Goal: Task Accomplishment & Management: Complete application form

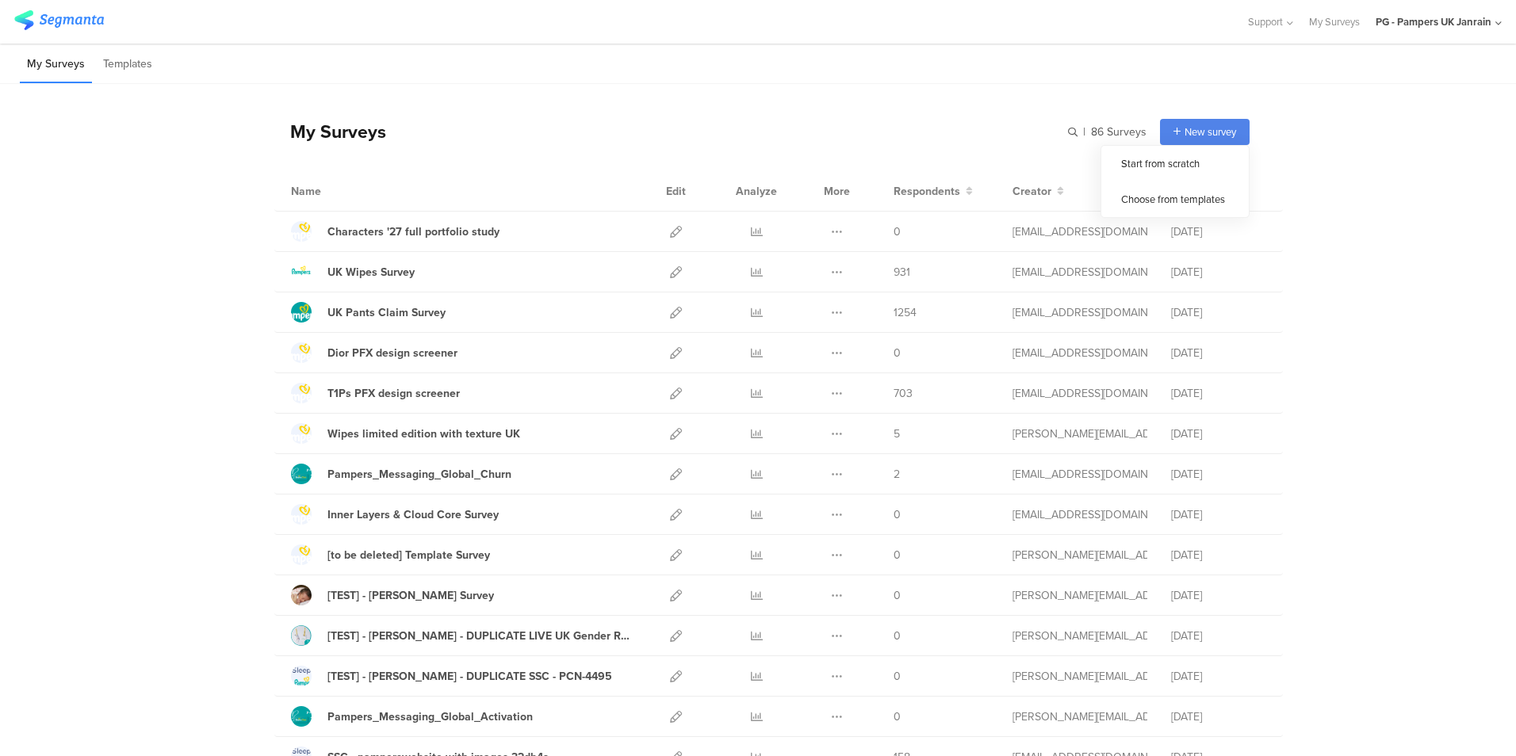
click at [1227, 133] on span "New survey" at bounding box center [1210, 131] width 52 height 15
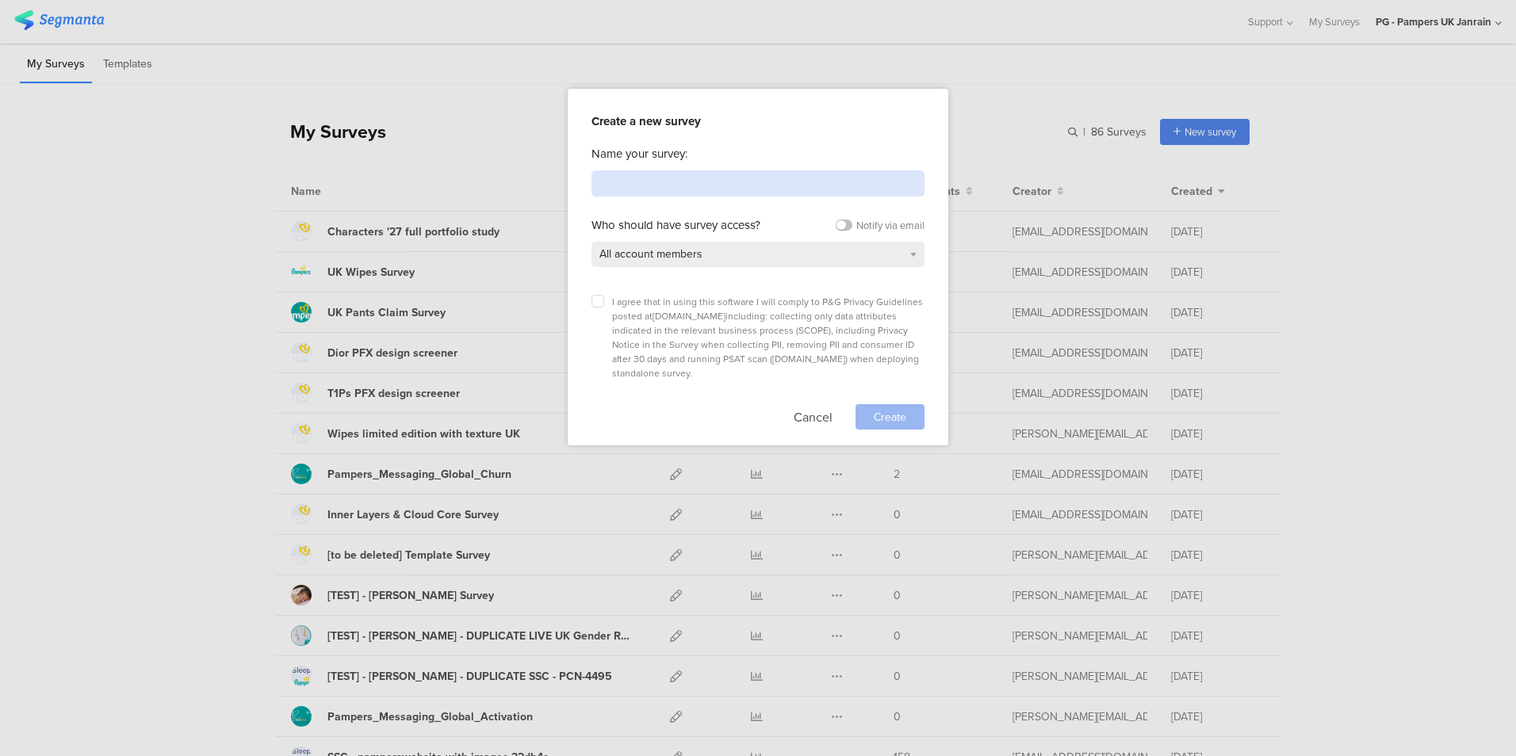
click at [635, 181] on input at bounding box center [757, 183] width 333 height 26
type input "Wipes UK Claim Testing"
click at [602, 299] on label at bounding box center [597, 301] width 13 height 13
click at [0, 0] on input "checkbox" at bounding box center [0, 0] width 0 height 0
click at [842, 251] on div "All account members" at bounding box center [757, 254] width 333 height 25
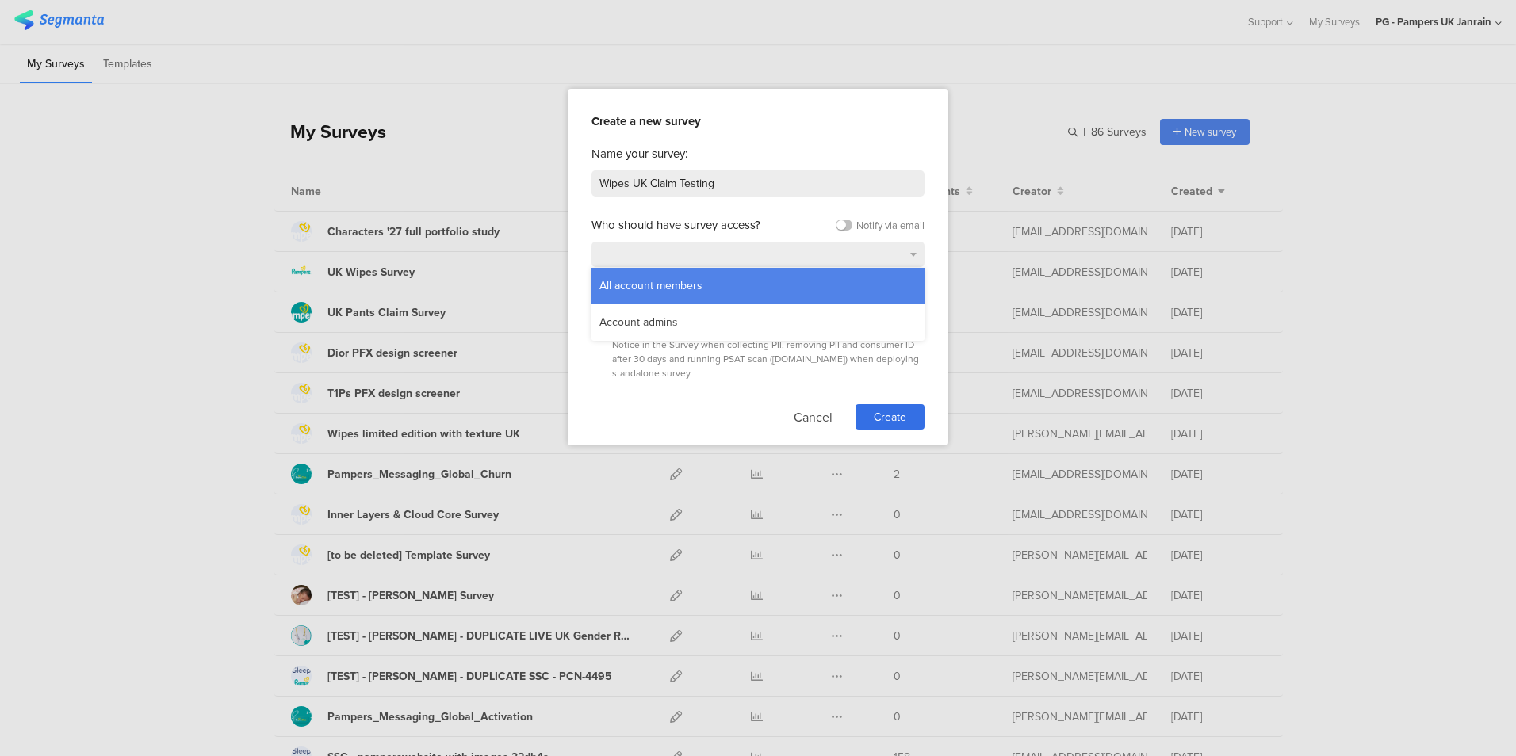
click at [741, 277] on div "All account members" at bounding box center [757, 286] width 333 height 36
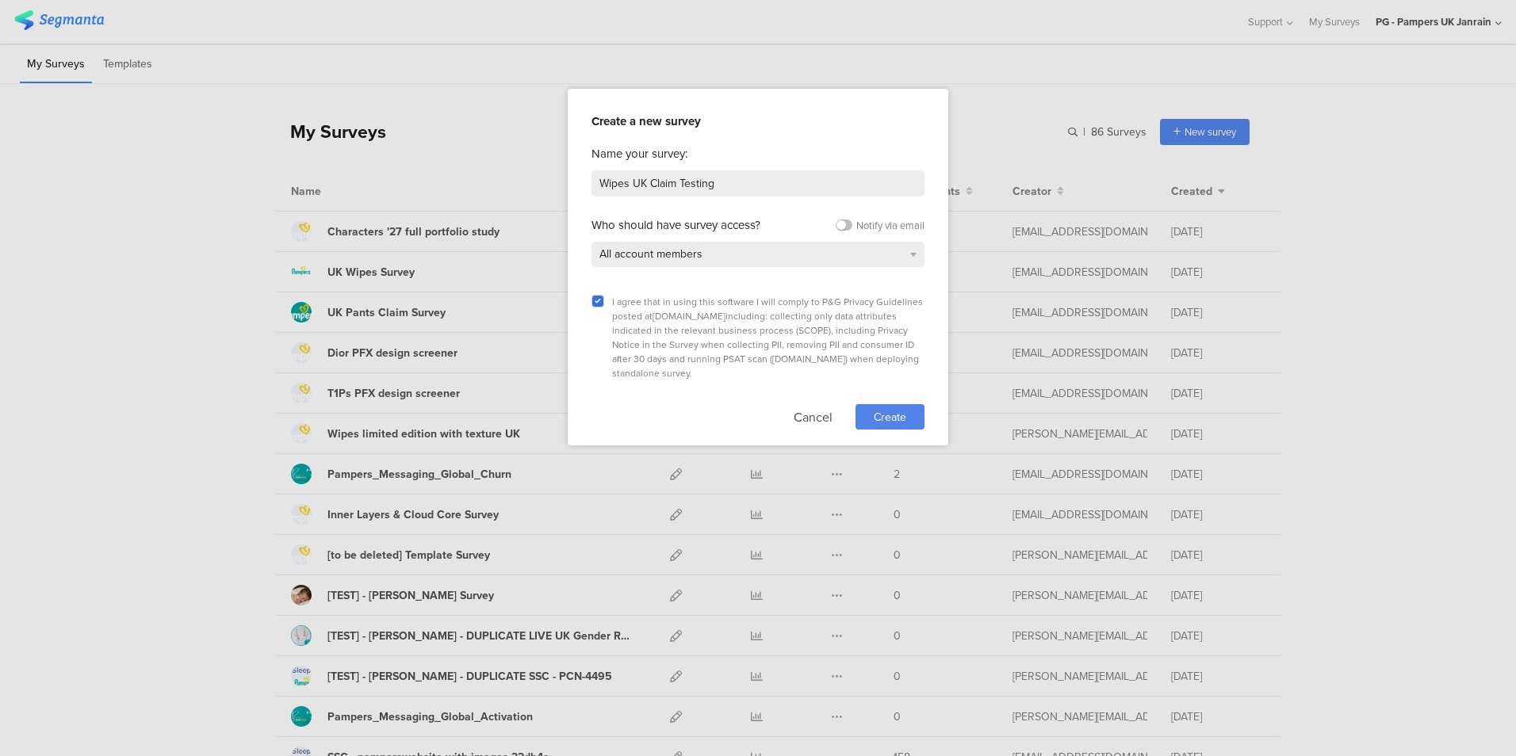
click at [899, 409] on span "Create" at bounding box center [890, 417] width 33 height 17
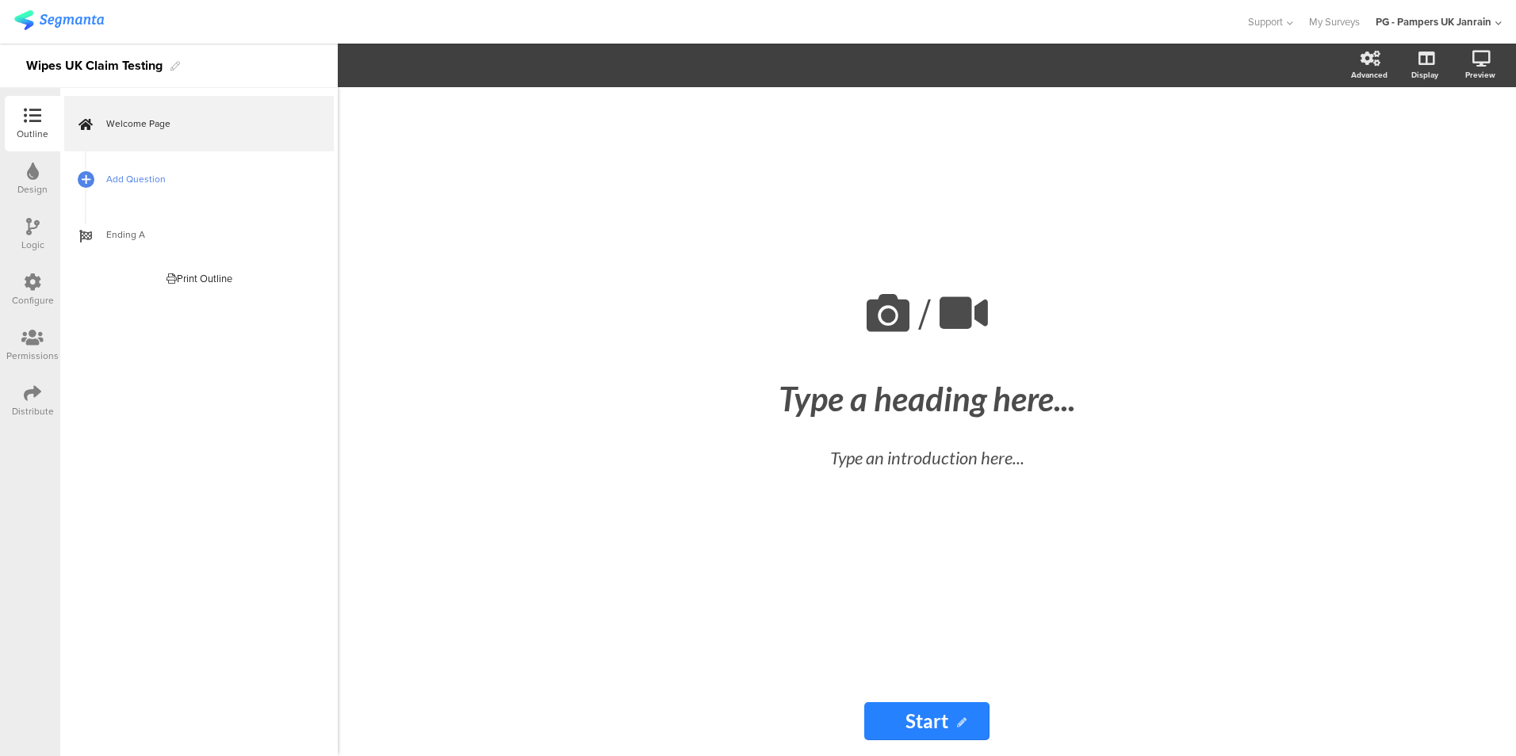
click at [148, 182] on span "Add Question" at bounding box center [207, 179] width 203 height 16
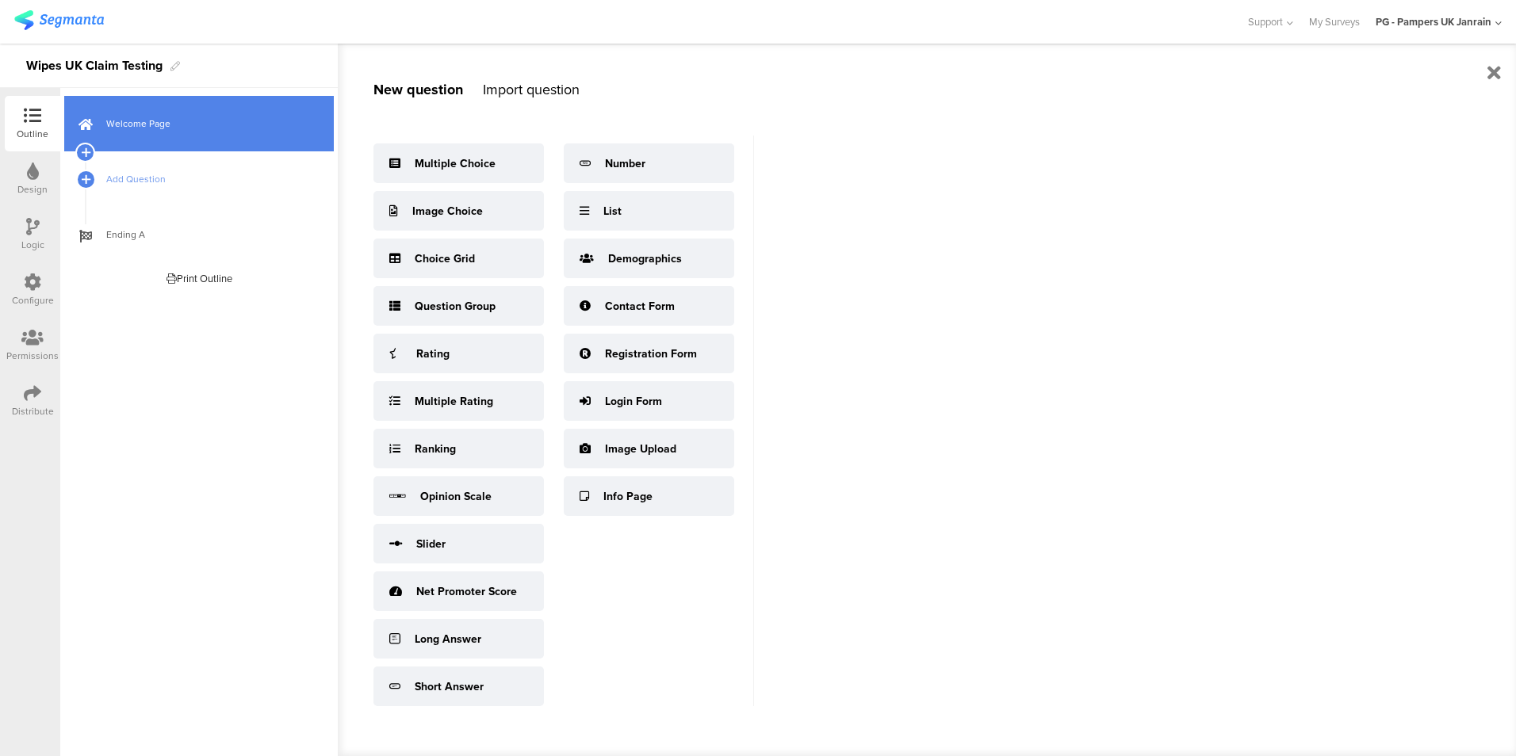
click at [159, 130] on span "Welcome Page" at bounding box center [207, 124] width 203 height 16
click at [136, 120] on span "Welcome Page" at bounding box center [207, 124] width 203 height 16
click at [85, 117] on icon at bounding box center [85, 124] width 14 height 20
click at [143, 115] on link "Welcome Page" at bounding box center [199, 123] width 270 height 55
click at [87, 146] on icon at bounding box center [85, 152] width 10 height 14
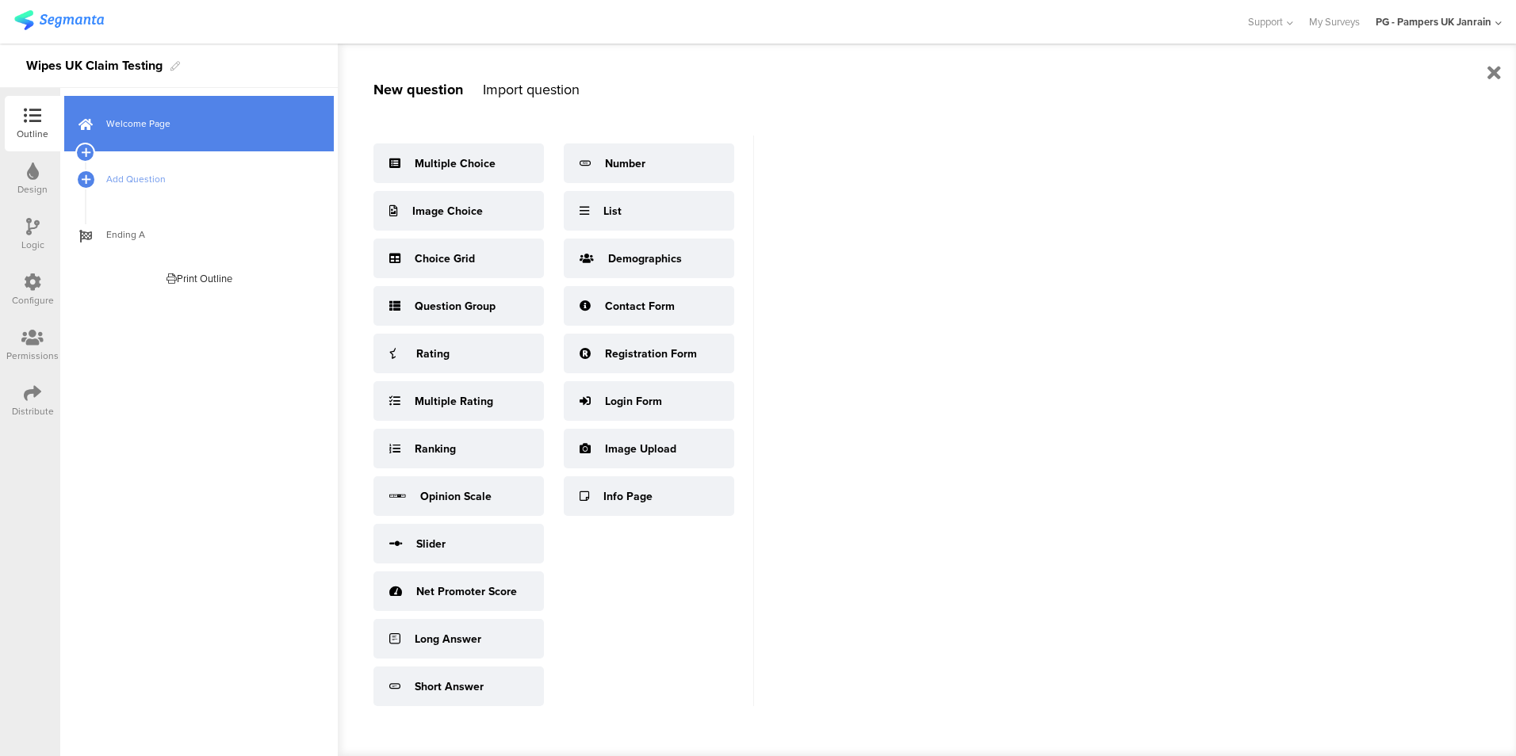
click at [237, 133] on link "Welcome Page" at bounding box center [199, 123] width 270 height 55
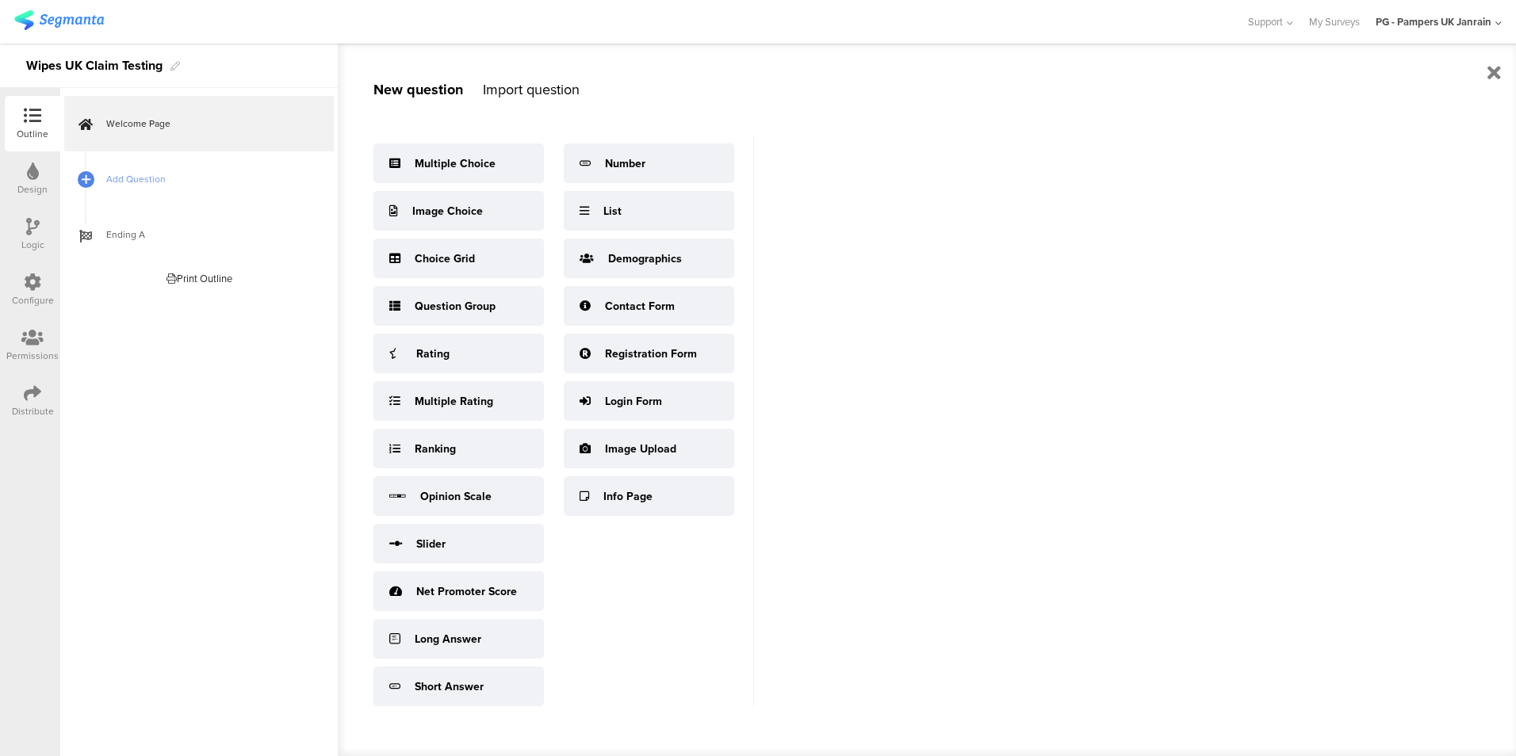
click at [38, 174] on icon at bounding box center [33, 171] width 12 height 17
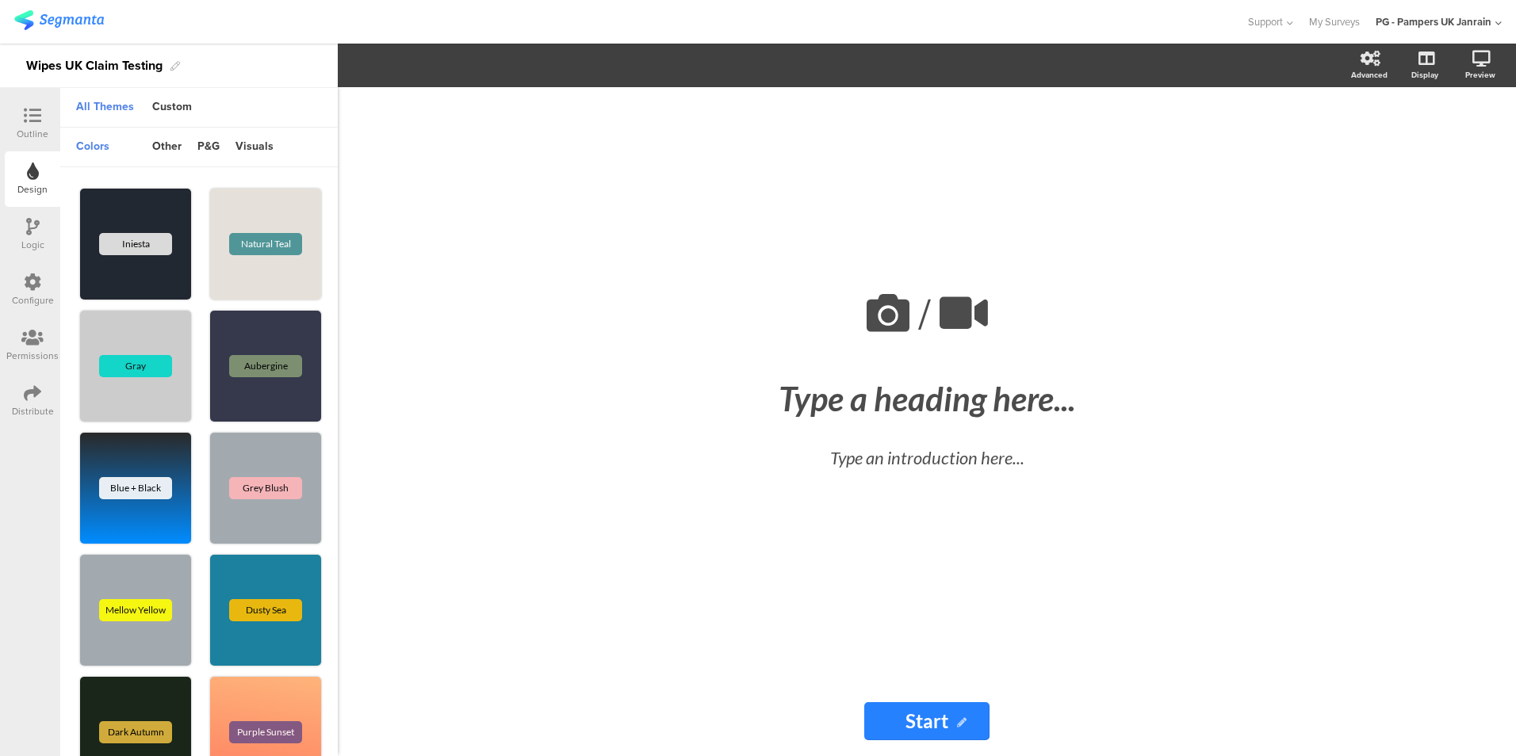
click at [37, 121] on icon at bounding box center [32, 115] width 17 height 17
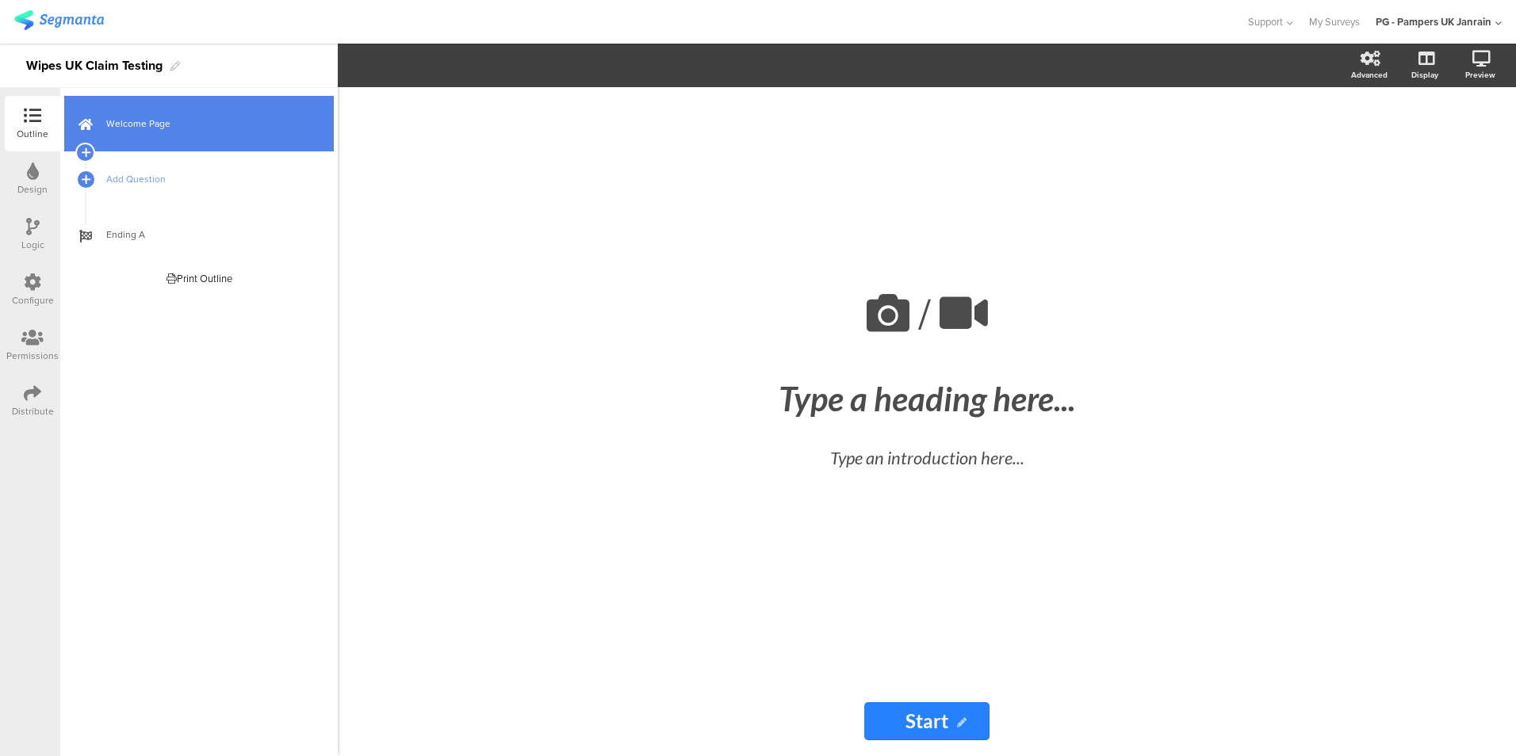
click at [127, 122] on span "Welcome Page" at bounding box center [207, 124] width 203 height 16
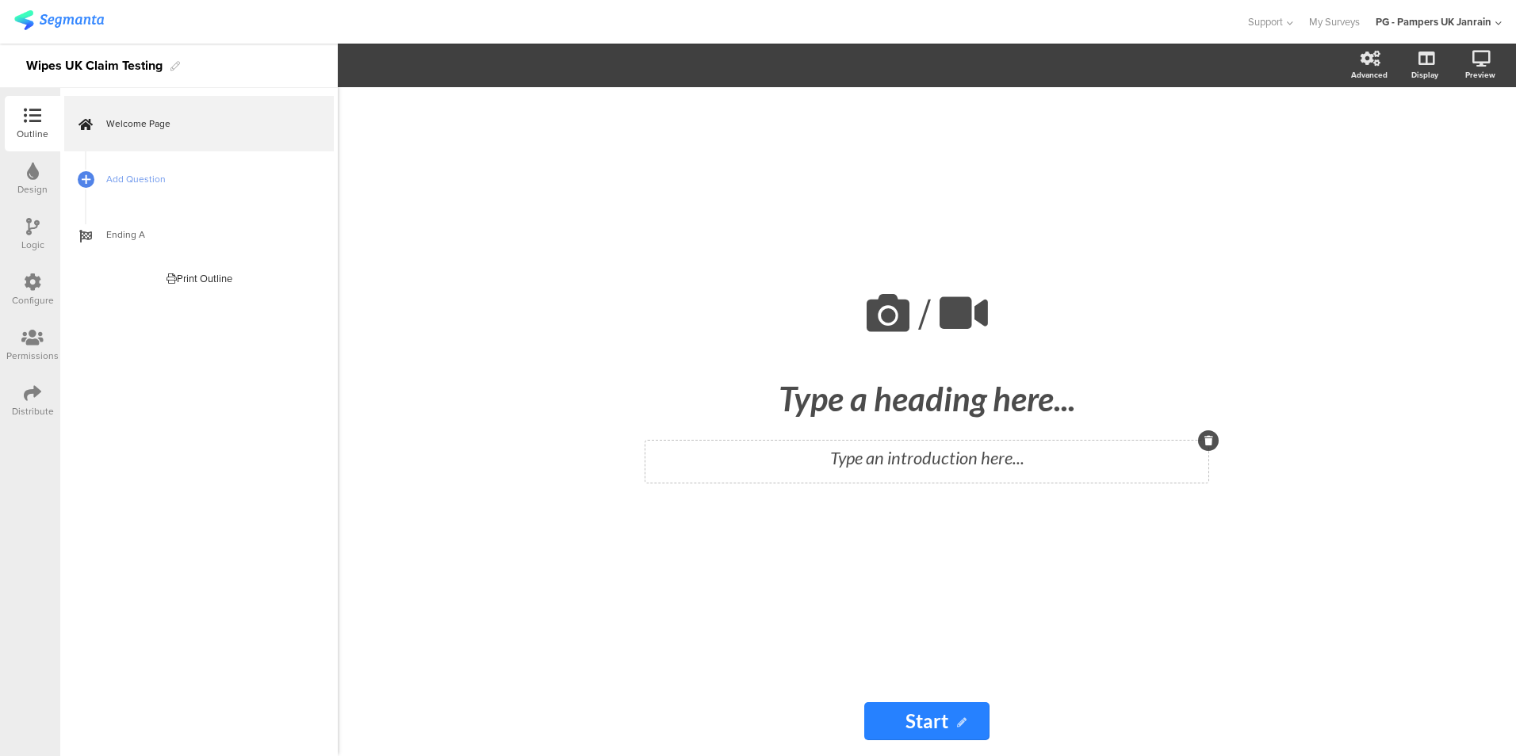
click at [909, 461] on div "Type an introduction here..." at bounding box center [926, 458] width 555 height 26
click at [874, 459] on p at bounding box center [926, 458] width 555 height 26
click at [912, 398] on div "Type a heading here..." at bounding box center [926, 399] width 587 height 40
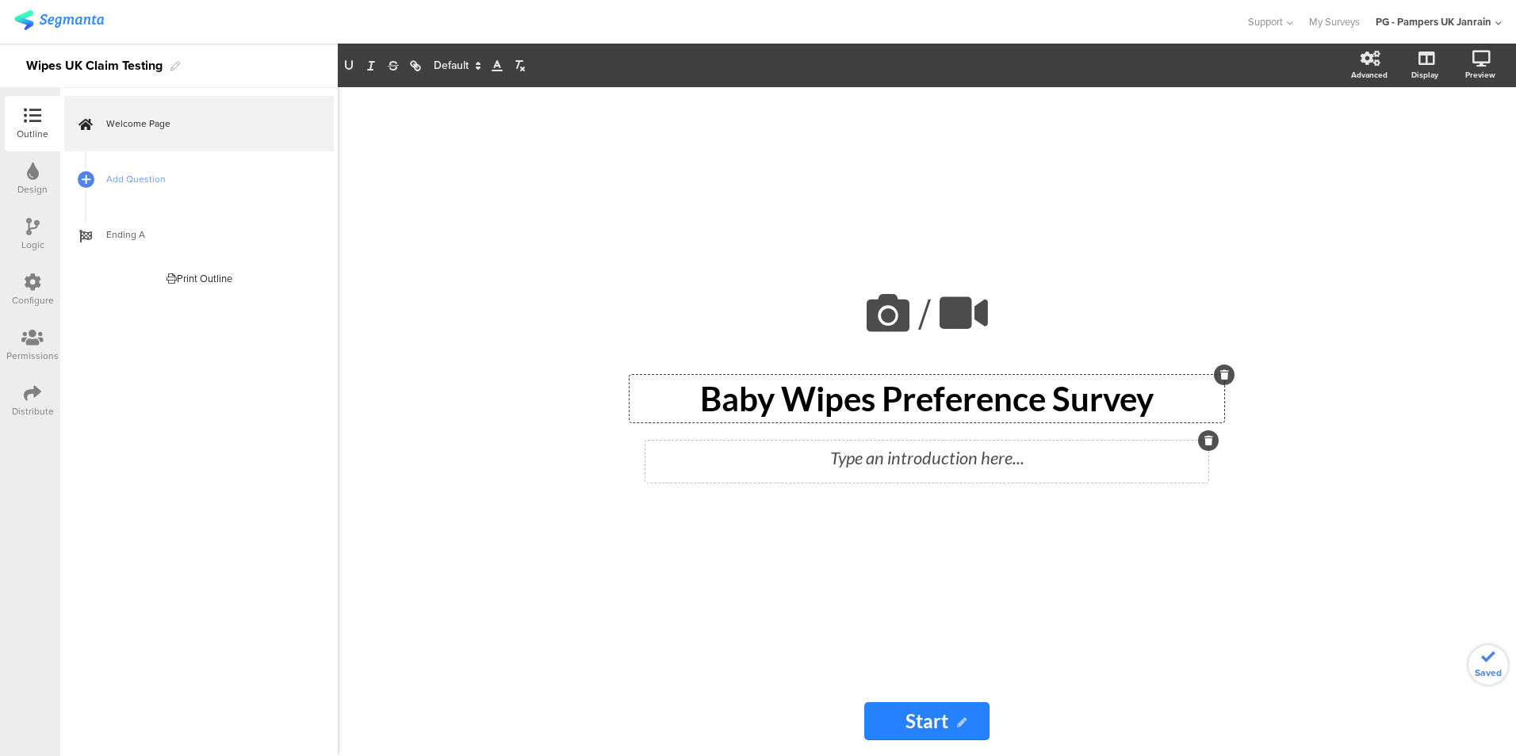
click at [939, 464] on div "Type an introduction here..." at bounding box center [926, 458] width 555 height 26
click at [1210, 514] on div "/ Baby Wipes Preference Survey Baby Wipes Preference Survey Type an introductio…" at bounding box center [927, 386] width 634 height 599
click at [122, 182] on span "Add Question" at bounding box center [207, 179] width 203 height 16
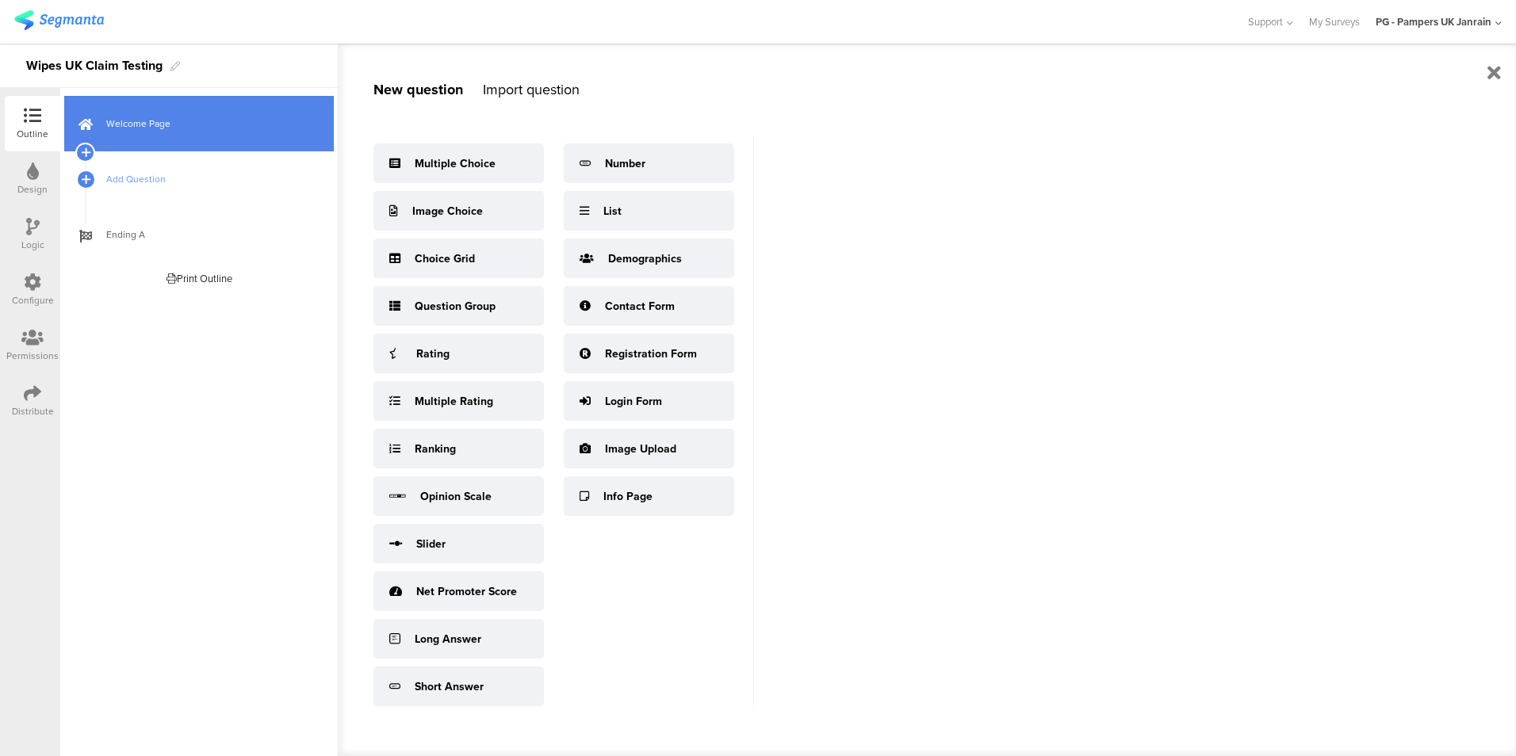
click at [143, 115] on link "Welcome Page" at bounding box center [199, 123] width 270 height 55
click at [89, 114] on icon at bounding box center [85, 124] width 14 height 20
click at [134, 135] on link "Welcome Page" at bounding box center [199, 123] width 270 height 55
click at [79, 123] on icon at bounding box center [85, 124] width 14 height 20
click at [154, 124] on span "Welcome Page" at bounding box center [207, 124] width 203 height 16
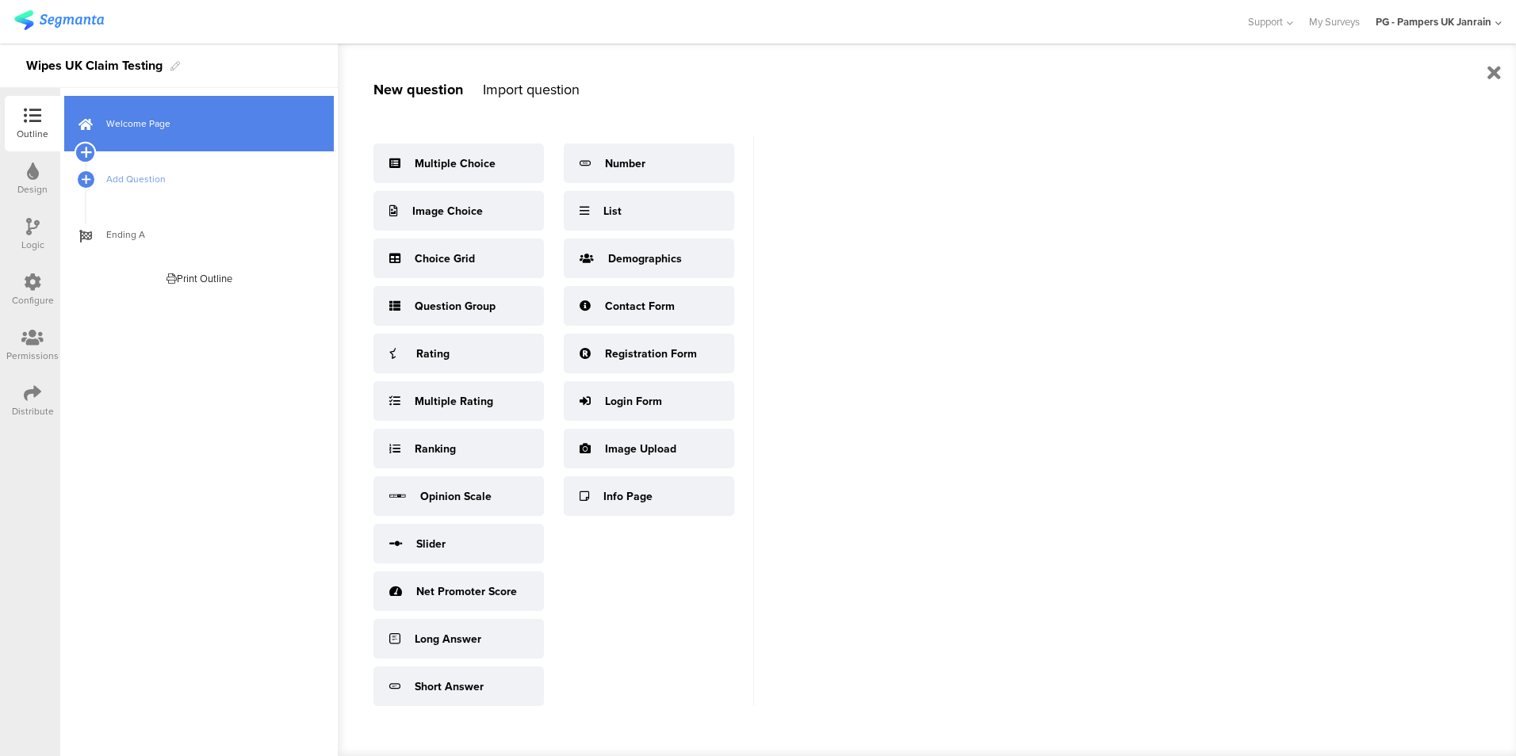
click at [85, 143] on div at bounding box center [86, 153] width 22 height 22
click at [84, 154] on icon at bounding box center [85, 152] width 10 height 14
click at [103, 132] on link "Welcome Page" at bounding box center [199, 123] width 270 height 55
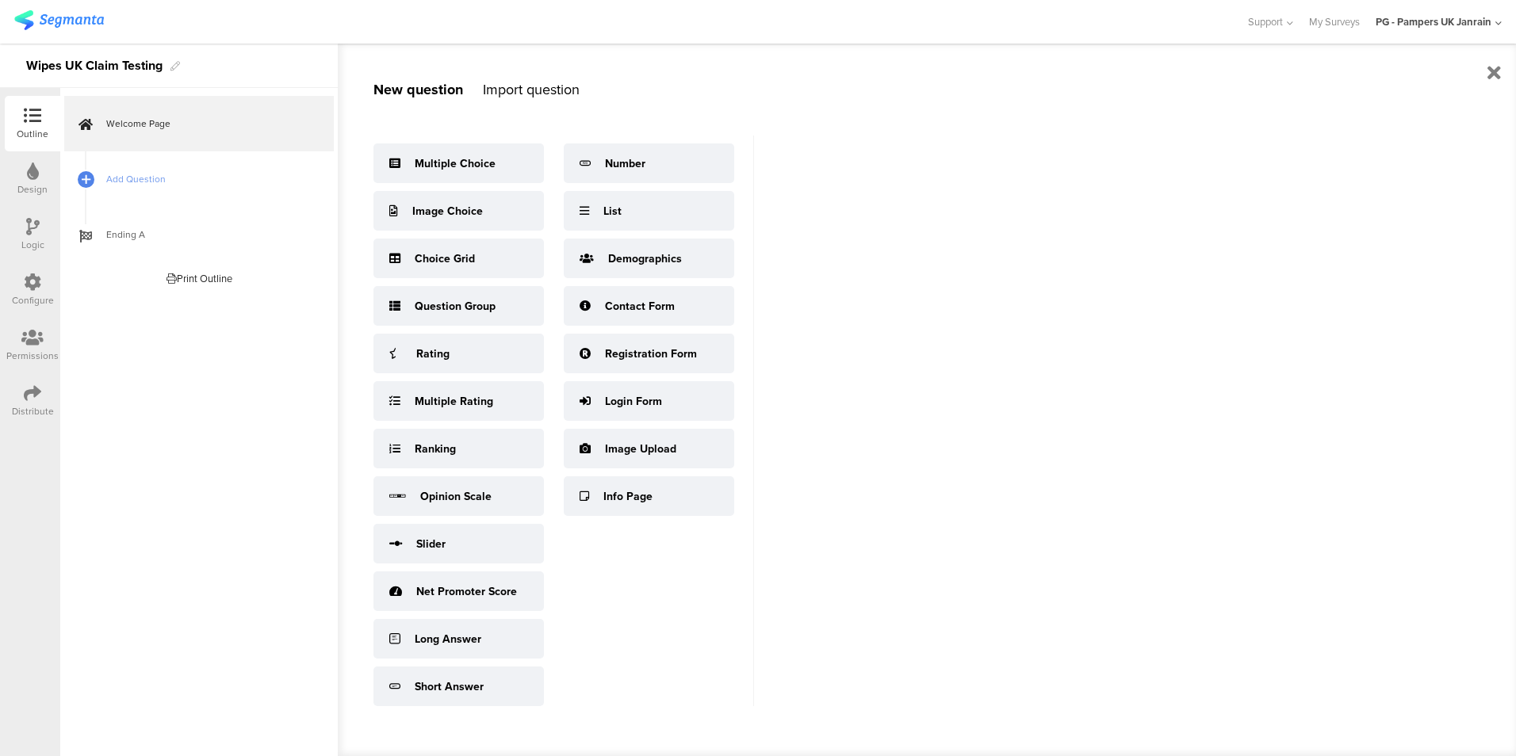
click at [28, 121] on icon at bounding box center [32, 115] width 17 height 17
click at [30, 125] on div at bounding box center [33, 117] width 32 height 20
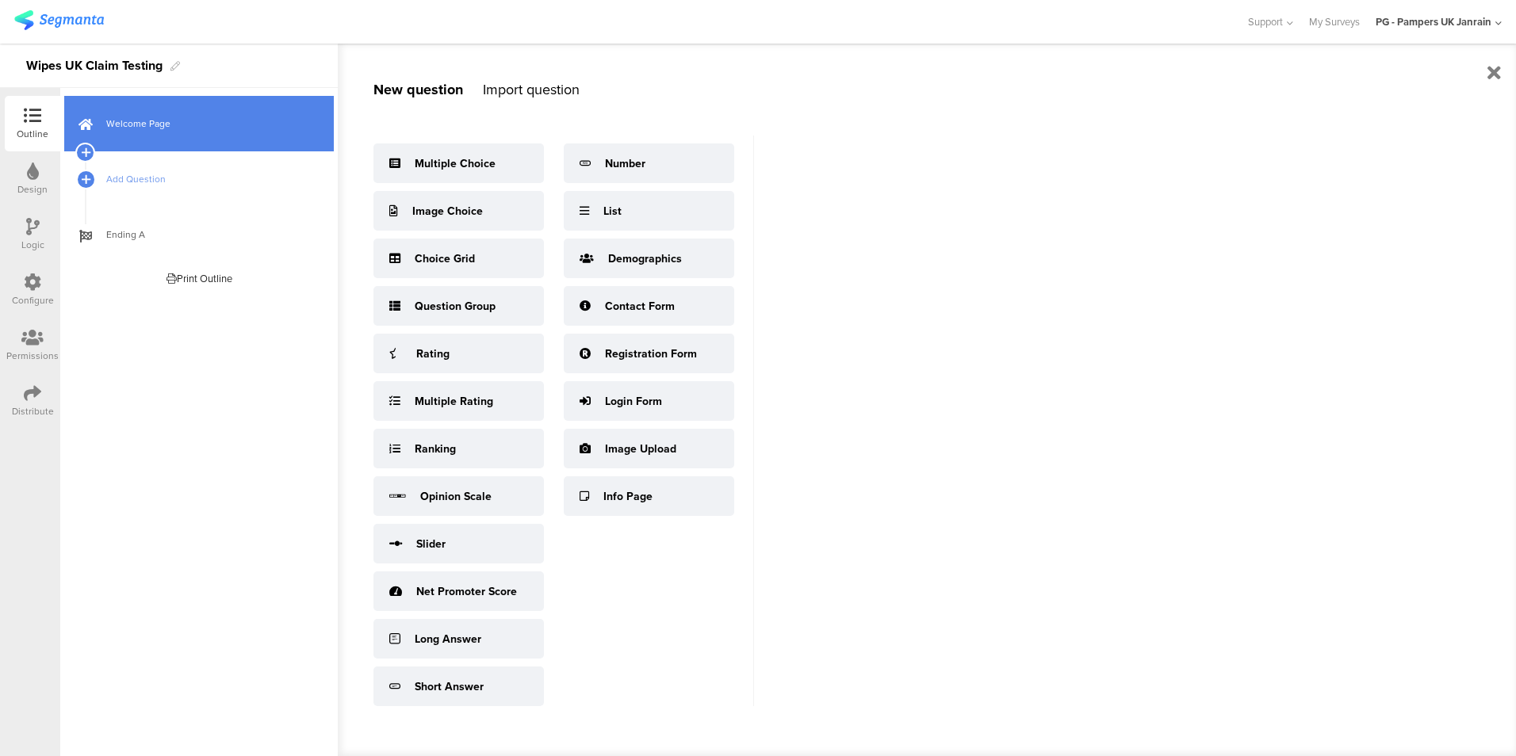
click at [147, 123] on span "Welcome Page" at bounding box center [207, 124] width 203 height 16
click at [86, 128] on icon at bounding box center [85, 124] width 14 height 20
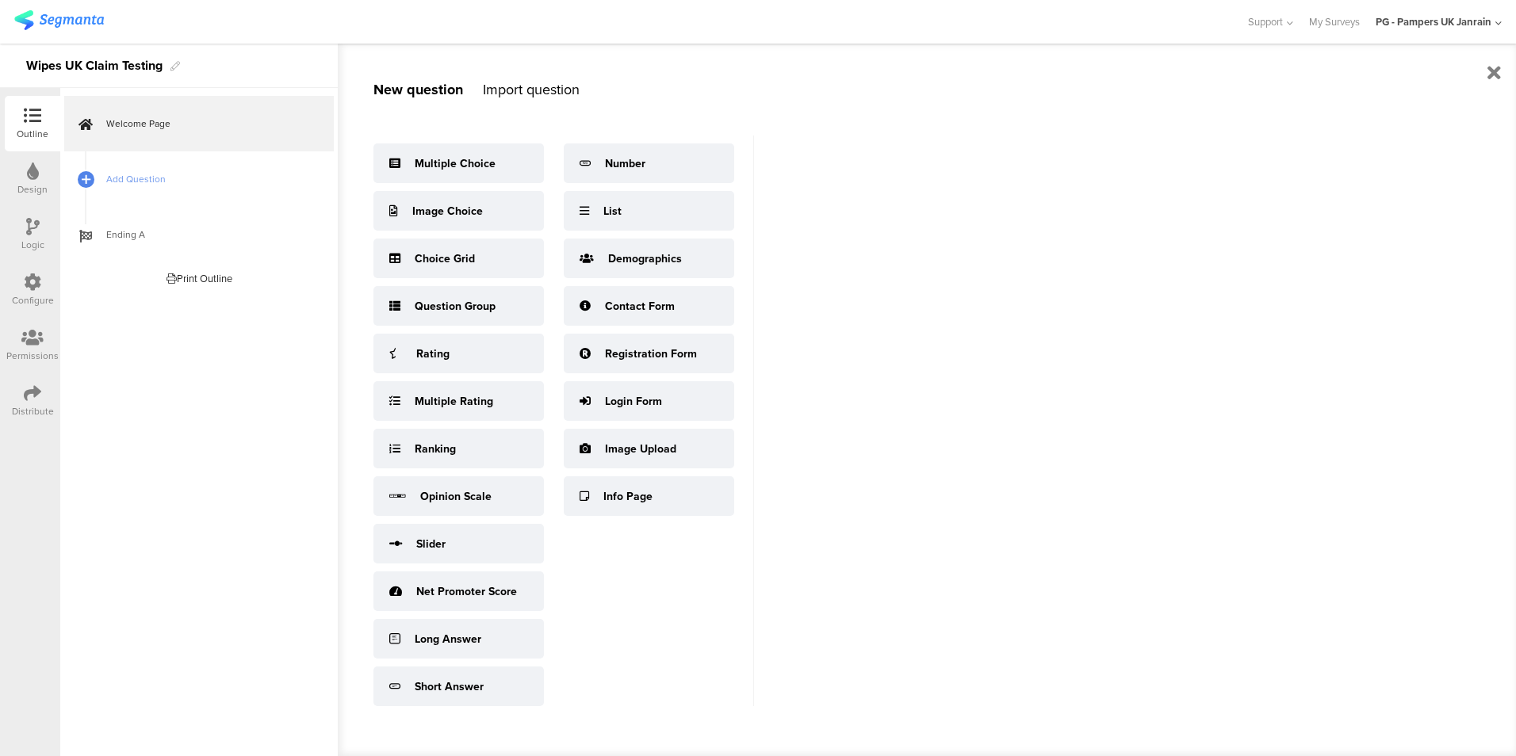
click at [33, 123] on icon at bounding box center [32, 115] width 17 height 17
click at [34, 123] on icon at bounding box center [32, 115] width 17 height 17
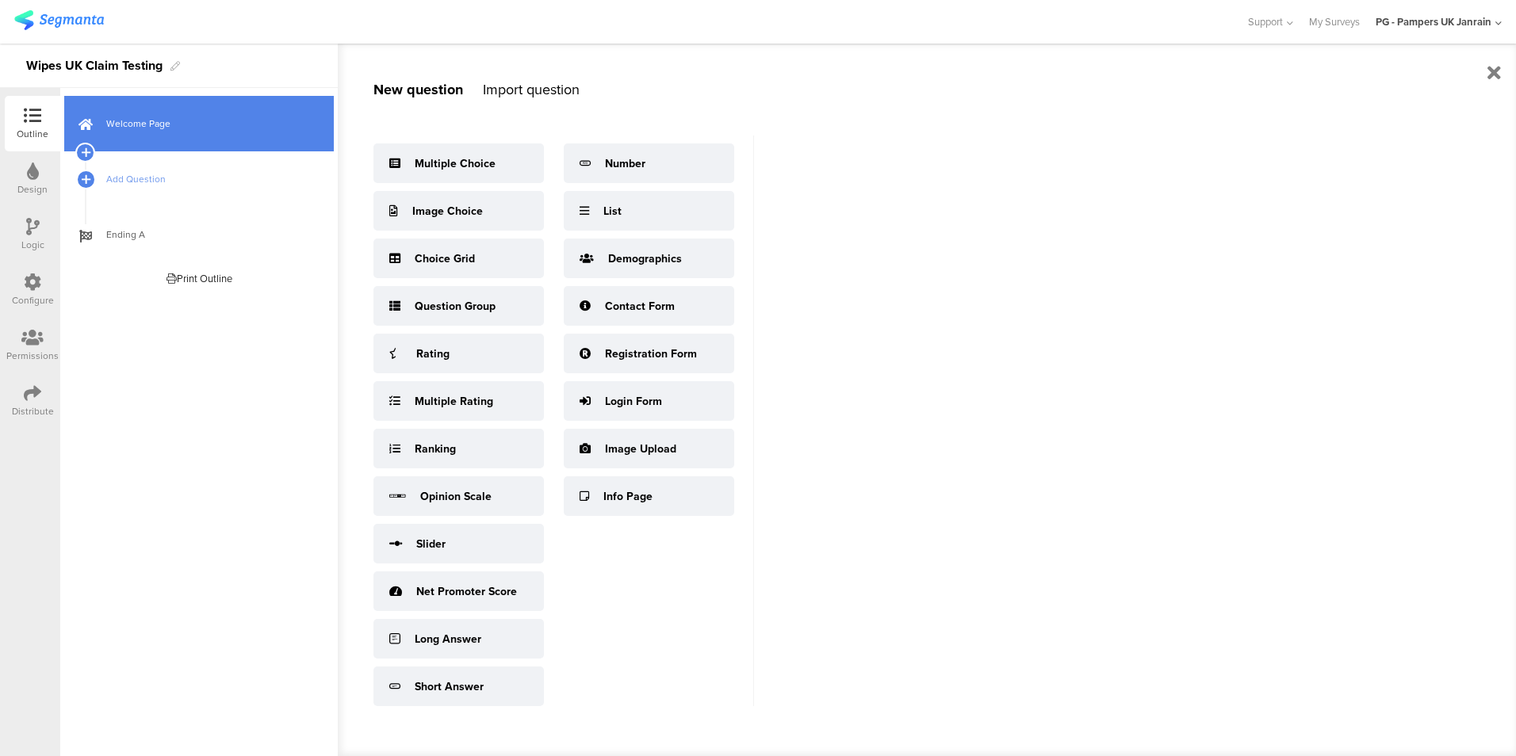
click at [109, 128] on span "Welcome Page" at bounding box center [207, 124] width 203 height 16
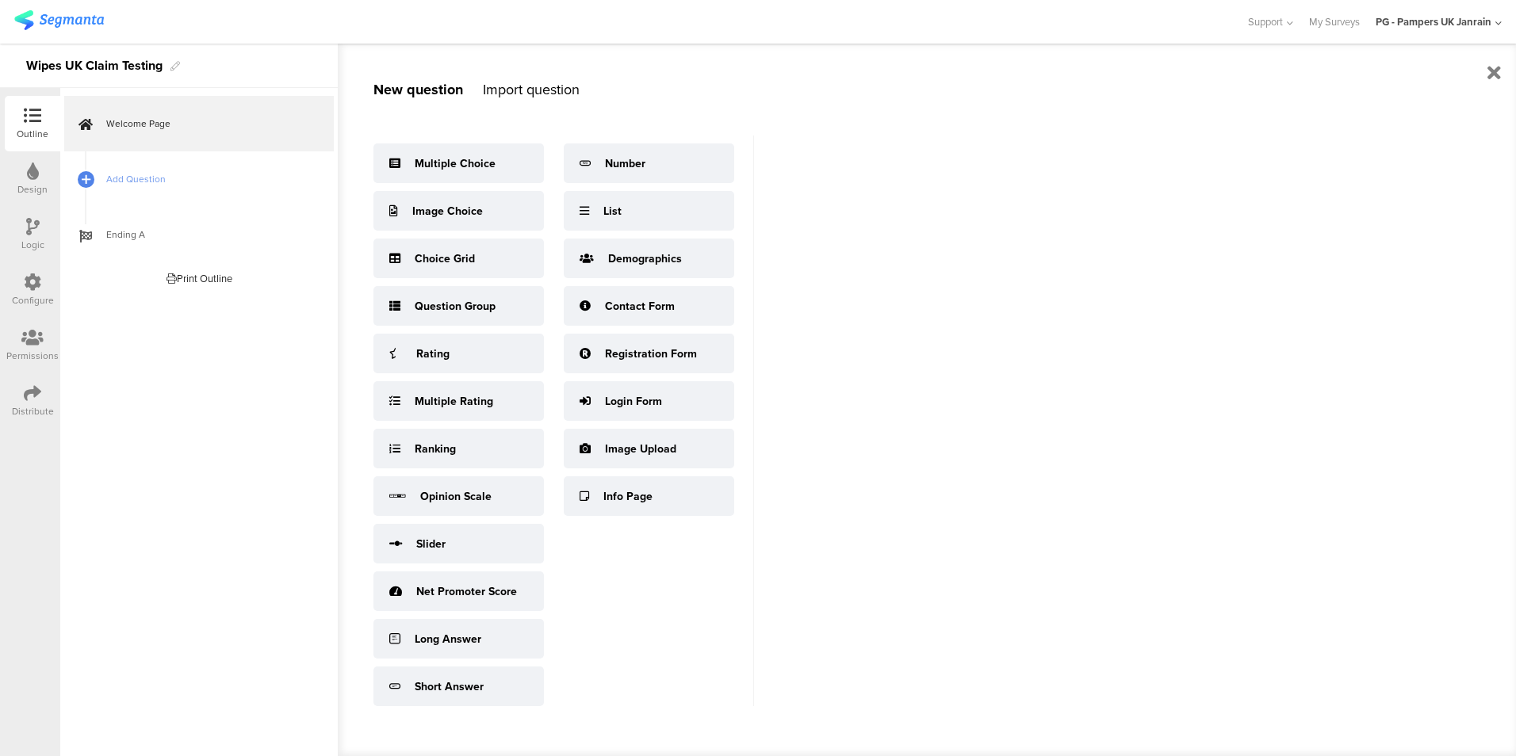
click at [47, 168] on div "Design" at bounding box center [32, 178] width 55 height 55
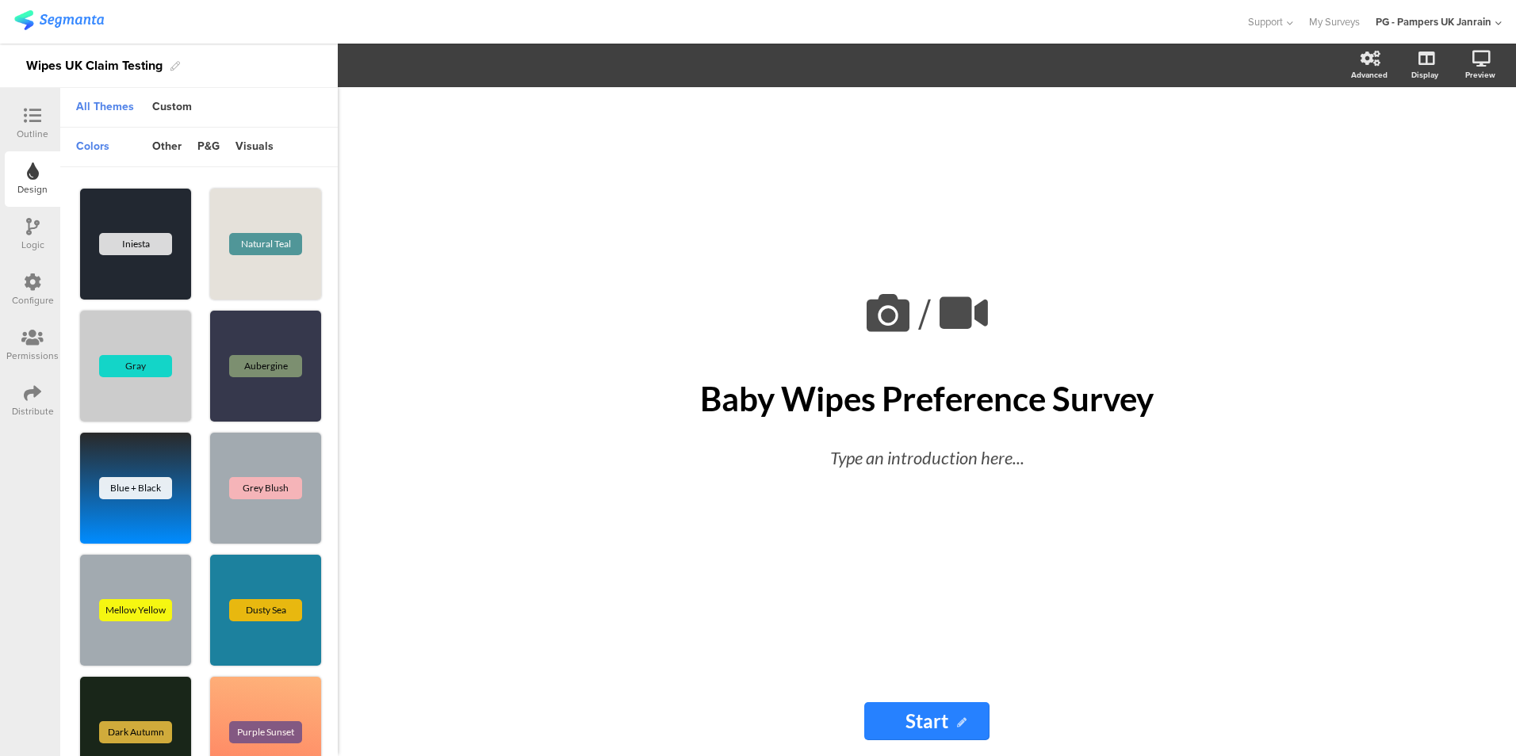
click at [27, 113] on icon at bounding box center [32, 115] width 17 height 17
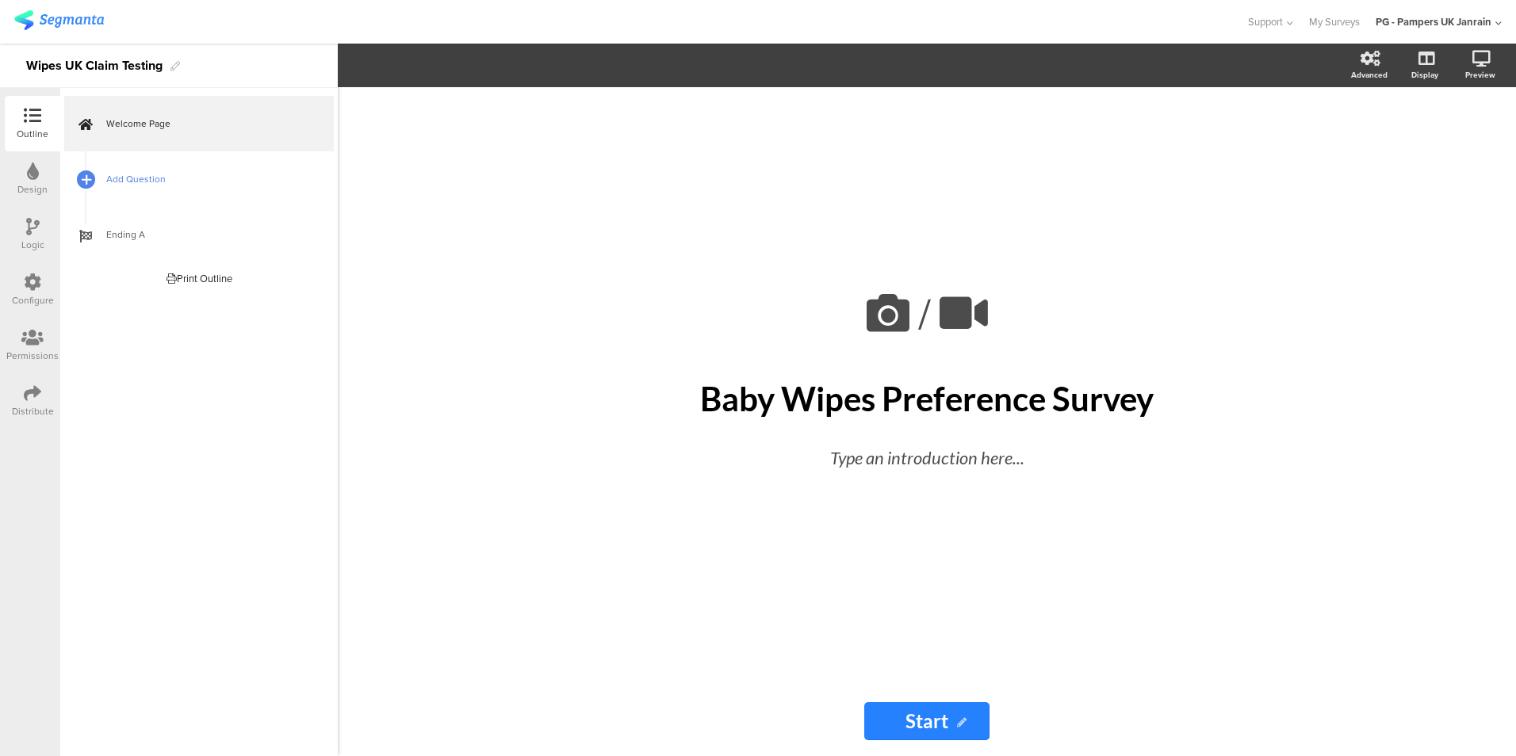
click at [94, 180] on div at bounding box center [86, 179] width 22 height 22
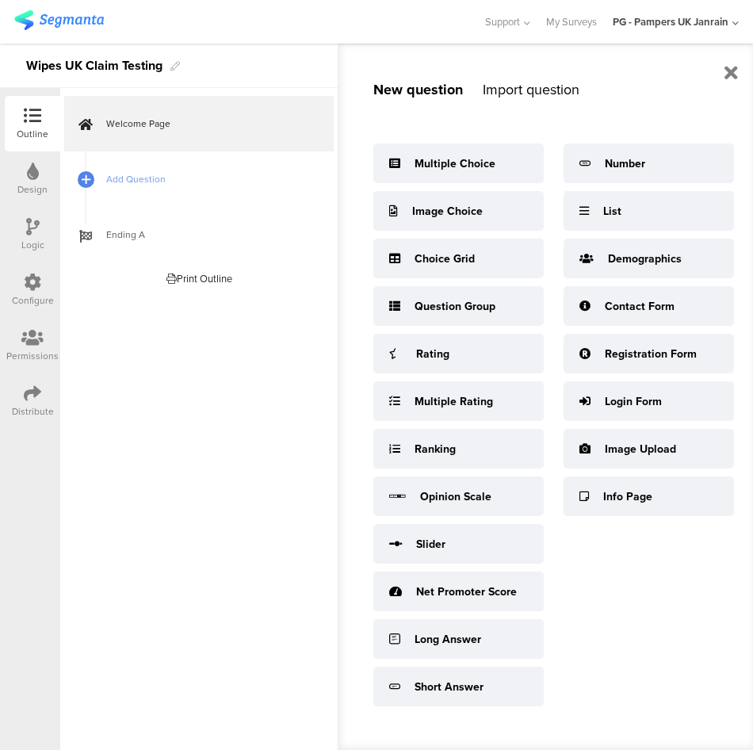
click at [21, 178] on div "Design" at bounding box center [32, 178] width 55 height 55
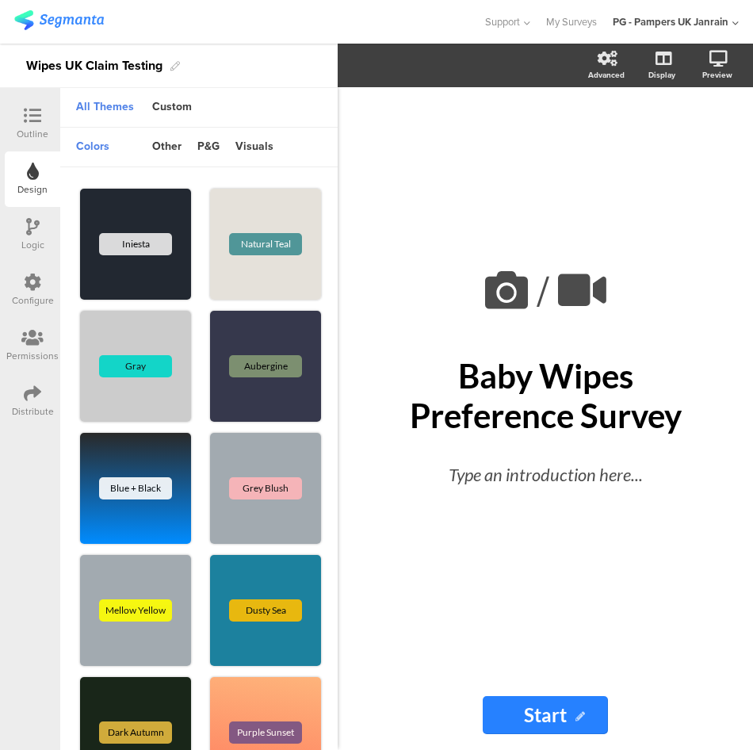
click at [33, 127] on div "Outline" at bounding box center [33, 134] width 32 height 14
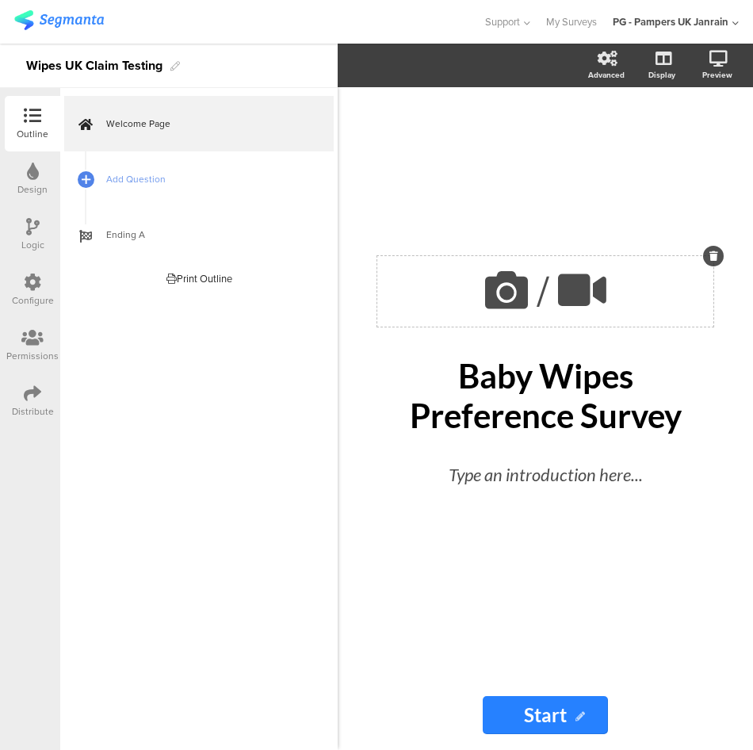
click at [504, 304] on icon at bounding box center [507, 290] width 54 height 54
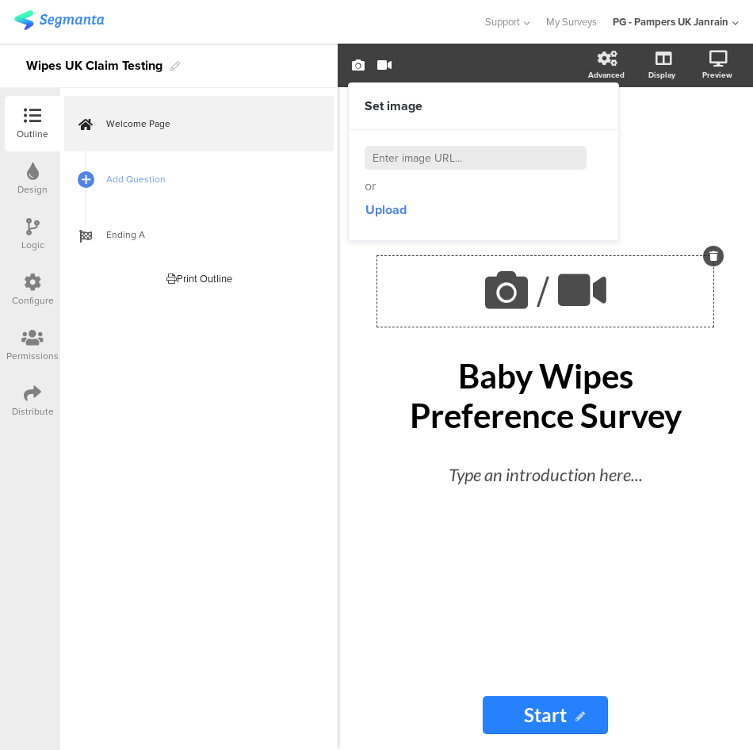
click at [650, 162] on div "/ Baby Wipes Preference Survey Baby Wipes Preference Survey Type an introductio…" at bounding box center [546, 383] width 384 height 593
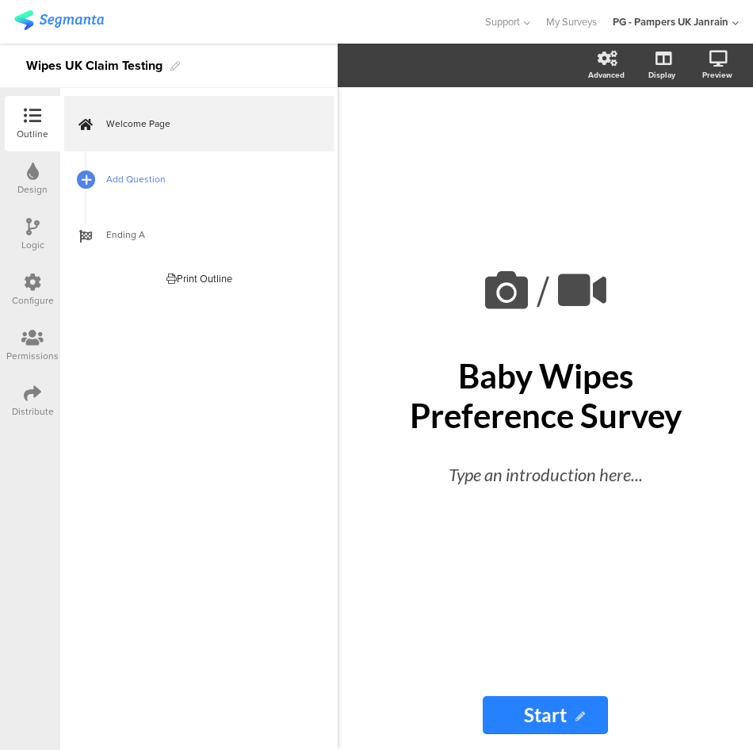
click at [86, 175] on icon at bounding box center [87, 179] width 10 height 13
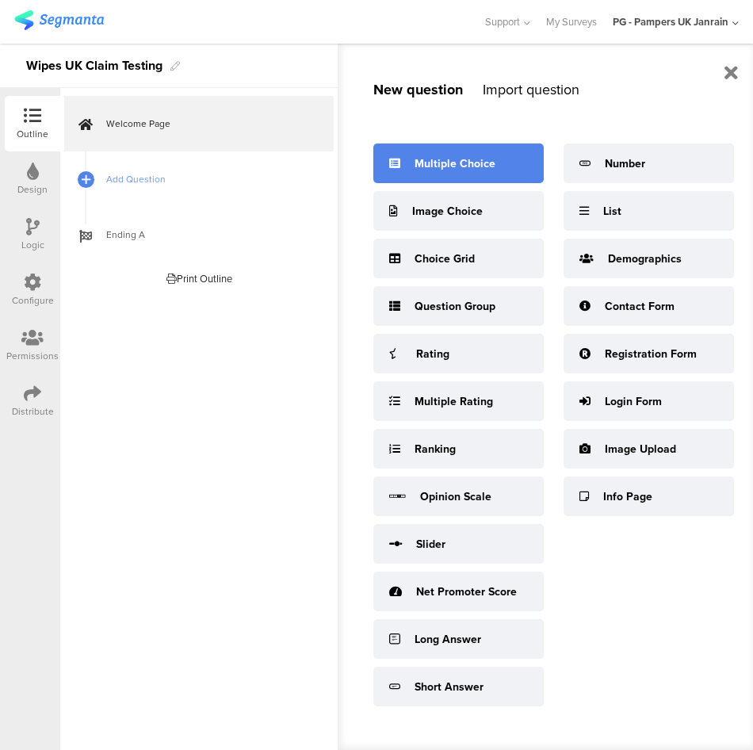
click at [428, 159] on div "Multiple Choice" at bounding box center [455, 163] width 81 height 17
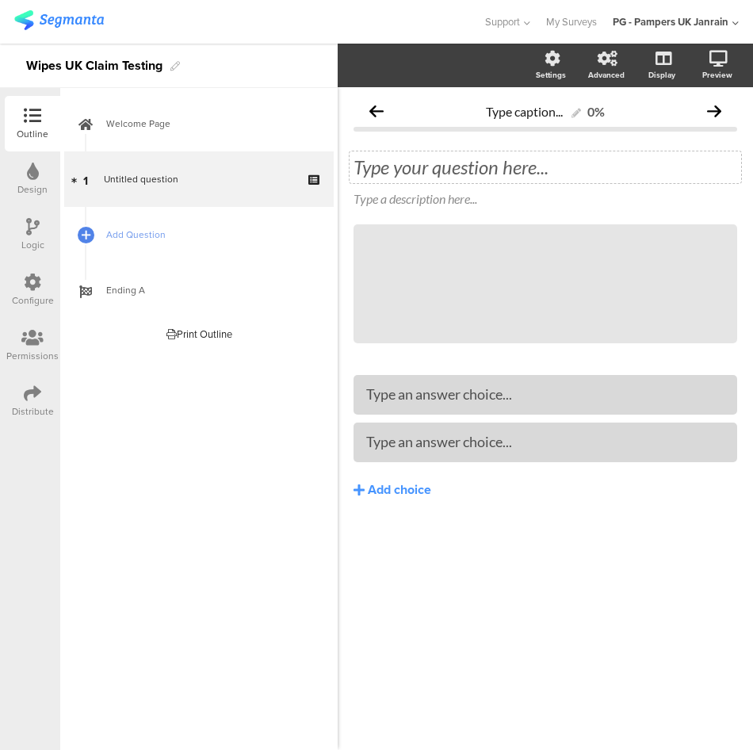
click at [420, 170] on div "Type your question here..." at bounding box center [546, 167] width 384 height 24
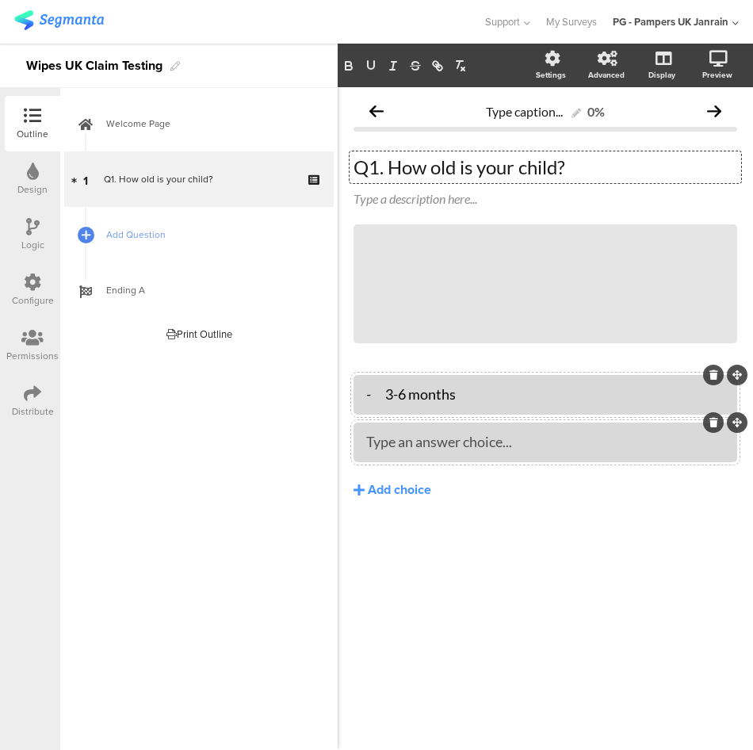
click at [387, 396] on div "- 3-6 months" at bounding box center [545, 394] width 358 height 18
click at [391, 446] on div "- 6-12 months" at bounding box center [545, 442] width 358 height 18
click at [415, 484] on div "Add choice" at bounding box center [399, 490] width 63 height 17
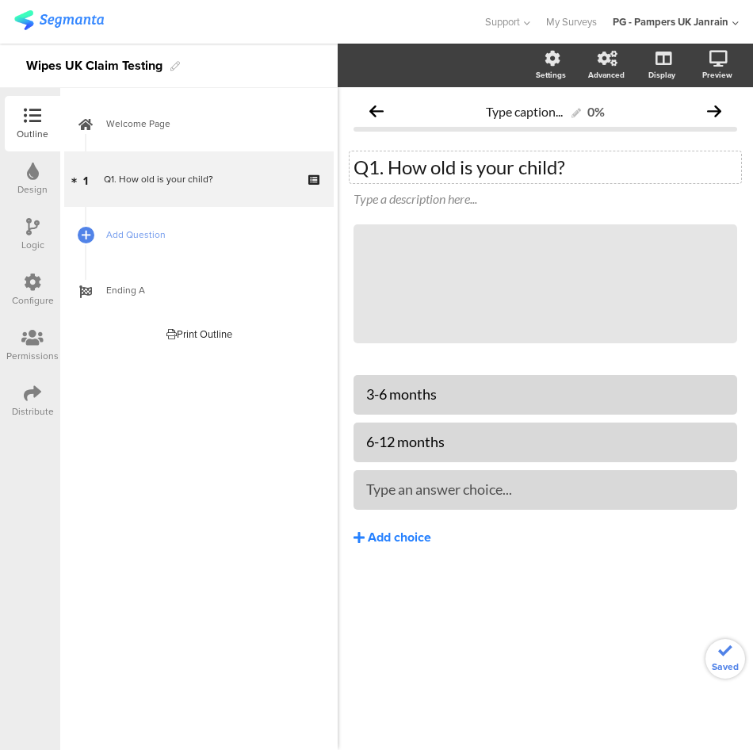
click at [383, 530] on div "Add choice" at bounding box center [399, 538] width 63 height 17
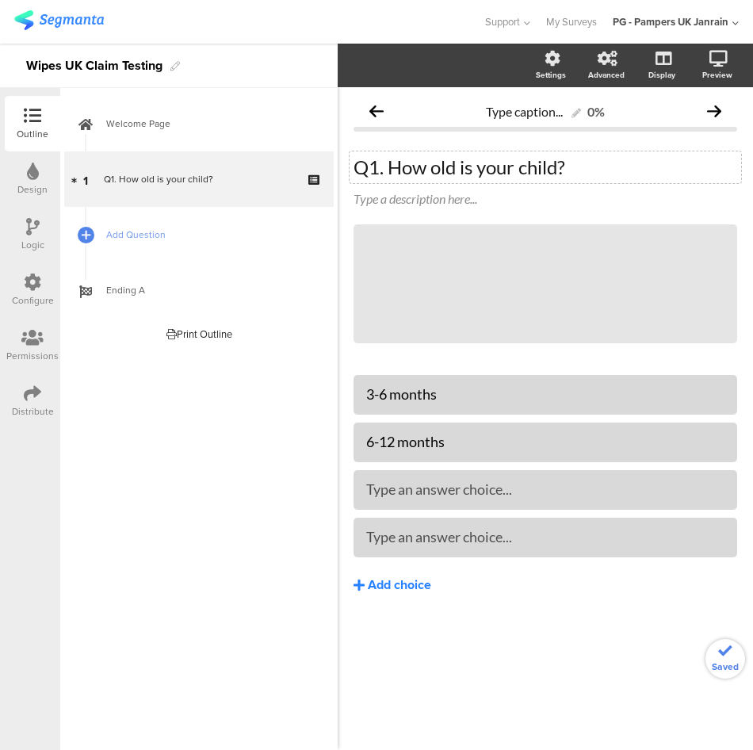
click at [386, 583] on div "Add choice" at bounding box center [399, 585] width 63 height 17
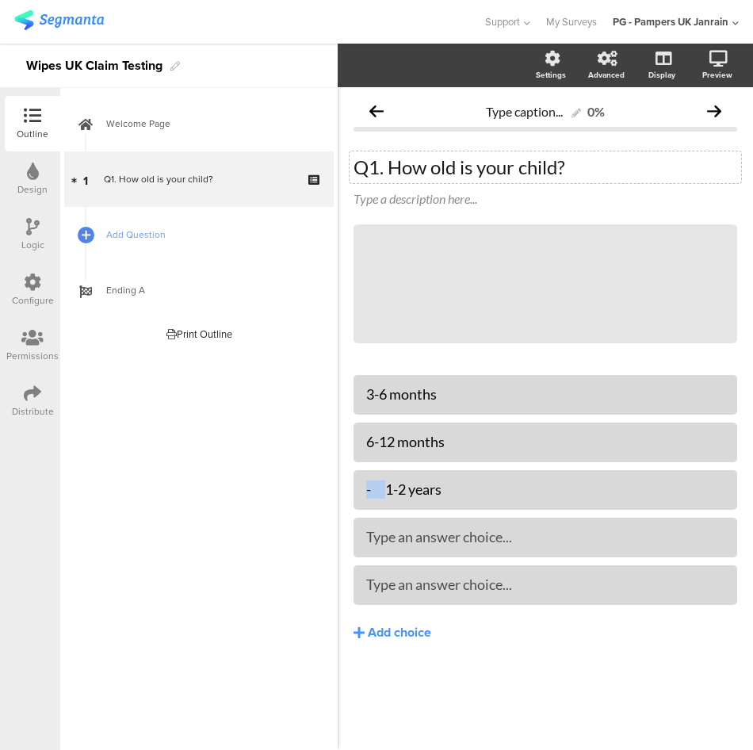
drag, startPoint x: 390, startPoint y: 491, endPoint x: 319, endPoint y: 481, distance: 72.0
click at [323, 488] on div "Outline Design Logic Configure Permissions Distribute New question Import quest…" at bounding box center [376, 397] width 753 height 706
drag, startPoint x: 387, startPoint y: 540, endPoint x: 361, endPoint y: 538, distance: 26.3
click at [361, 538] on div "- 2-3 years" at bounding box center [546, 538] width 384 height 40
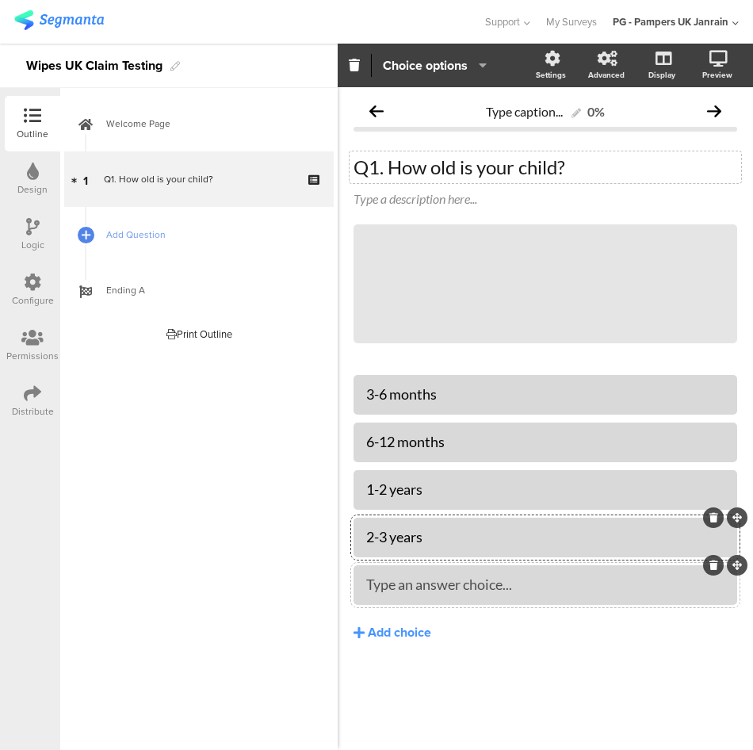
click at [526, 580] on div "Type an answer choice..." at bounding box center [545, 585] width 358 height 18
click at [395, 625] on div "Add choice" at bounding box center [399, 633] width 63 height 17
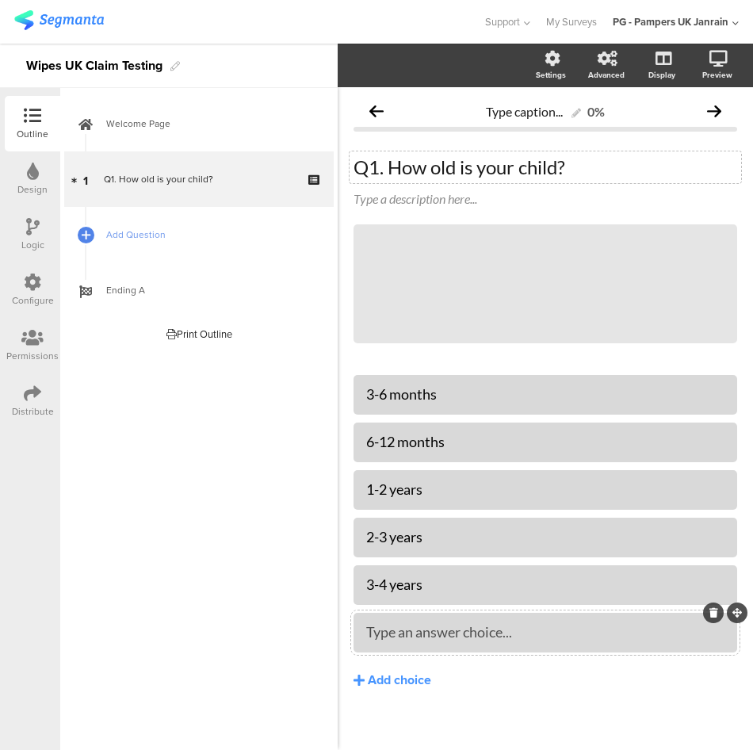
click at [420, 622] on div "Type an answer choice..." at bounding box center [545, 632] width 358 height 26
click at [423, 633] on div at bounding box center [545, 632] width 358 height 18
click at [248, 526] on div "Welcome Page 1 Q1. How old is your child? Add Question Ending A Print Outline W…" at bounding box center [198, 419] width 277 height 662
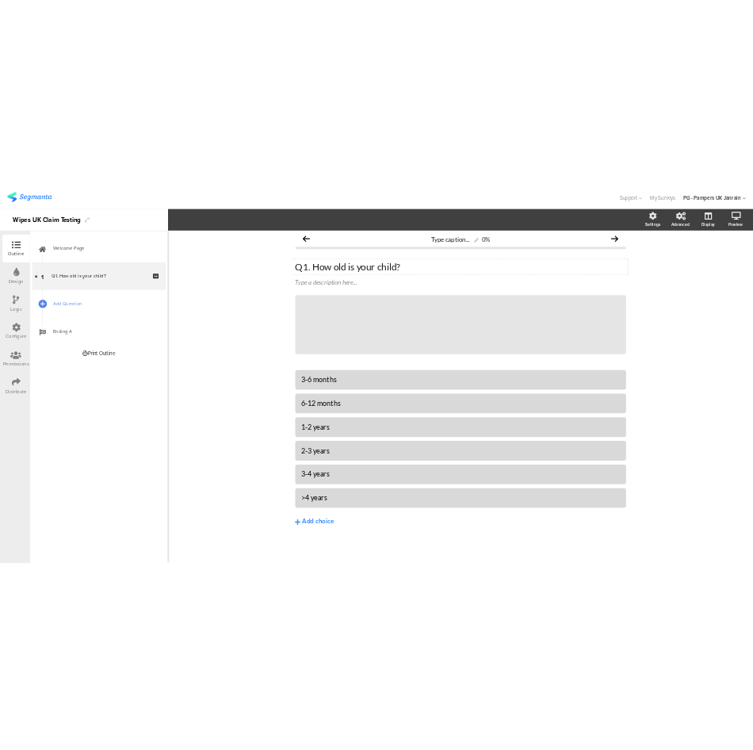
scroll to position [13, 0]
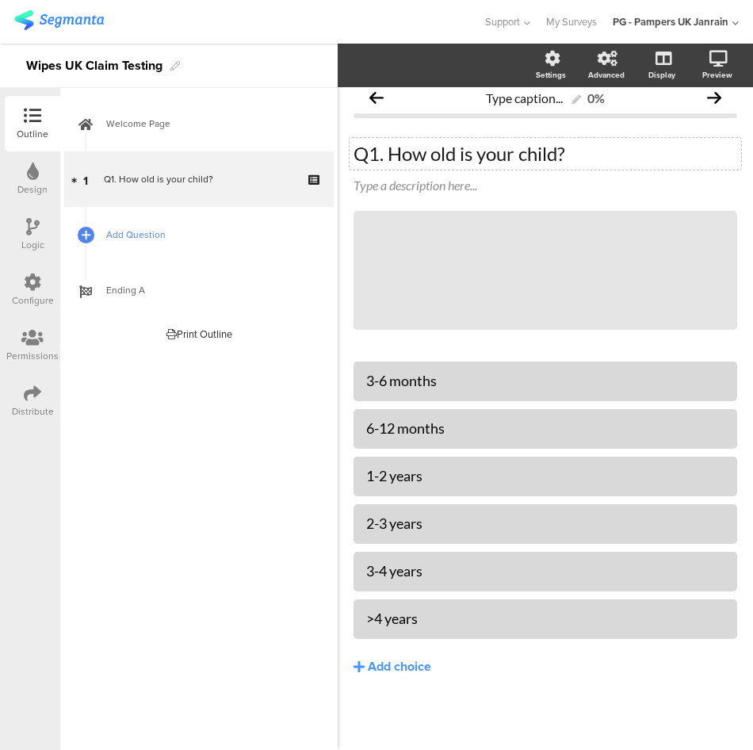
click at [142, 237] on span "Add Question" at bounding box center [207, 235] width 203 height 16
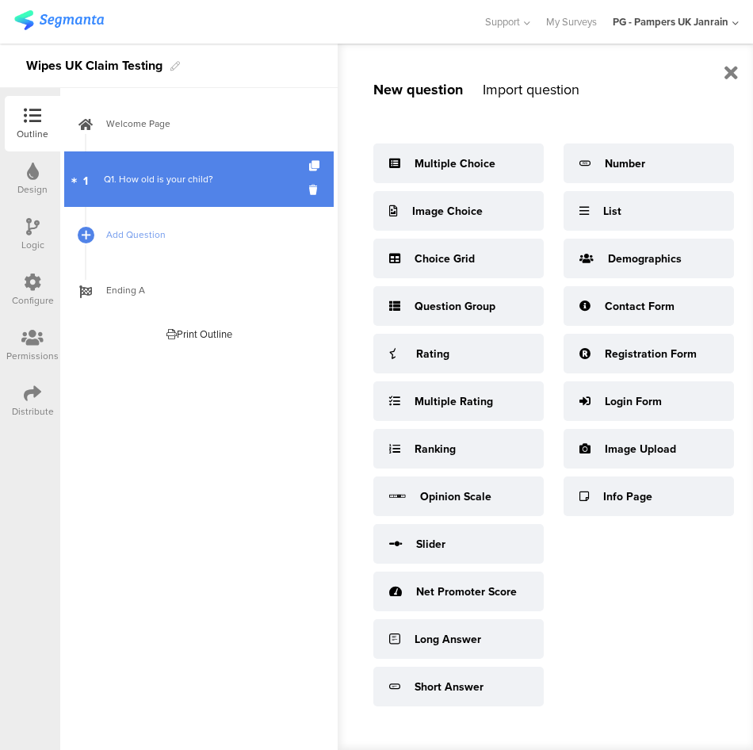
click at [136, 171] on div "Q1. How old is your child?" at bounding box center [198, 179] width 189 height 16
click at [254, 177] on div "Q1. How old is your child?" at bounding box center [198, 179] width 189 height 16
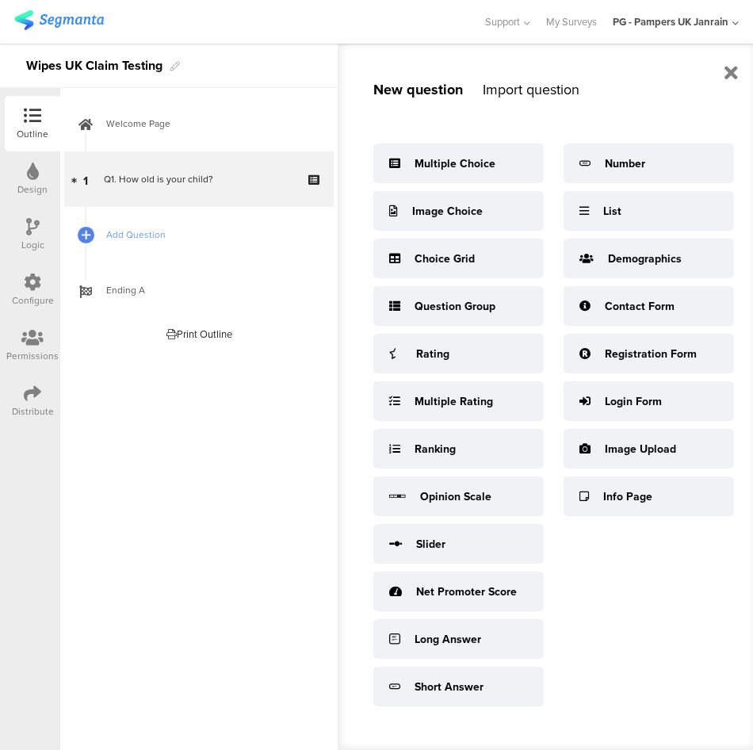
click at [25, 178] on div "Design" at bounding box center [32, 178] width 55 height 55
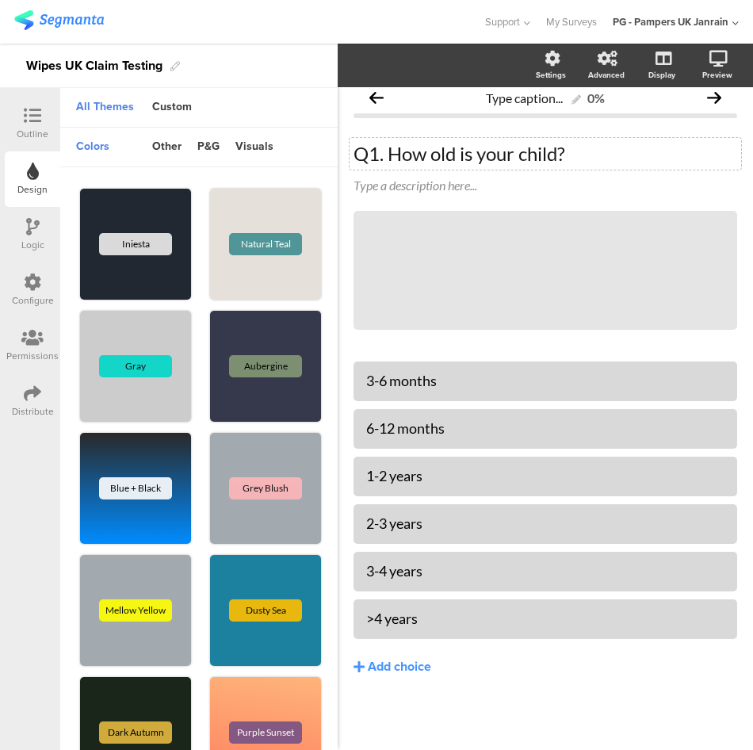
click at [47, 115] on div at bounding box center [33, 117] width 32 height 20
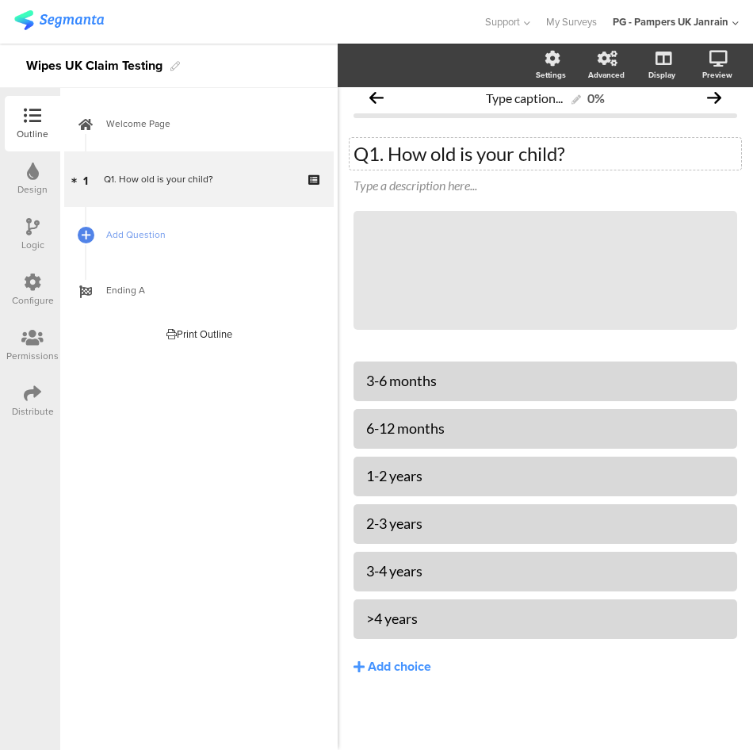
click at [31, 180] on div at bounding box center [33, 173] width 12 height 20
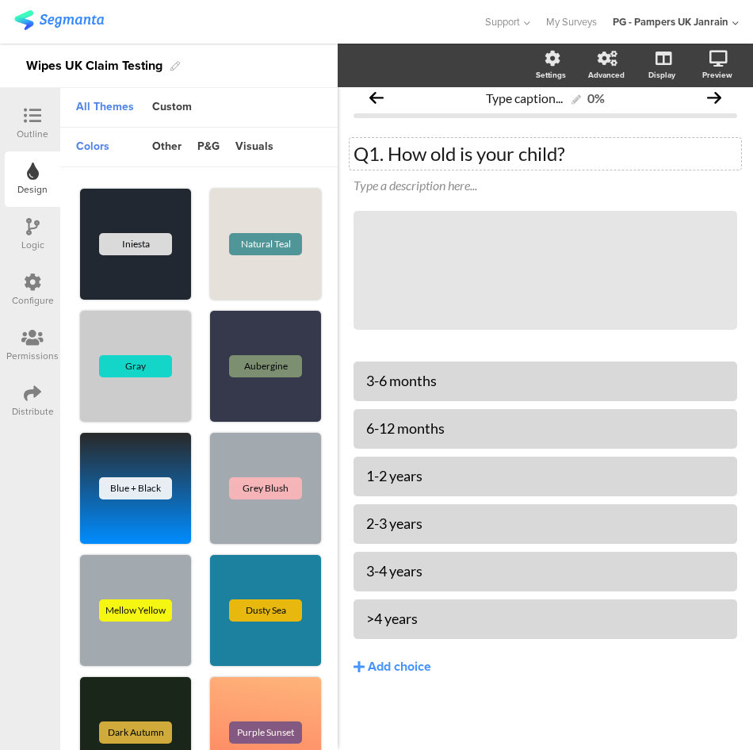
click at [36, 109] on icon at bounding box center [32, 115] width 17 height 17
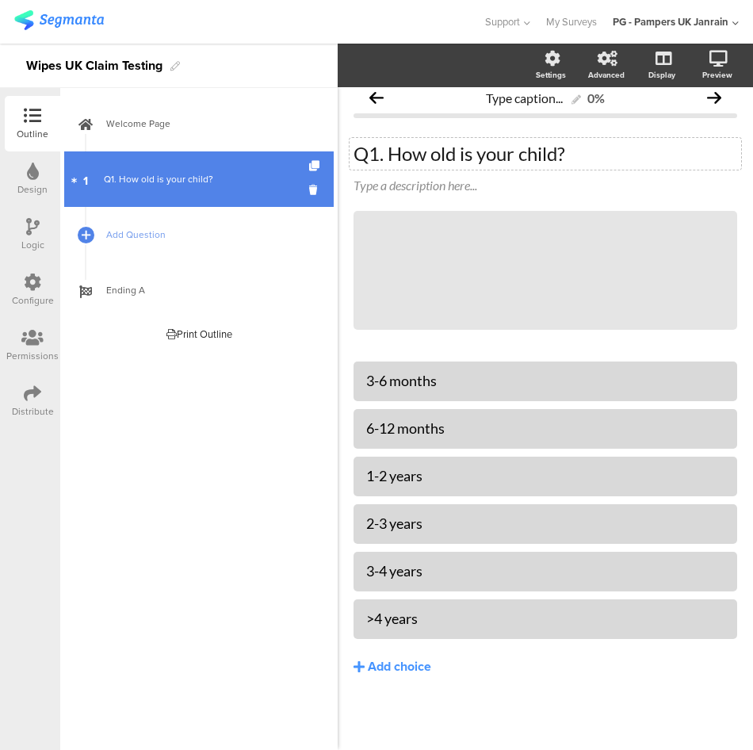
click at [147, 173] on div "Q1. How old is your child?" at bounding box center [198, 179] width 189 height 16
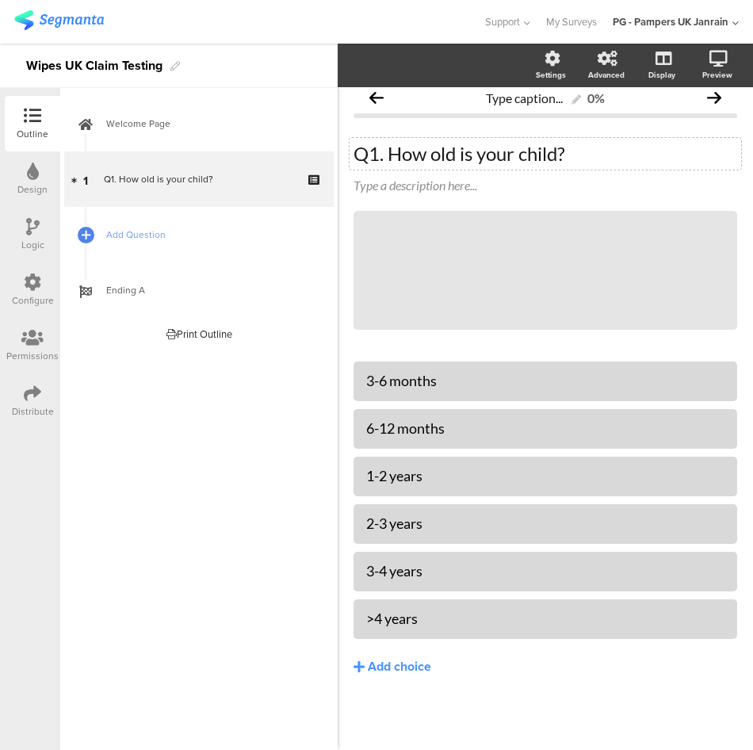
click at [399, 161] on p "Q1. How old is your child?" at bounding box center [546, 154] width 384 height 24
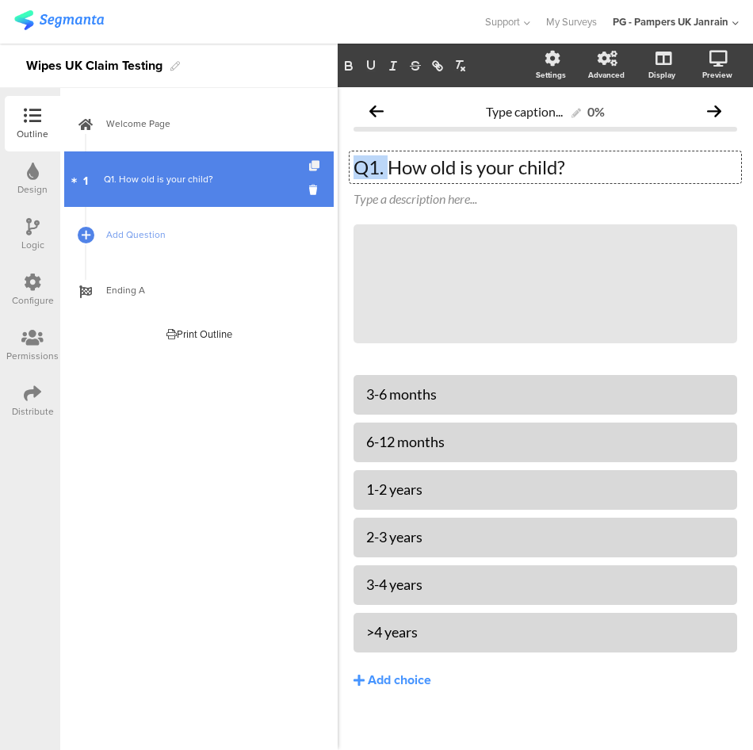
drag, startPoint x: 388, startPoint y: 161, endPoint x: 319, endPoint y: 166, distance: 70.0
click at [319, 166] on div "Outline Design Logic Configure Permissions Distribute New question Import quest…" at bounding box center [376, 397] width 753 height 706
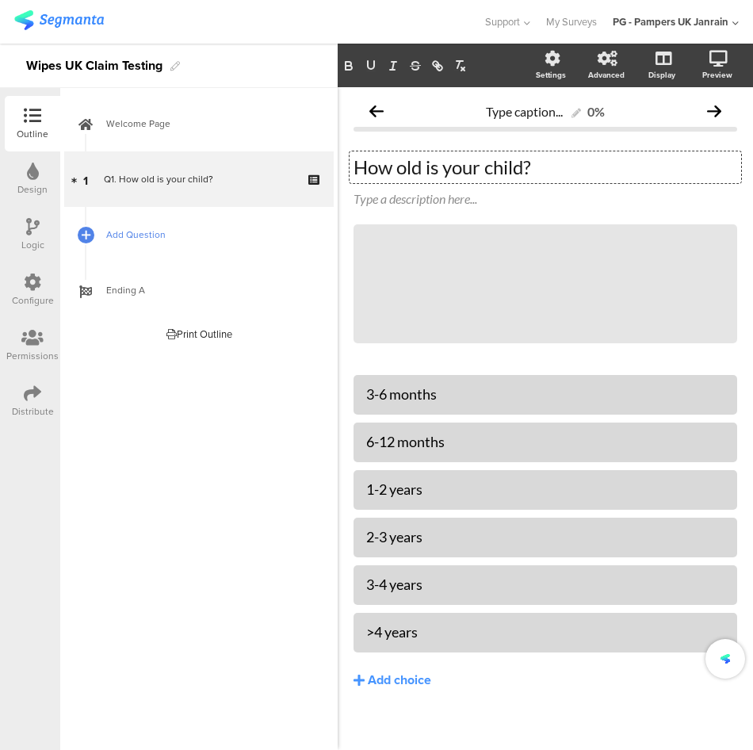
click at [151, 236] on span "Add Question" at bounding box center [207, 235] width 203 height 16
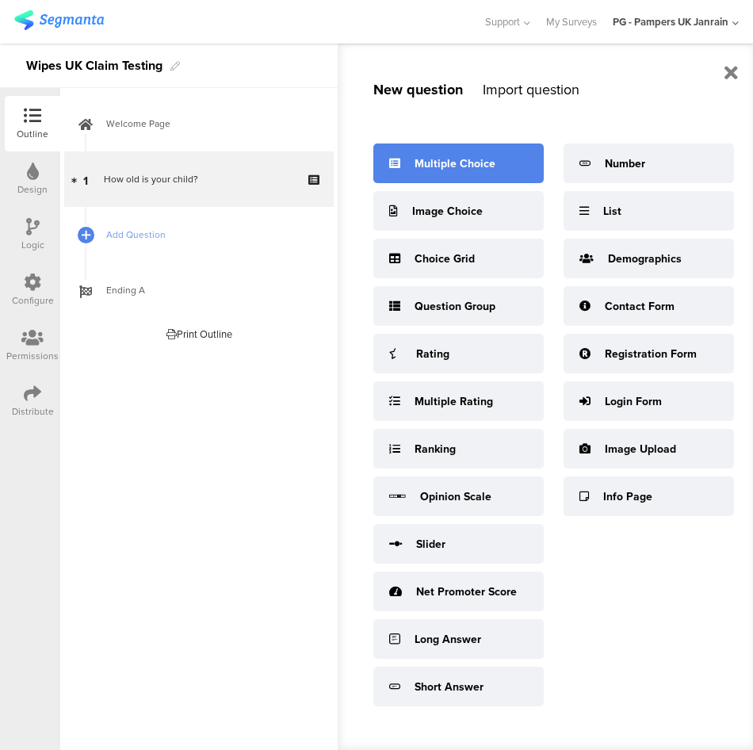
click at [442, 172] on div "Multiple Choice" at bounding box center [458, 163] width 170 height 40
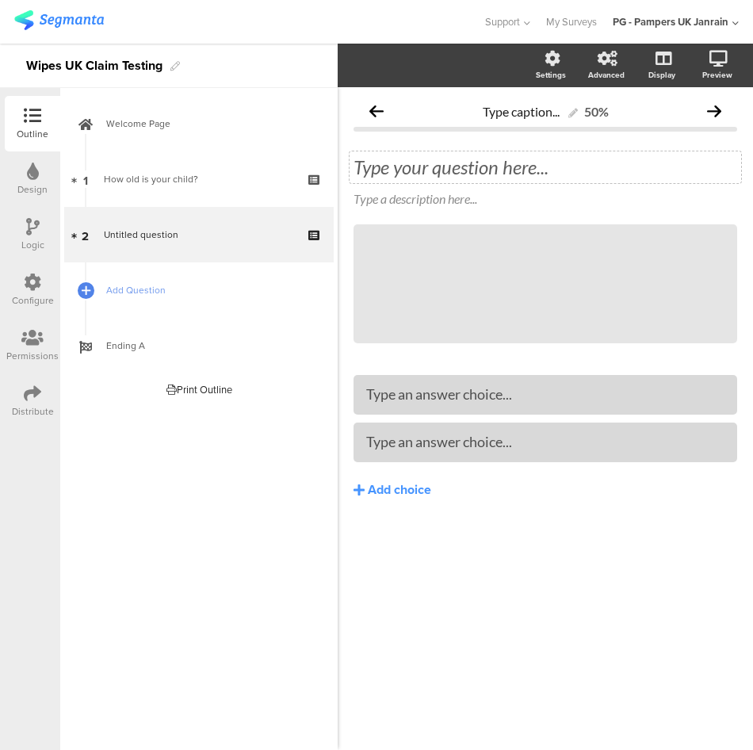
click at [420, 168] on div "Type your question here..." at bounding box center [546, 167] width 384 height 24
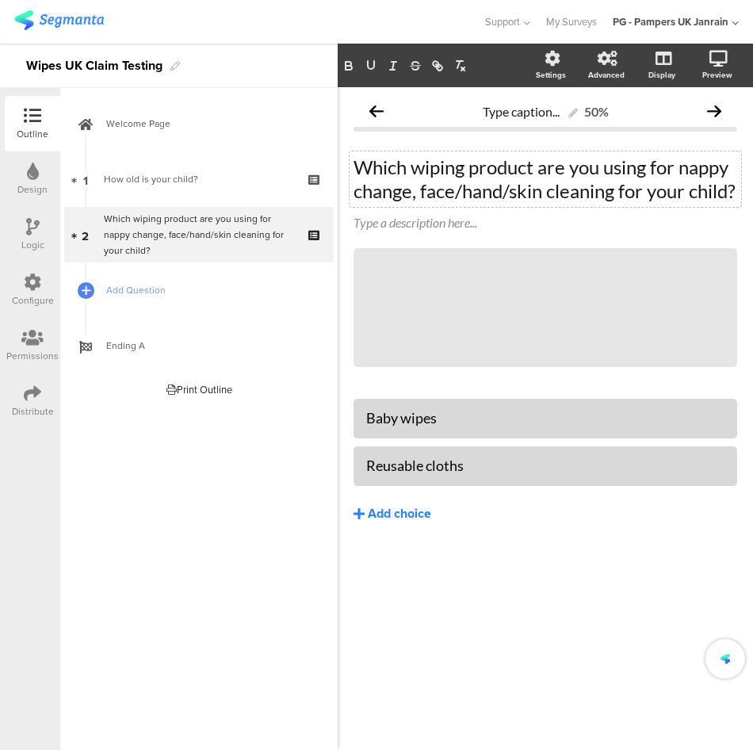
click at [396, 527] on button "Add choice" at bounding box center [546, 514] width 384 height 40
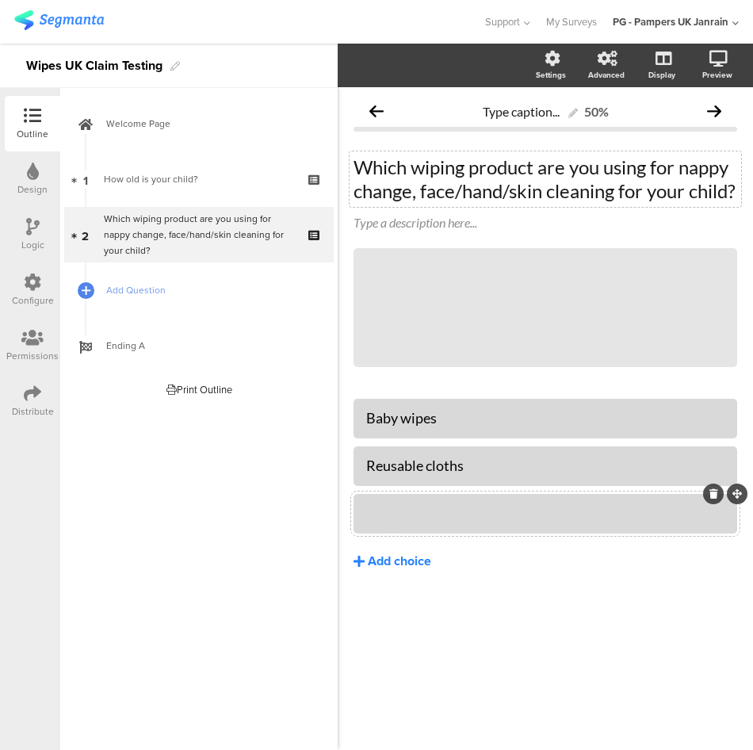
click at [399, 570] on div "Add choice" at bounding box center [399, 561] width 63 height 17
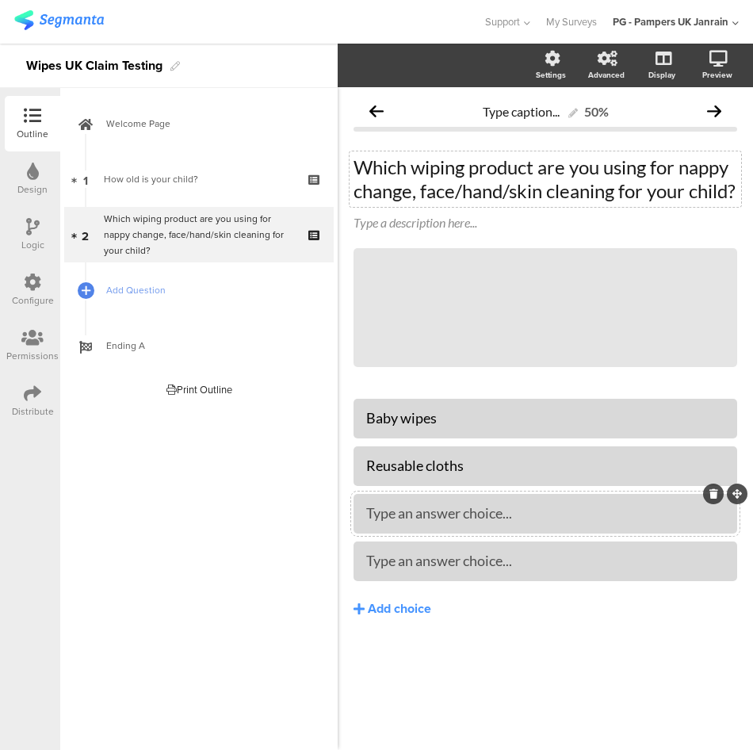
click at [430, 526] on div "Type an answer choice..." at bounding box center [545, 513] width 358 height 26
click at [486, 675] on div "Baby wipes Reusable cloths Cotton & water" at bounding box center [546, 541] width 384 height 285
click at [110, 289] on span "Add Question" at bounding box center [207, 290] width 203 height 16
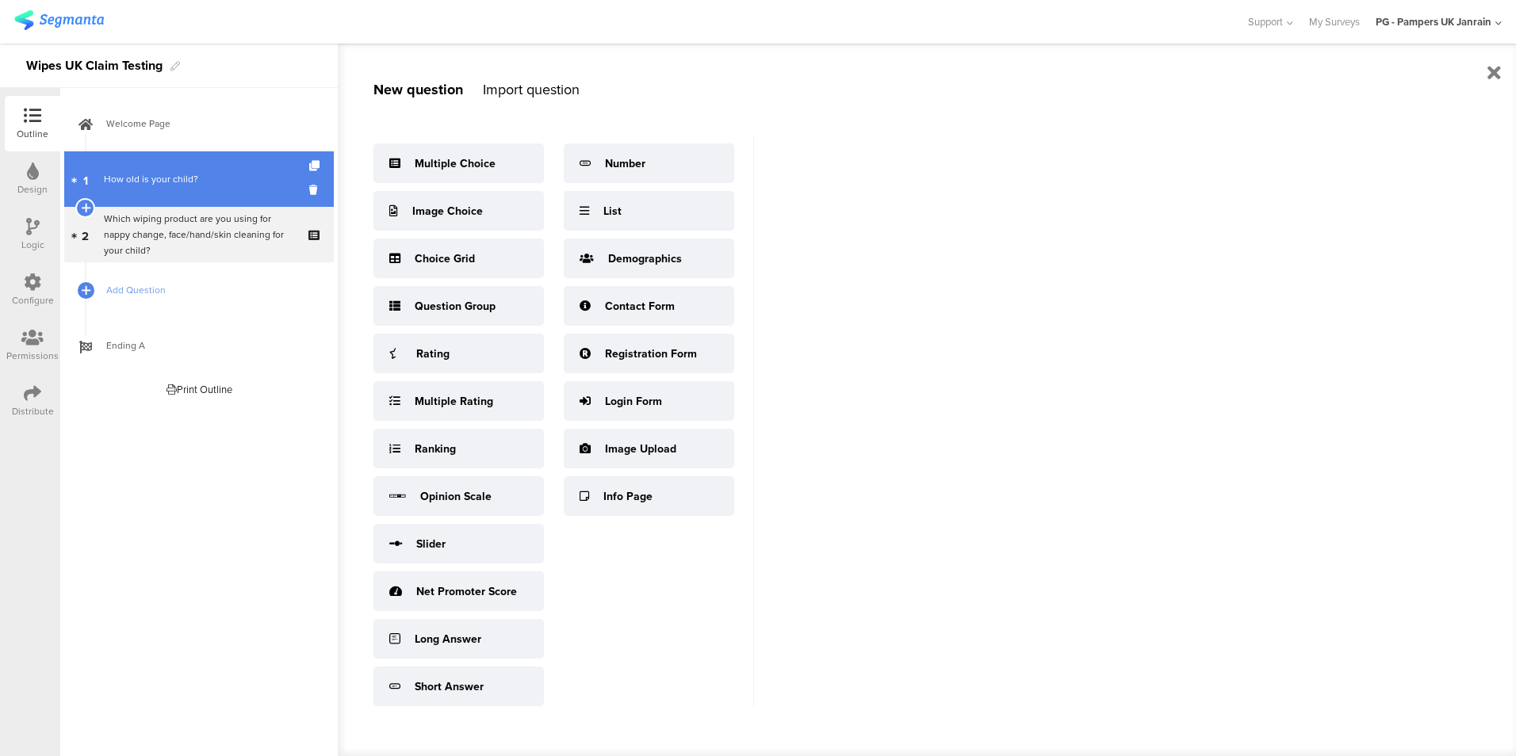
click at [92, 184] on link "1 How old is your child?" at bounding box center [199, 178] width 270 height 55
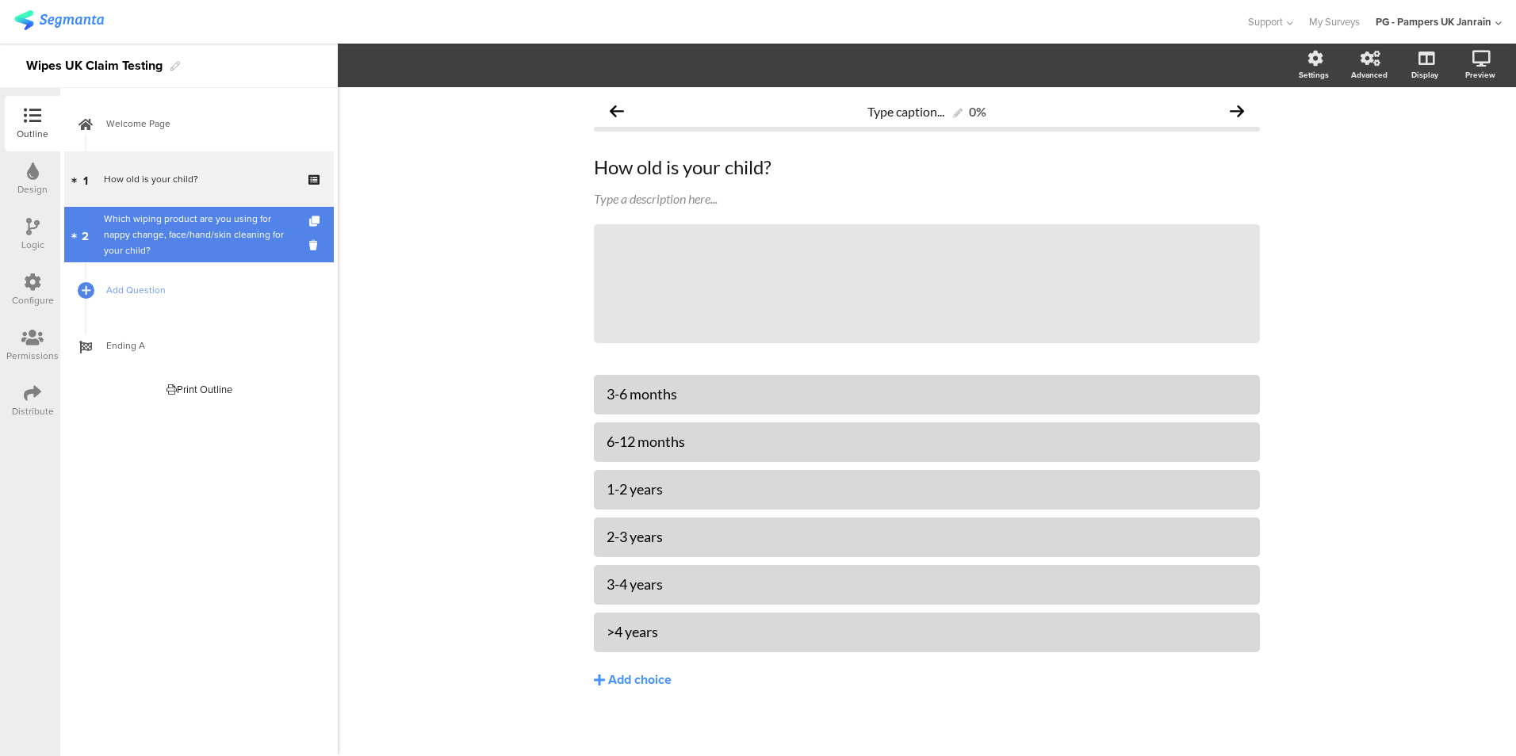
click at [192, 231] on div "Which wiping product are you using for nappy change, face/hand/skin cleaning fo…" at bounding box center [198, 235] width 189 height 48
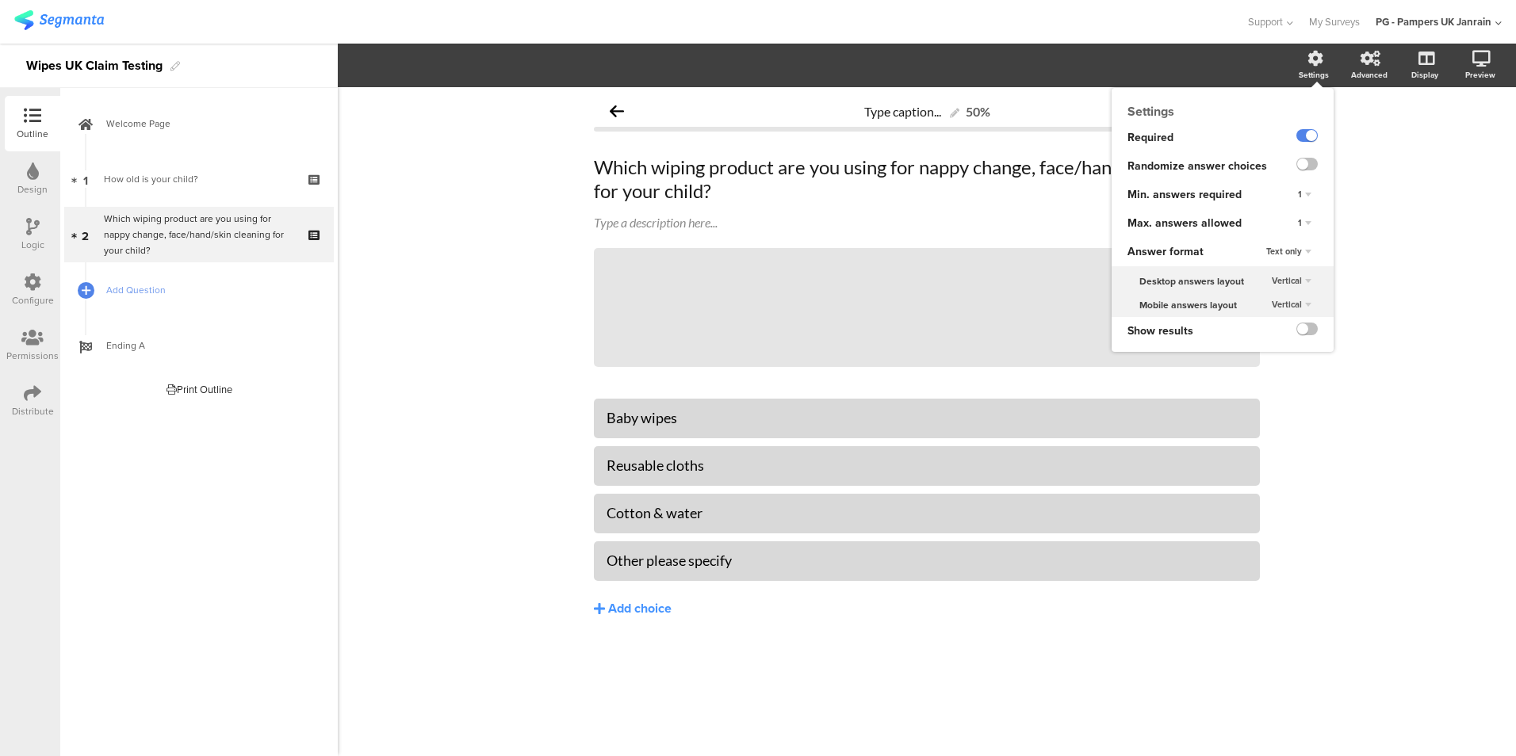
click at [1314, 59] on icon at bounding box center [1315, 59] width 16 height 16
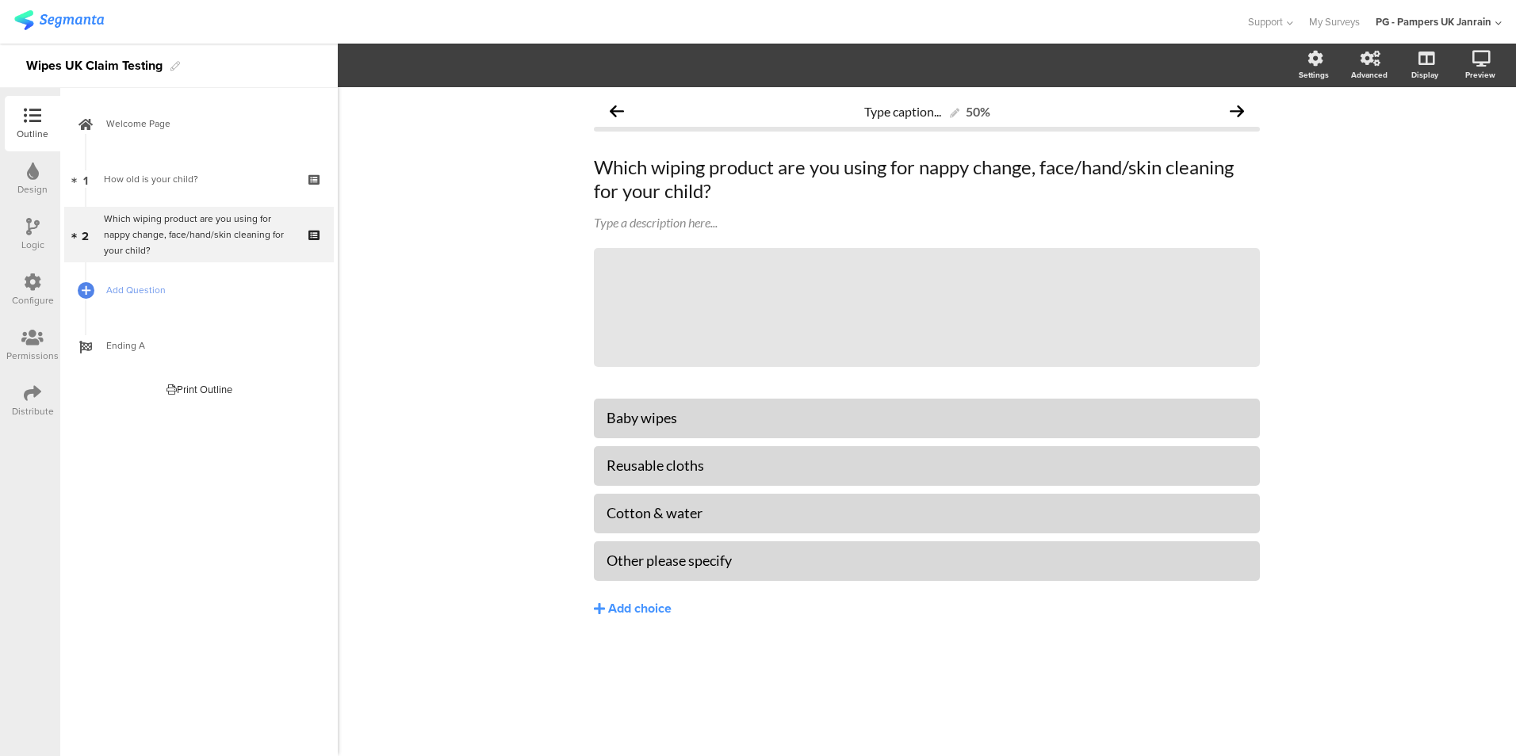
click at [1515, 400] on html "You are using an unsupported version of Internet Explorer. Unsupported browsers…" at bounding box center [758, 378] width 1516 height 756
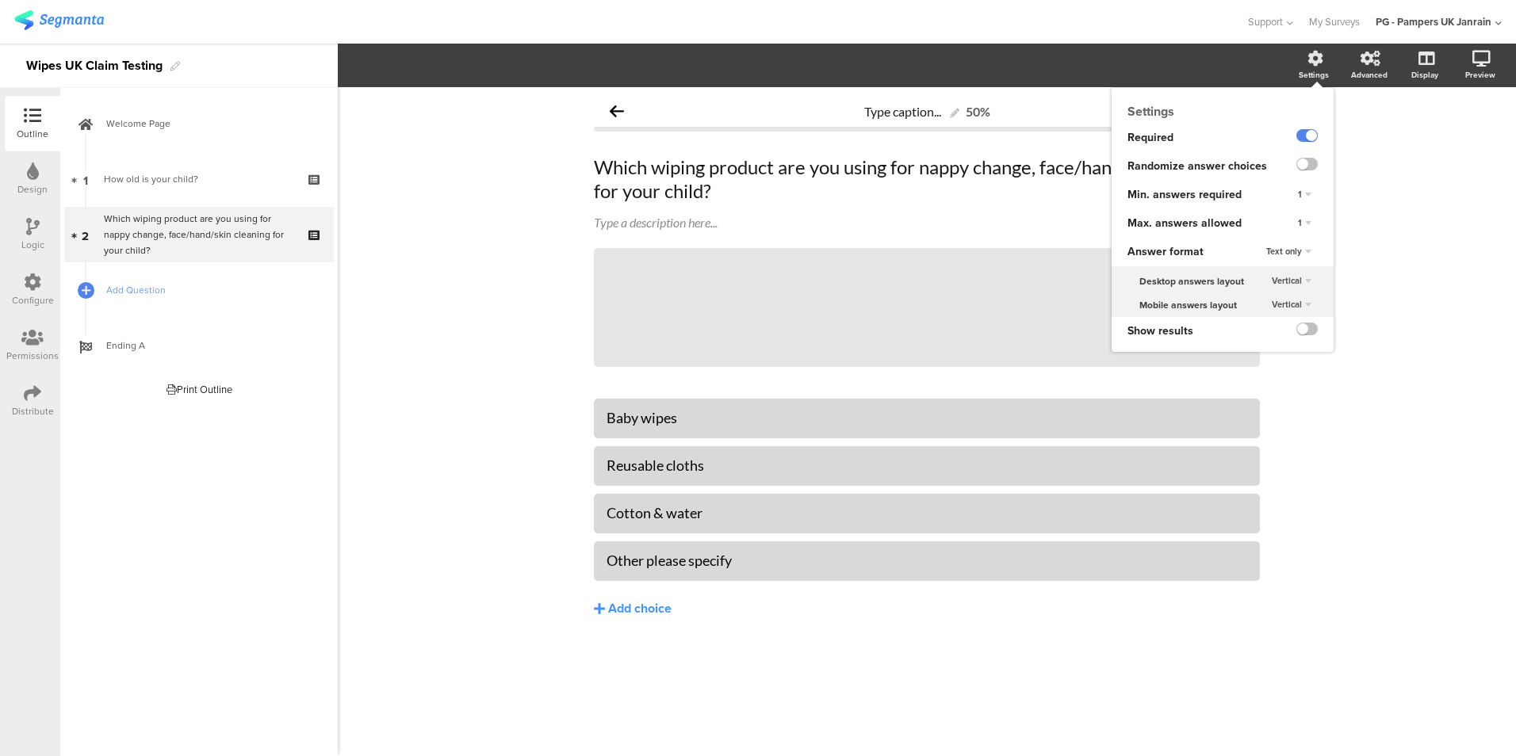
click at [1296, 72] on div "Settings" at bounding box center [1321, 66] width 55 height 40
click at [1308, 217] on div "1" at bounding box center [1304, 223] width 26 height 19
click at [1287, 303] on div "4" at bounding box center [1282, 304] width 94 height 17
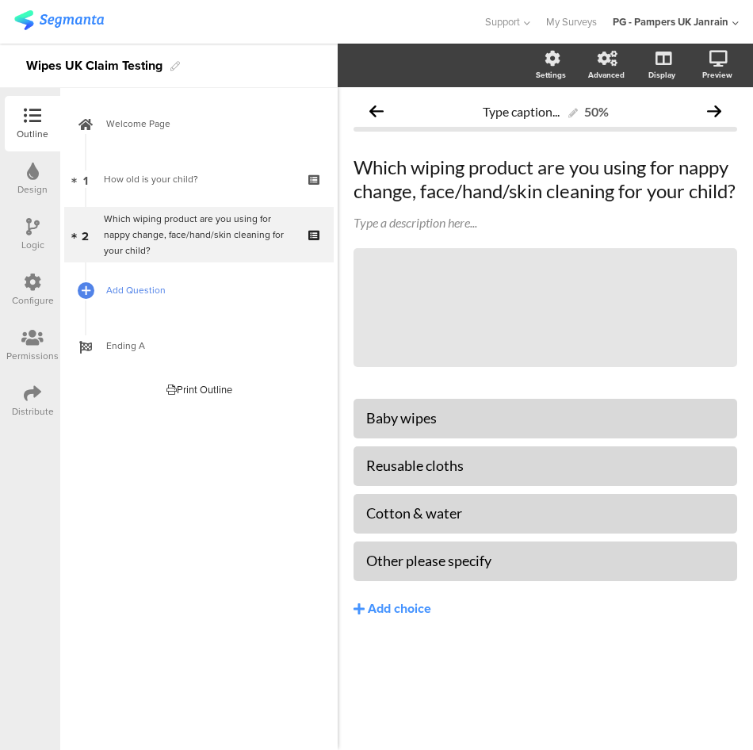
click at [163, 294] on span "Add Question" at bounding box center [207, 290] width 203 height 16
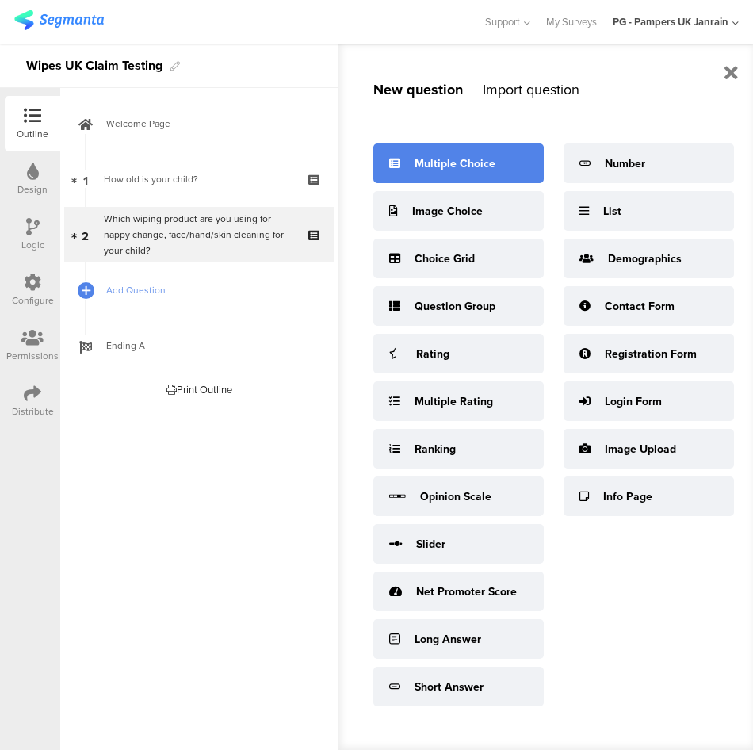
click at [461, 159] on div "Multiple Choice" at bounding box center [455, 163] width 81 height 17
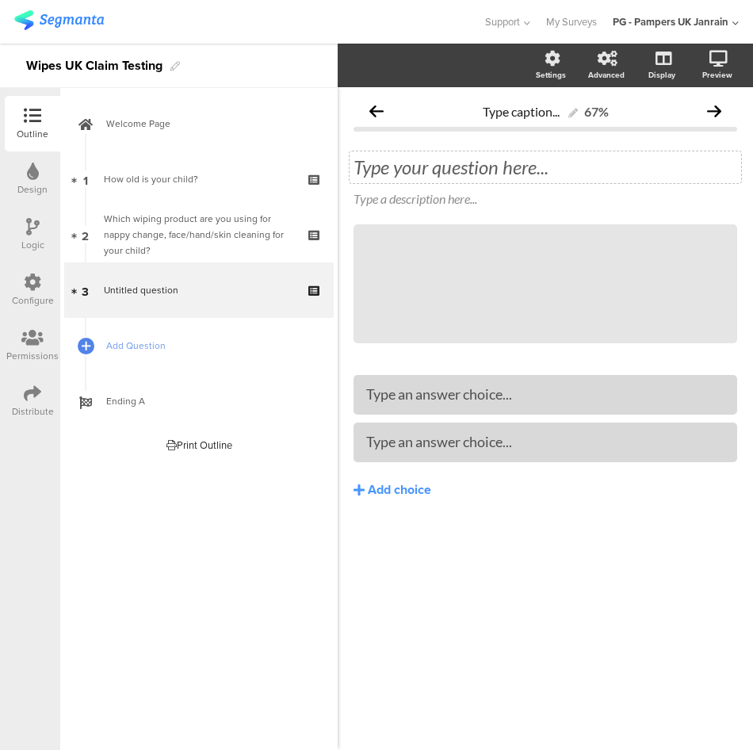
click at [443, 171] on div "Type your question here..." at bounding box center [546, 167] width 384 height 24
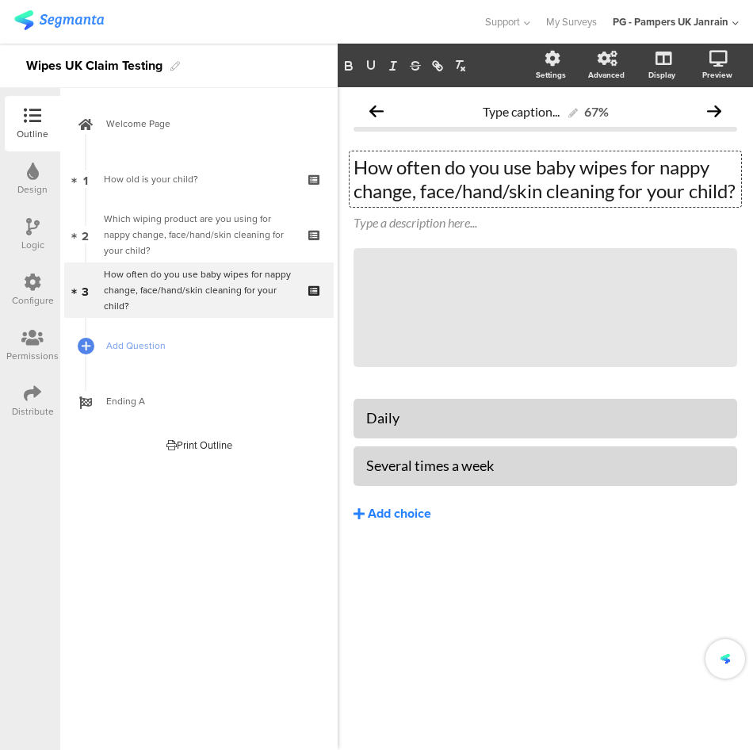
click at [388, 522] on div "Add choice" at bounding box center [399, 514] width 63 height 17
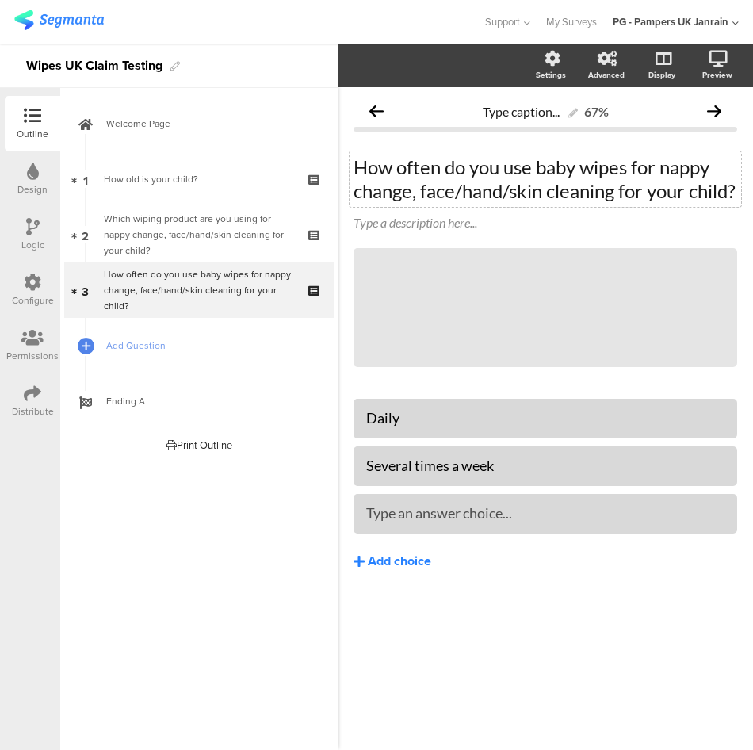
click at [383, 570] on div "Add choice" at bounding box center [399, 561] width 63 height 17
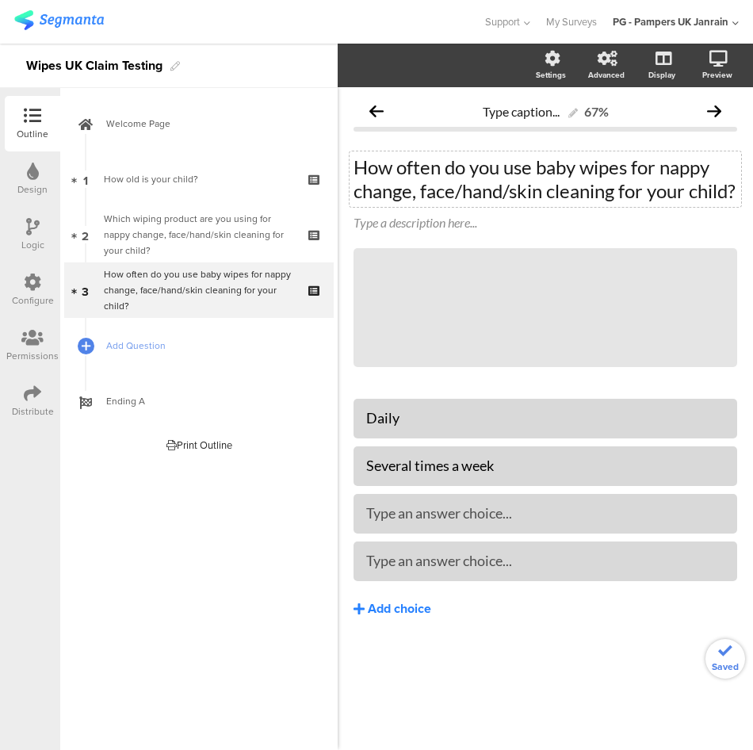
click at [397, 618] on div "Add choice" at bounding box center [399, 609] width 63 height 17
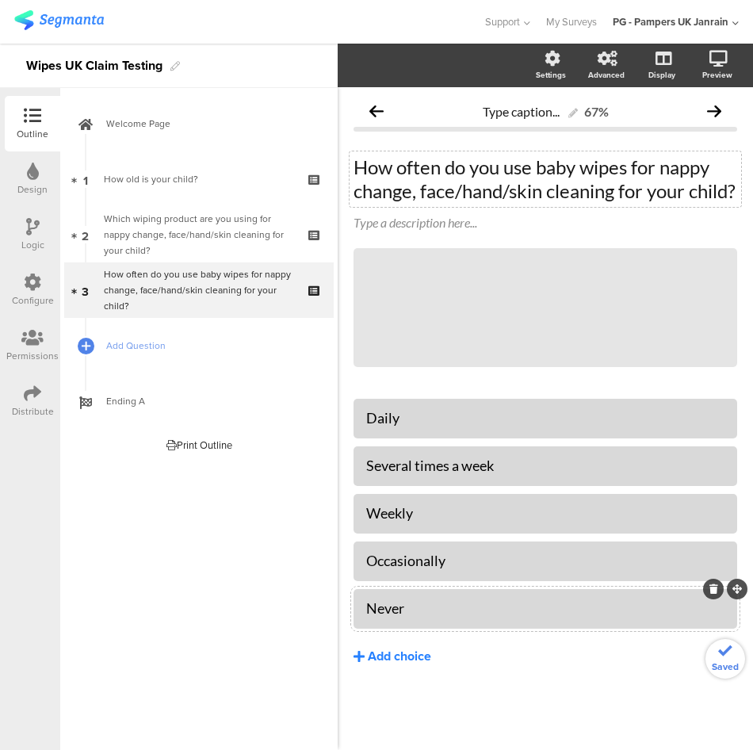
click at [498, 676] on button "Add choice" at bounding box center [546, 657] width 384 height 40
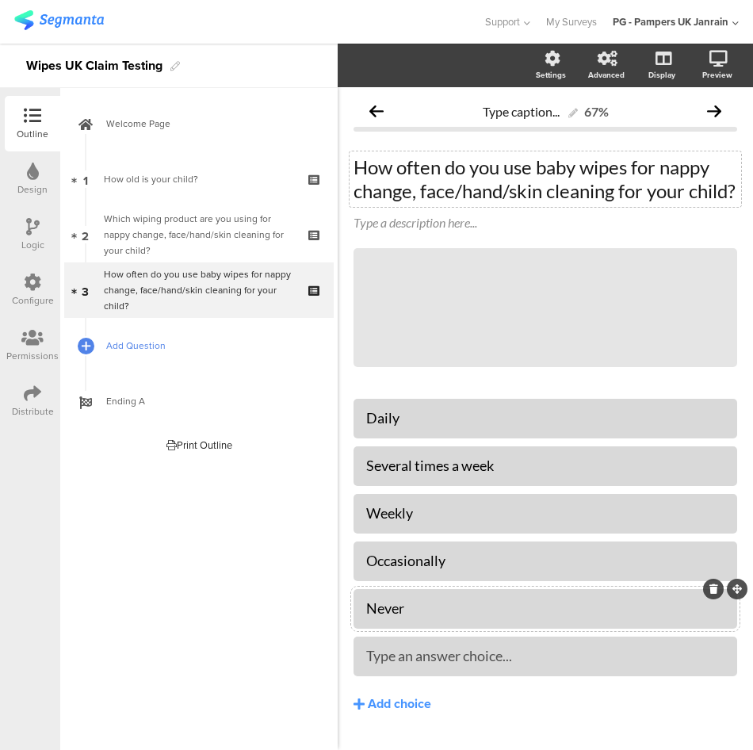
click at [154, 342] on span "Add Question" at bounding box center [207, 346] width 203 height 16
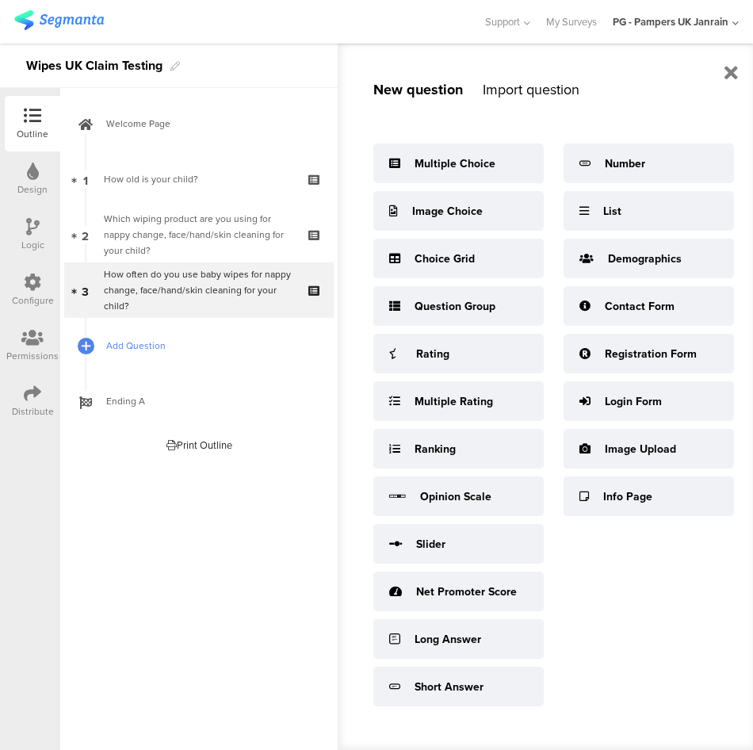
click at [128, 340] on span "Add Question" at bounding box center [207, 346] width 203 height 16
click at [446, 163] on div "Multiple Choice" at bounding box center [455, 163] width 81 height 17
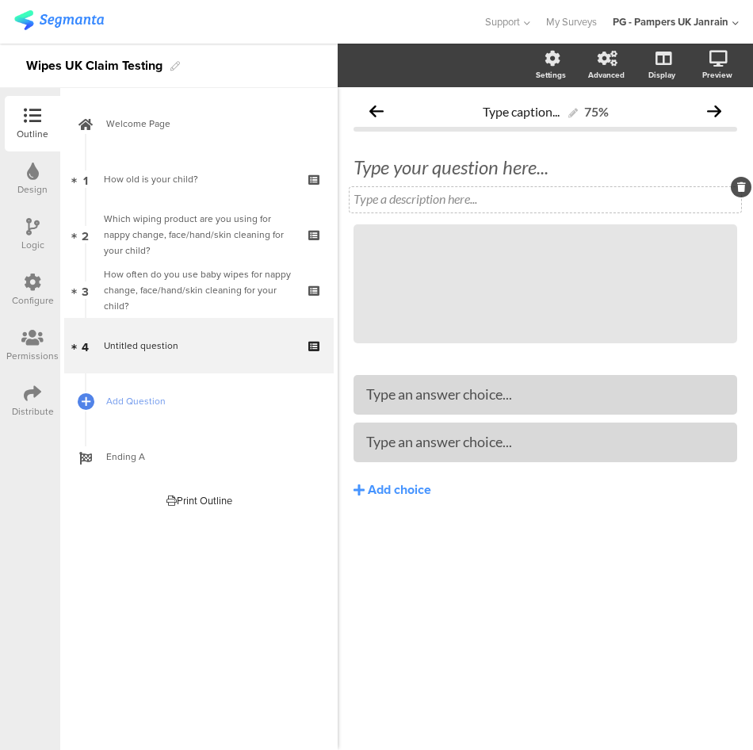
click at [407, 194] on div "Type a description here..." at bounding box center [546, 198] width 384 height 15
click at [416, 169] on div "Type your question here..." at bounding box center [546, 167] width 384 height 24
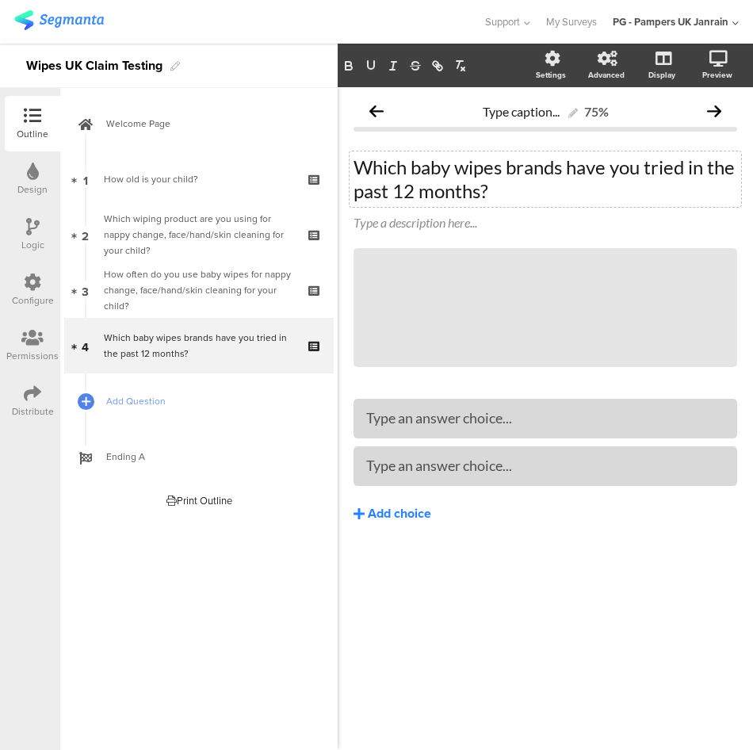
click at [365, 507] on button "Add choice" at bounding box center [546, 514] width 384 height 40
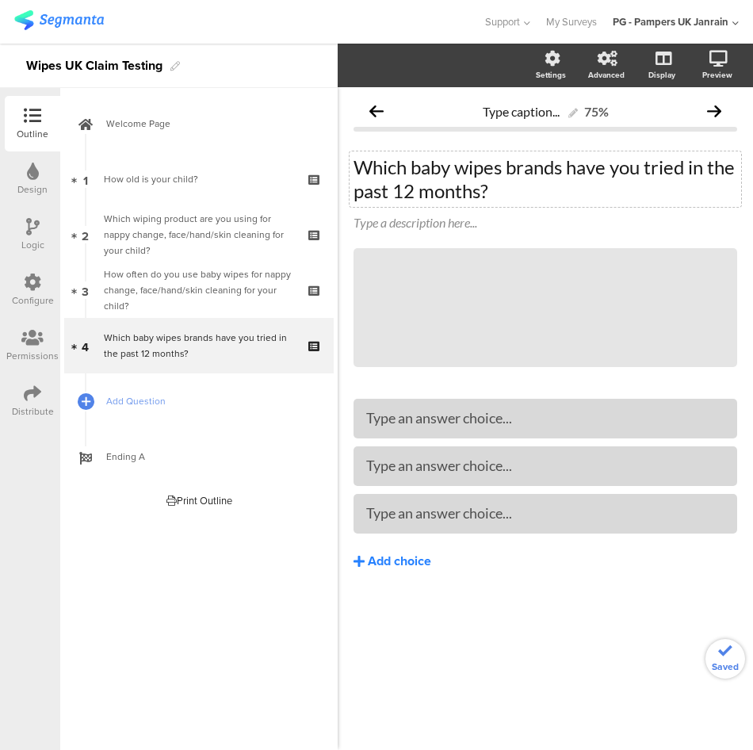
click at [383, 564] on div "Add choice" at bounding box center [399, 561] width 63 height 17
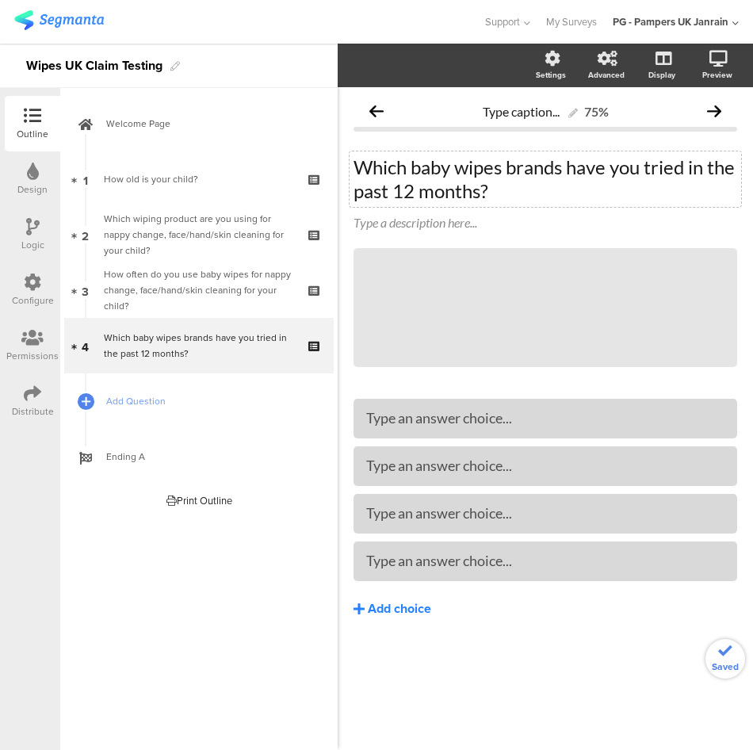
click at [379, 608] on div "Add choice" at bounding box center [399, 609] width 63 height 17
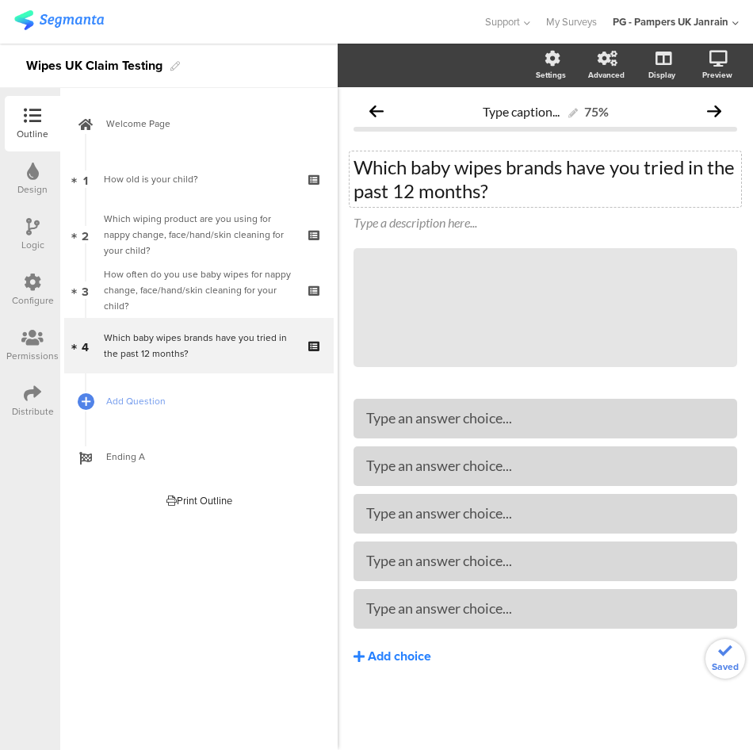
click at [379, 654] on div "Add choice" at bounding box center [399, 656] width 63 height 17
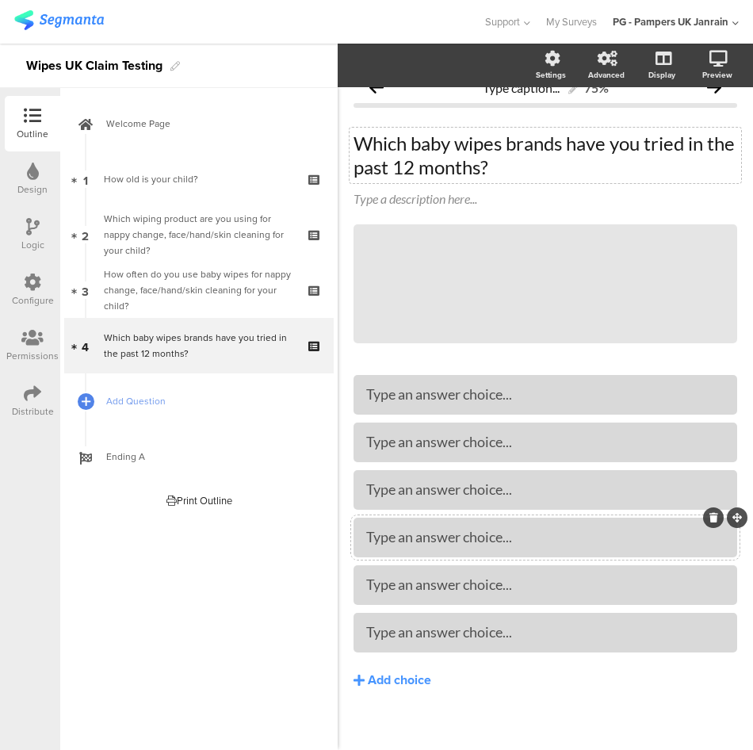
scroll to position [37, 0]
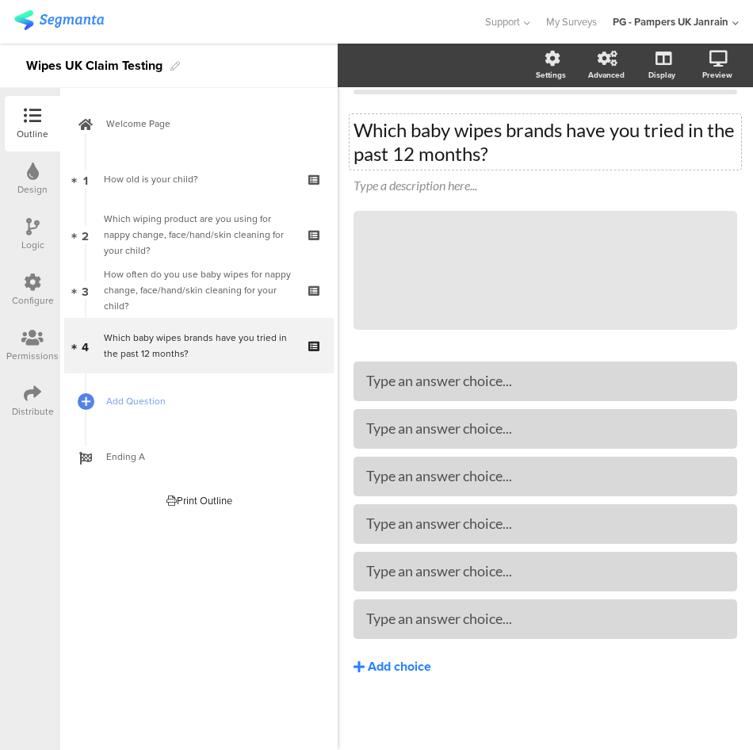
click at [426, 665] on div "Add choice" at bounding box center [399, 667] width 63 height 17
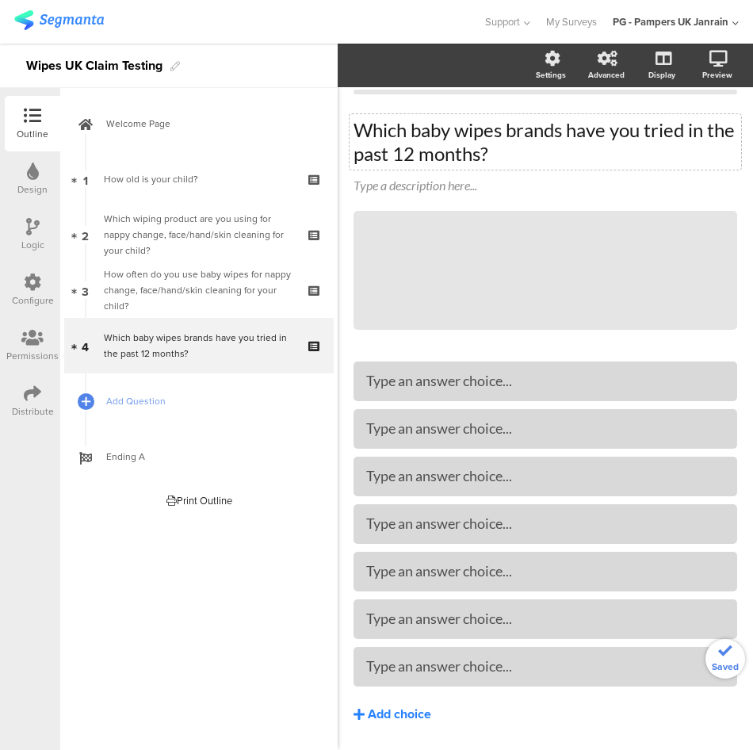
click at [404, 718] on div "Add choice" at bounding box center [399, 714] width 63 height 17
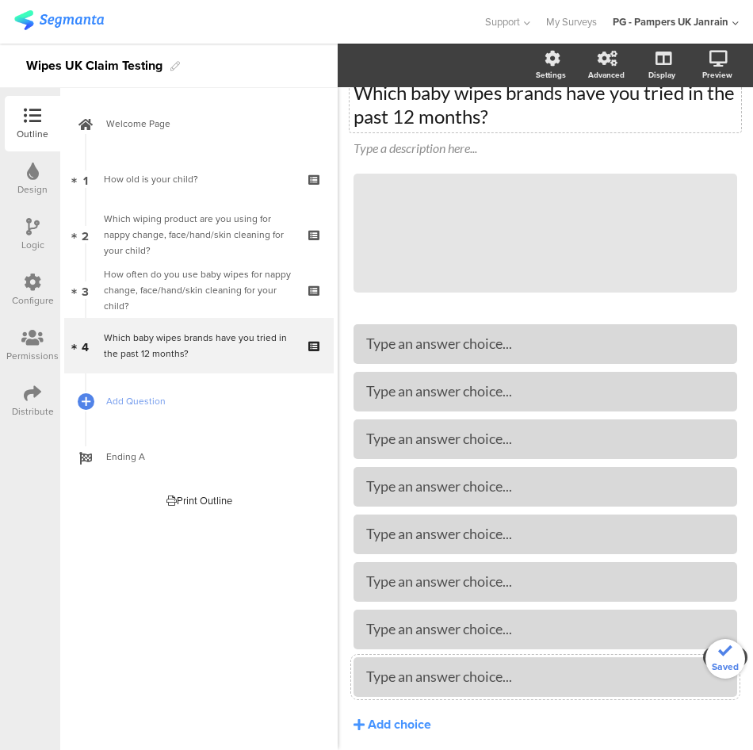
scroll to position [85, 0]
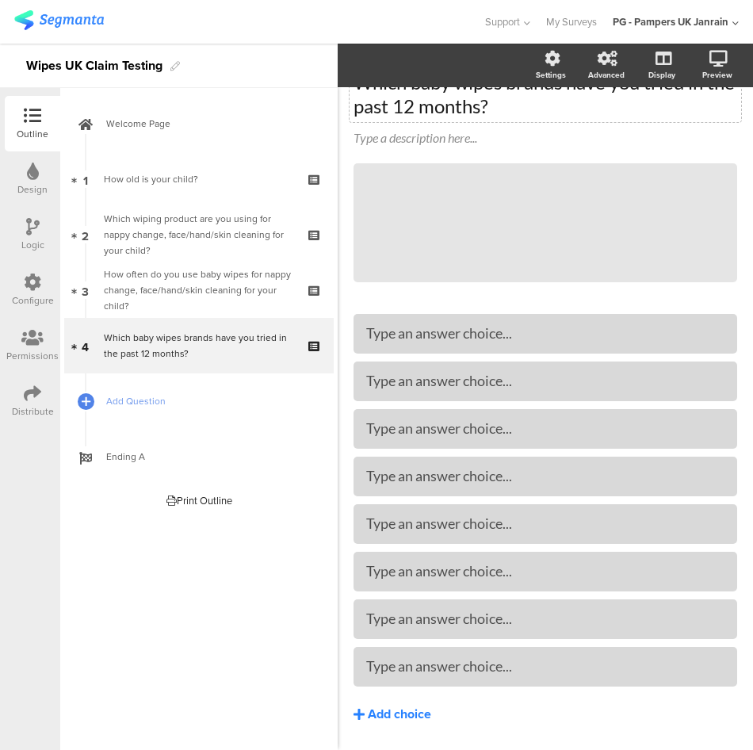
click at [390, 717] on div "Add choice" at bounding box center [399, 714] width 63 height 17
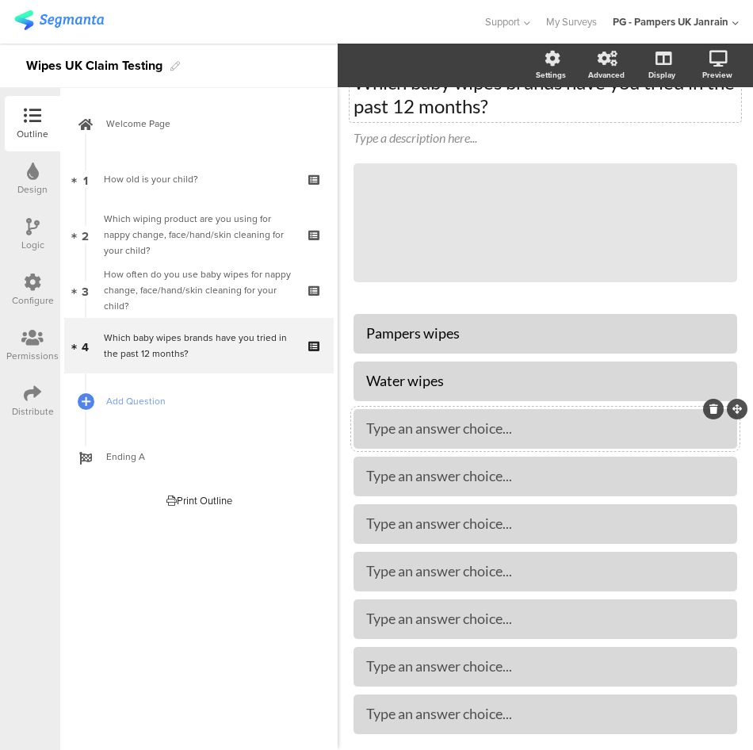
drag, startPoint x: 457, startPoint y: 430, endPoint x: 421, endPoint y: 435, distance: 36.9
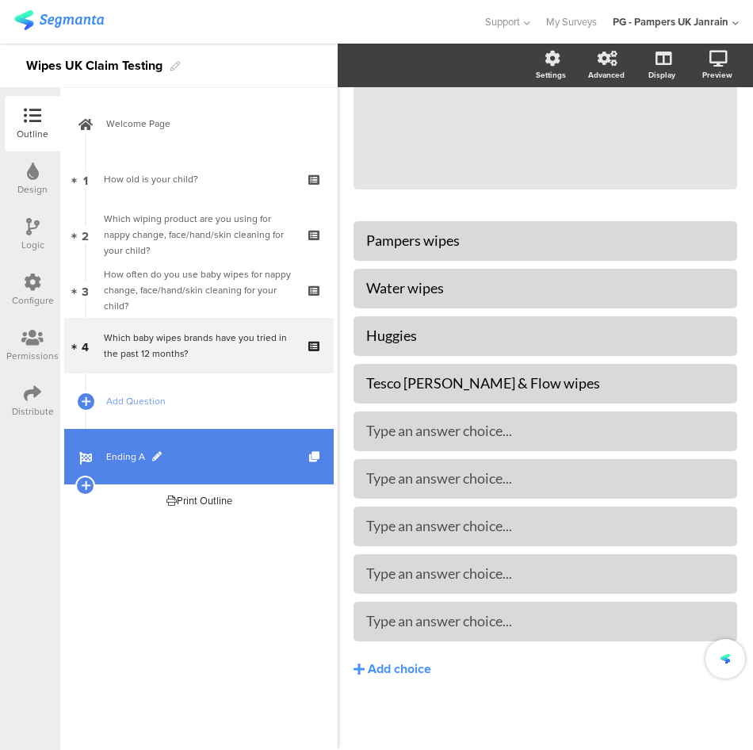
scroll to position [180, 0]
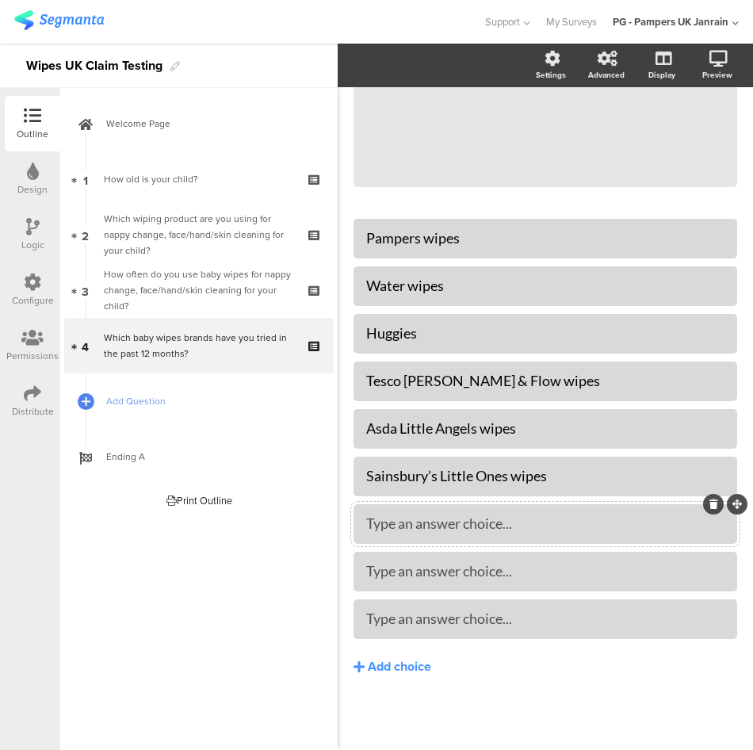
click at [545, 524] on div "Type an answer choice..." at bounding box center [545, 524] width 358 height 18
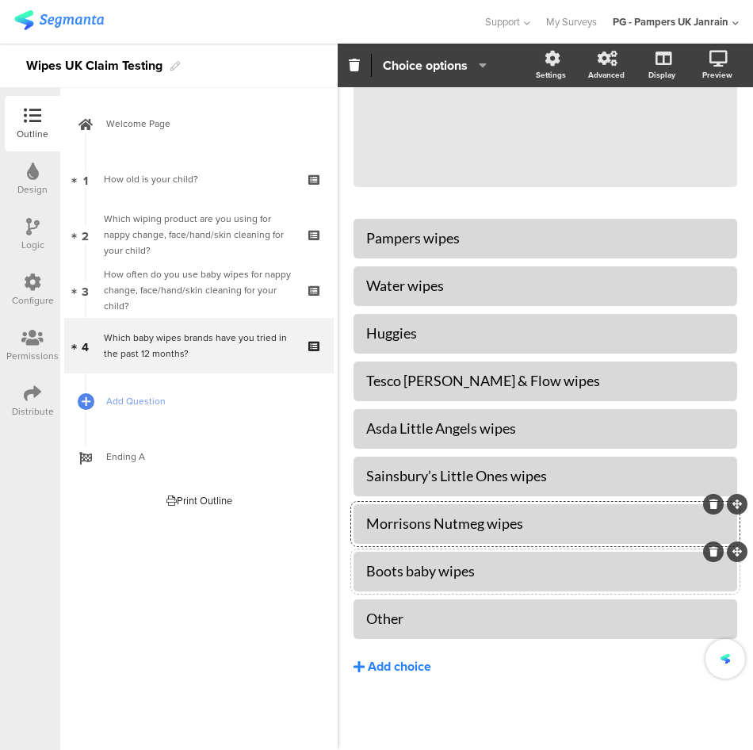
drag, startPoint x: 510, startPoint y: 681, endPoint x: 513, endPoint y: 660, distance: 21.6
click at [510, 679] on button "Add choice" at bounding box center [546, 667] width 384 height 40
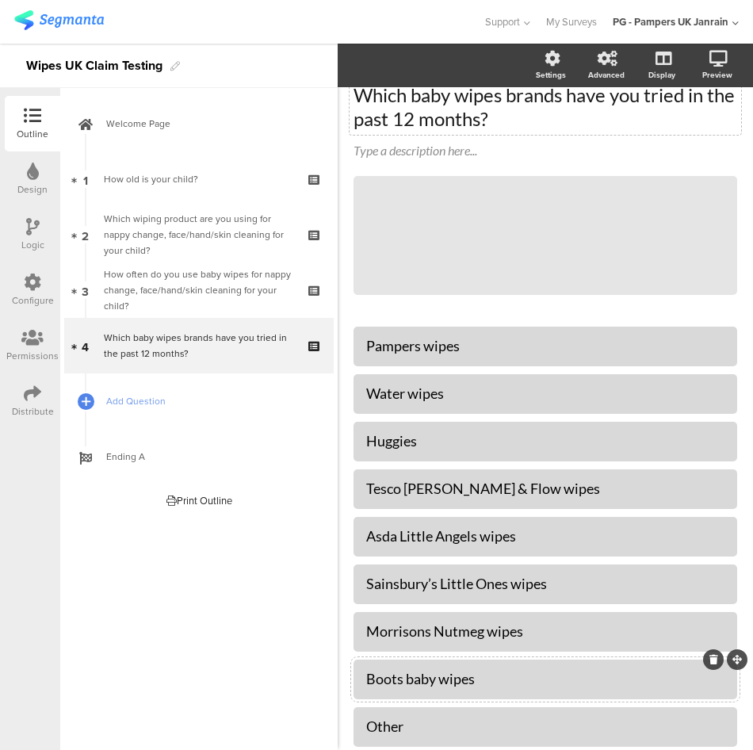
scroll to position [0, 0]
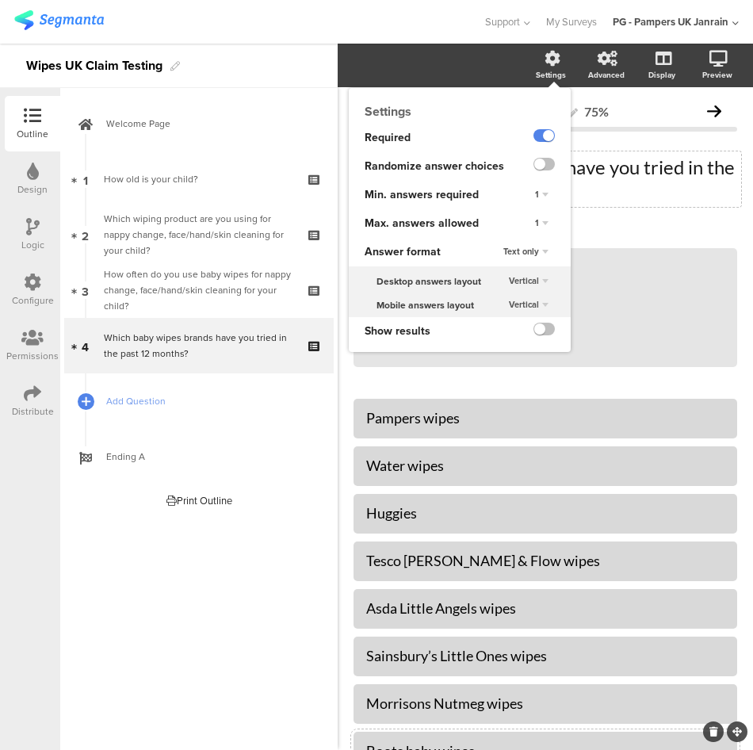
click at [530, 216] on div "1" at bounding box center [542, 223] width 26 height 19
click at [529, 223] on div "1" at bounding box center [542, 223] width 26 height 19
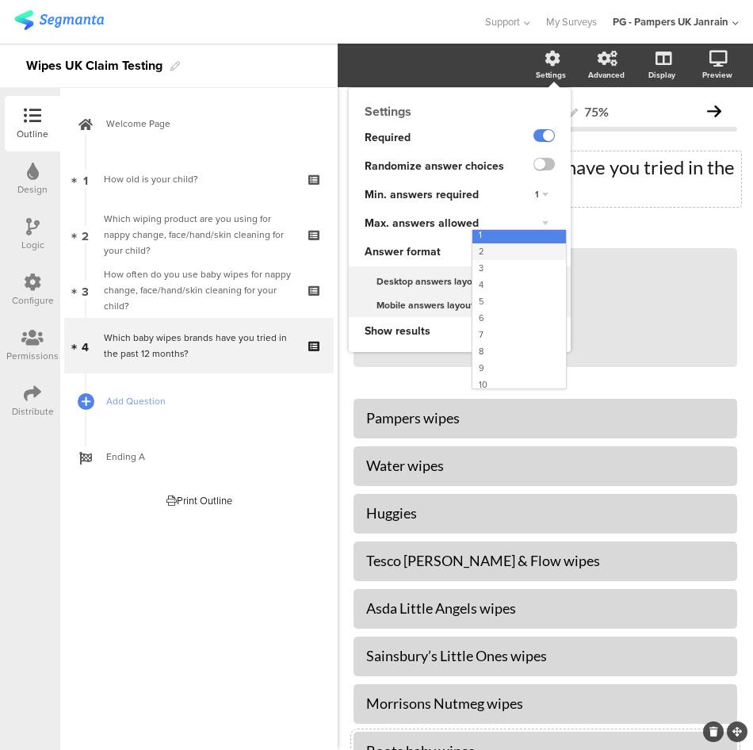
scroll to position [25, 0]
click at [491, 361] on div "9" at bounding box center [519, 363] width 94 height 17
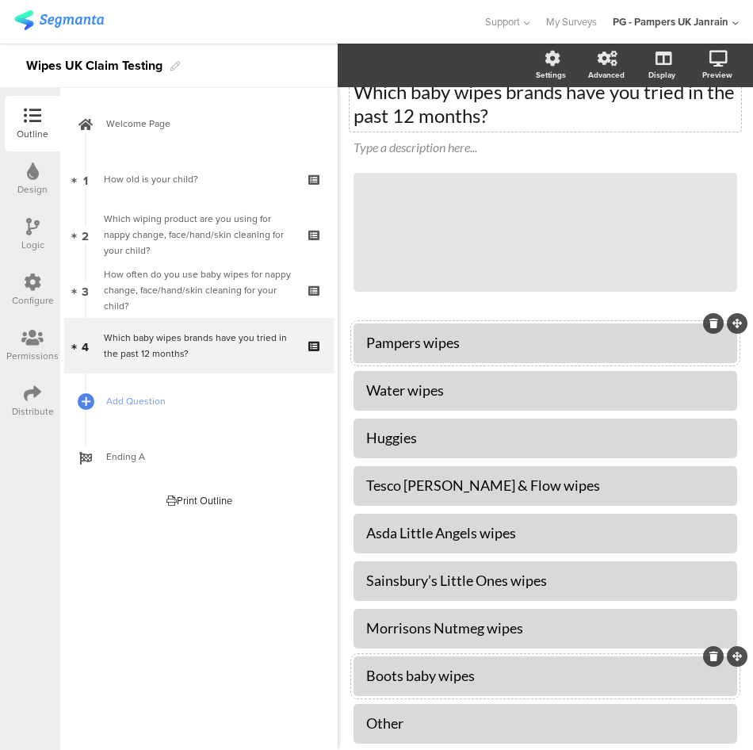
scroll to position [228, 0]
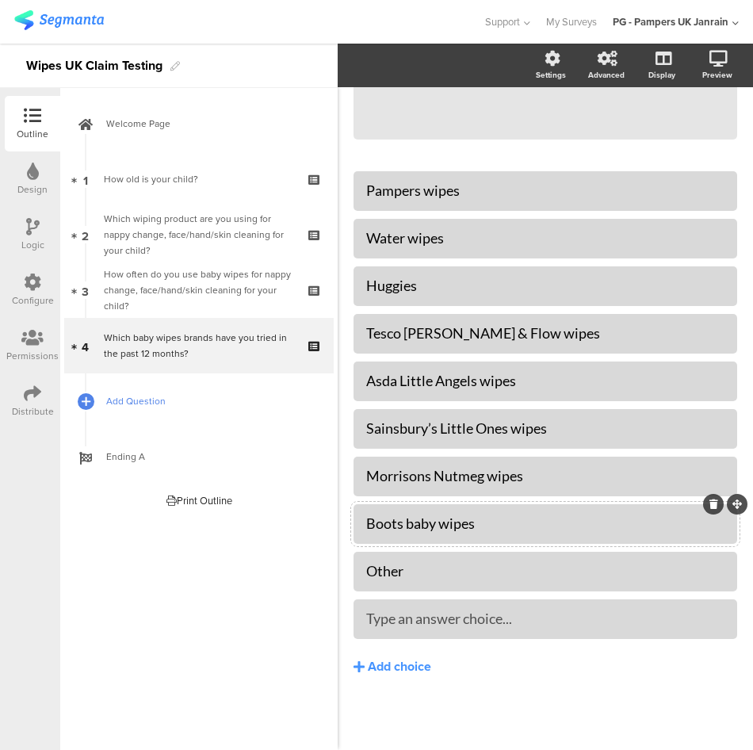
click at [145, 403] on span "Add Question" at bounding box center [207, 401] width 203 height 16
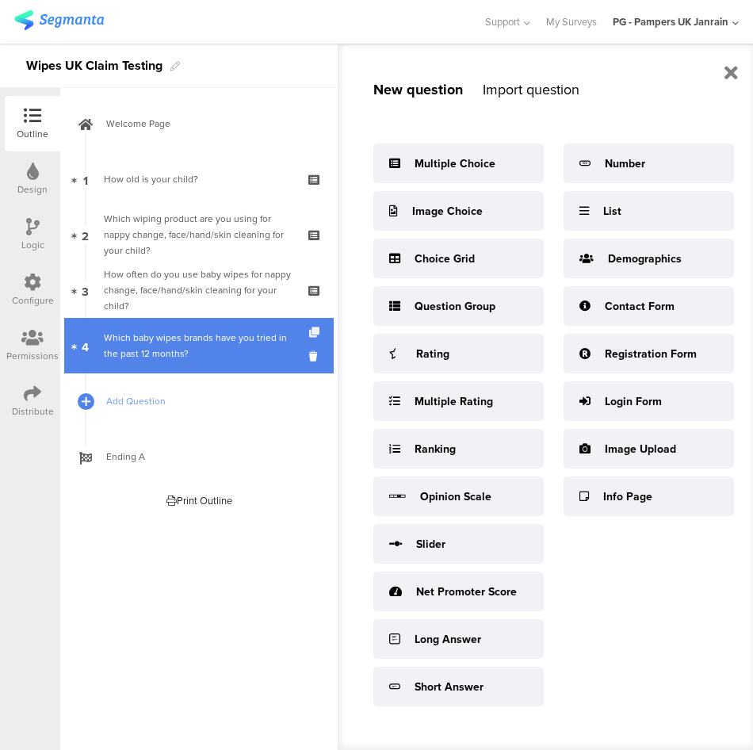
click at [315, 330] on icon at bounding box center [315, 332] width 13 height 10
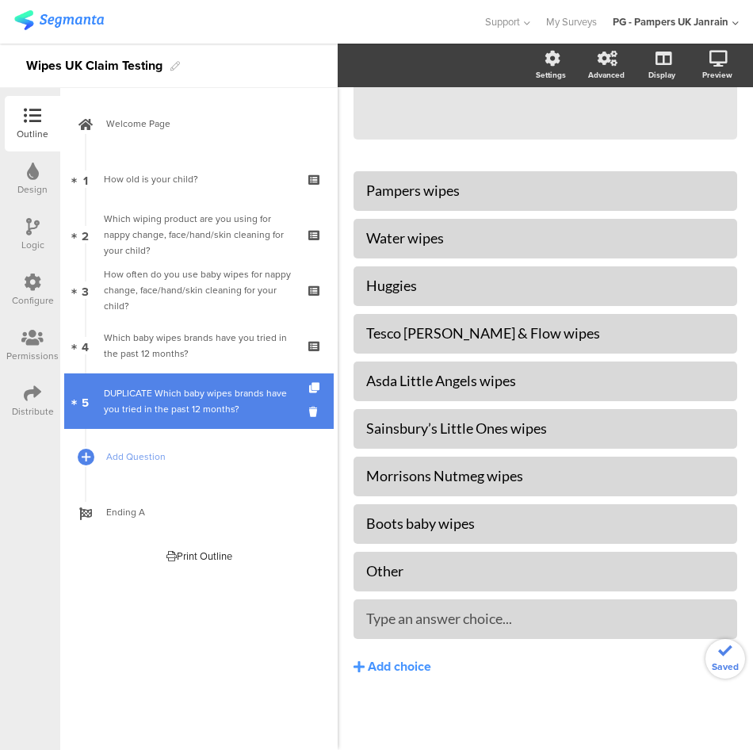
scroll to position [204, 0]
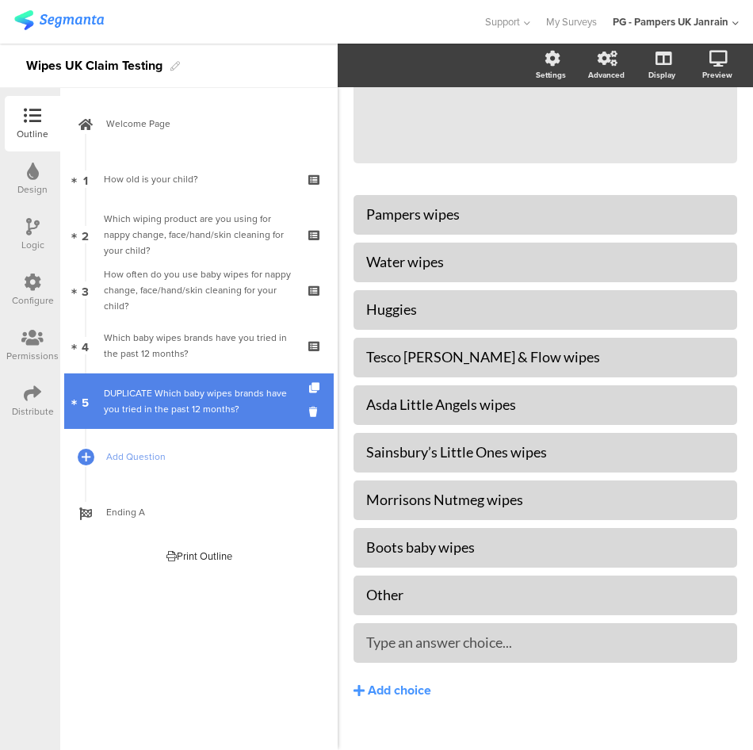
click at [202, 398] on div "DUPLICATE Which baby wipes brands have you tried in the past 12 months?" at bounding box center [198, 401] width 189 height 32
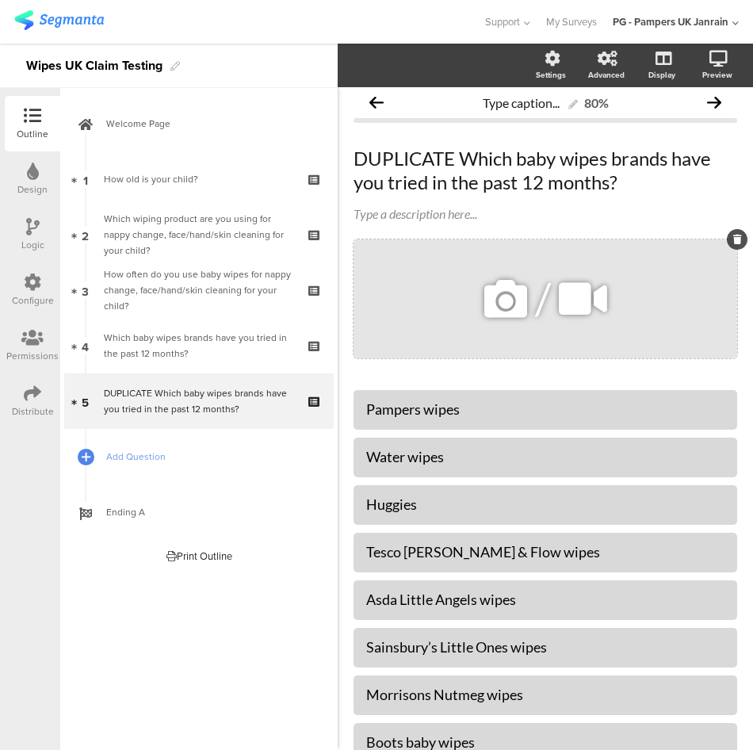
scroll to position [0, 0]
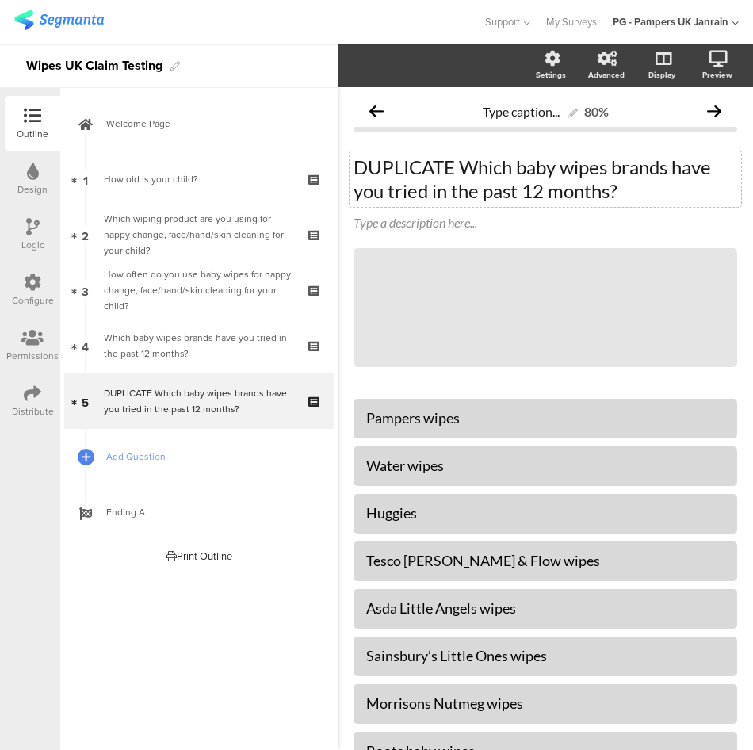
click at [500, 168] on p "DUPLICATE Which baby wipes brands have you tried in the past 12 months?" at bounding box center [546, 179] width 384 height 48
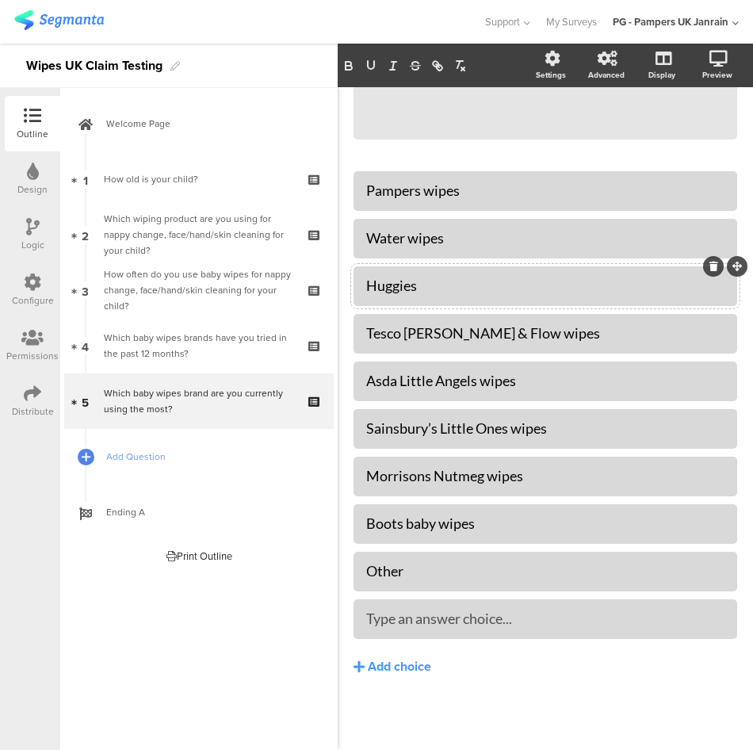
scroll to position [69, 0]
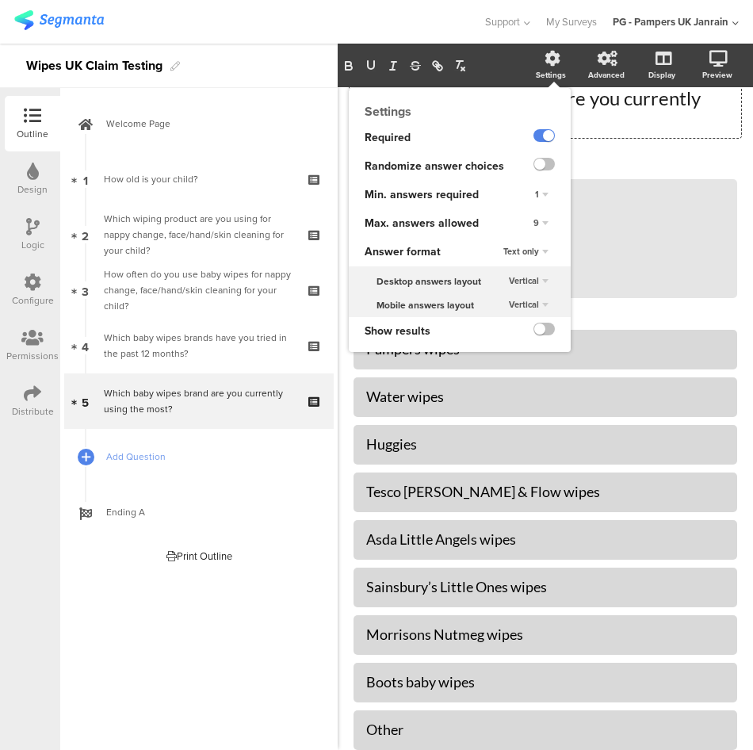
click at [534, 222] on div "9" at bounding box center [541, 223] width 28 height 19
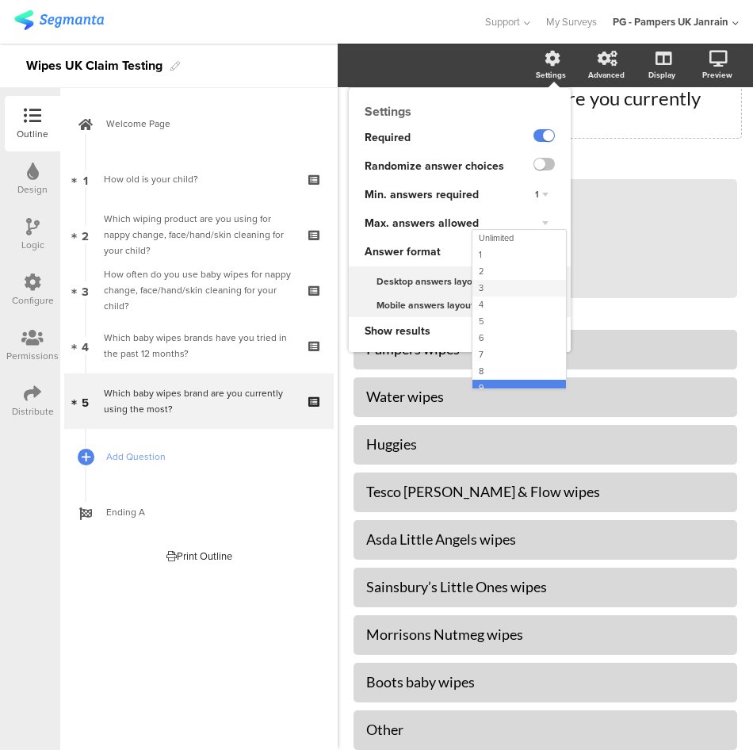
click at [504, 288] on div "3" at bounding box center [519, 288] width 94 height 17
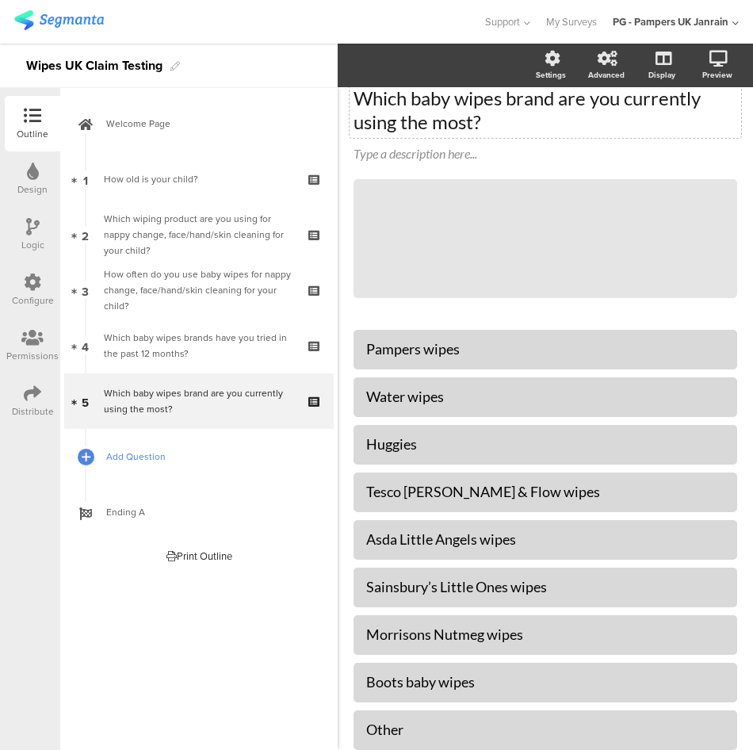
click at [144, 456] on span "Add Question" at bounding box center [207, 457] width 203 height 16
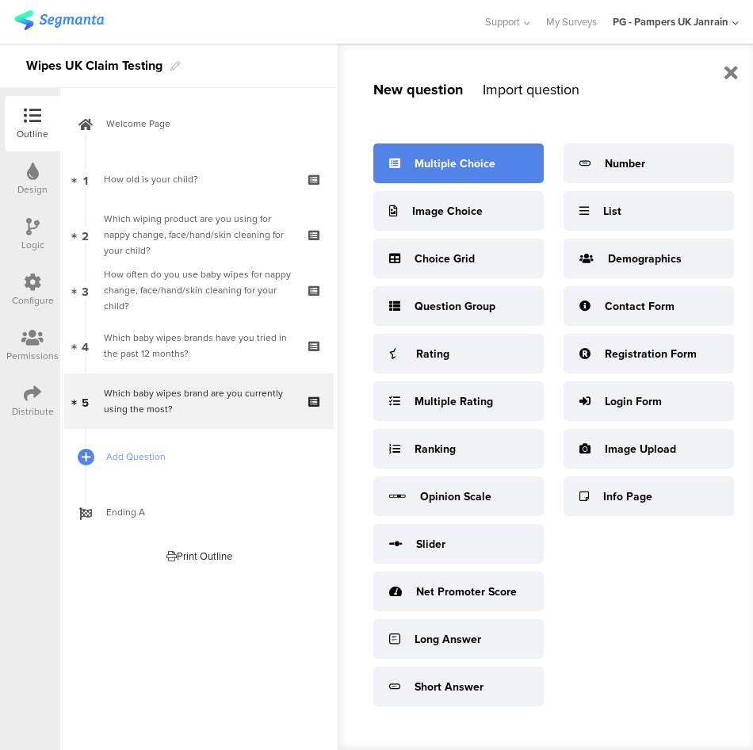
click at [450, 160] on div "Multiple Choice" at bounding box center [455, 163] width 81 height 17
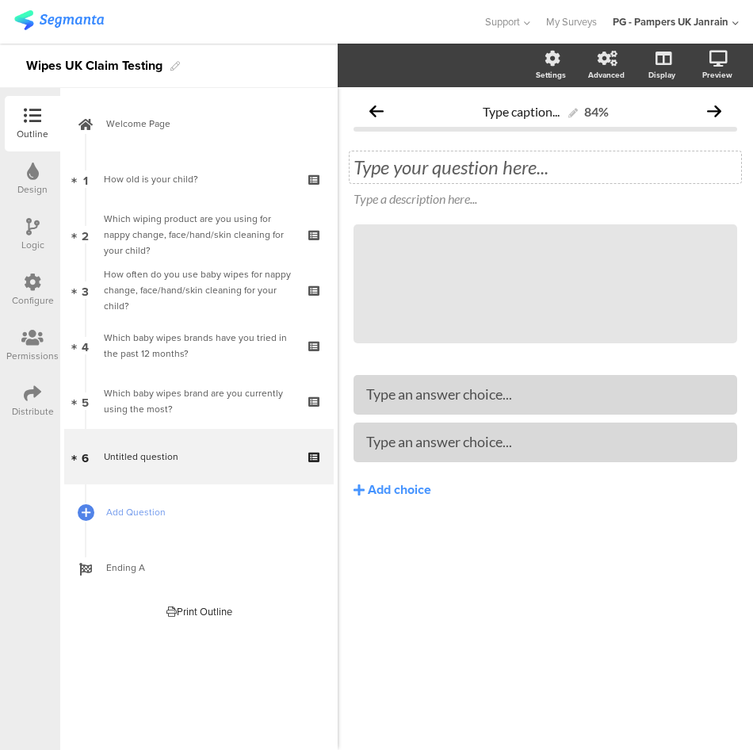
click at [423, 161] on div "Type your question here..." at bounding box center [546, 167] width 384 height 24
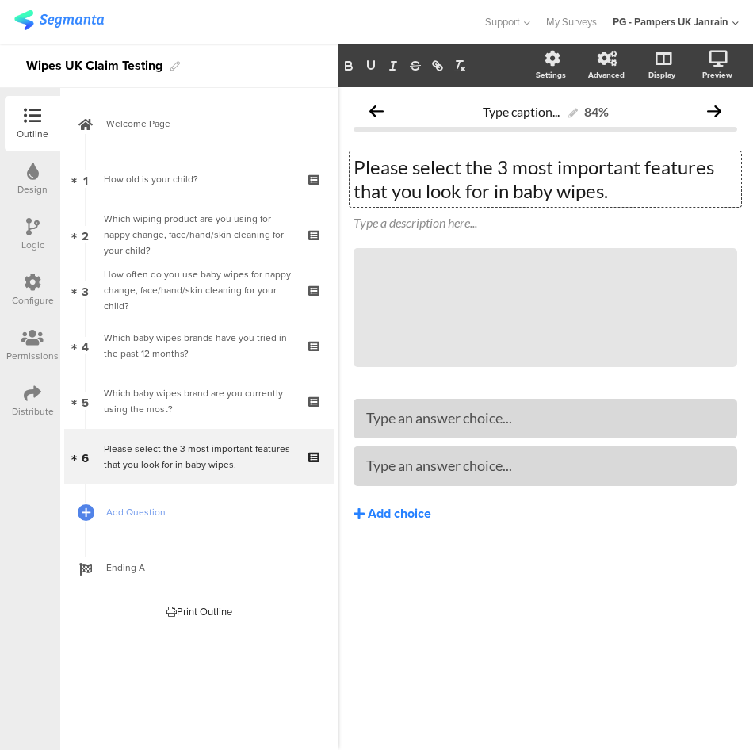
click at [407, 513] on div "Add choice" at bounding box center [399, 514] width 63 height 17
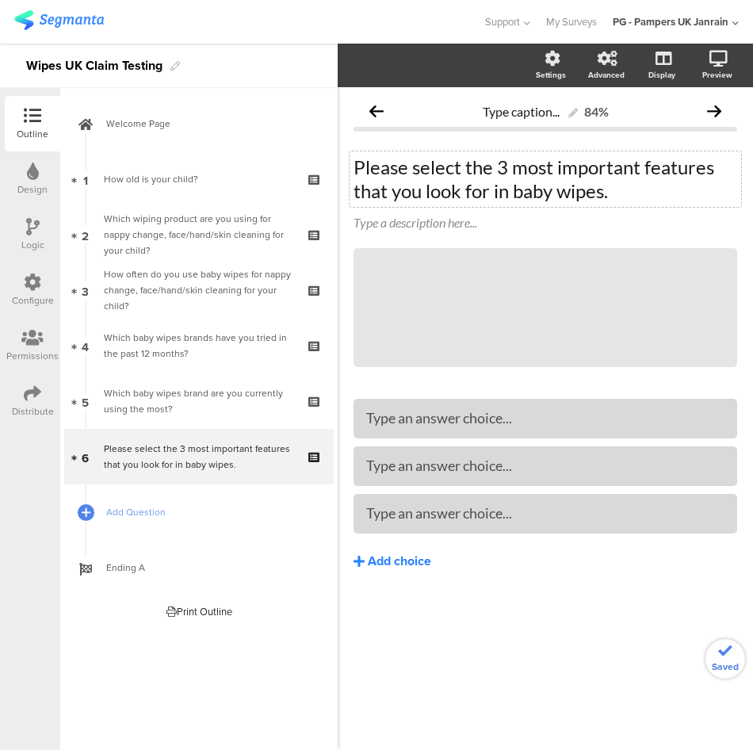
click at [417, 561] on div "Add choice" at bounding box center [399, 561] width 63 height 17
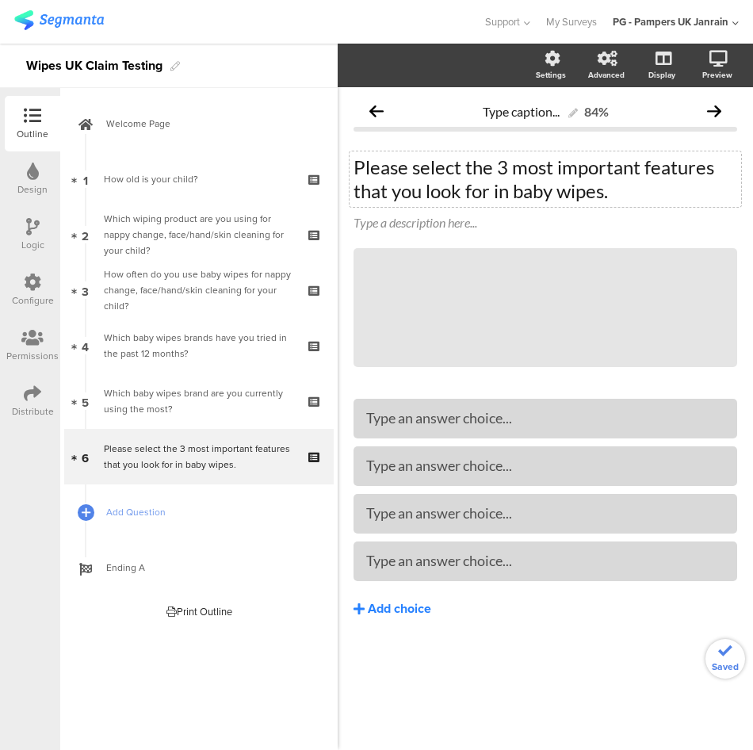
click at [410, 612] on div "Add choice" at bounding box center [399, 609] width 63 height 17
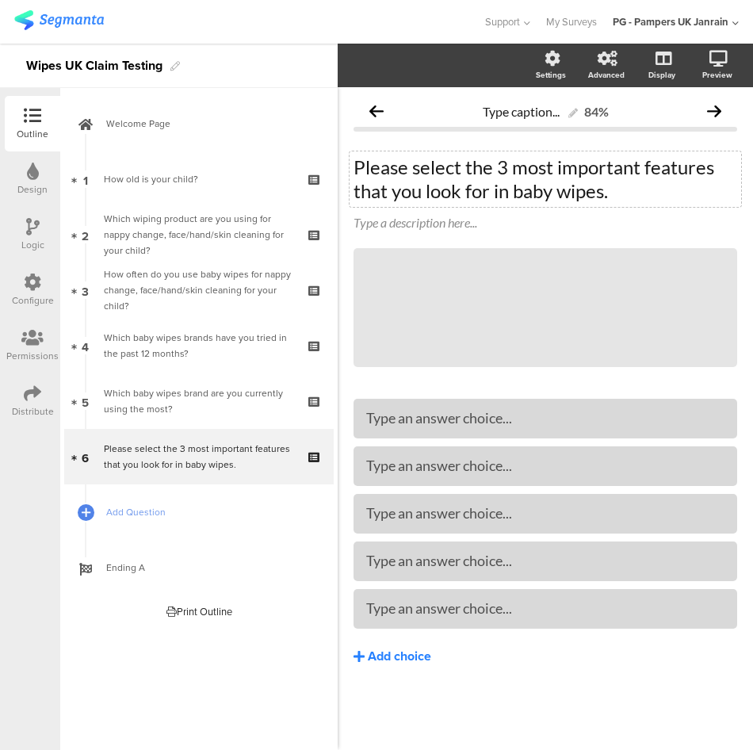
click at [404, 648] on div "Add choice" at bounding box center [399, 656] width 63 height 17
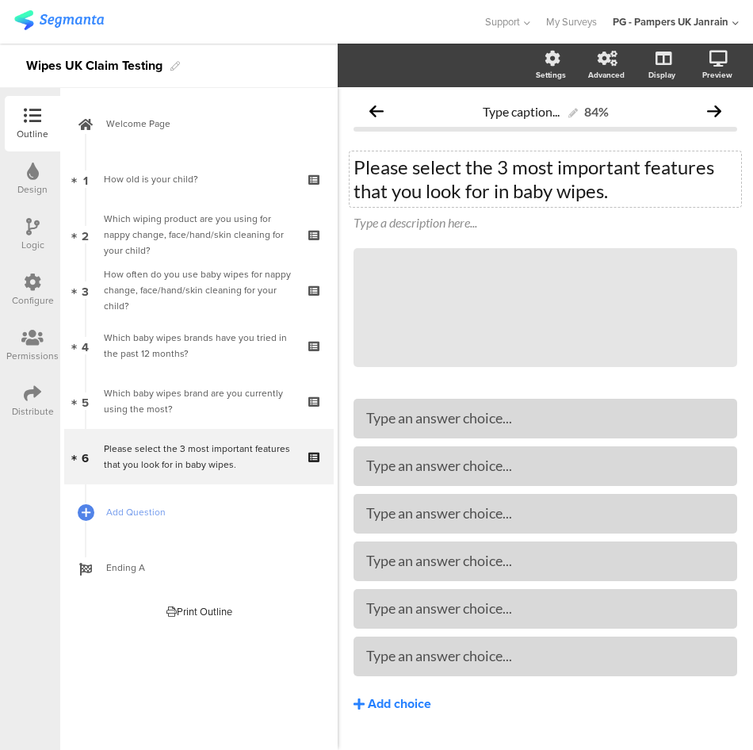
click at [397, 697] on div "Add choice" at bounding box center [399, 704] width 63 height 17
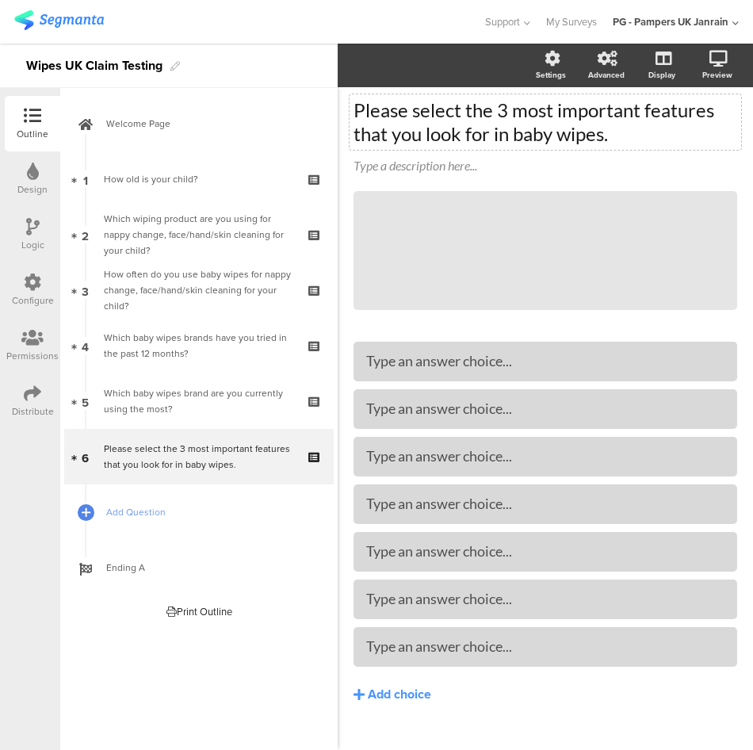
scroll to position [85, 0]
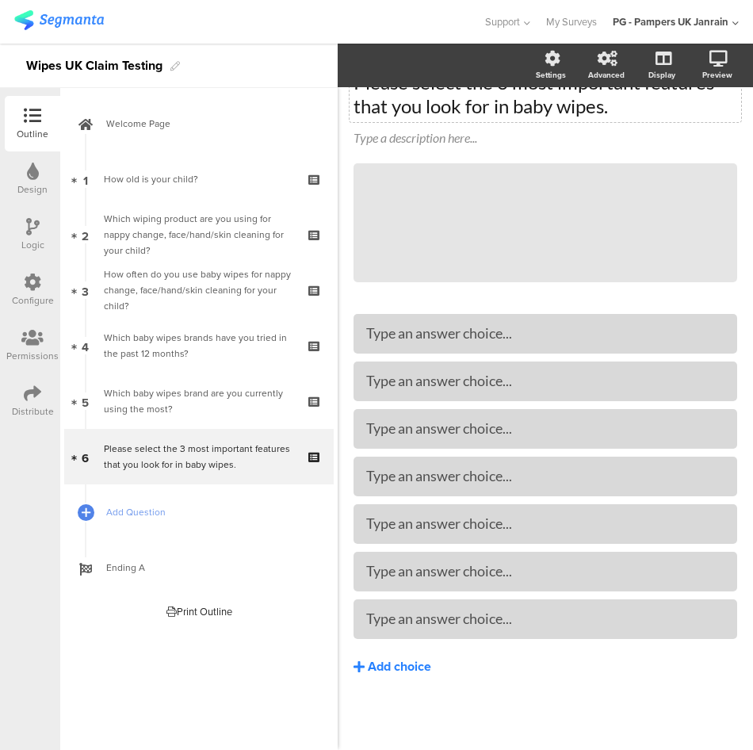
click at [404, 667] on div "Add choice" at bounding box center [399, 667] width 63 height 17
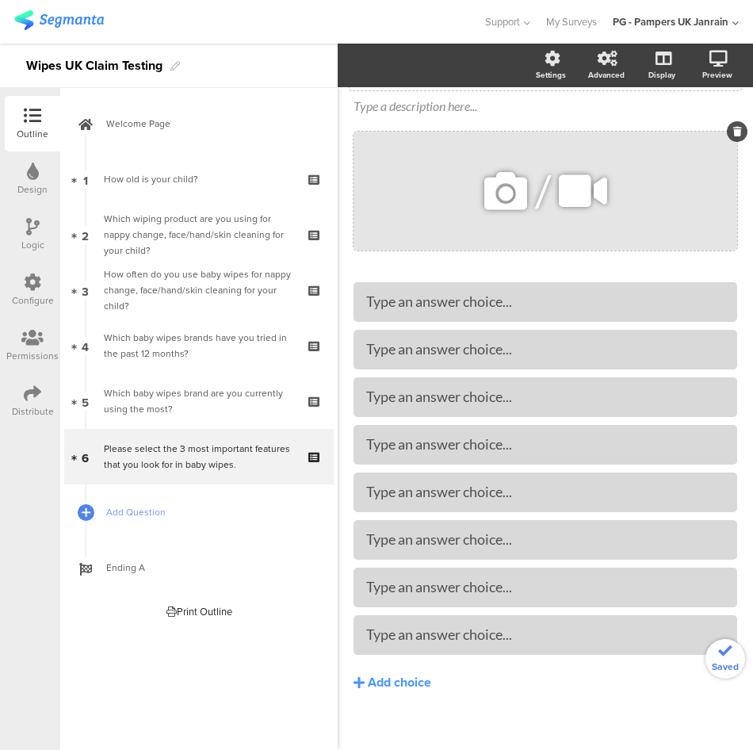
scroll to position [132, 0]
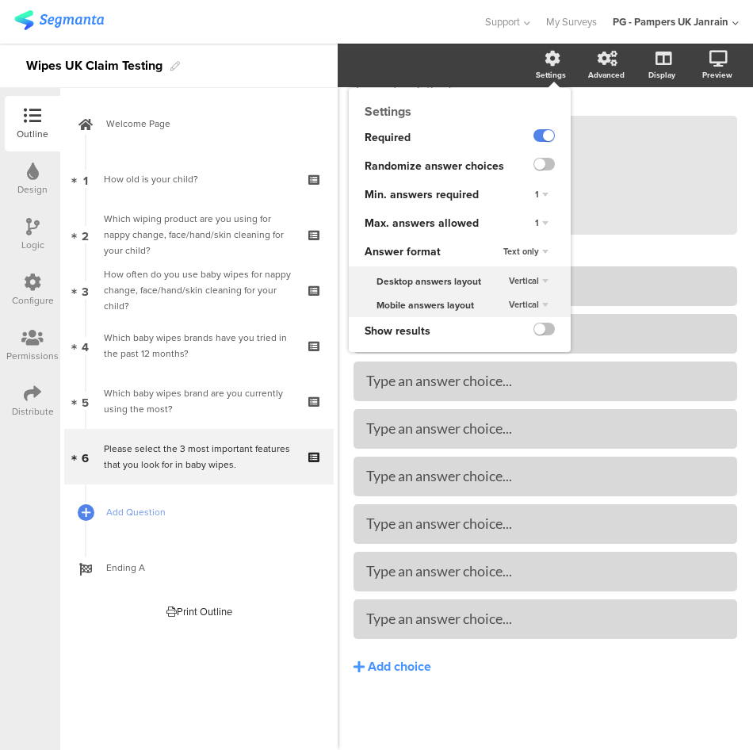
click at [545, 59] on icon at bounding box center [553, 59] width 16 height 16
click at [535, 220] on span "1" at bounding box center [537, 222] width 4 height 13
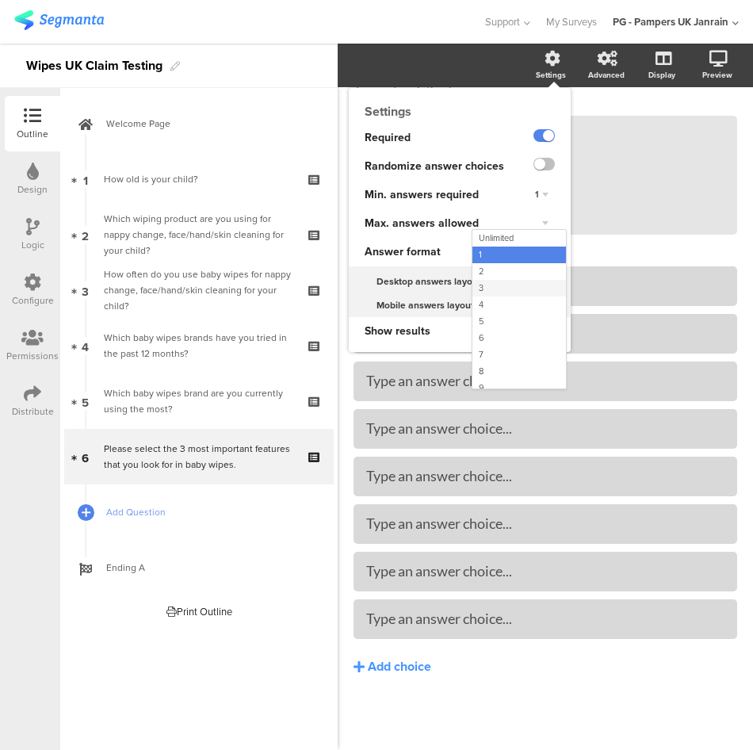
click at [491, 291] on div "3" at bounding box center [519, 288] width 94 height 17
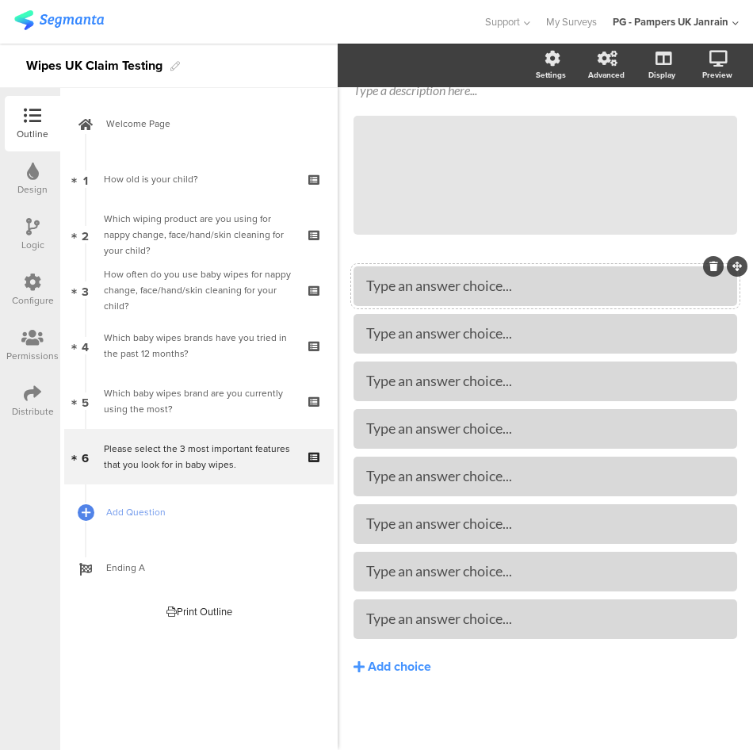
drag, startPoint x: 451, startPoint y: 281, endPoint x: 442, endPoint y: 281, distance: 9.5
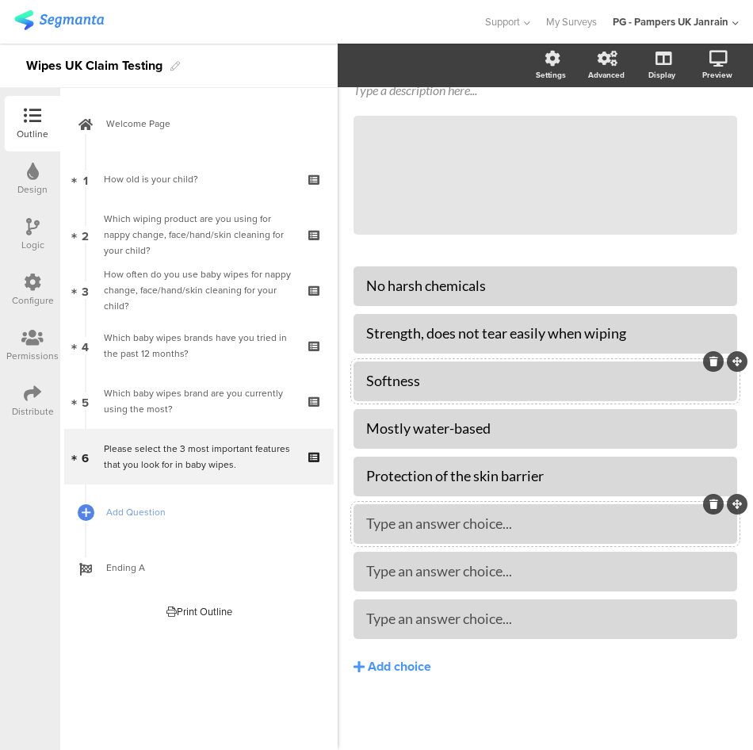
drag, startPoint x: 457, startPoint y: 520, endPoint x: 450, endPoint y: 507, distance: 14.2
click at [461, 585] on div at bounding box center [546, 572] width 384 height 40
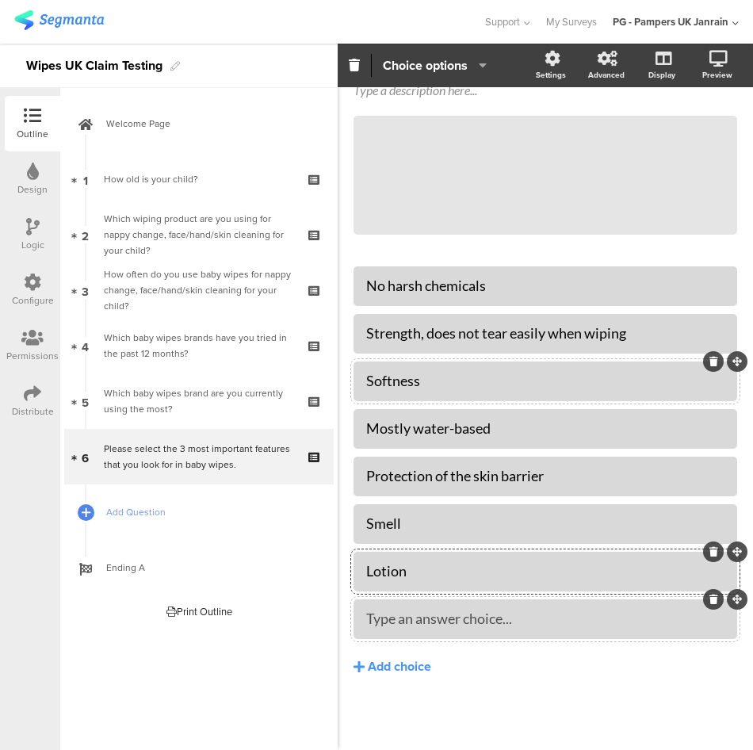
drag, startPoint x: 432, startPoint y: 629, endPoint x: 427, endPoint y: 621, distance: 9.2
click at [432, 629] on div "Type an answer choice..." at bounding box center [545, 619] width 358 height 26
click at [477, 678] on button "Add choice" at bounding box center [546, 667] width 384 height 40
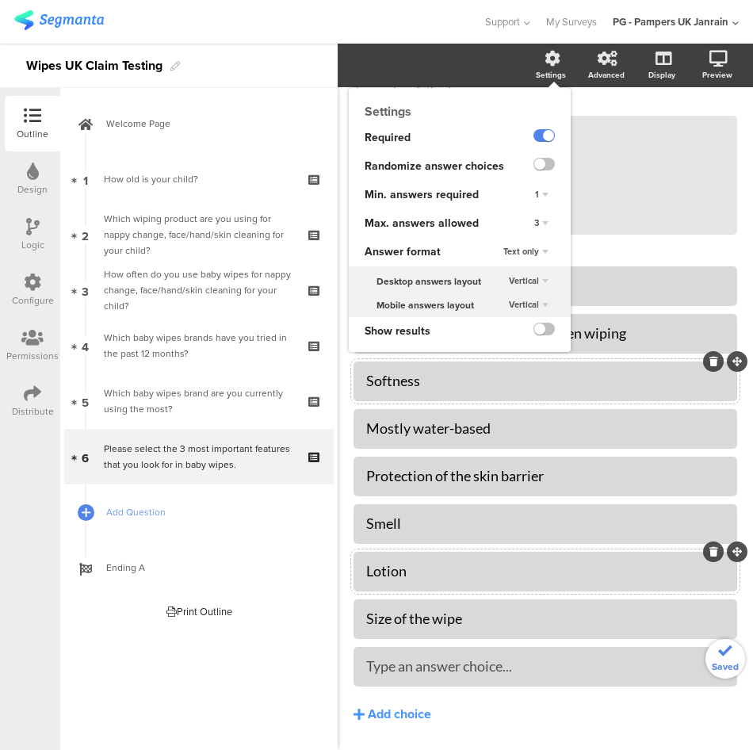
click at [545, 64] on icon at bounding box center [553, 59] width 16 height 16
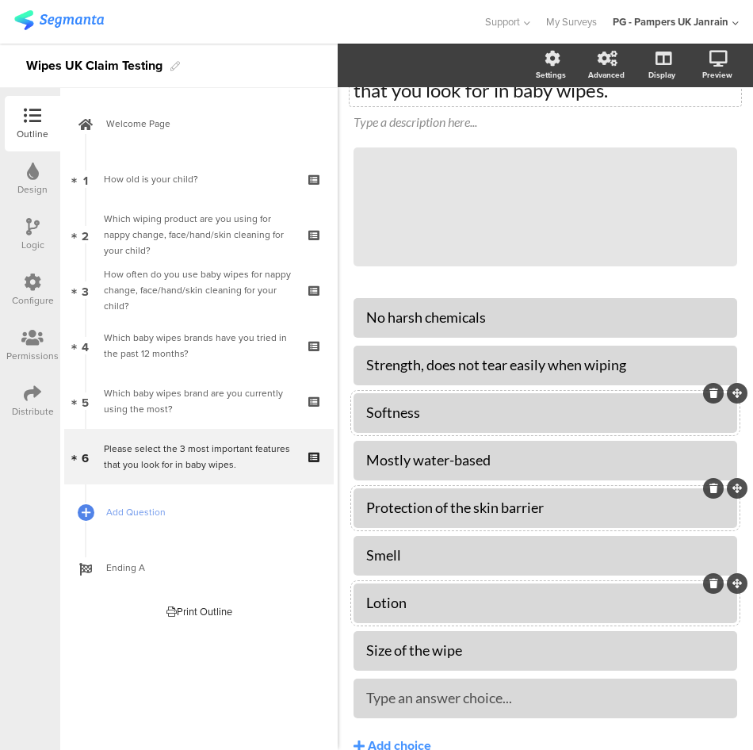
scroll to position [180, 0]
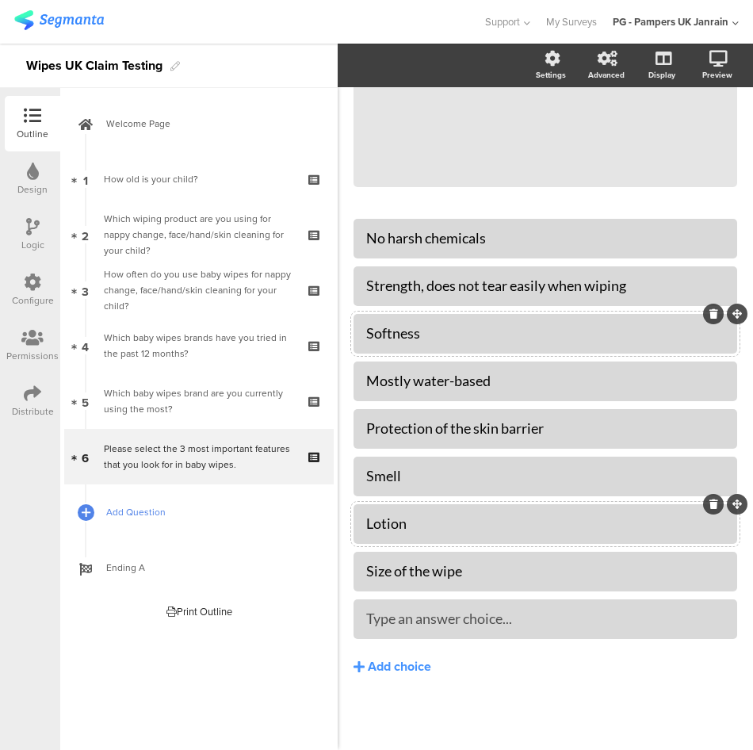
click at [143, 512] on span "Add Question" at bounding box center [207, 512] width 203 height 16
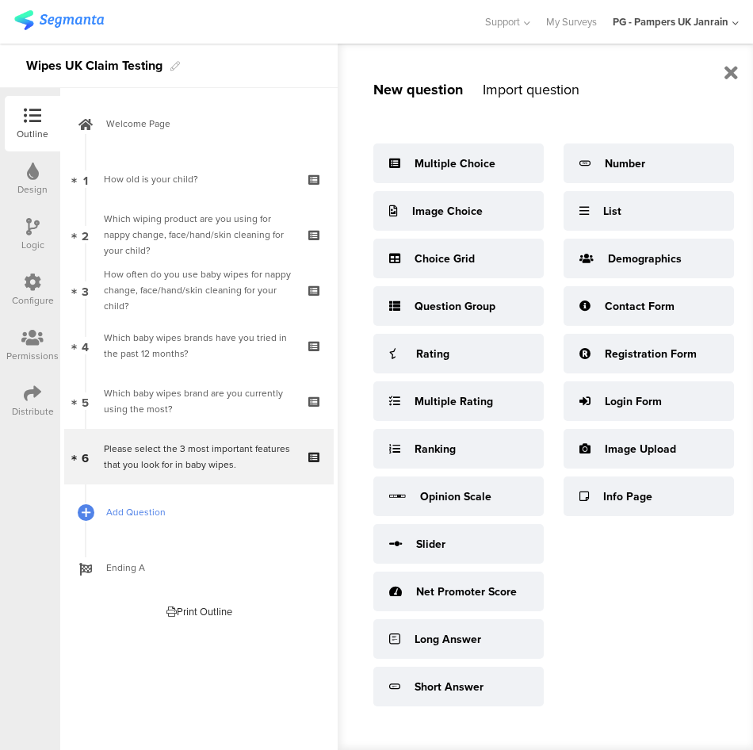
scroll to position [12, 0]
click at [130, 504] on span "Add Question" at bounding box center [207, 512] width 203 height 16
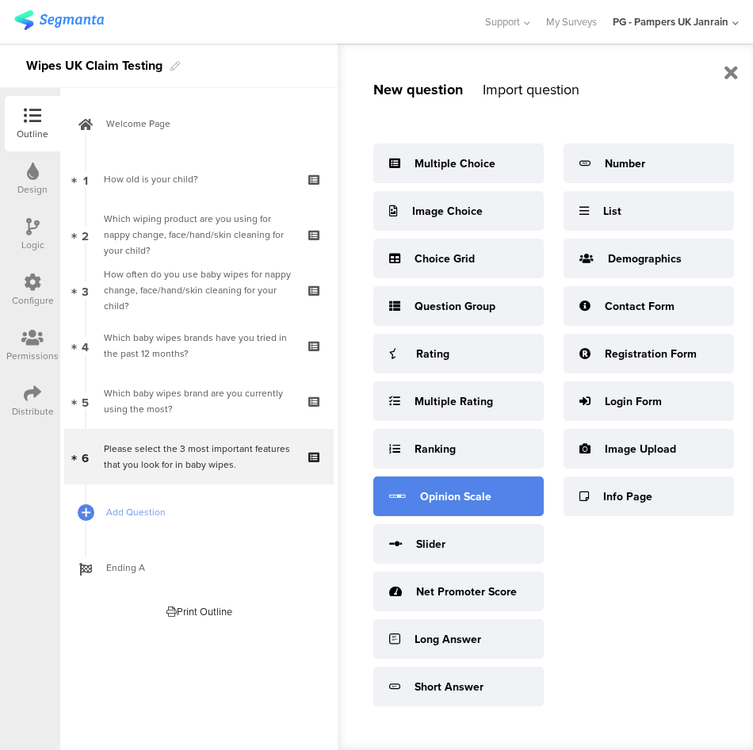
click at [499, 476] on div "Opinion Scale" at bounding box center [458, 496] width 170 height 40
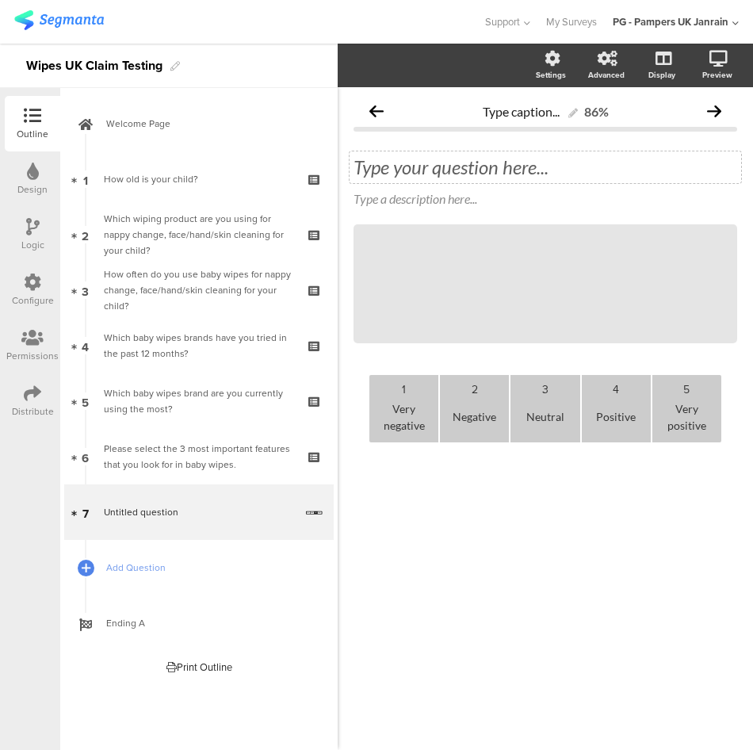
click at [419, 163] on div "Type your question here..." at bounding box center [546, 167] width 384 height 24
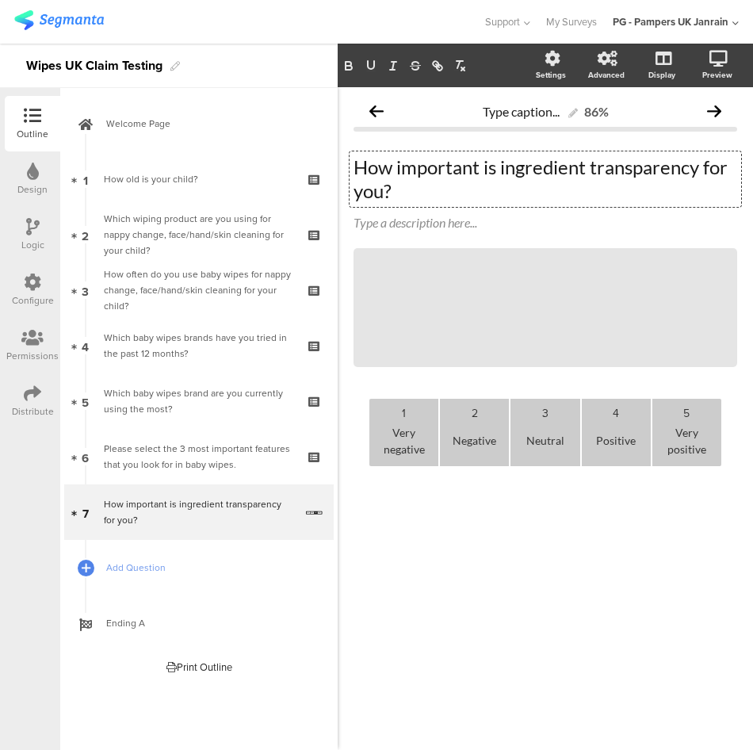
click at [400, 447] on div "Very negative" at bounding box center [404, 440] width 56 height 39
drag, startPoint x: 422, startPoint y: 451, endPoint x: 384, endPoint y: 427, distance: 44.6
click at [384, 427] on div "Very negative" at bounding box center [404, 440] width 56 height 39
click at [417, 445] on div "Very negative" at bounding box center [404, 440] width 56 height 39
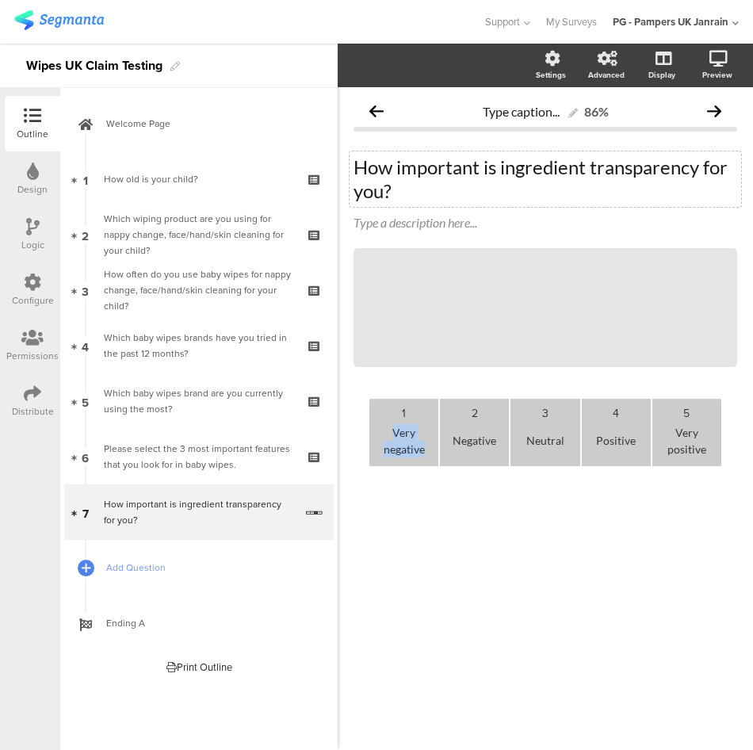
click at [417, 445] on div "Very negative" at bounding box center [404, 440] width 56 height 39
click at [480, 440] on div "Negative" at bounding box center [474, 440] width 56 height 39
click at [614, 446] on div "Positive" at bounding box center [616, 440] width 56 height 39
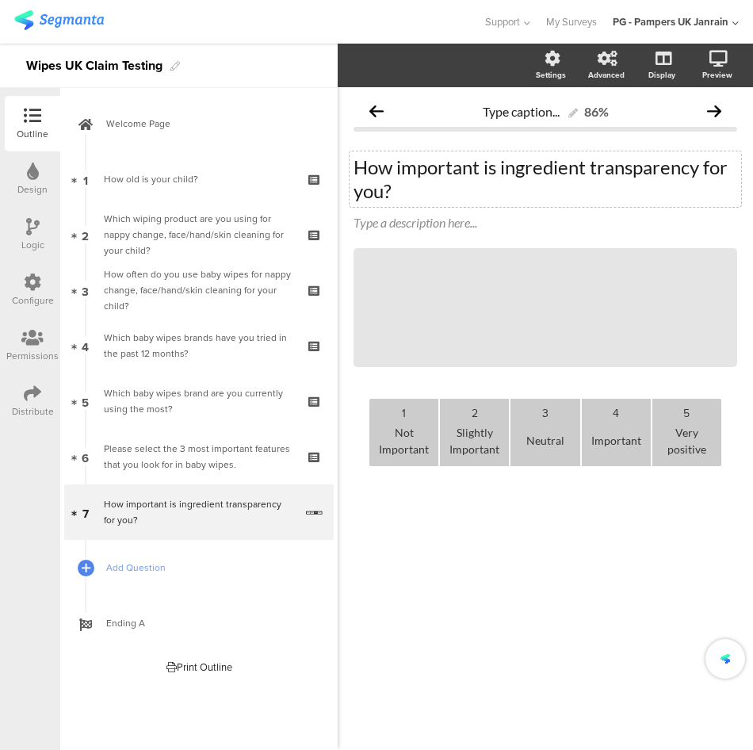
click at [691, 450] on div "Very positive" at bounding box center [687, 440] width 56 height 39
click at [583, 577] on div "Type caption... 86% How important is ingredient transparency for you? How impor…" at bounding box center [545, 418] width 415 height 663
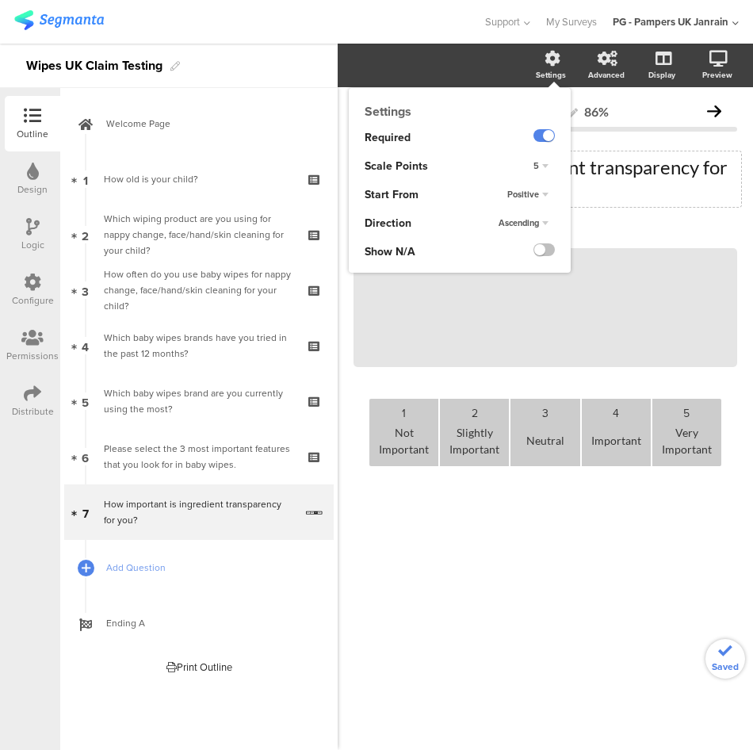
click at [553, 60] on icon at bounding box center [553, 59] width 16 height 16
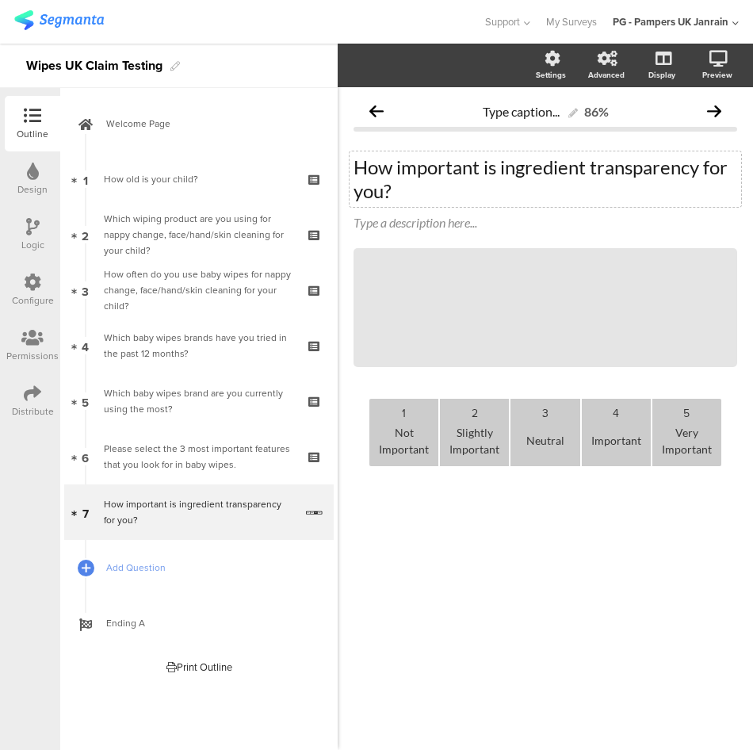
click at [503, 557] on div "Type caption... 86% How important is ingredient transparency for you? How impor…" at bounding box center [545, 418] width 415 height 663
click at [105, 567] on link "Add Question" at bounding box center [199, 567] width 270 height 55
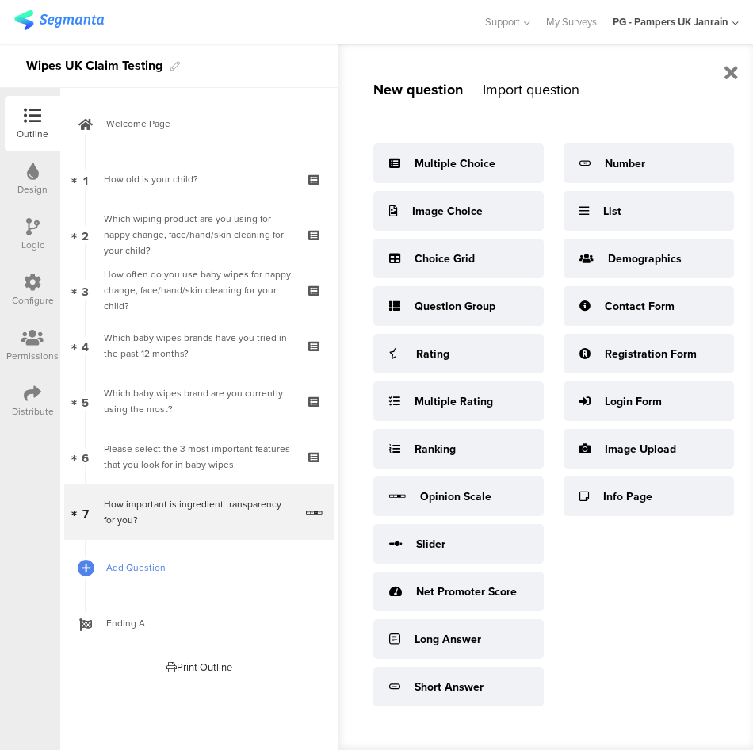
click at [139, 563] on span "Add Question" at bounding box center [207, 568] width 203 height 16
click at [432, 159] on div "Multiple Choice" at bounding box center [455, 163] width 81 height 17
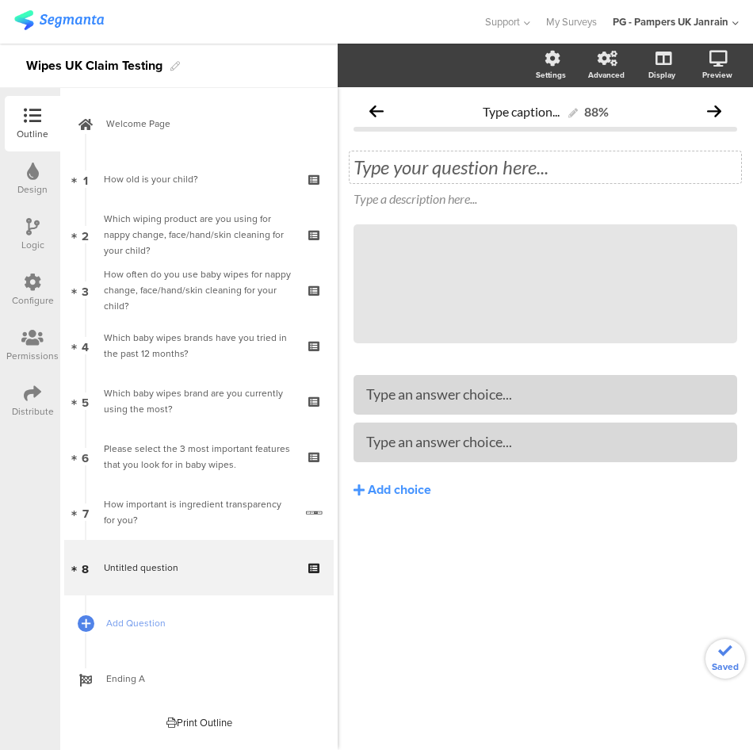
click at [420, 176] on div "Type your question here..." at bounding box center [546, 167] width 384 height 24
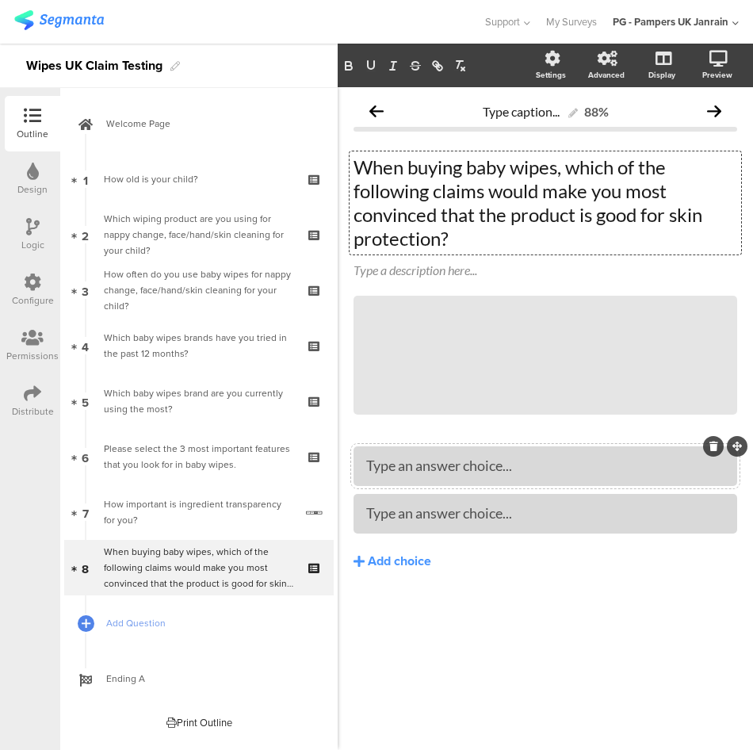
click at [434, 453] on div "Type an answer choice..." at bounding box center [545, 466] width 358 height 26
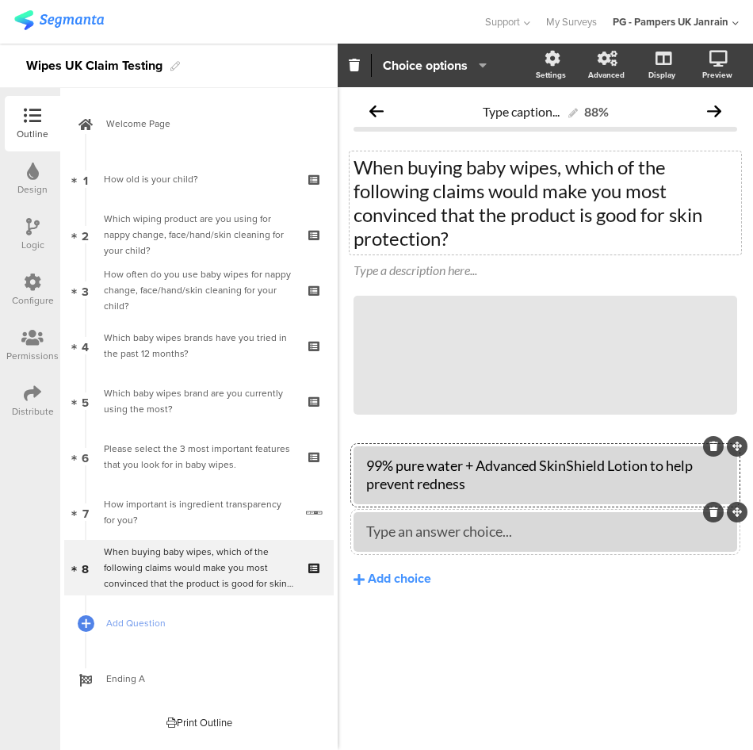
click at [426, 541] on div "Type an answer choice..." at bounding box center [545, 531] width 358 height 18
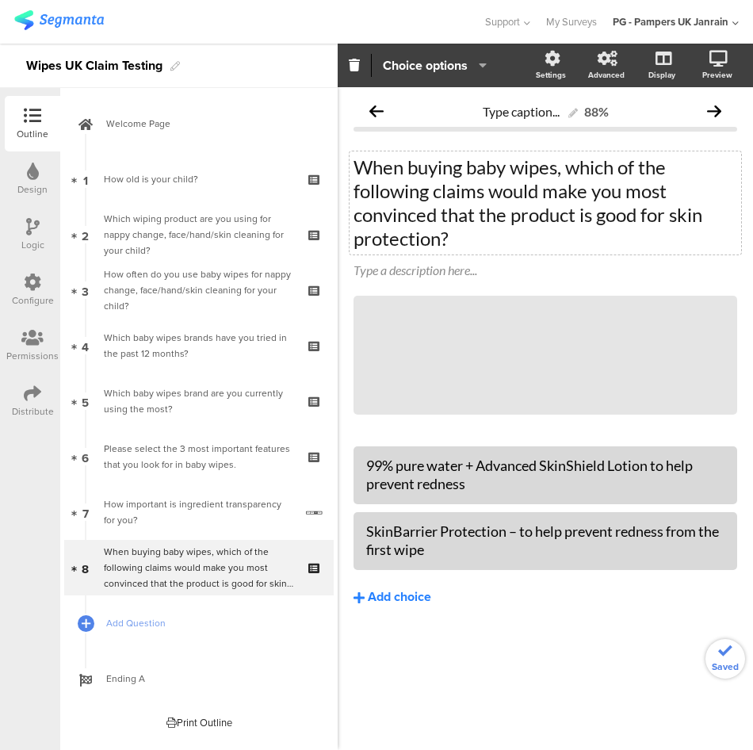
click at [405, 589] on div "Add choice" at bounding box center [399, 597] width 63 height 17
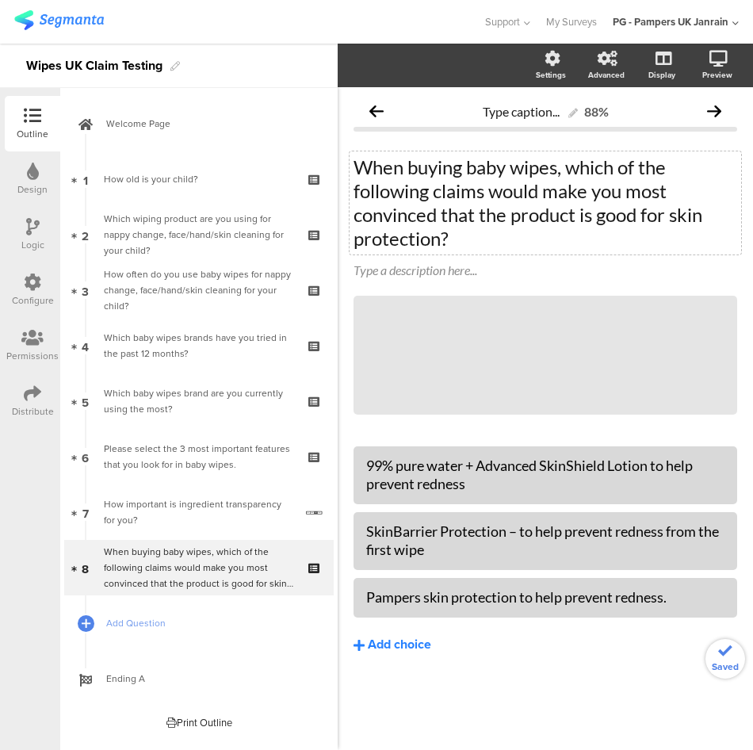
click at [412, 632] on button "Add choice" at bounding box center [546, 645] width 384 height 40
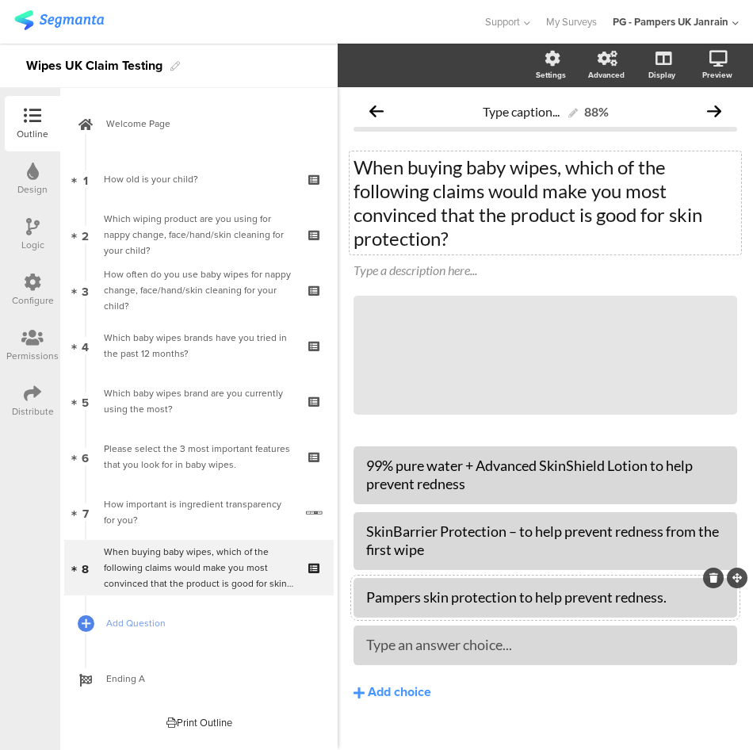
scroll to position [26, 0]
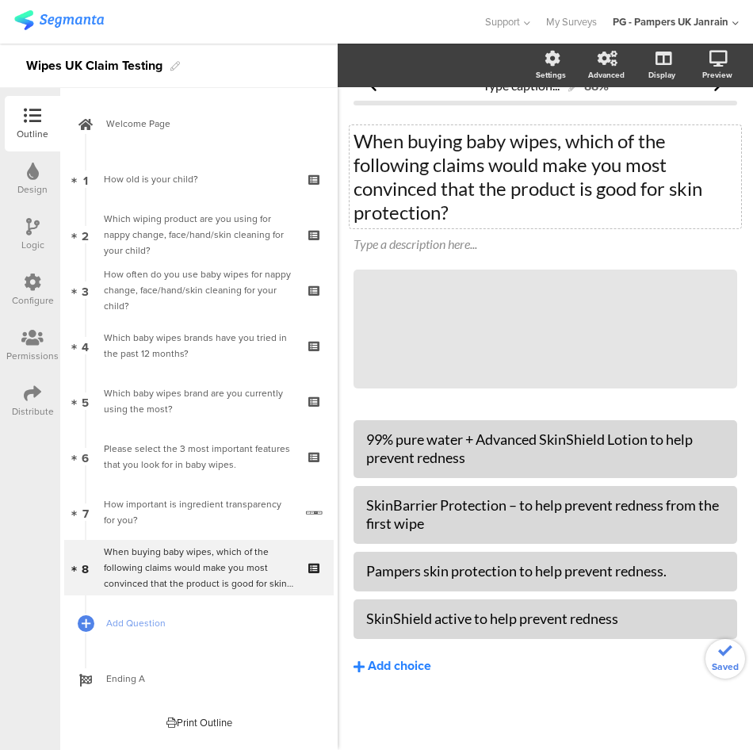
click at [409, 665] on div "Add choice" at bounding box center [399, 666] width 63 height 17
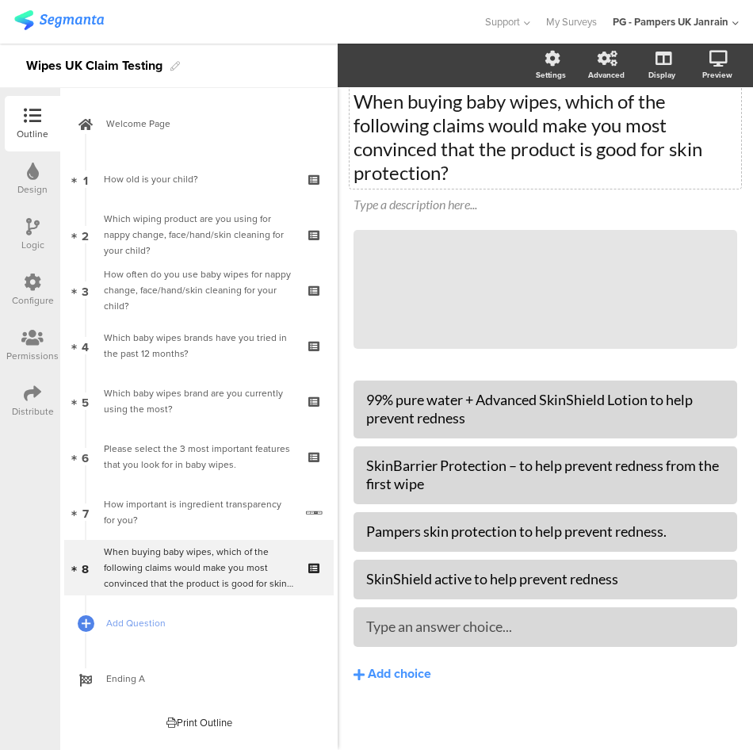
scroll to position [74, 0]
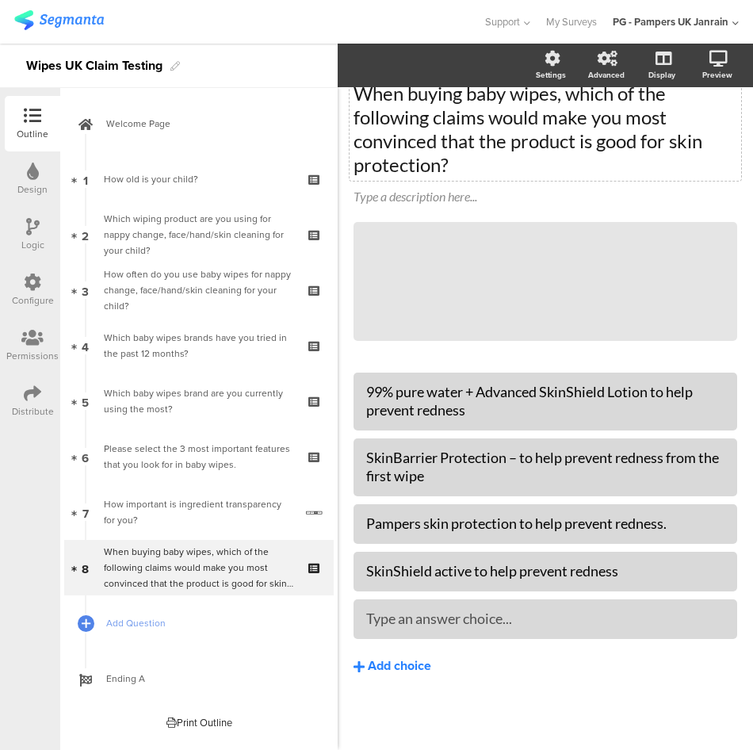
drag, startPoint x: 469, startPoint y: 617, endPoint x: 469, endPoint y: 660, distance: 42.8
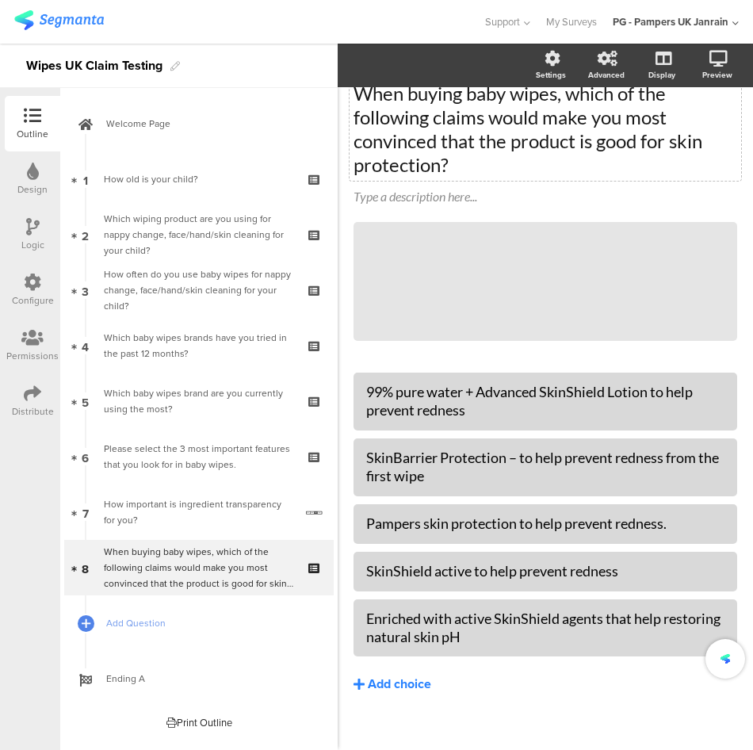
scroll to position [91, 0]
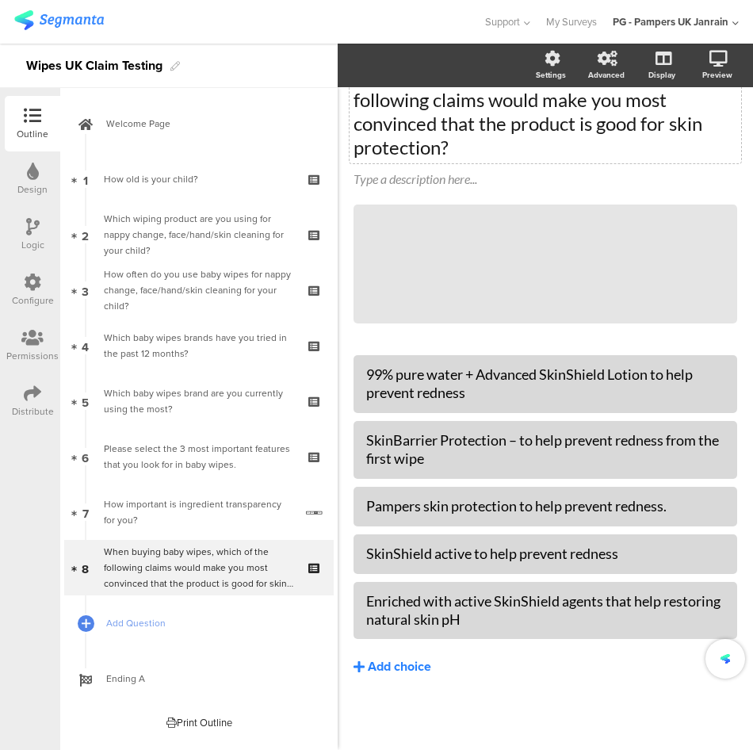
click at [406, 668] on div "Add choice" at bounding box center [399, 667] width 63 height 17
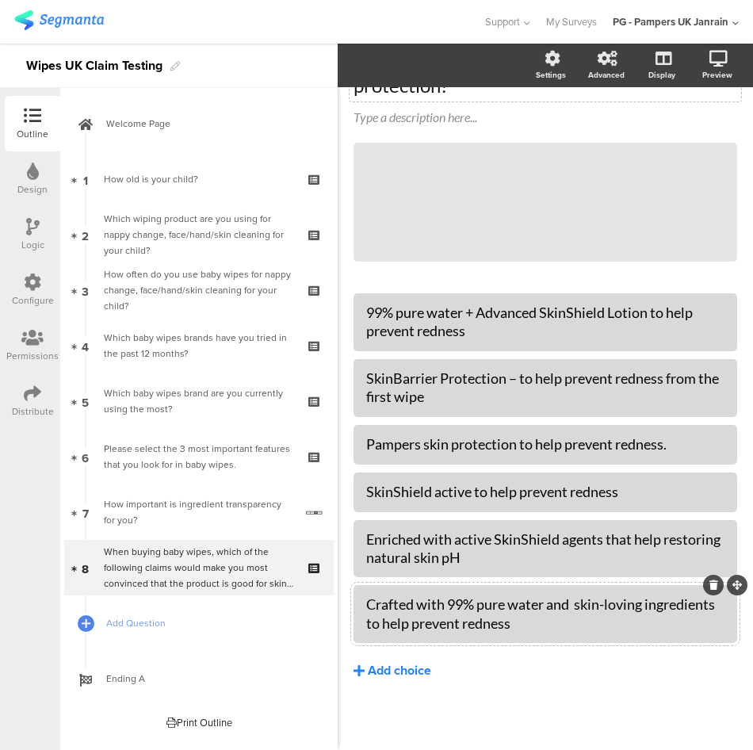
scroll to position [157, 0]
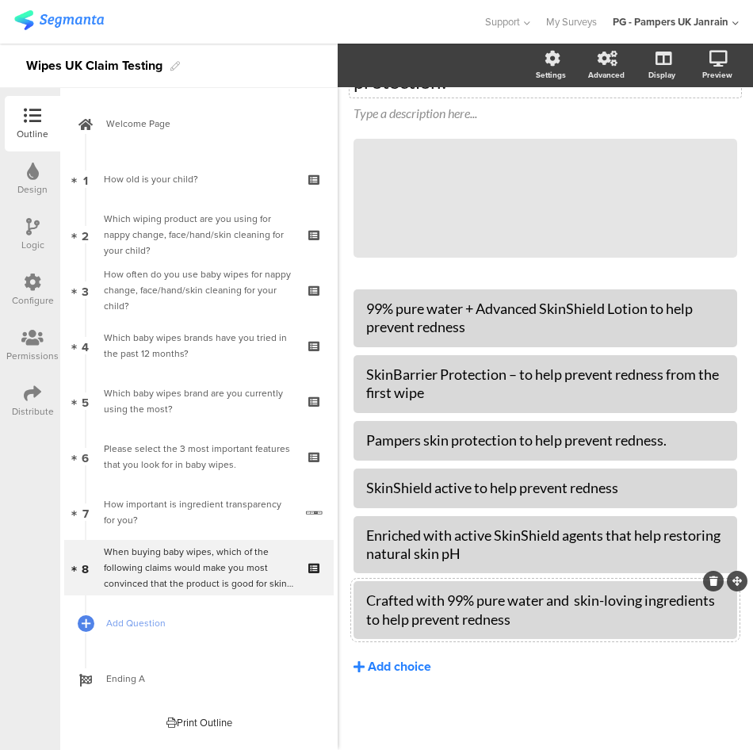
click at [415, 669] on div "Add choice" at bounding box center [399, 667] width 63 height 17
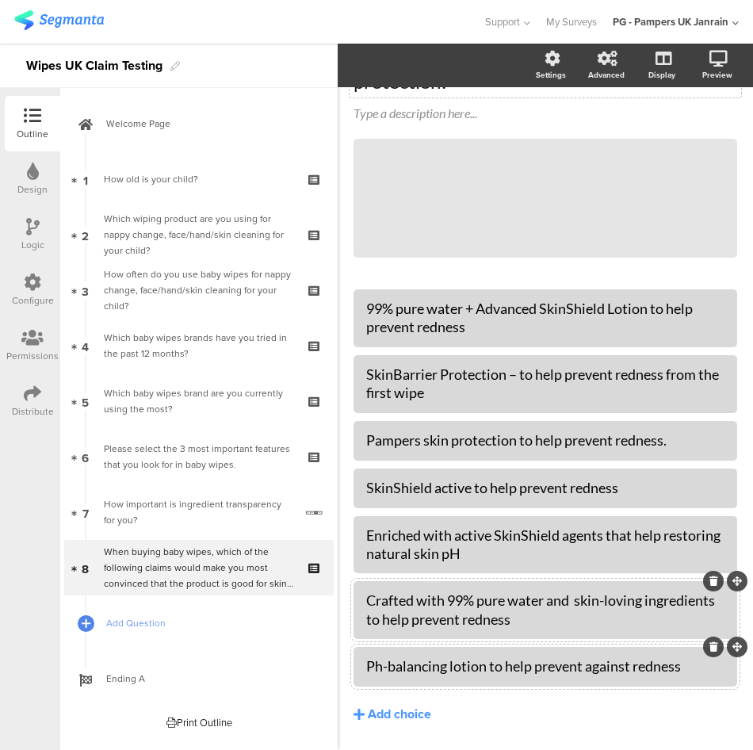
drag, startPoint x: 383, startPoint y: 706, endPoint x: 489, endPoint y: 621, distance: 135.9
click at [383, 706] on div "Add choice" at bounding box center [399, 714] width 63 height 17
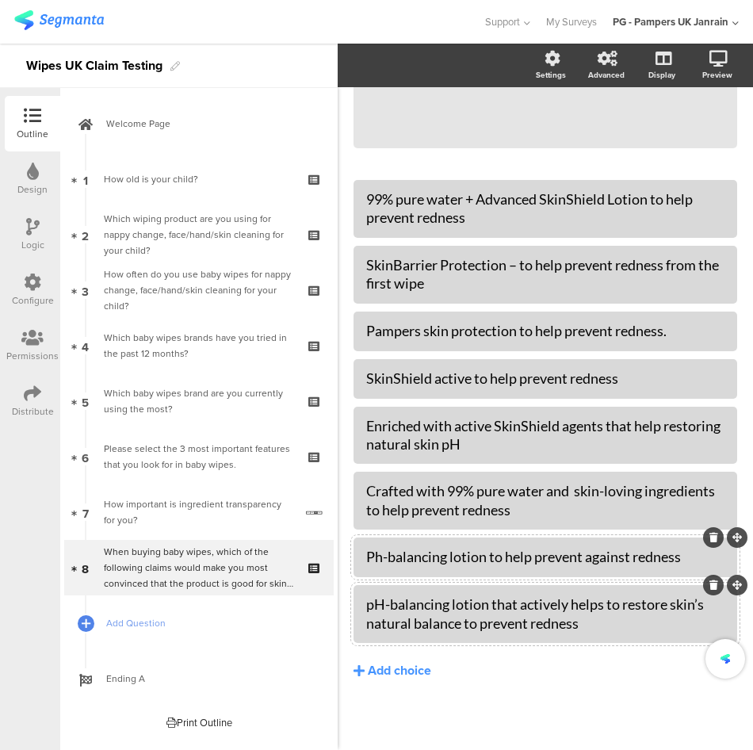
scroll to position [270, 0]
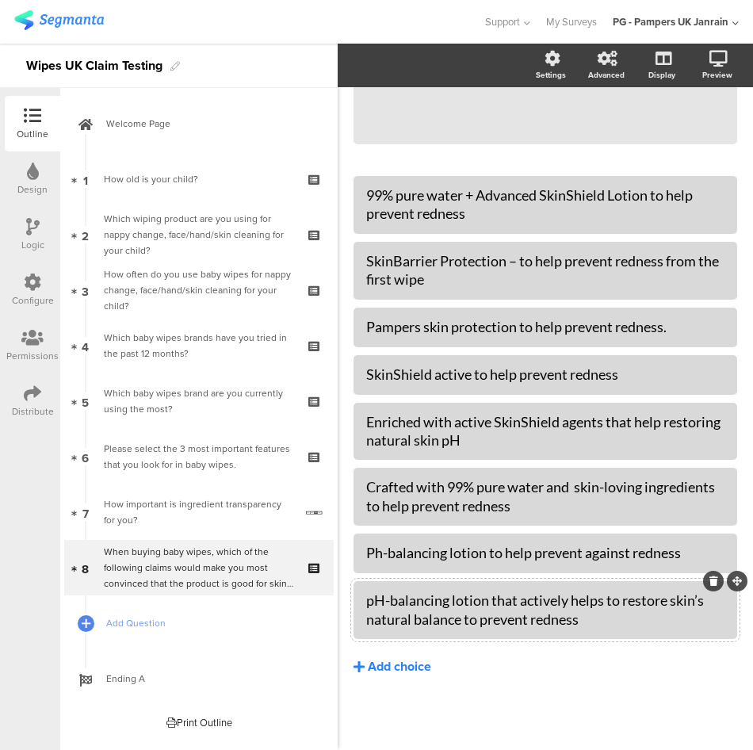
click at [404, 660] on div "Add choice" at bounding box center [399, 667] width 63 height 17
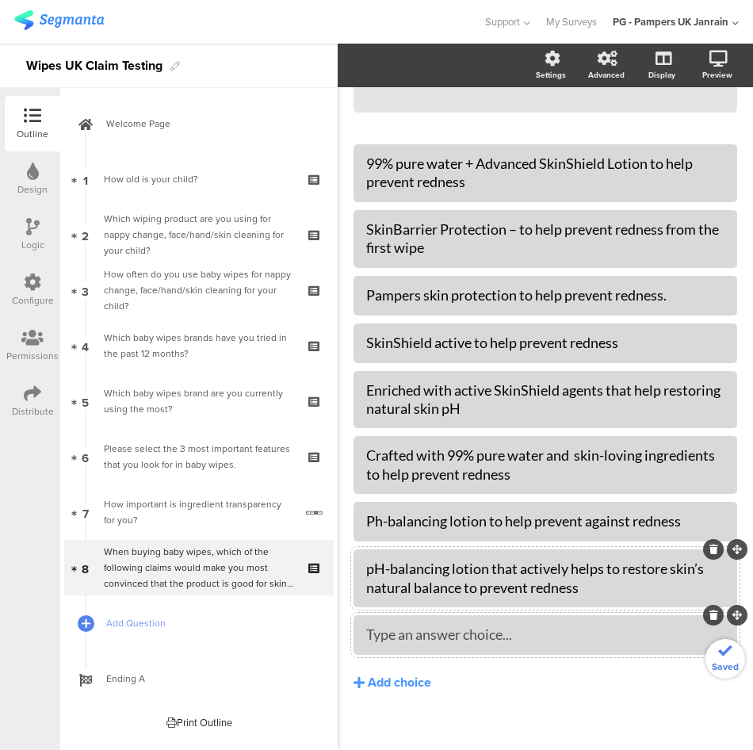
scroll to position [318, 0]
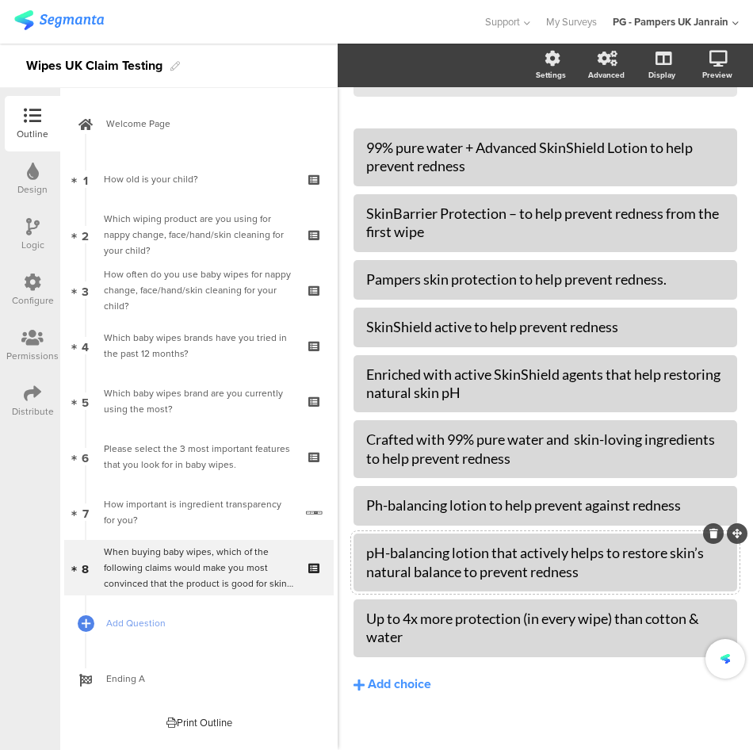
click at [534, 707] on div "99% pure water + Advanced SkinShield Lotion to help prevent redness SkinBarrier…" at bounding box center [546, 444] width 384 height 632
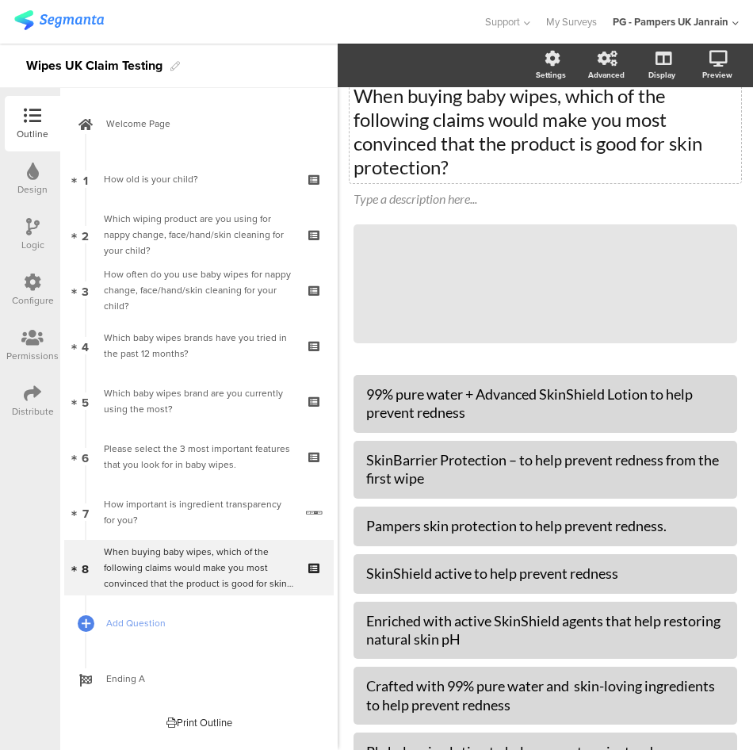
scroll to position [0, 0]
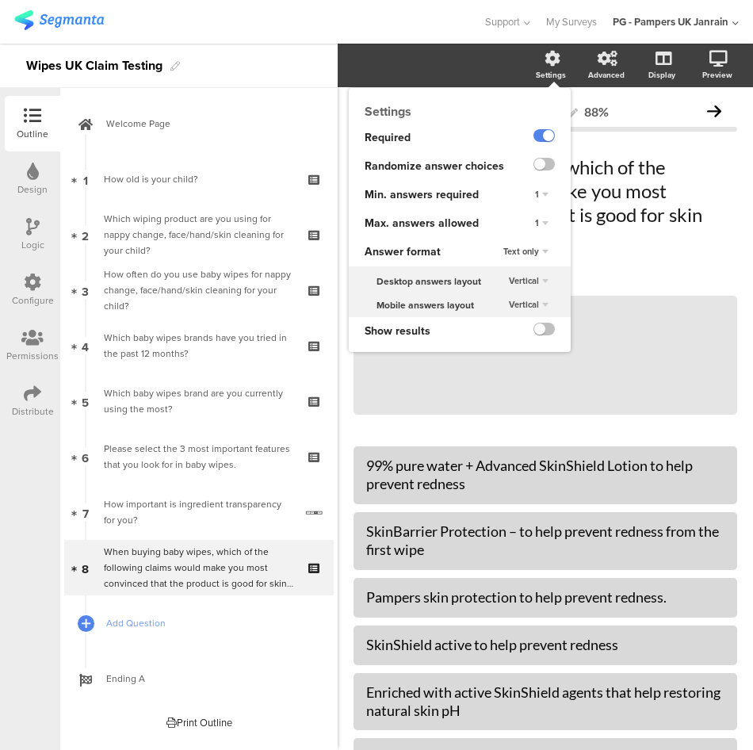
click at [530, 221] on div "1" at bounding box center [542, 223] width 26 height 19
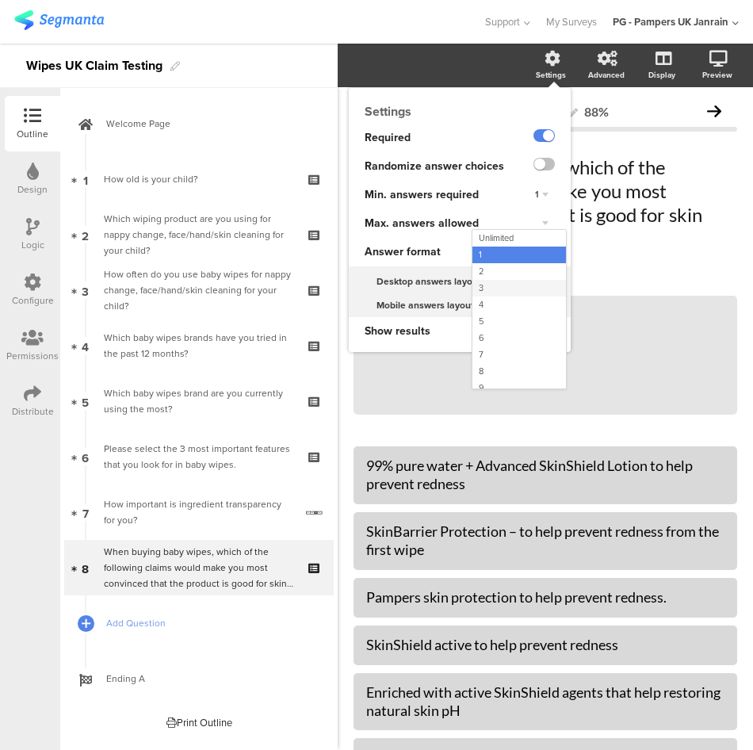
click at [500, 286] on div "3" at bounding box center [519, 288] width 94 height 17
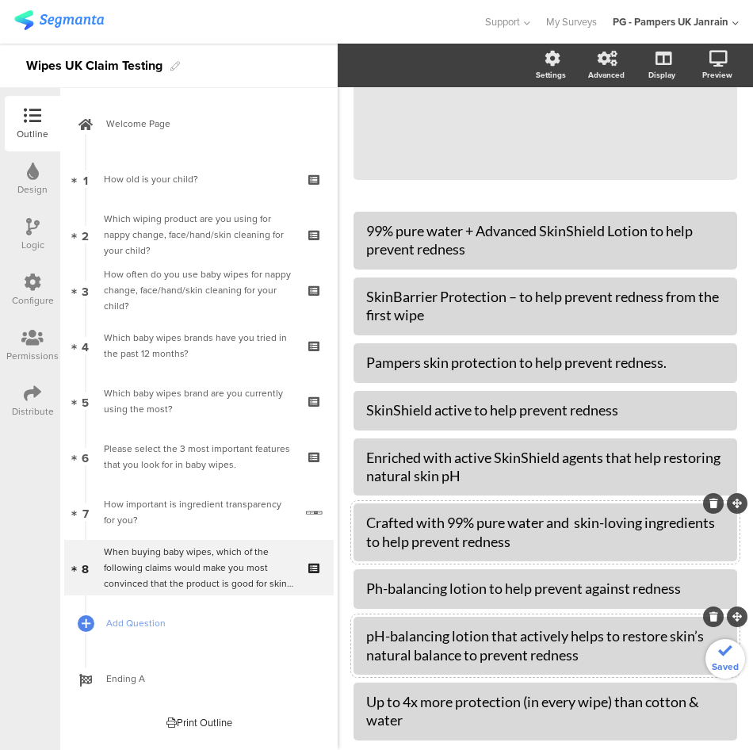
scroll to position [336, 0]
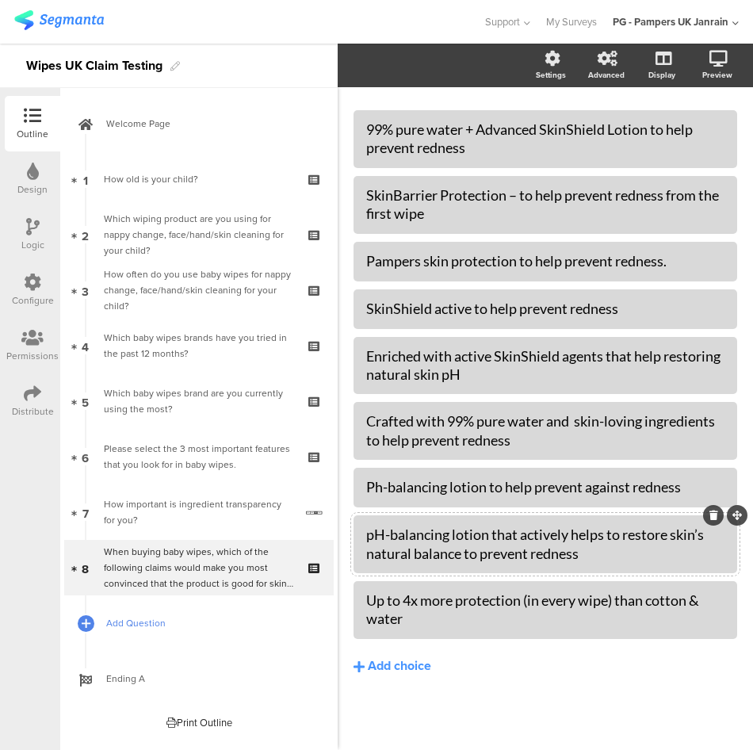
click at [117, 622] on span "Add Question" at bounding box center [207, 623] width 203 height 16
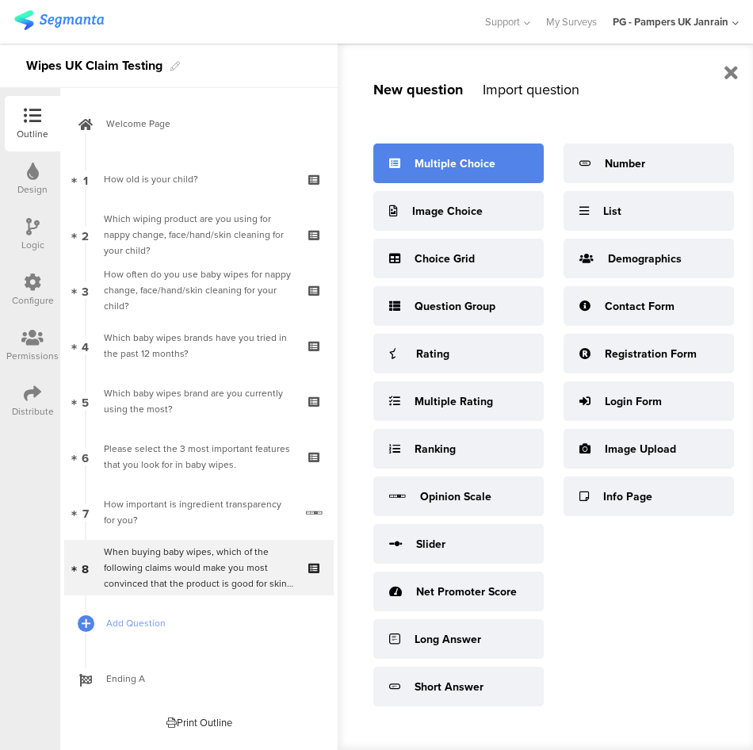
click at [463, 169] on div "Multiple Choice" at bounding box center [455, 163] width 81 height 17
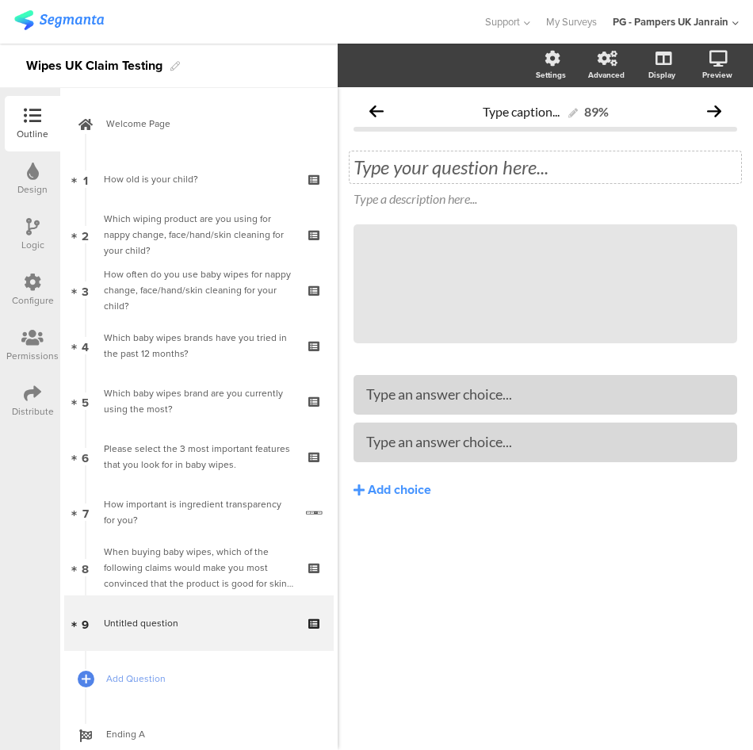
click at [453, 174] on div "Type your question here..." at bounding box center [546, 167] width 384 height 24
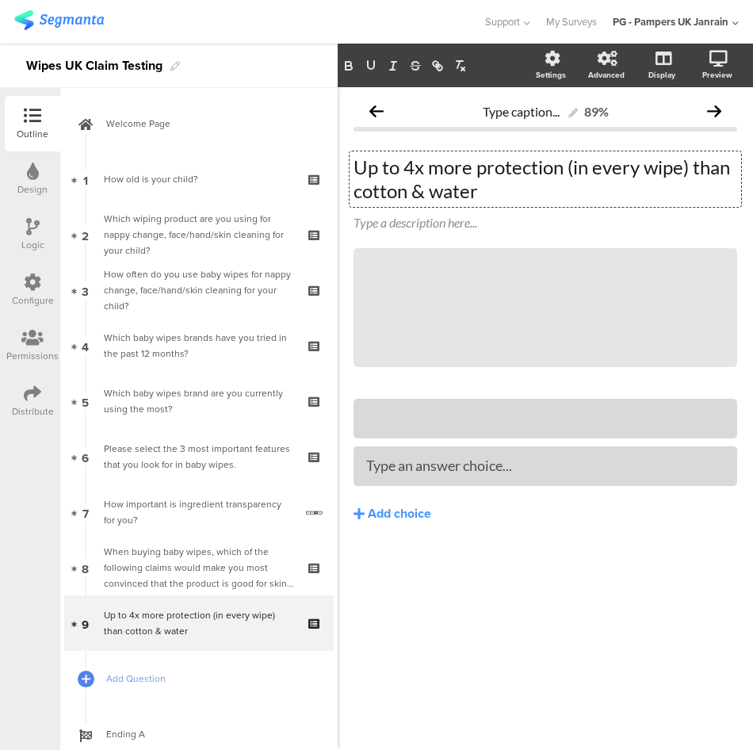
click at [419, 173] on p "Up to 4x more protection (in every wipe) than cotton & water" at bounding box center [546, 179] width 384 height 48
click at [423, 189] on p "Up to 4x more protection (in every wipe) than cotton & water" at bounding box center [546, 179] width 384 height 48
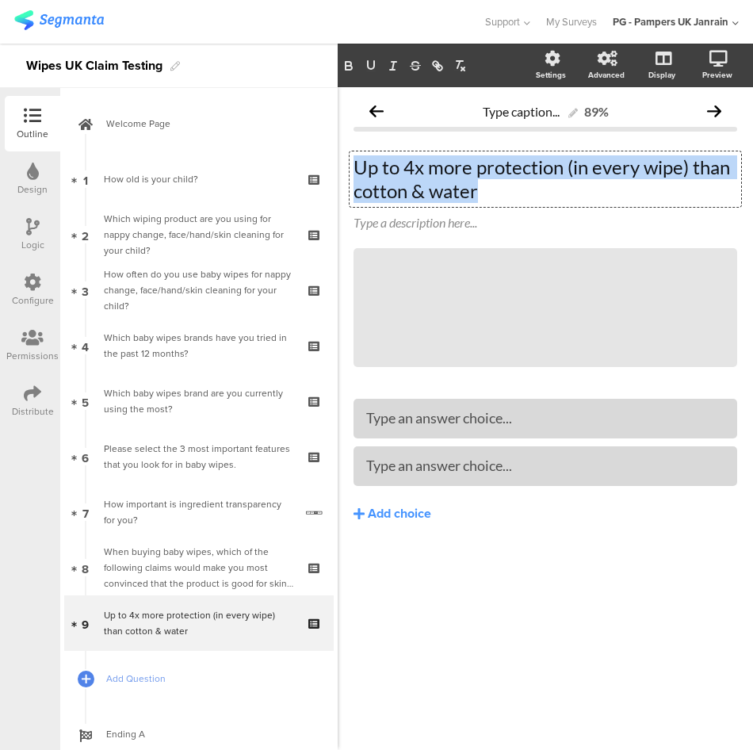
click at [423, 189] on p "Up to 4x more protection (in every wipe) than cotton & water" at bounding box center [546, 179] width 384 height 48
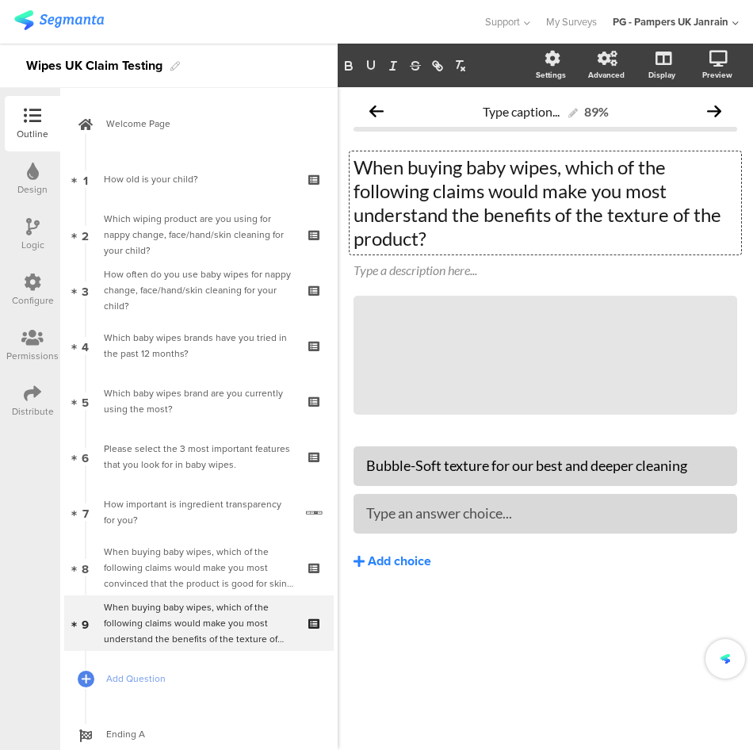
click at [409, 548] on button "Add choice" at bounding box center [546, 561] width 384 height 40
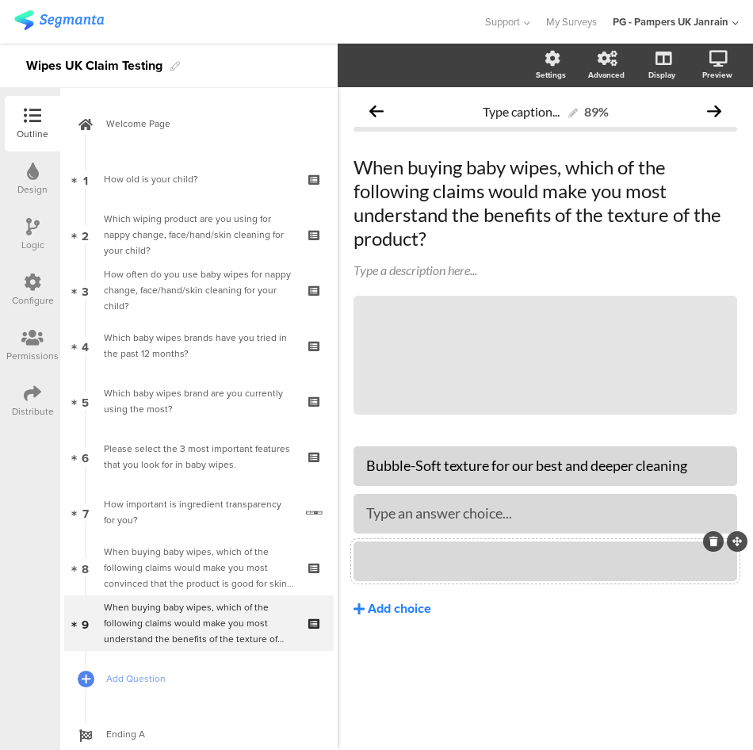
click at [408, 609] on div "Add choice" at bounding box center [399, 609] width 63 height 17
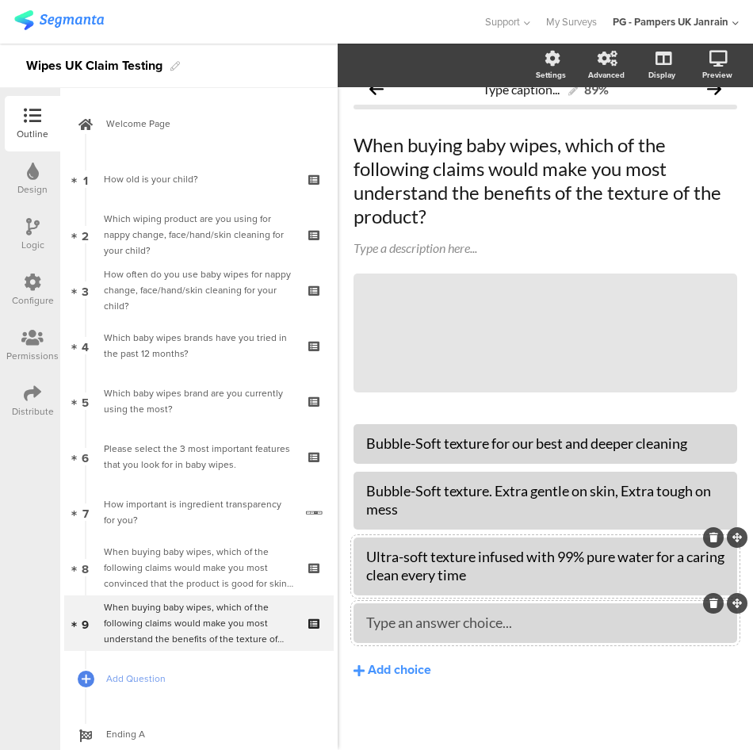
scroll to position [26, 0]
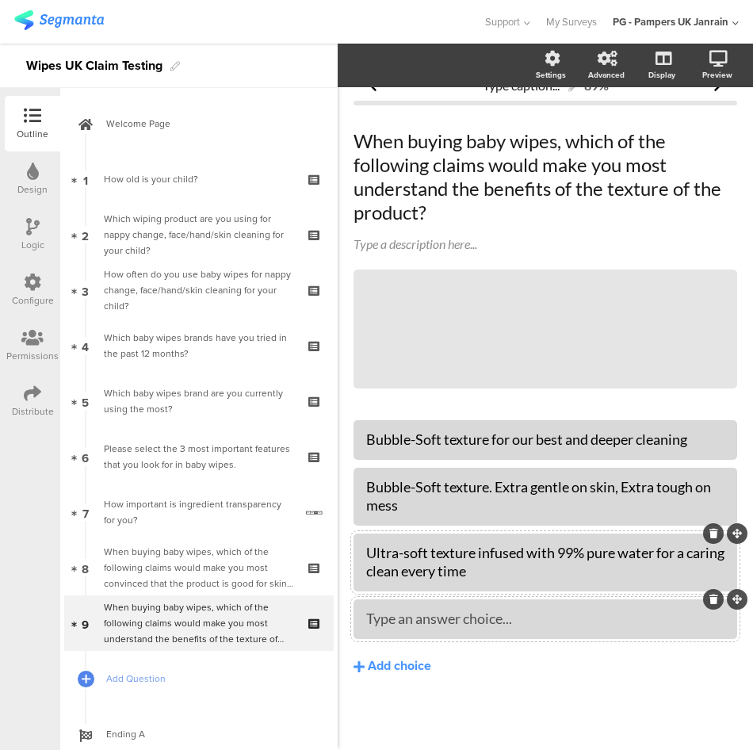
click at [450, 632] on div "Type an answer choice..." at bounding box center [545, 619] width 358 height 26
click at [526, 682] on button "Add choice" at bounding box center [546, 667] width 384 height 40
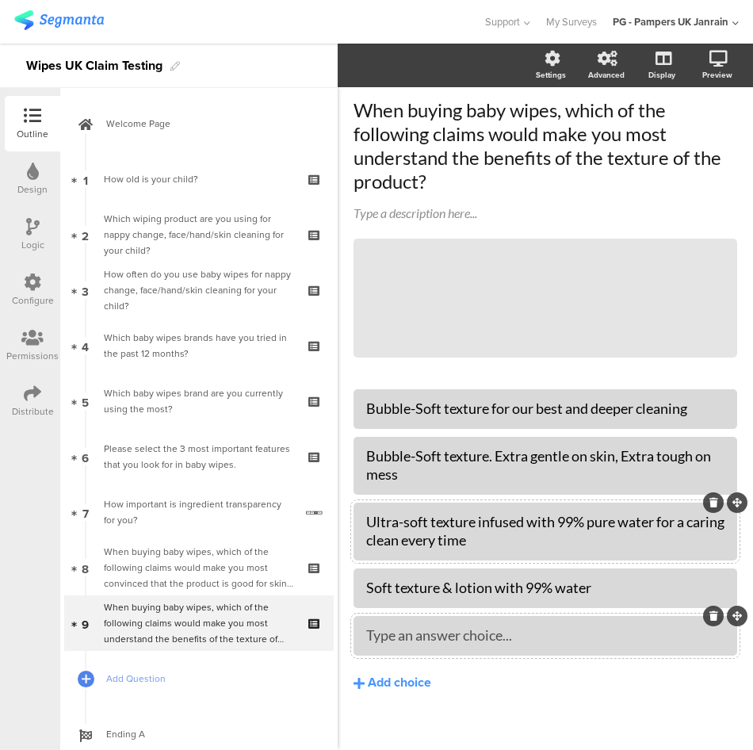
scroll to position [74, 0]
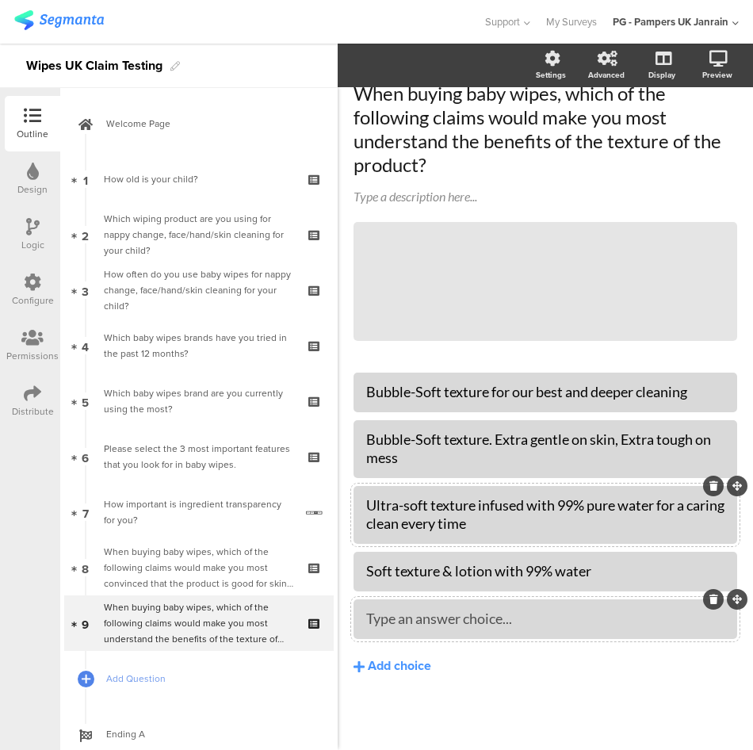
click at [706, 600] on div at bounding box center [713, 599] width 21 height 21
click at [710, 602] on icon at bounding box center [714, 600] width 9 height 10
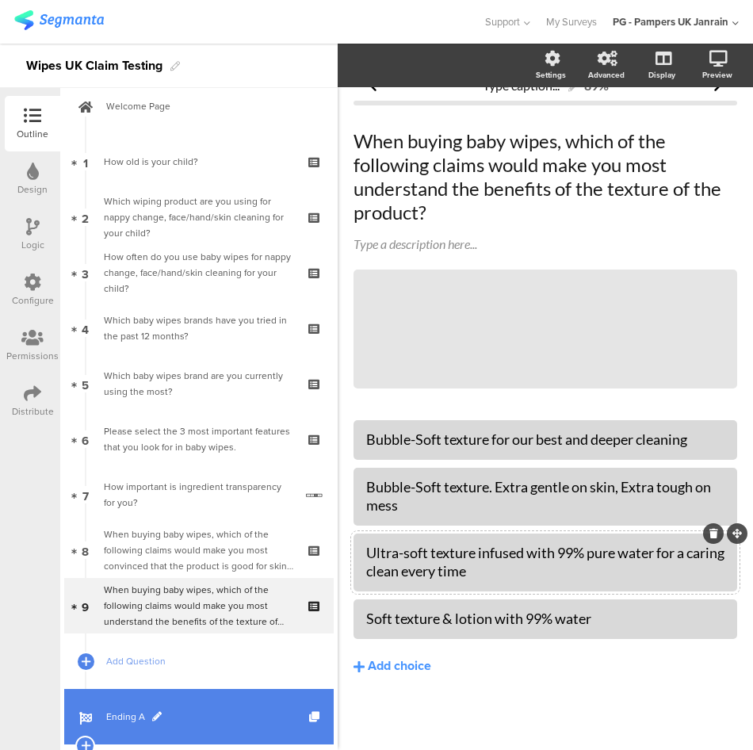
scroll to position [48, 0]
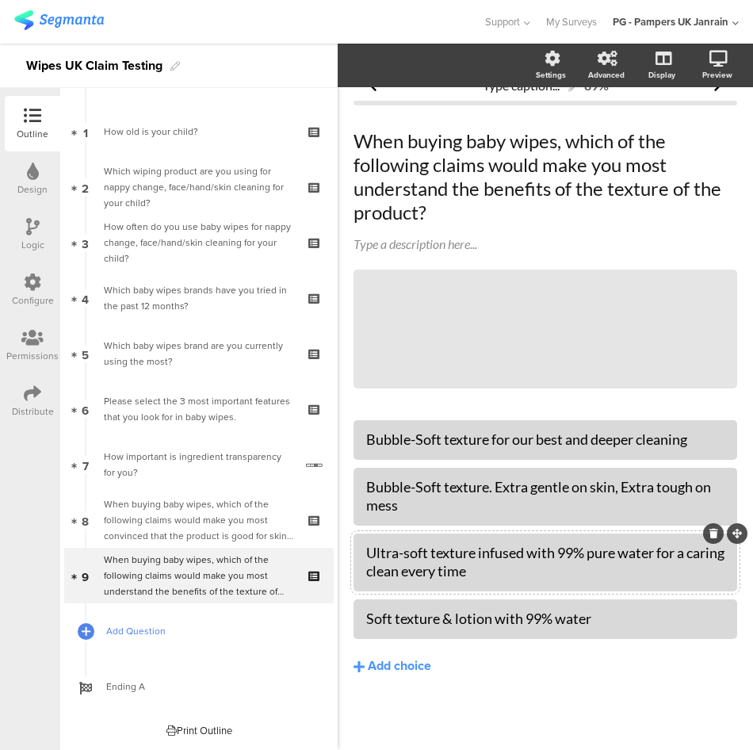
click at [140, 635] on span "Add Question" at bounding box center [207, 631] width 203 height 16
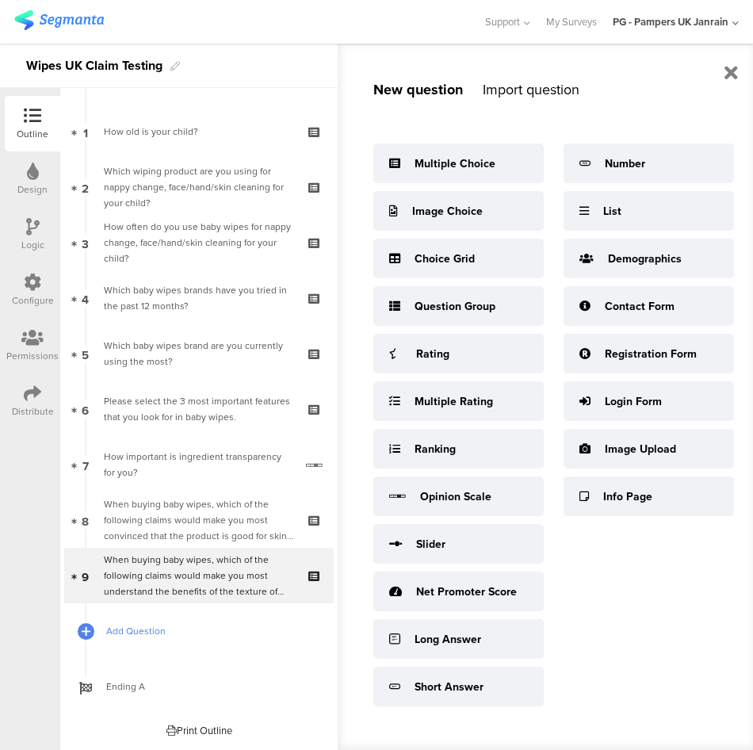
click at [121, 627] on span "Add Question" at bounding box center [207, 631] width 203 height 16
click at [446, 154] on div "Multiple Choice" at bounding box center [458, 163] width 170 height 40
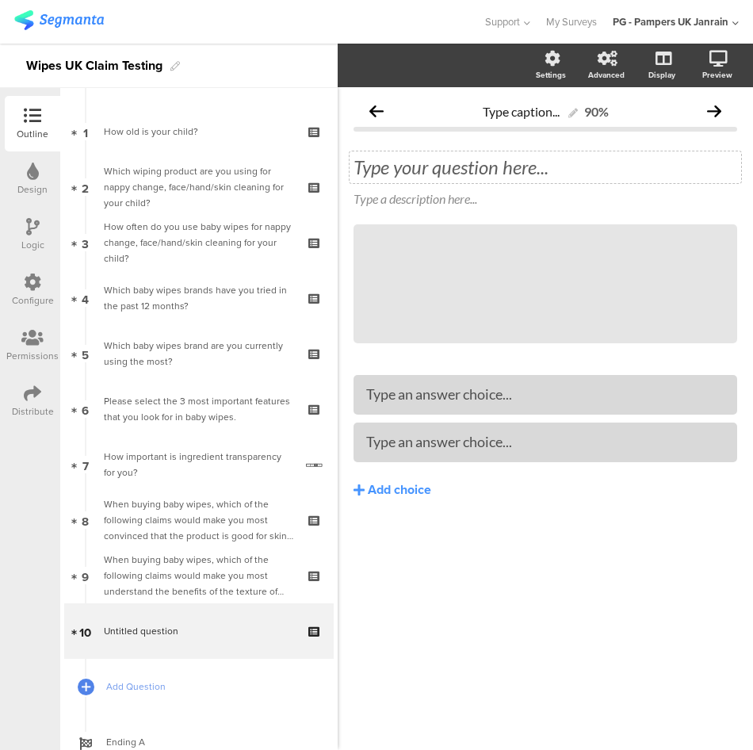
click at [470, 169] on div "Type your question here..." at bounding box center [546, 167] width 384 height 24
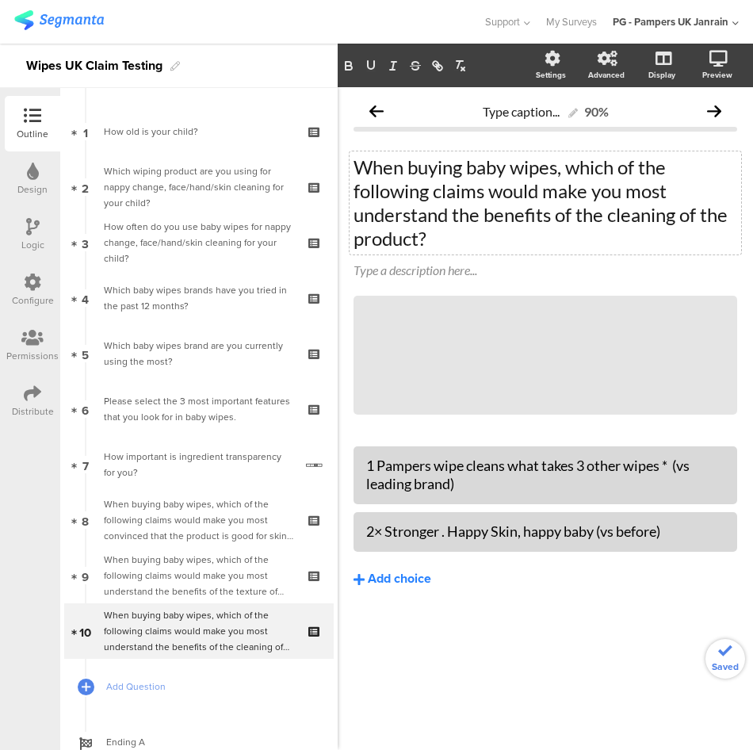
click at [400, 572] on div "Add choice" at bounding box center [399, 579] width 63 height 17
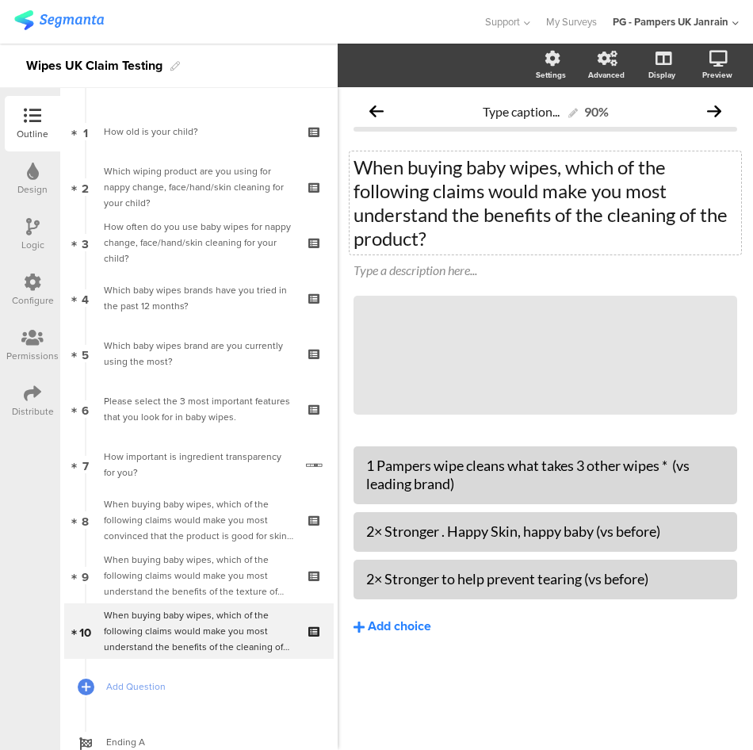
click at [364, 624] on icon at bounding box center [359, 627] width 11 height 13
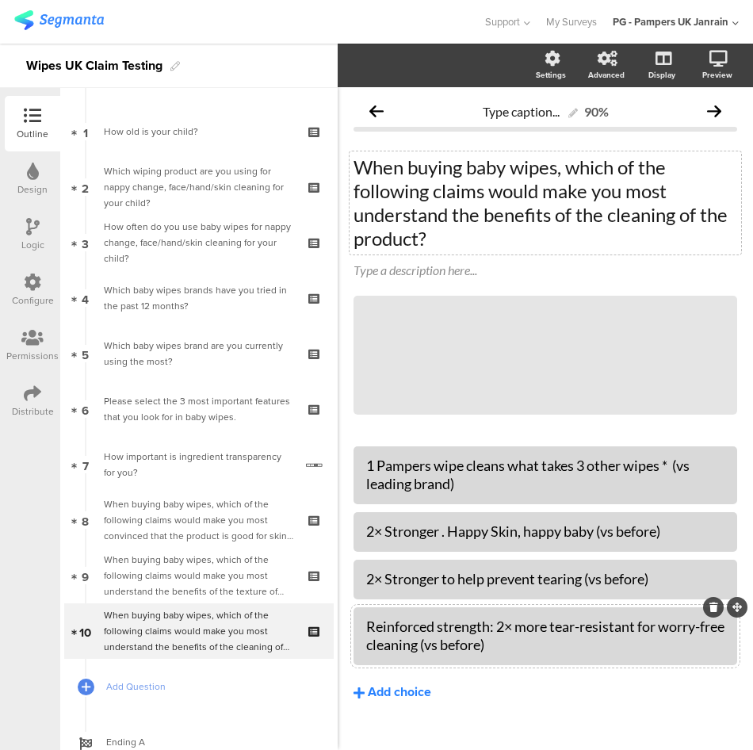
click at [397, 684] on div "Add choice" at bounding box center [399, 692] width 63 height 17
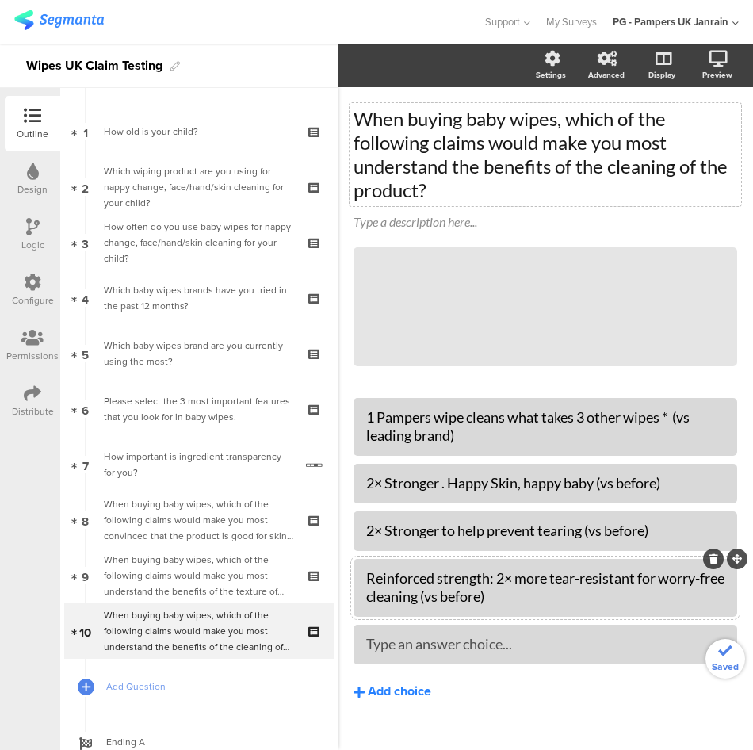
scroll to position [74, 0]
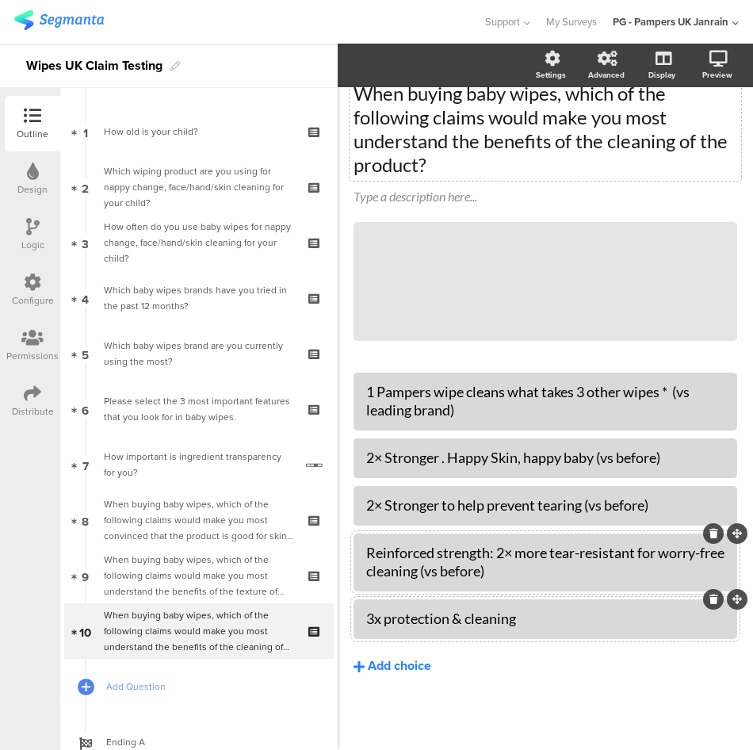
click at [537, 675] on button "Add choice" at bounding box center [546, 667] width 384 height 40
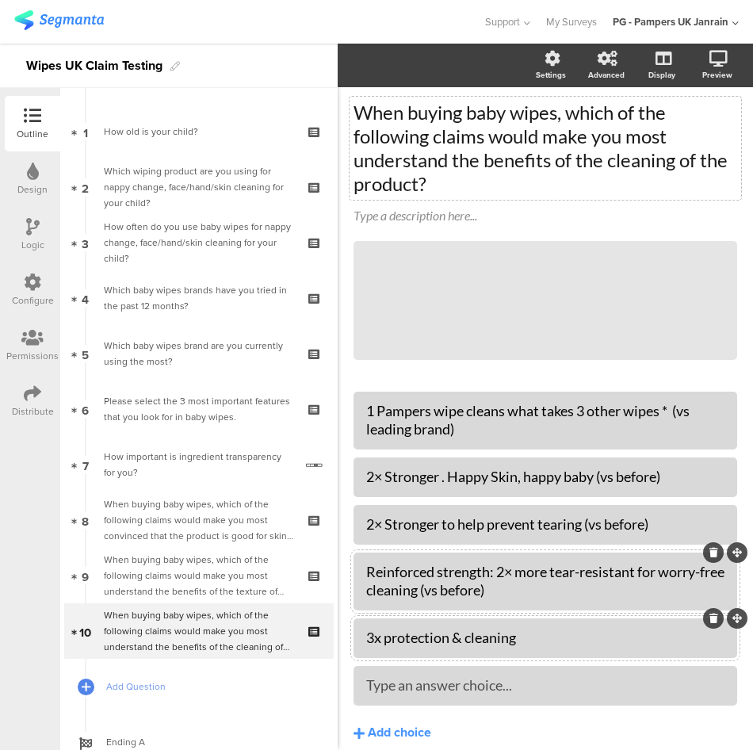
scroll to position [0, 0]
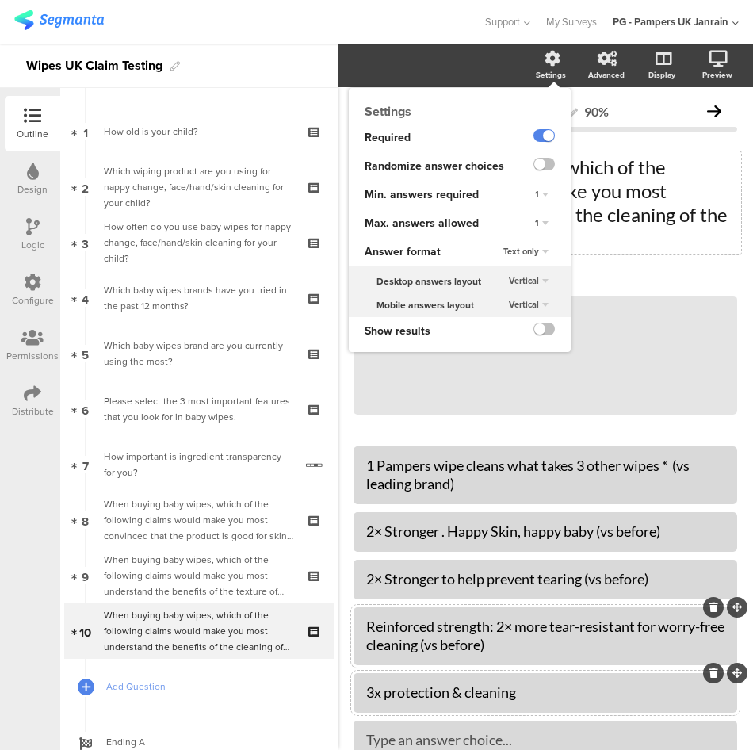
click at [530, 216] on div "1" at bounding box center [542, 223] width 26 height 19
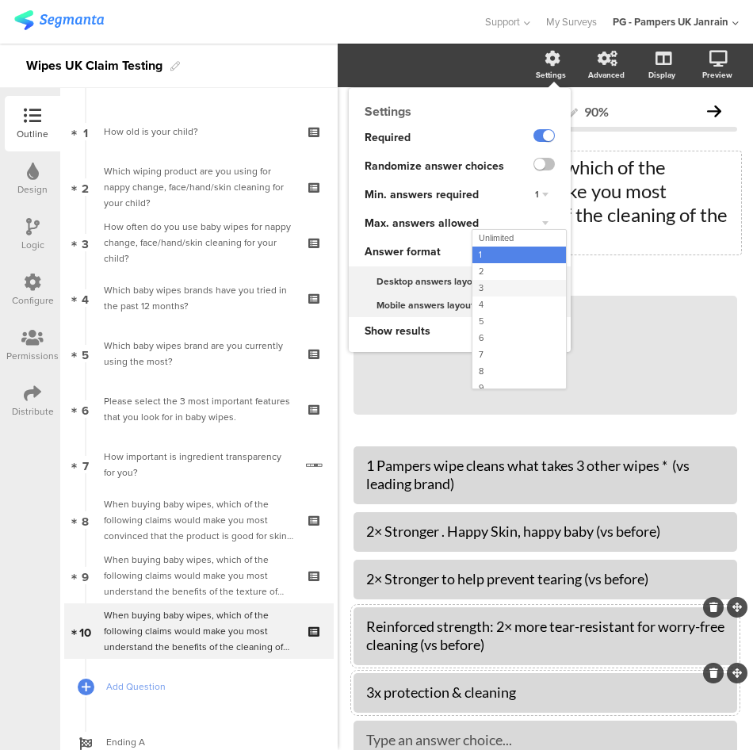
click at [517, 295] on div "3" at bounding box center [519, 288] width 94 height 17
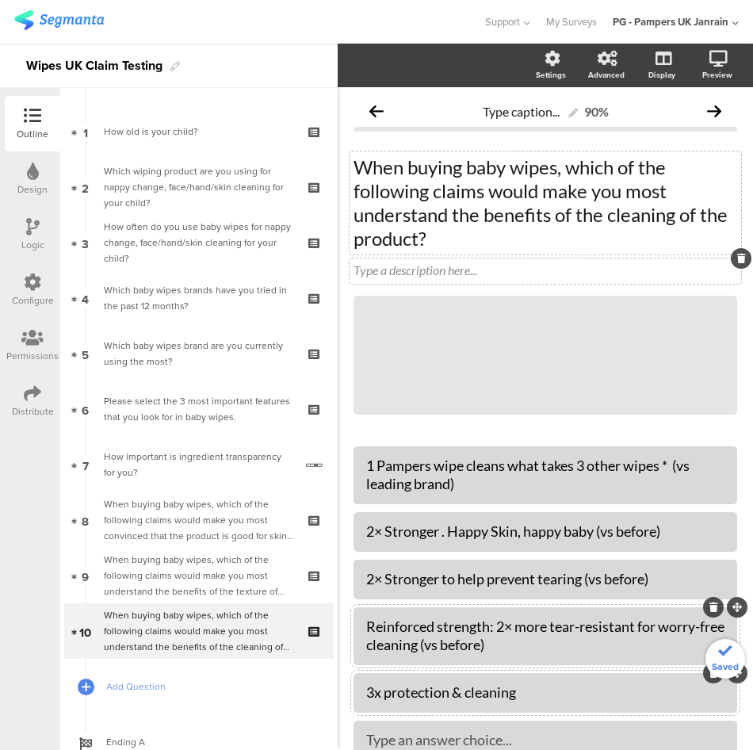
click at [637, 262] on div "Type a description here..." at bounding box center [546, 270] width 392 height 25
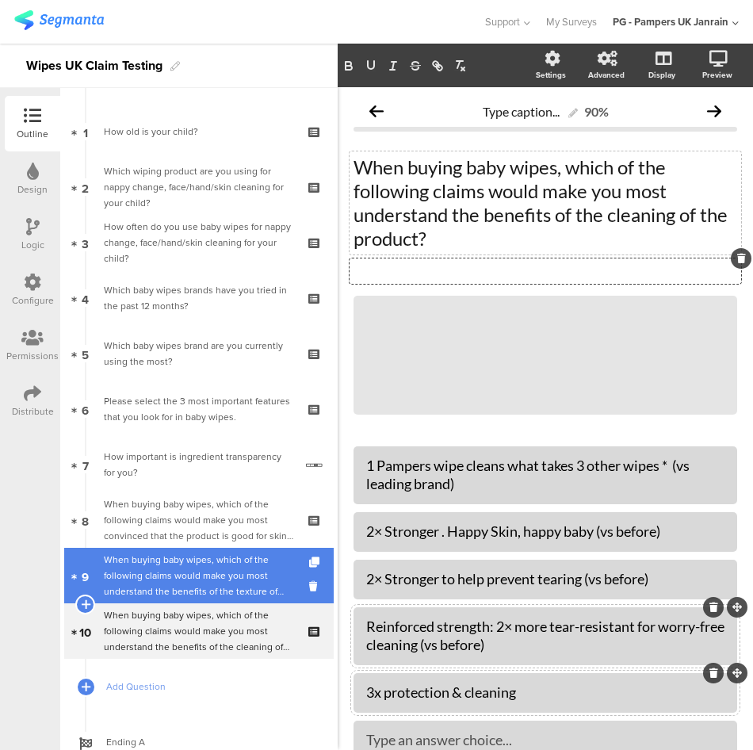
click at [197, 556] on div "When buying baby wipes, which of the following claims would make you most under…" at bounding box center [198, 576] width 189 height 48
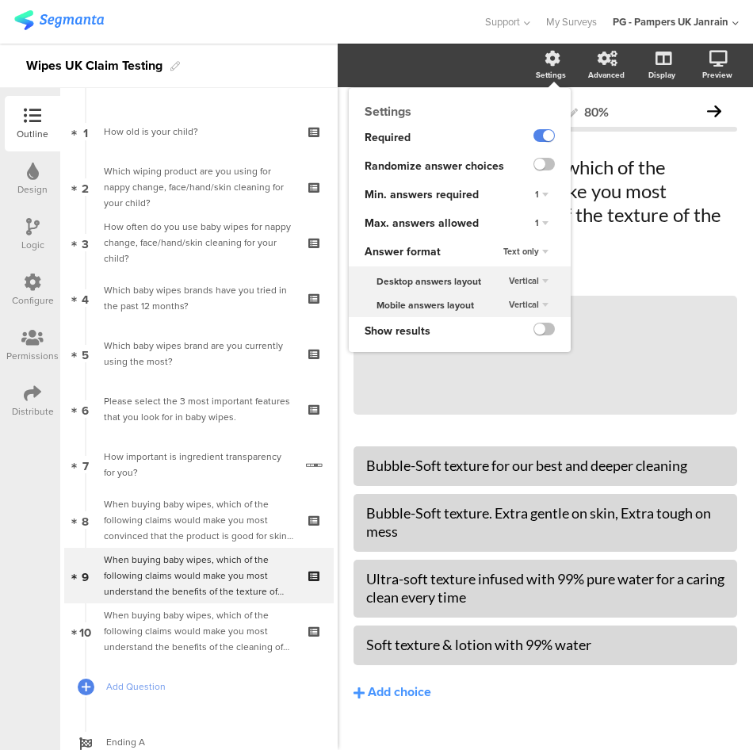
click at [529, 218] on div "1" at bounding box center [542, 223] width 26 height 19
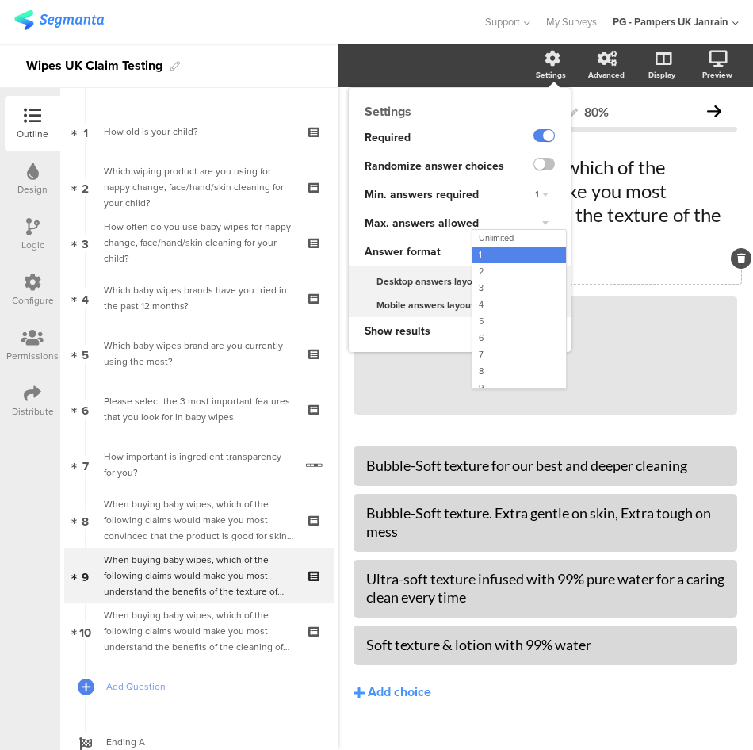
click at [628, 270] on div "Type a description here..." at bounding box center [546, 269] width 384 height 15
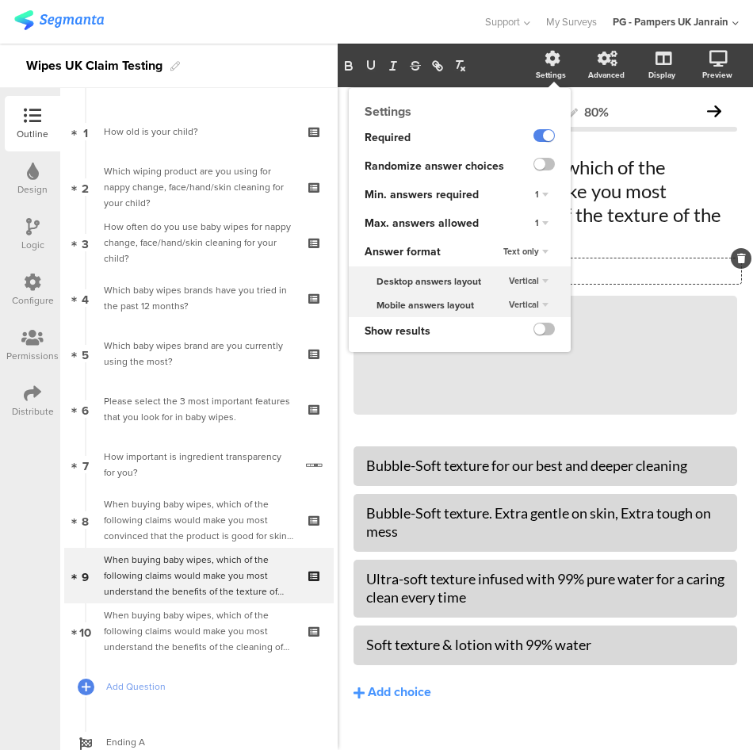
click at [545, 62] on icon at bounding box center [553, 59] width 16 height 16
click at [529, 224] on div "1" at bounding box center [542, 223] width 26 height 19
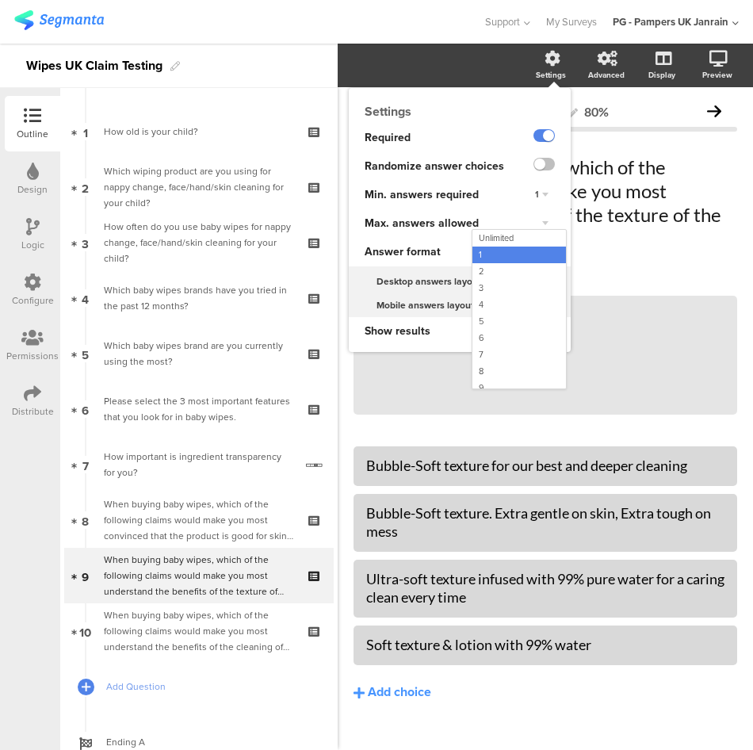
click at [502, 270] on div "2" at bounding box center [519, 271] width 94 height 17
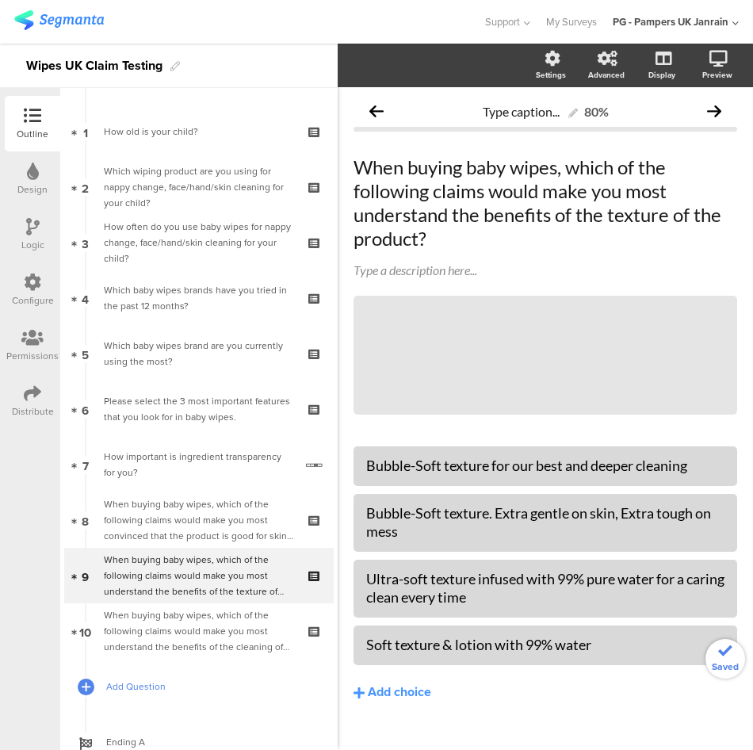
click at [151, 685] on span "Add Question" at bounding box center [207, 687] width 203 height 16
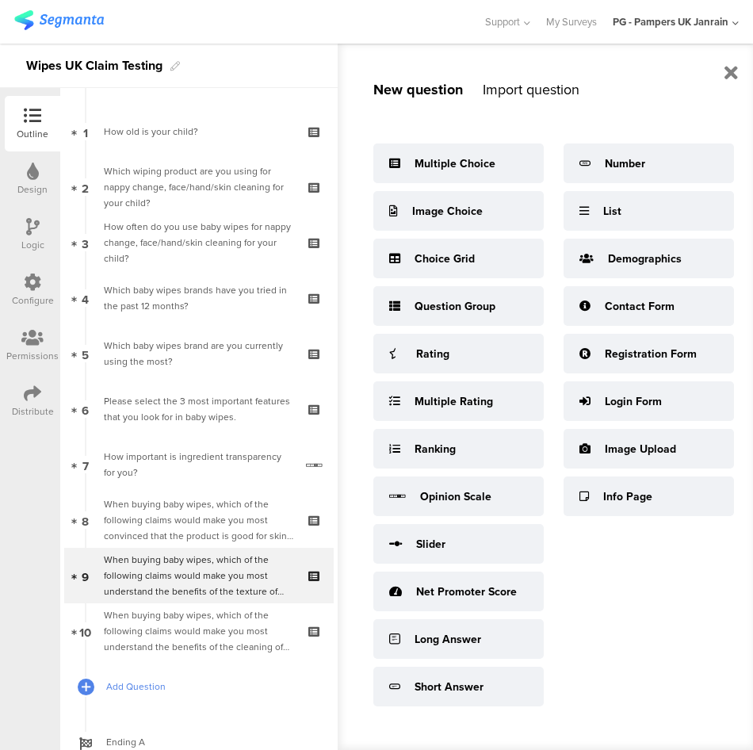
click at [118, 683] on span "Add Question" at bounding box center [207, 687] width 203 height 16
click at [201, 705] on link "Add Question" at bounding box center [199, 686] width 270 height 55
click at [136, 685] on span "Add Question" at bounding box center [207, 687] width 203 height 16
drag, startPoint x: 135, startPoint y: 685, endPoint x: 143, endPoint y: 685, distance: 8.7
click at [91, 688] on div at bounding box center [86, 687] width 20 height 20
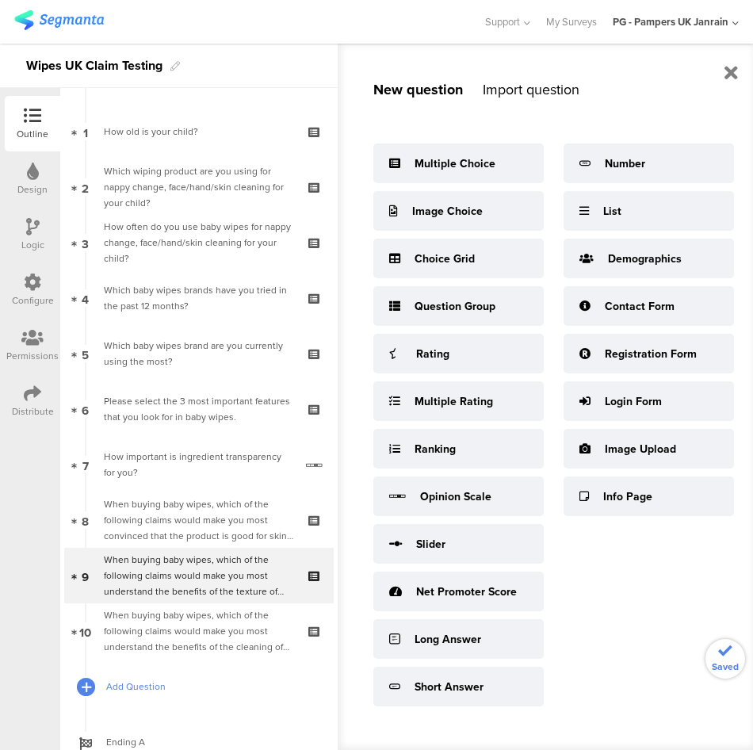
click at [82, 688] on icon at bounding box center [87, 686] width 10 height 13
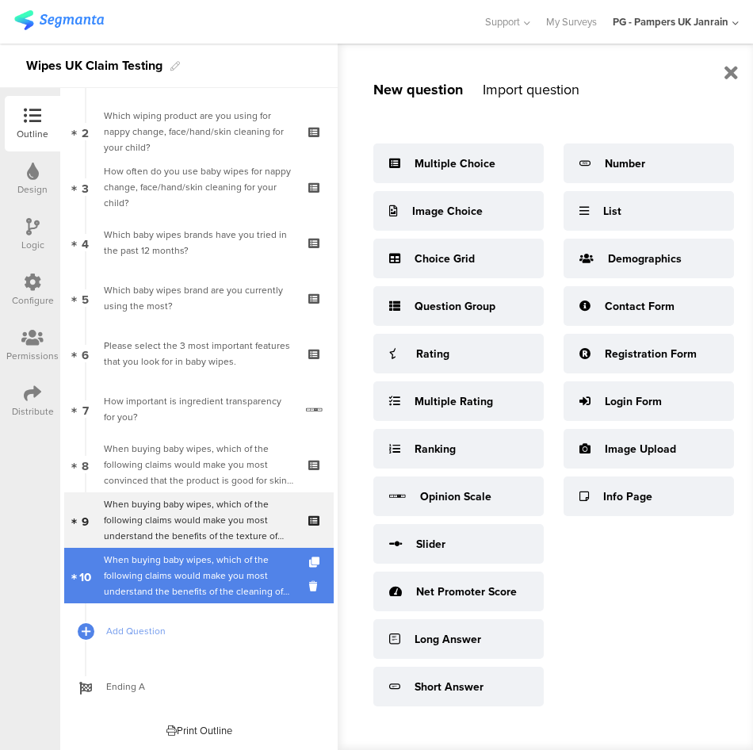
scroll to position [12, 0]
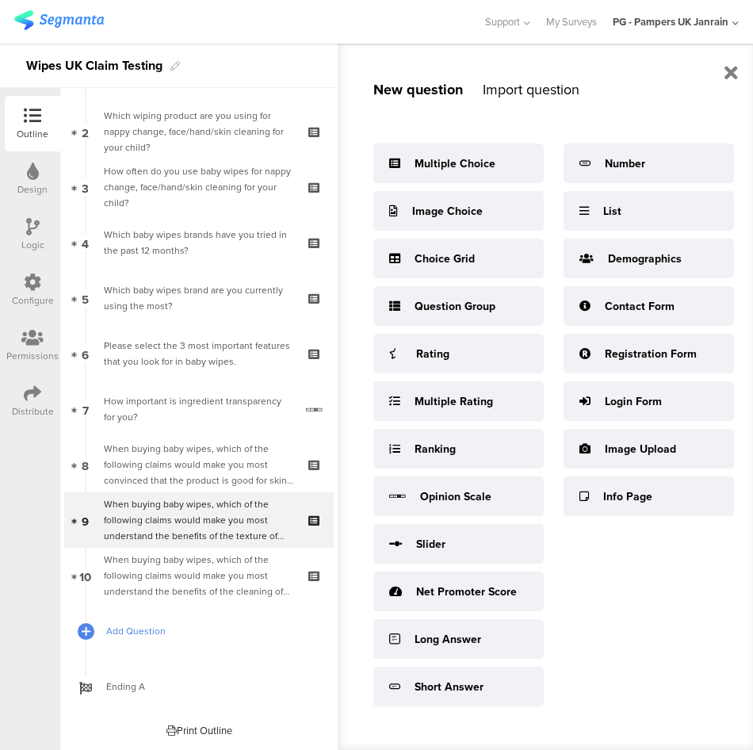
click at [128, 623] on span "Add Question" at bounding box center [207, 631] width 203 height 16
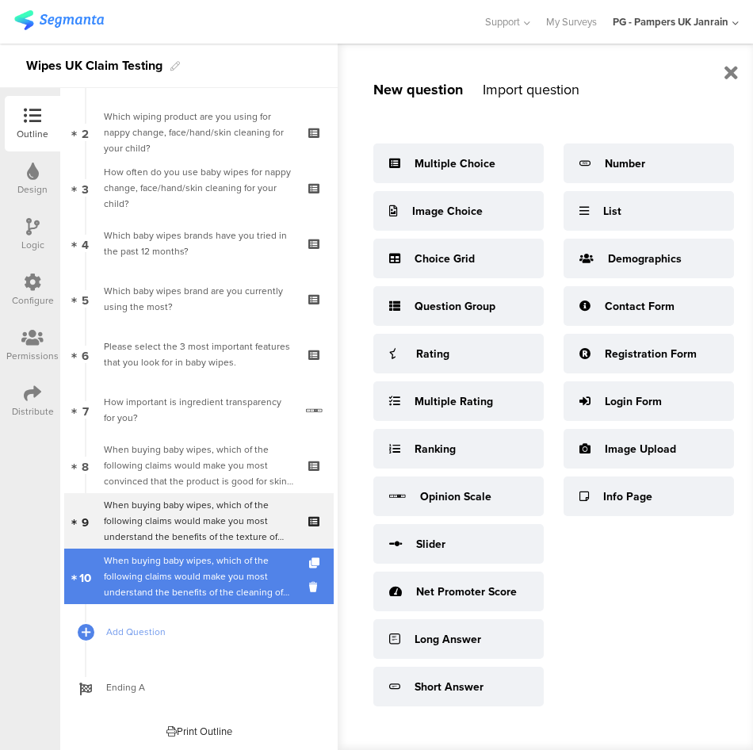
scroll to position [103, 0]
click at [114, 552] on div "When buying baby wipes, which of the following claims would make you most under…" at bounding box center [198, 576] width 189 height 48
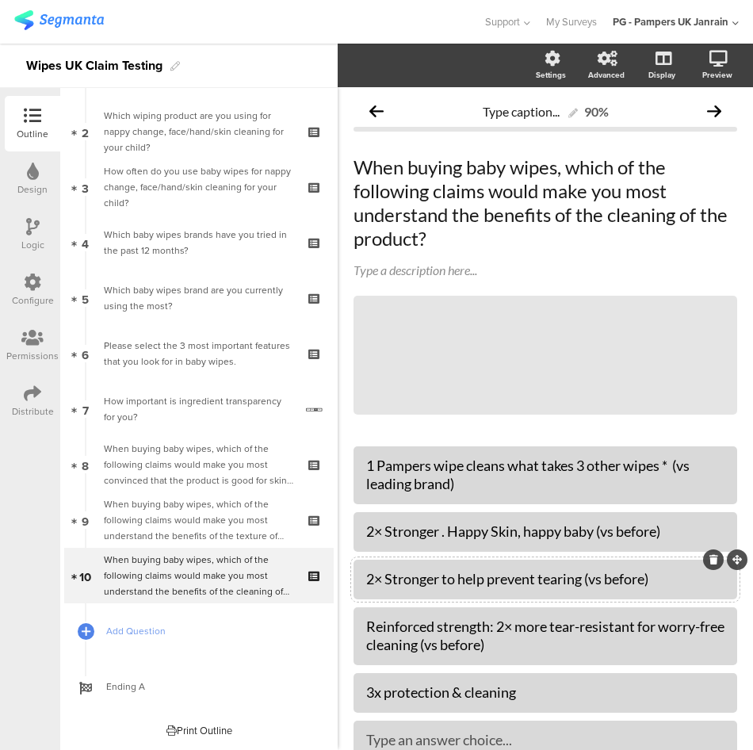
scroll to position [121, 0]
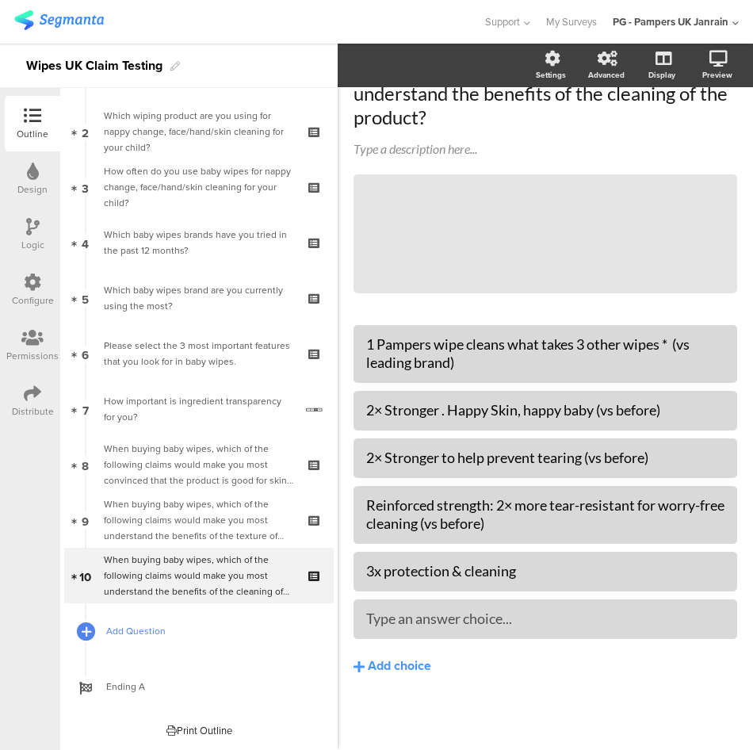
click at [86, 629] on icon at bounding box center [87, 631] width 10 height 13
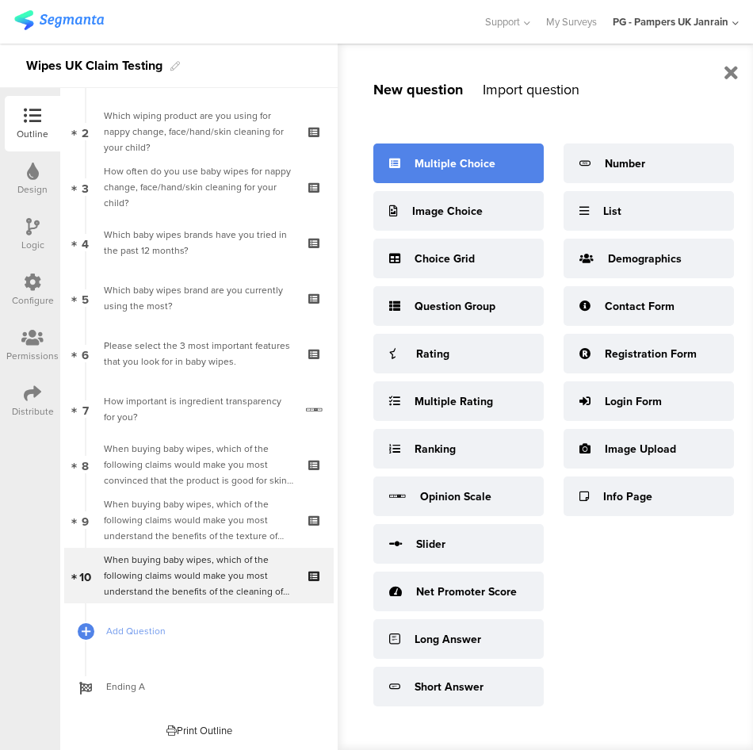
click at [452, 162] on div "Multiple Choice" at bounding box center [455, 163] width 81 height 17
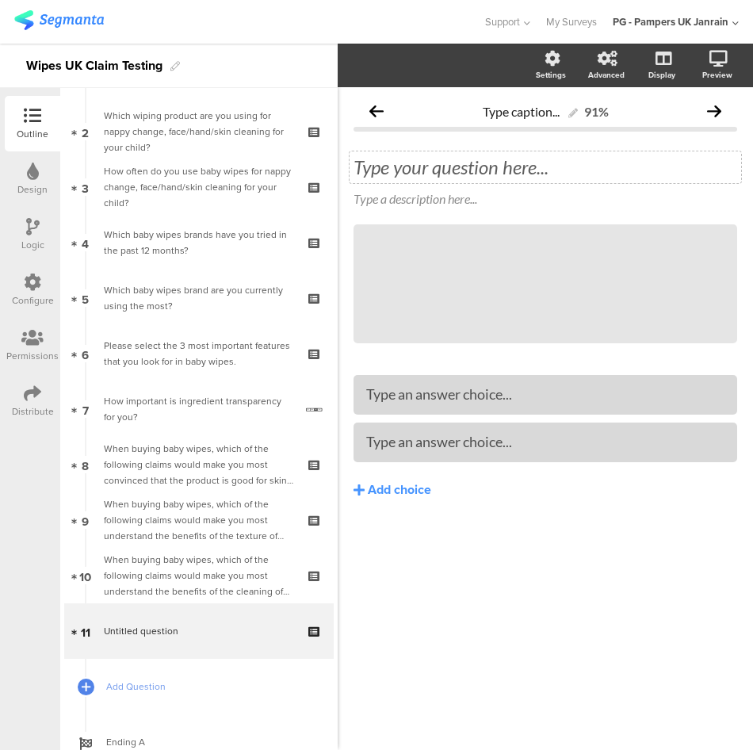
click at [462, 180] on div "Type your question here..." at bounding box center [546, 167] width 392 height 32
click at [461, 169] on p at bounding box center [546, 167] width 384 height 24
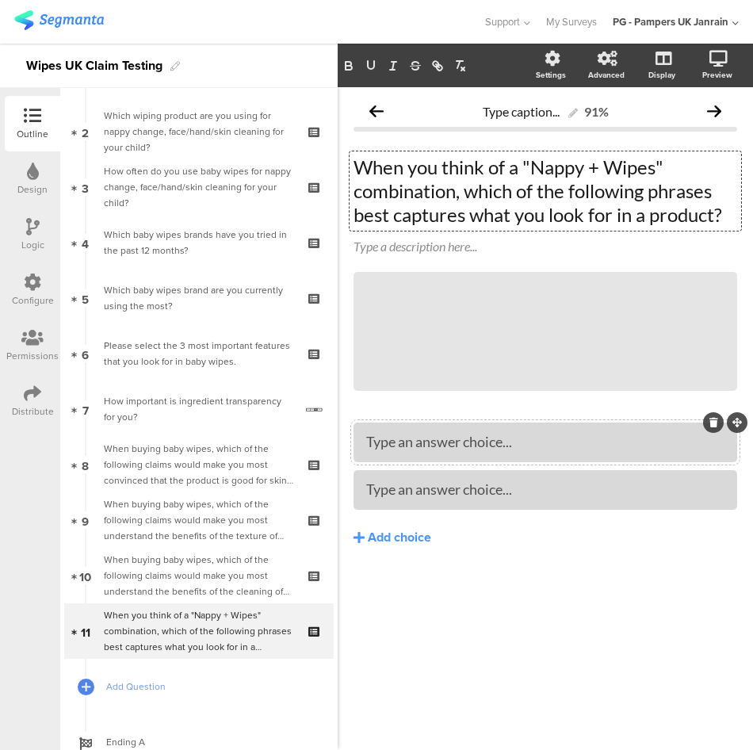
drag, startPoint x: 444, startPoint y: 439, endPoint x: 440, endPoint y: 432, distance: 8.2
click at [483, 443] on div "The Dream Duo — clean & protect in every change." at bounding box center [545, 442] width 358 height 18
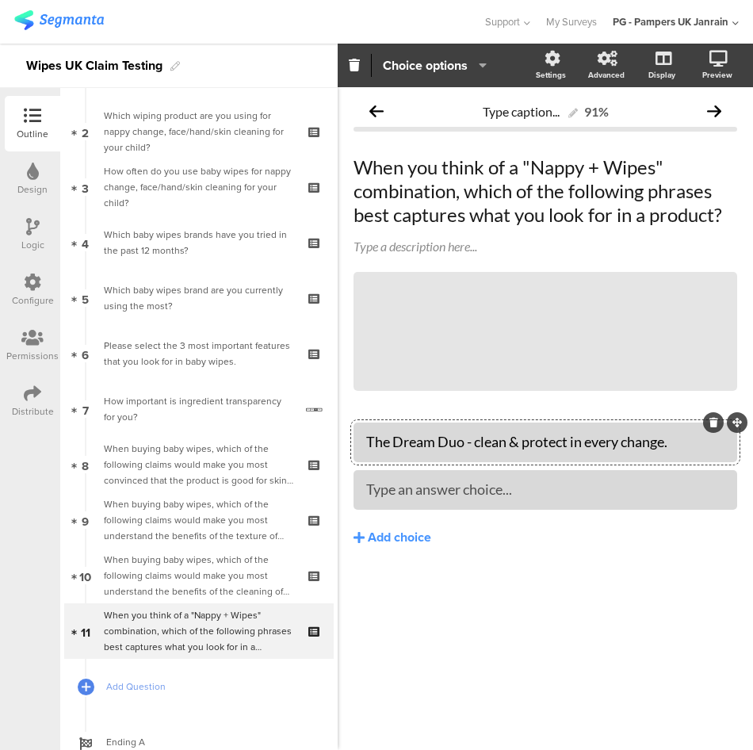
click at [405, 469] on div "The Dream Duo - clean & protect in every change. Type an answer choice..." at bounding box center [546, 466] width 384 height 87
click at [407, 485] on div at bounding box center [545, 489] width 358 height 18
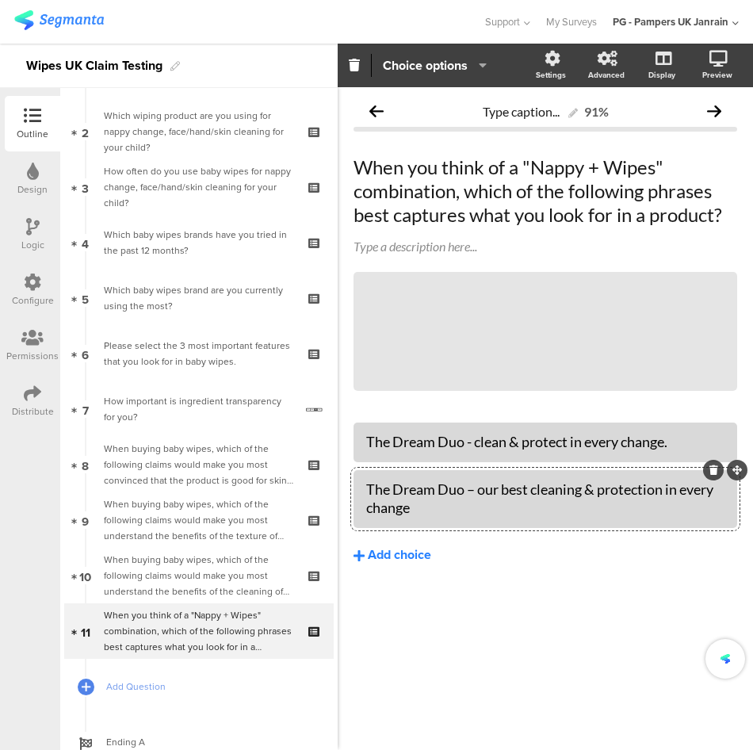
click at [407, 549] on div "Add choice" at bounding box center [399, 555] width 63 height 17
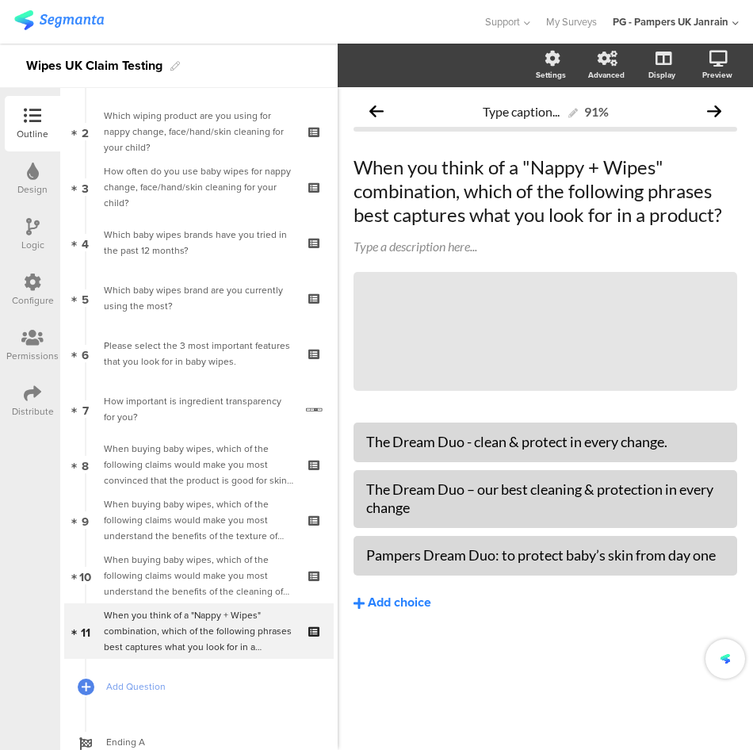
click at [393, 606] on div "Add choice" at bounding box center [399, 603] width 63 height 17
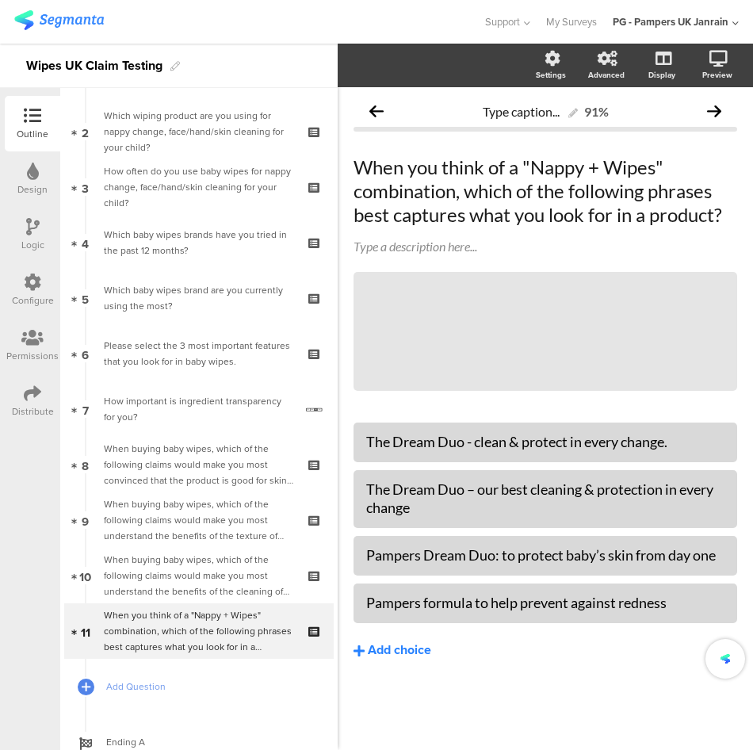
click at [407, 650] on div "Add choice" at bounding box center [399, 650] width 63 height 17
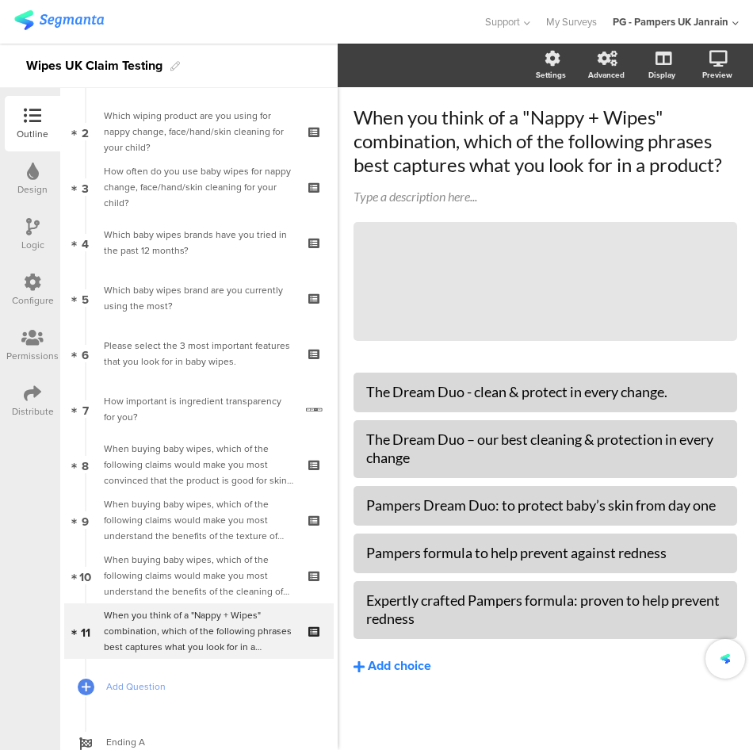
scroll to position [67, 0]
click at [415, 660] on div "Add choice" at bounding box center [399, 666] width 63 height 17
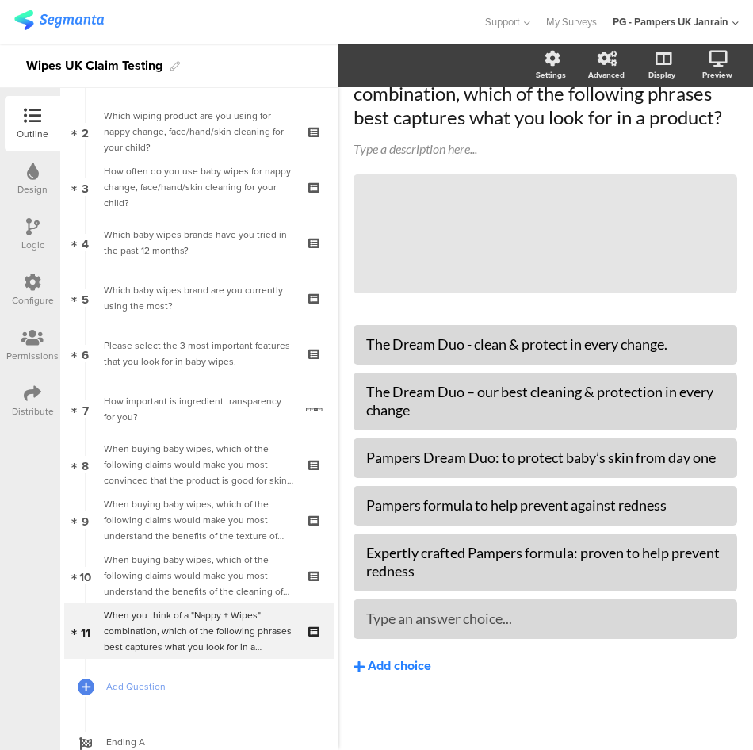
scroll to position [115, 0]
click at [420, 665] on div "Add choice" at bounding box center [399, 666] width 63 height 17
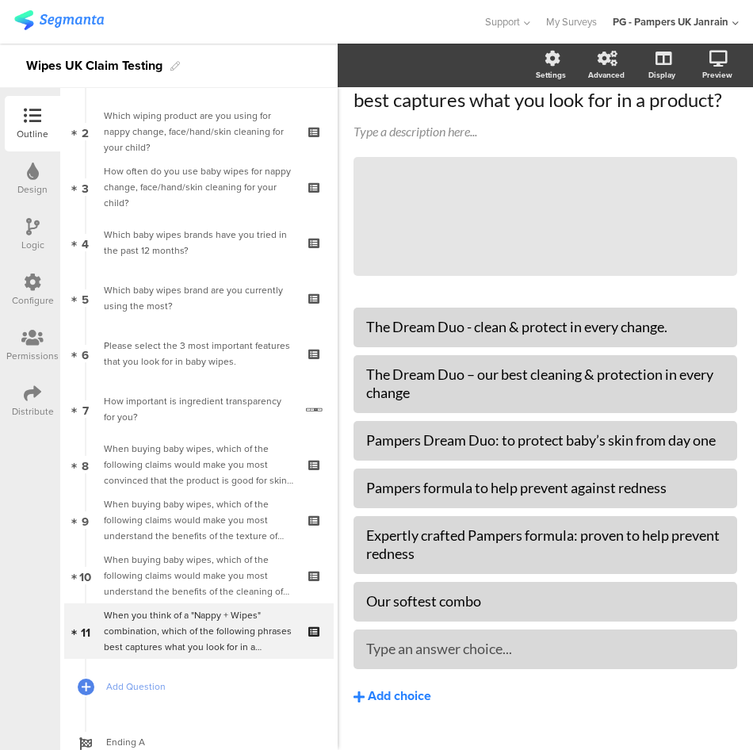
scroll to position [163, 0]
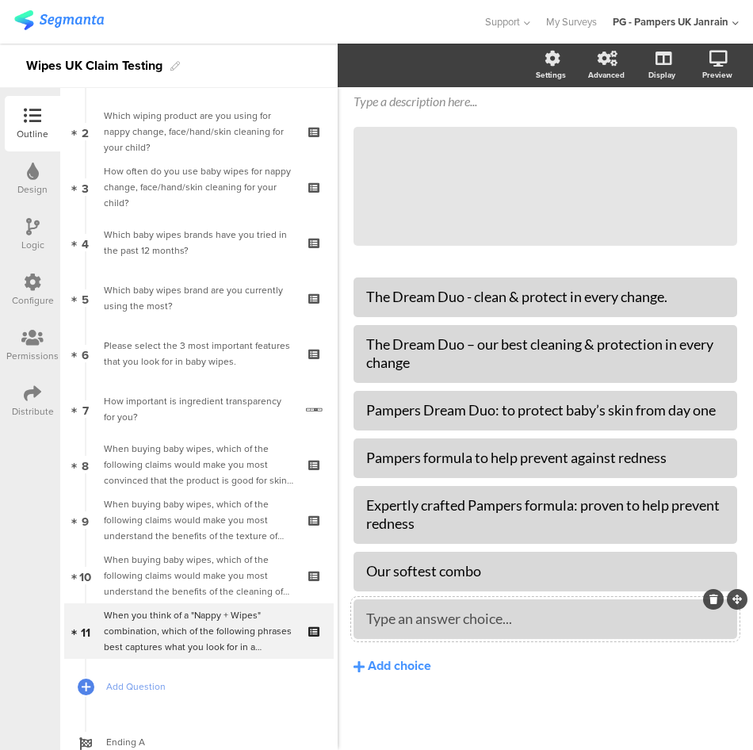
click at [494, 628] on div "Type an answer choice..." at bounding box center [545, 619] width 358 height 18
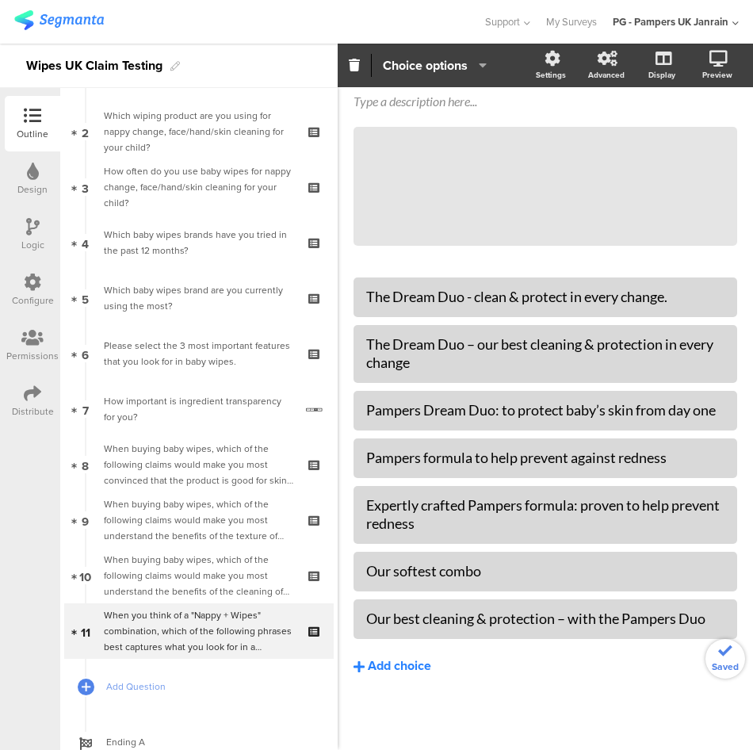
click at [426, 660] on div "Add choice" at bounding box center [399, 666] width 63 height 17
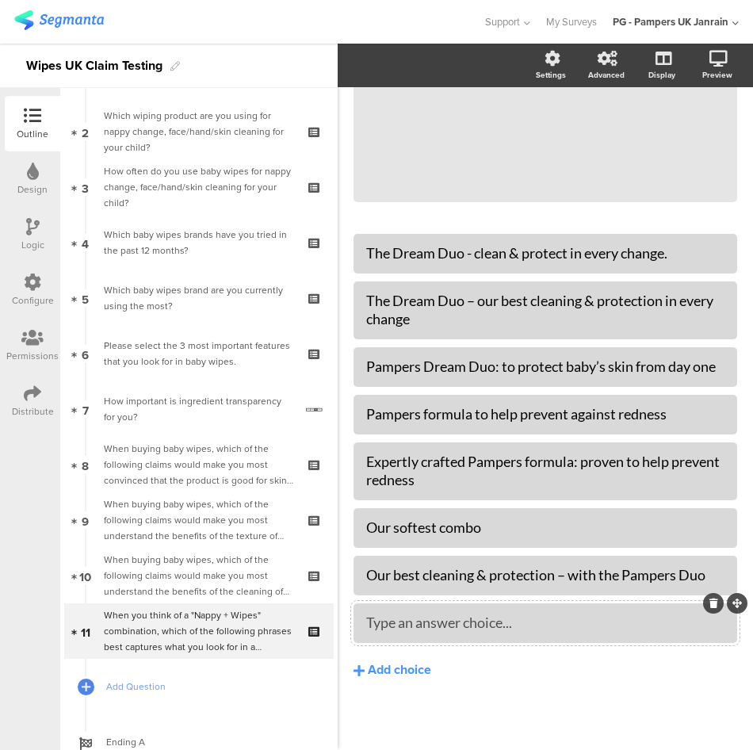
scroll to position [210, 0]
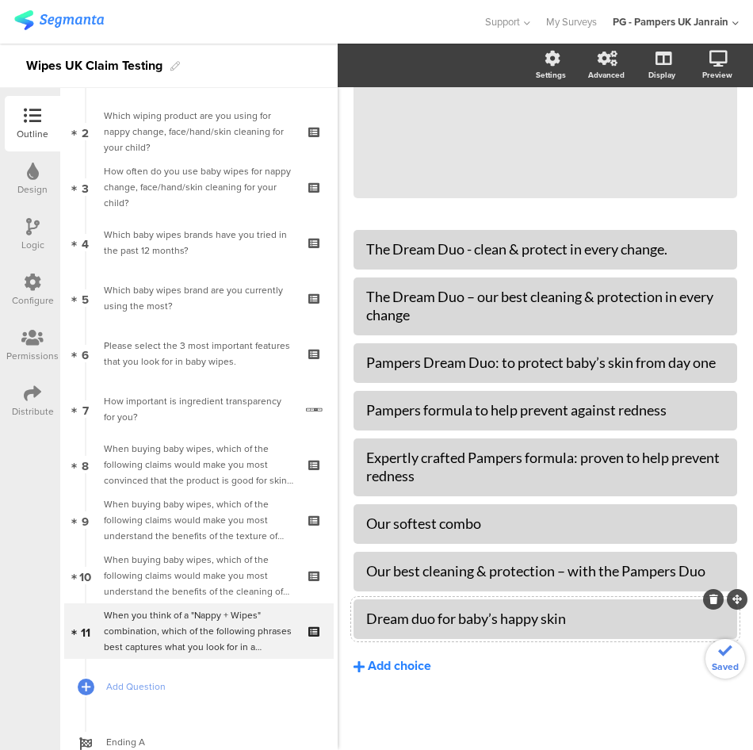
click at [413, 656] on button "Add choice" at bounding box center [546, 667] width 384 height 40
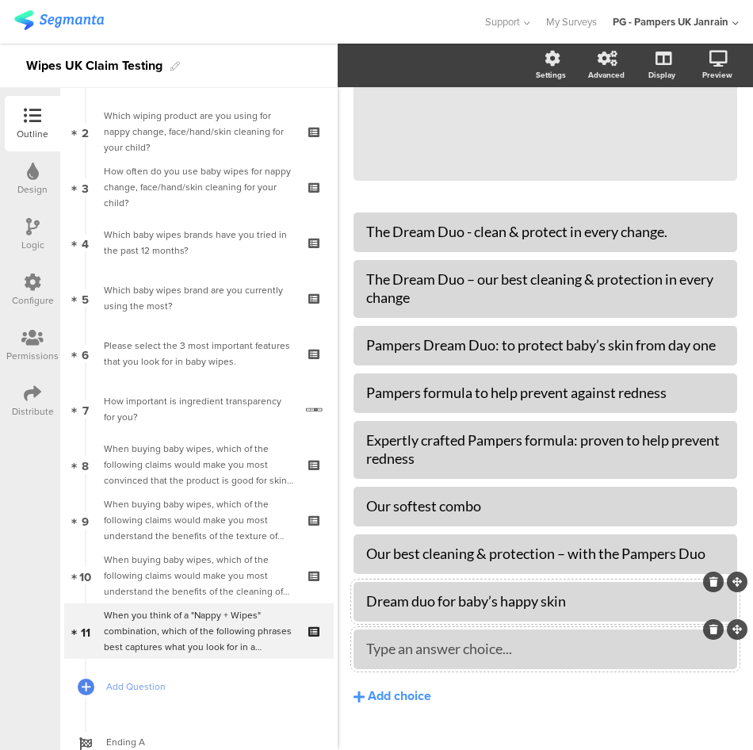
click at [525, 658] on div "Type an answer choice..." at bounding box center [545, 649] width 358 height 18
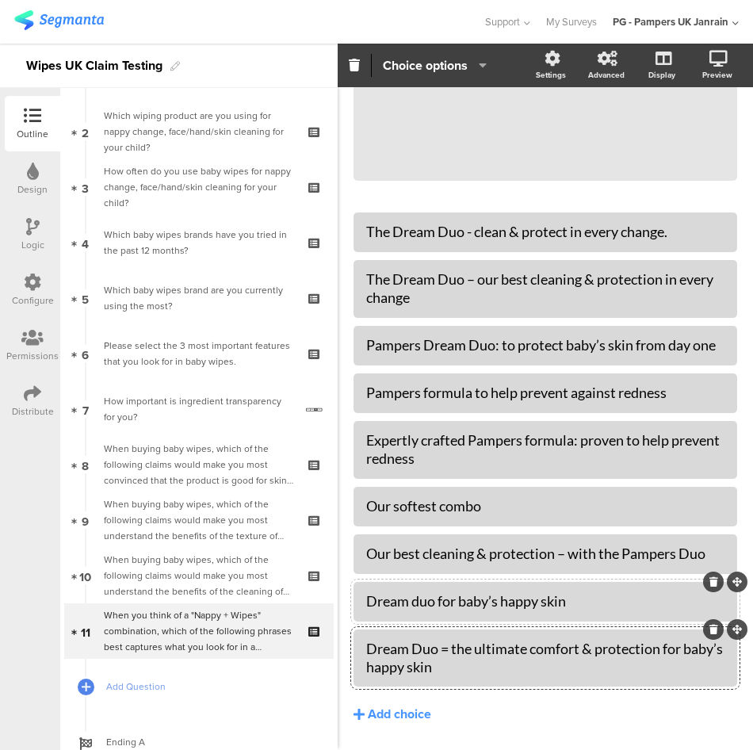
scroll to position [209, 0]
click at [407, 724] on div "Add choice" at bounding box center [399, 715] width 63 height 17
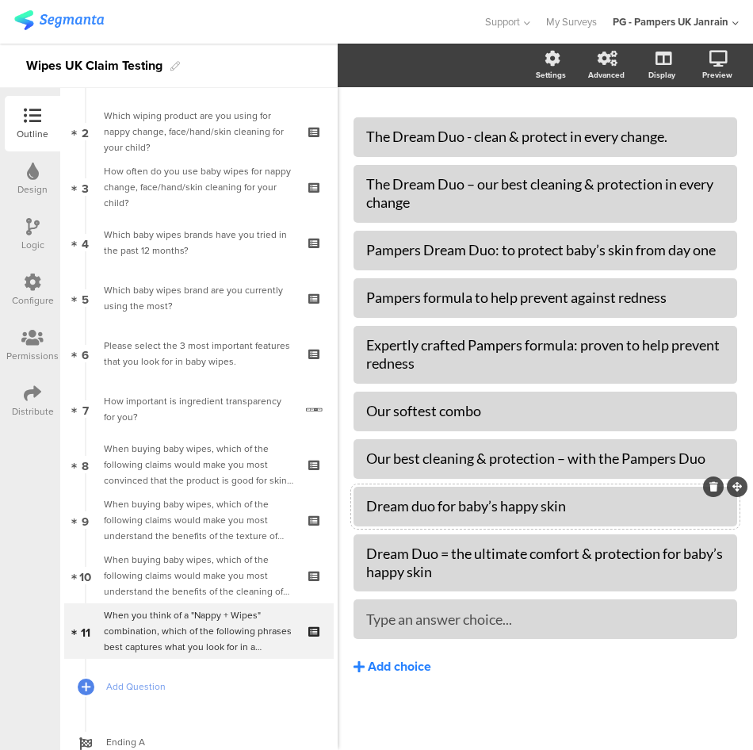
scroll to position [323, 0]
click at [509, 674] on button "Add choice" at bounding box center [546, 667] width 384 height 40
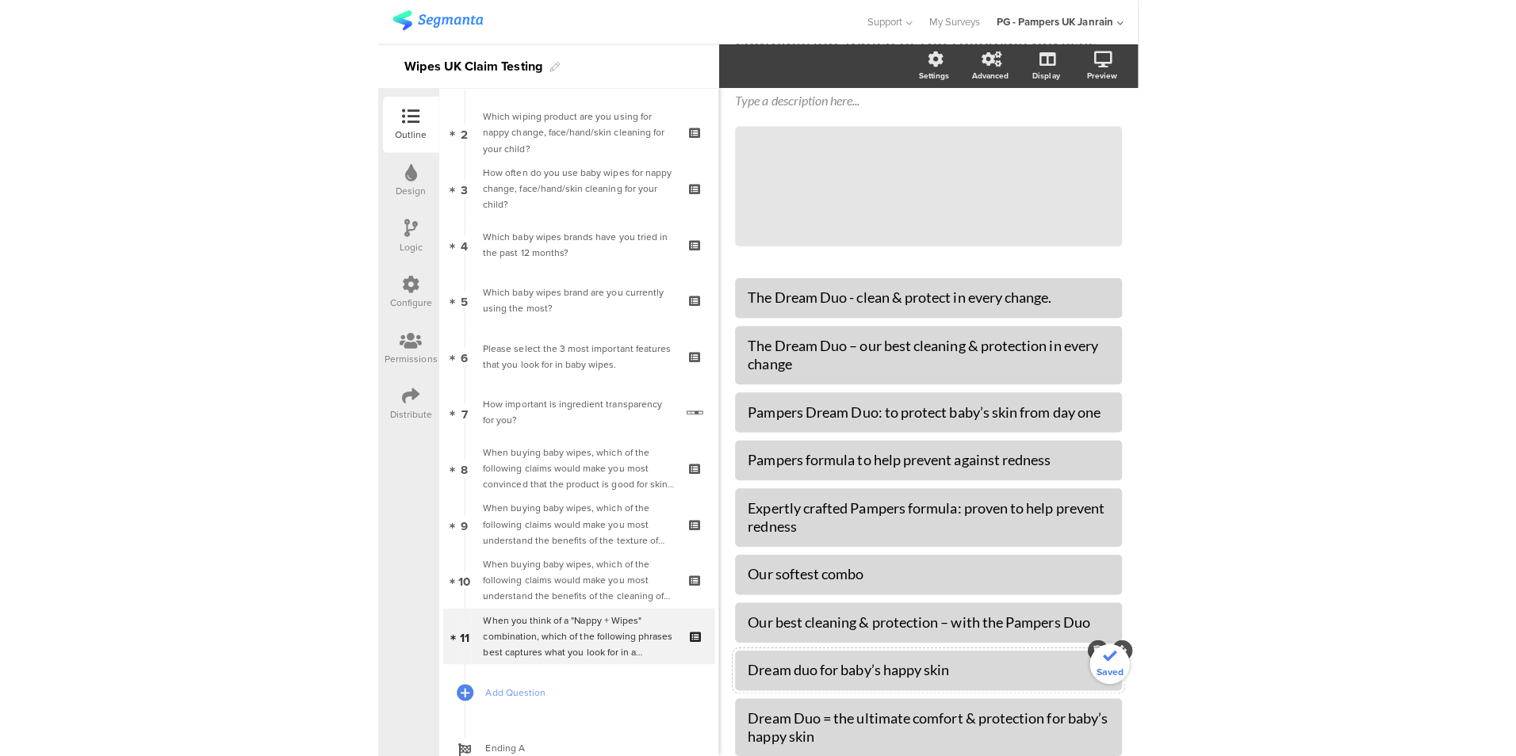
scroll to position [0, 0]
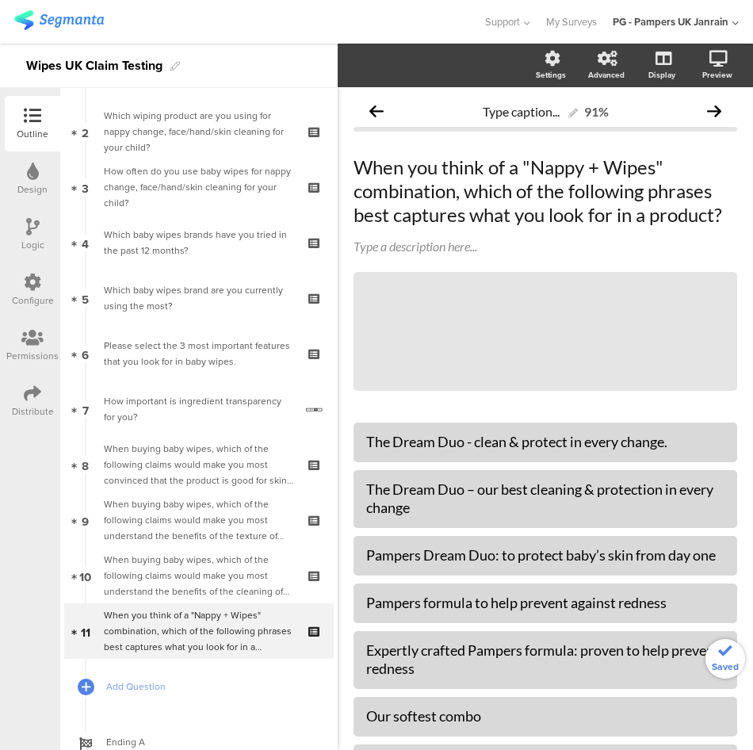
click at [536, 71] on div "Settings" at bounding box center [551, 75] width 30 height 12
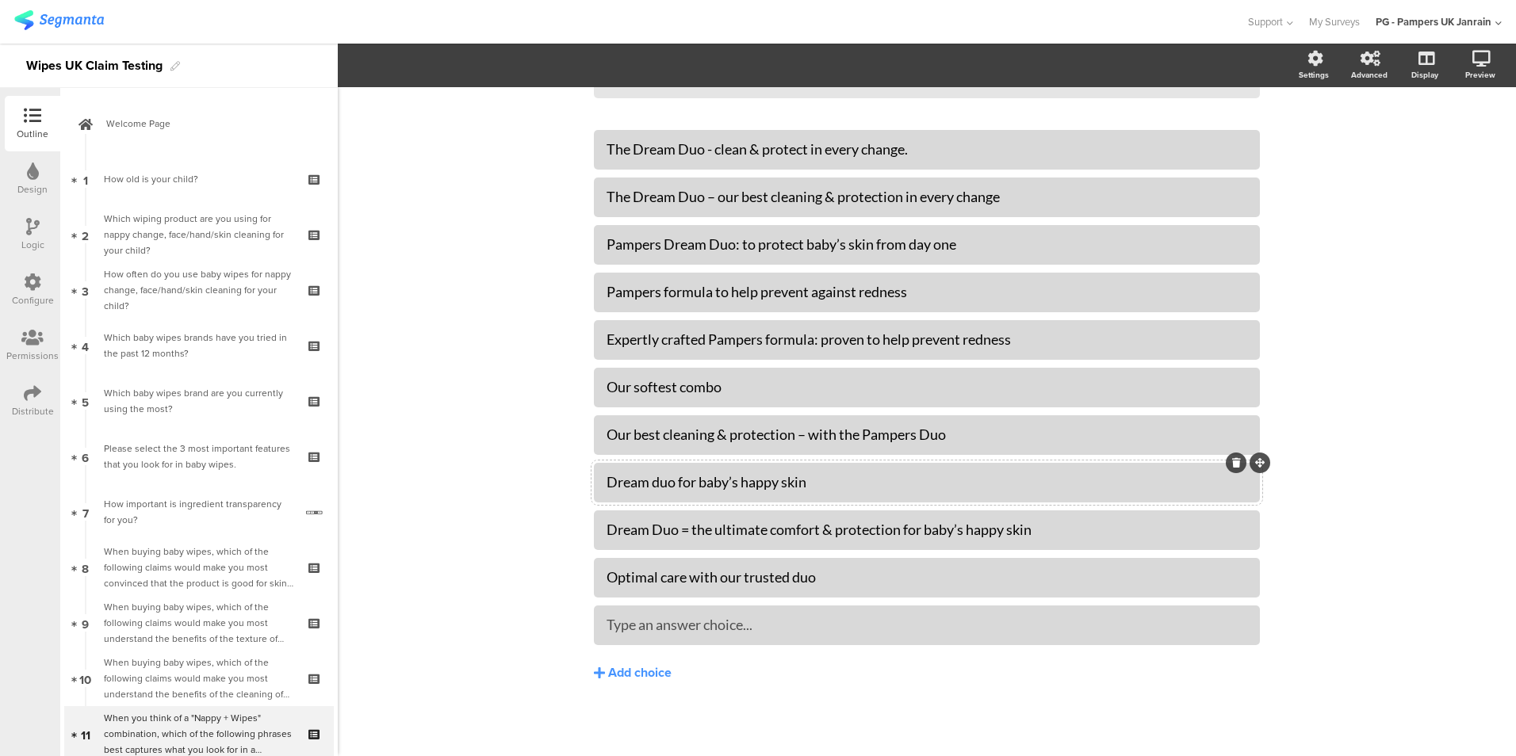
click at [30, 163] on icon at bounding box center [33, 171] width 12 height 17
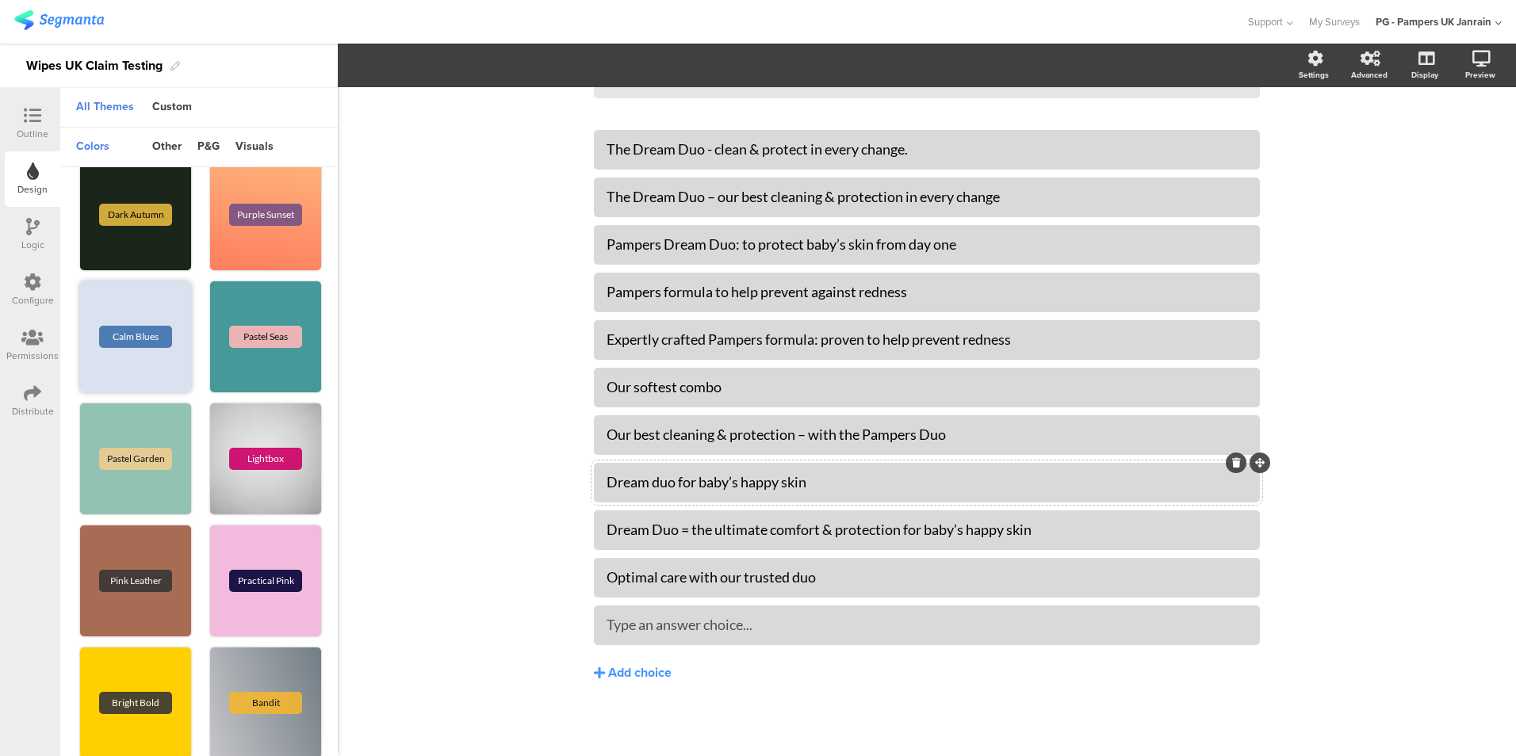
scroll to position [511, 0]
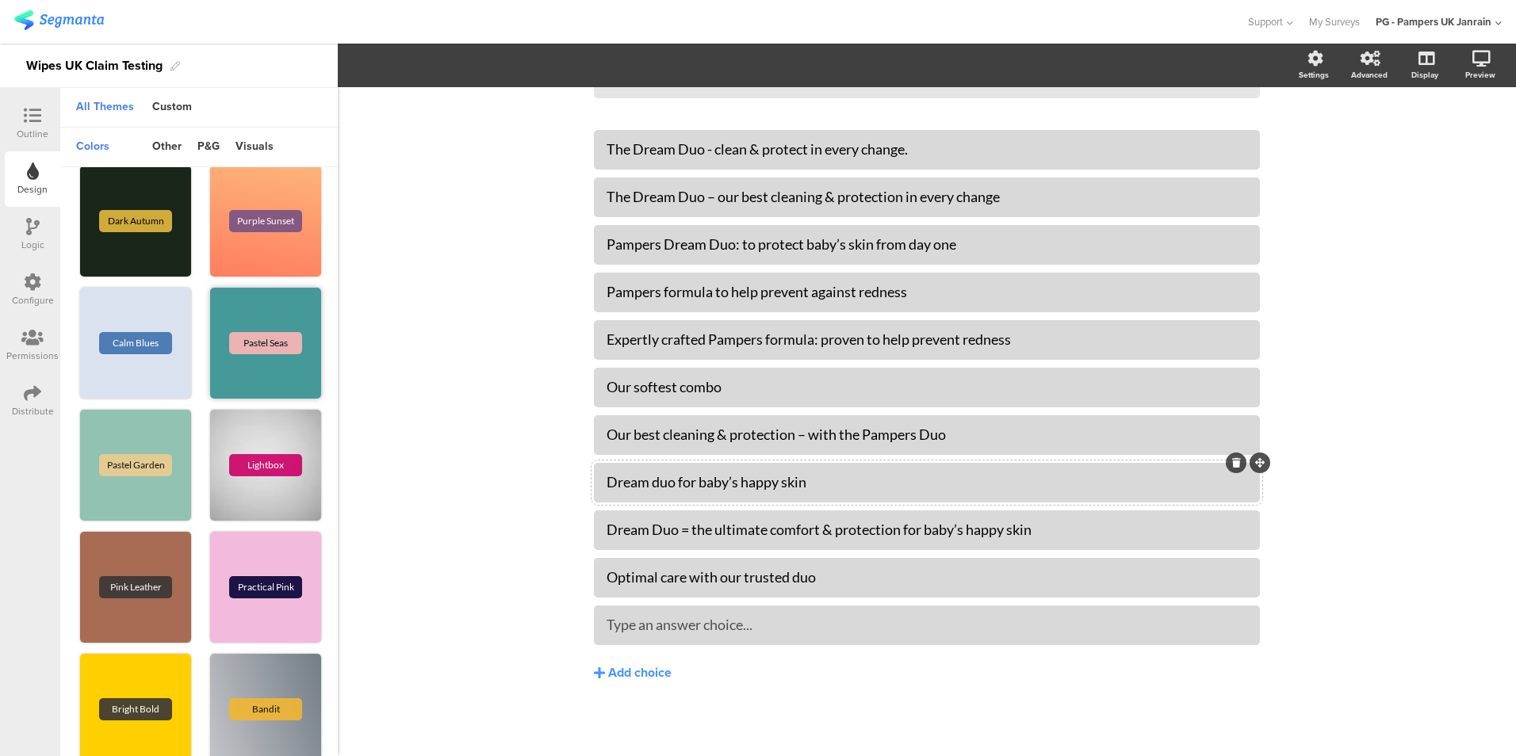
click at [233, 368] on div "Pastel Seas" at bounding box center [265, 343] width 111 height 111
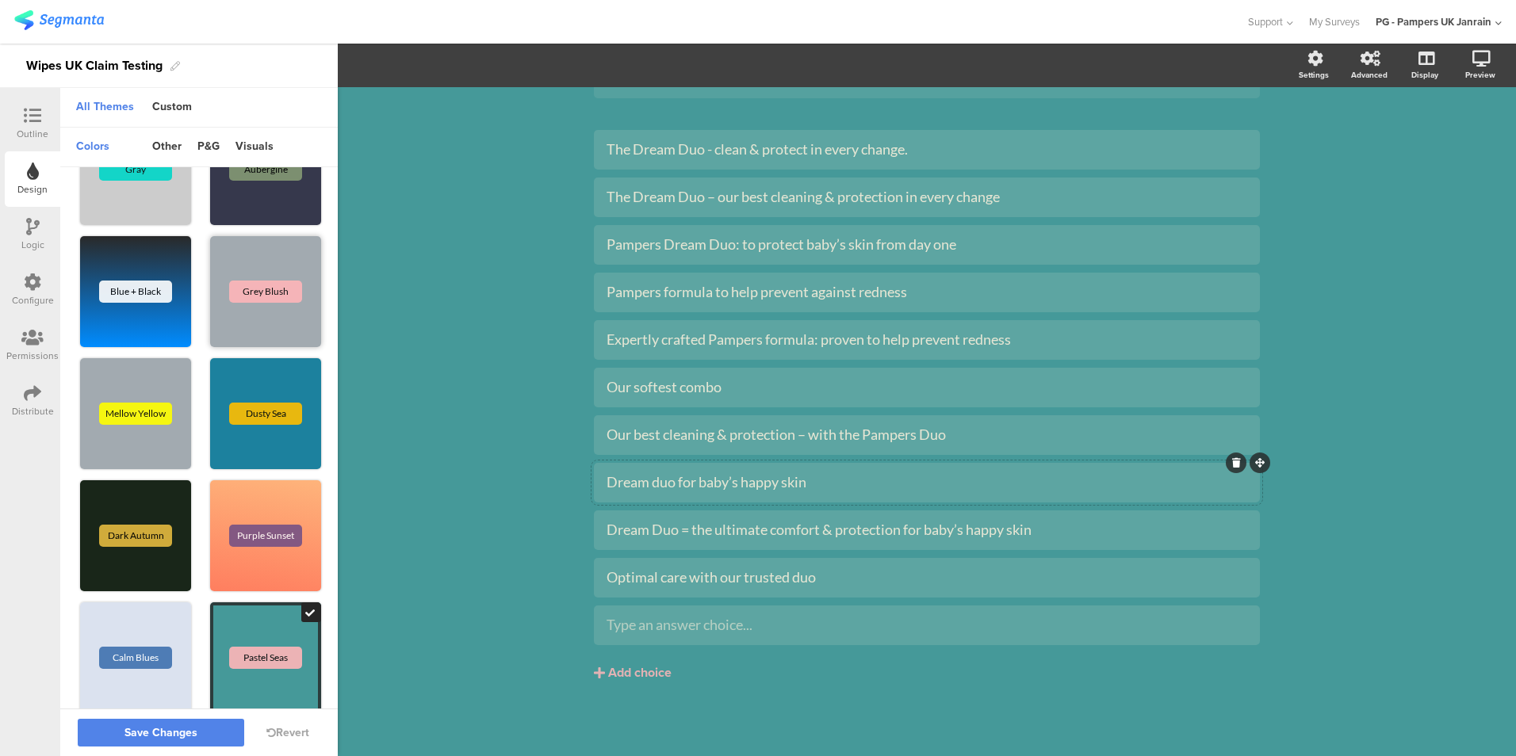
scroll to position [194, 0]
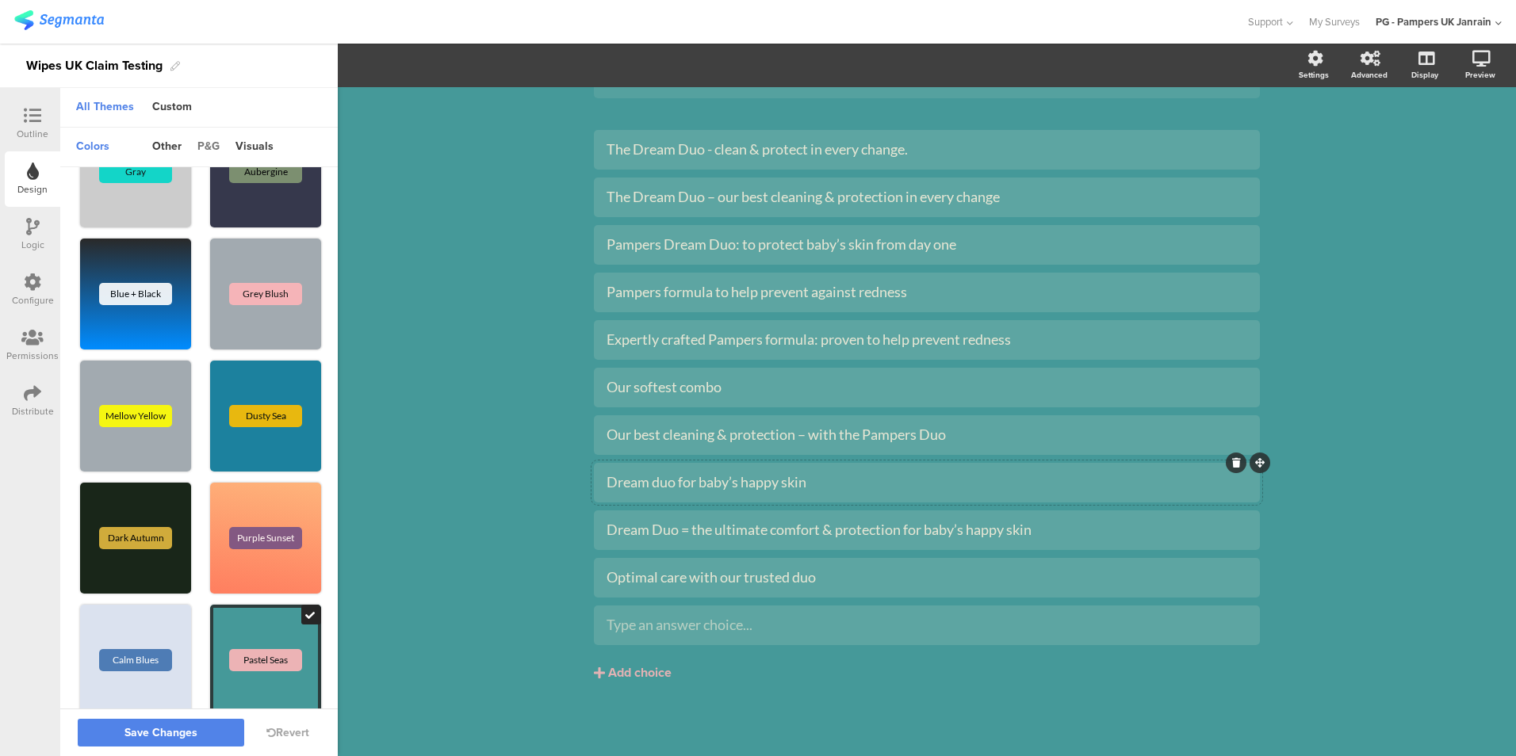
click at [205, 149] on div "p&g" at bounding box center [208, 147] width 38 height 27
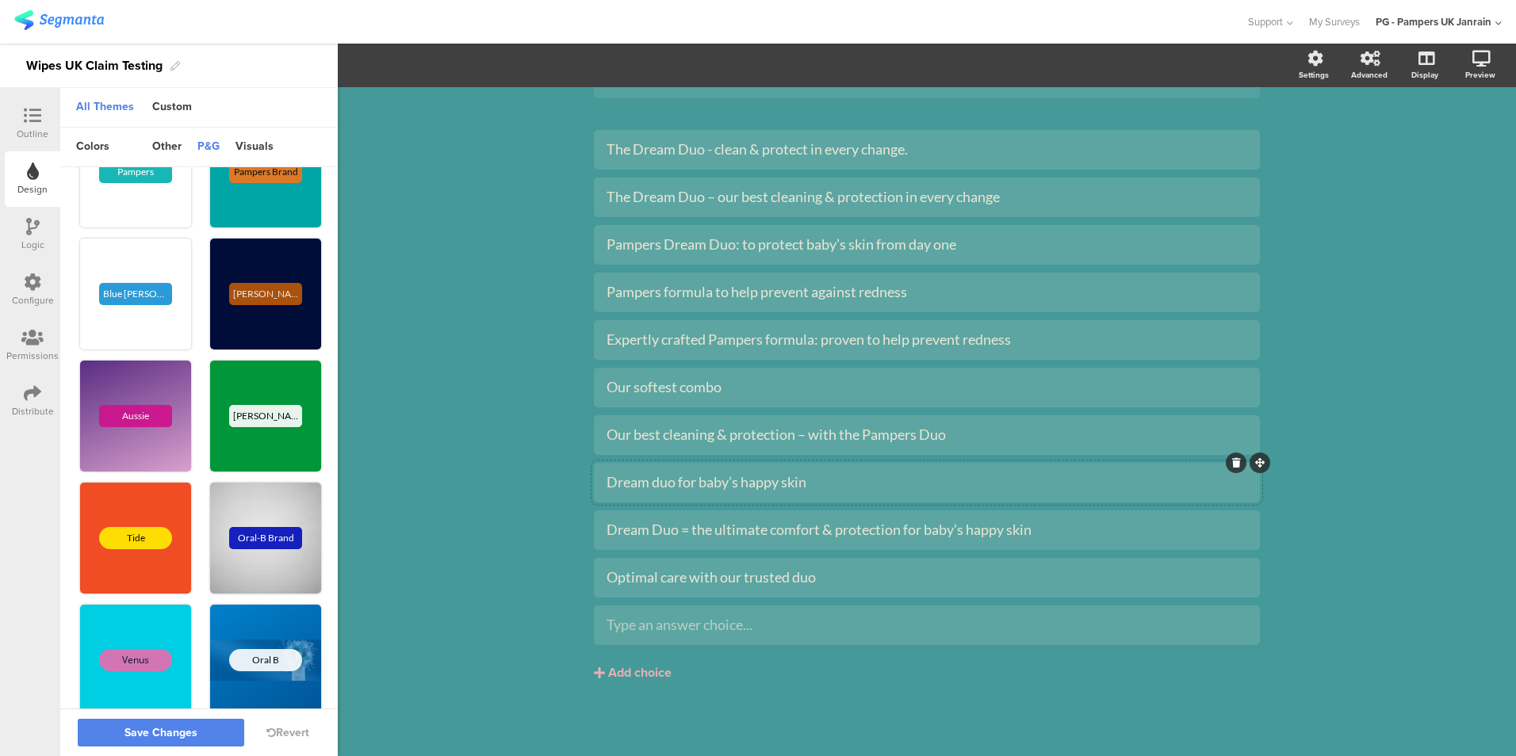
scroll to position [0, 0]
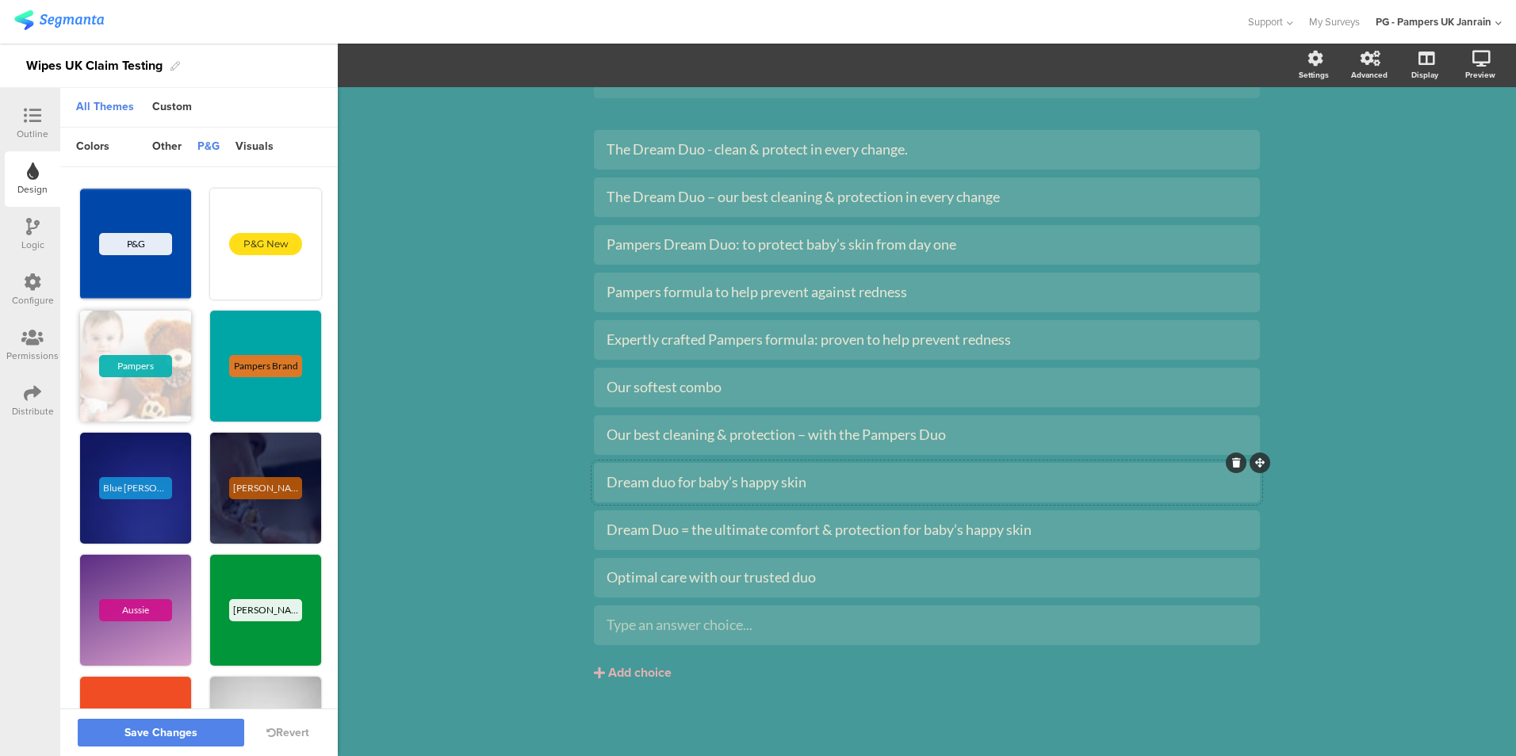
click at [150, 334] on div "Pampers" at bounding box center [135, 366] width 111 height 111
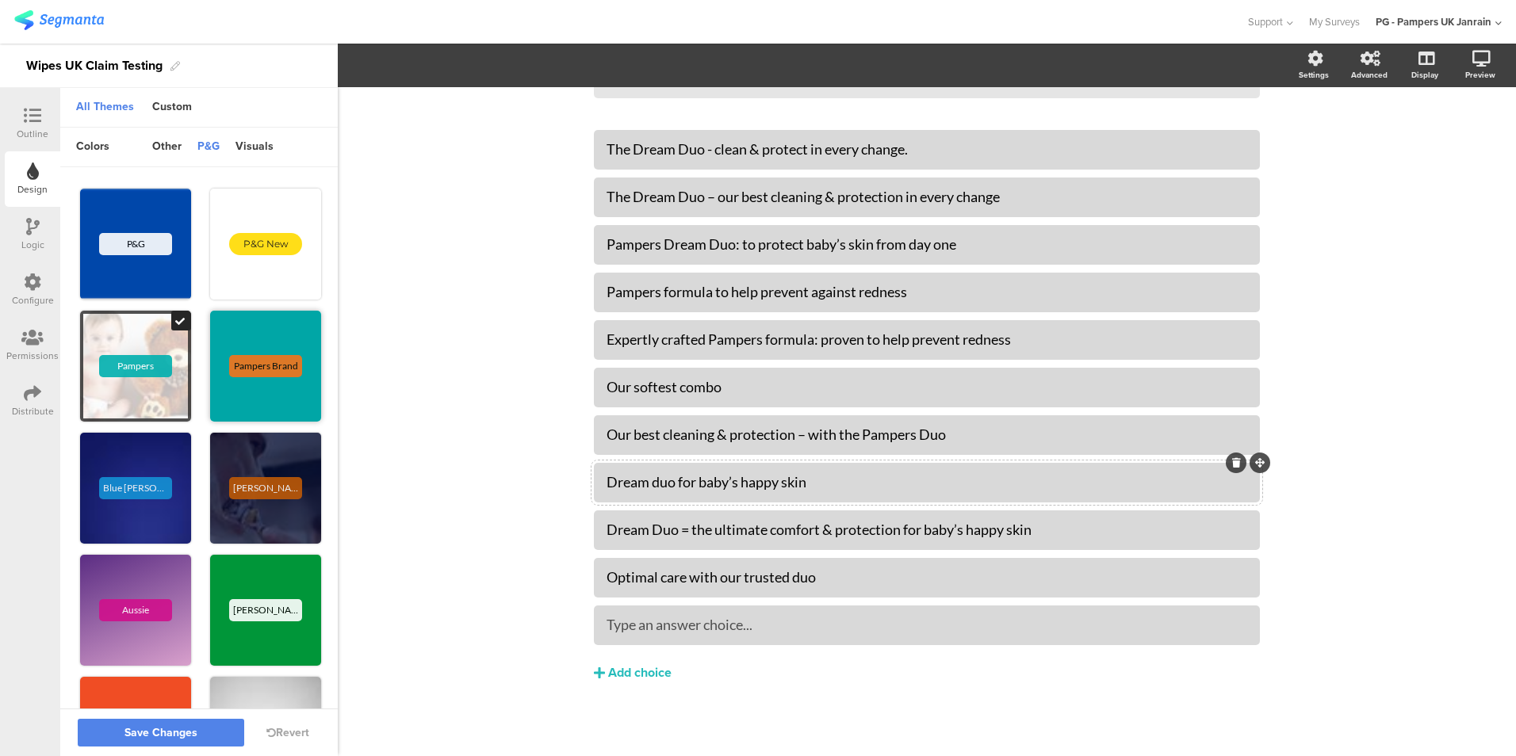
click at [231, 332] on div "Pampers Brand" at bounding box center [265, 366] width 111 height 111
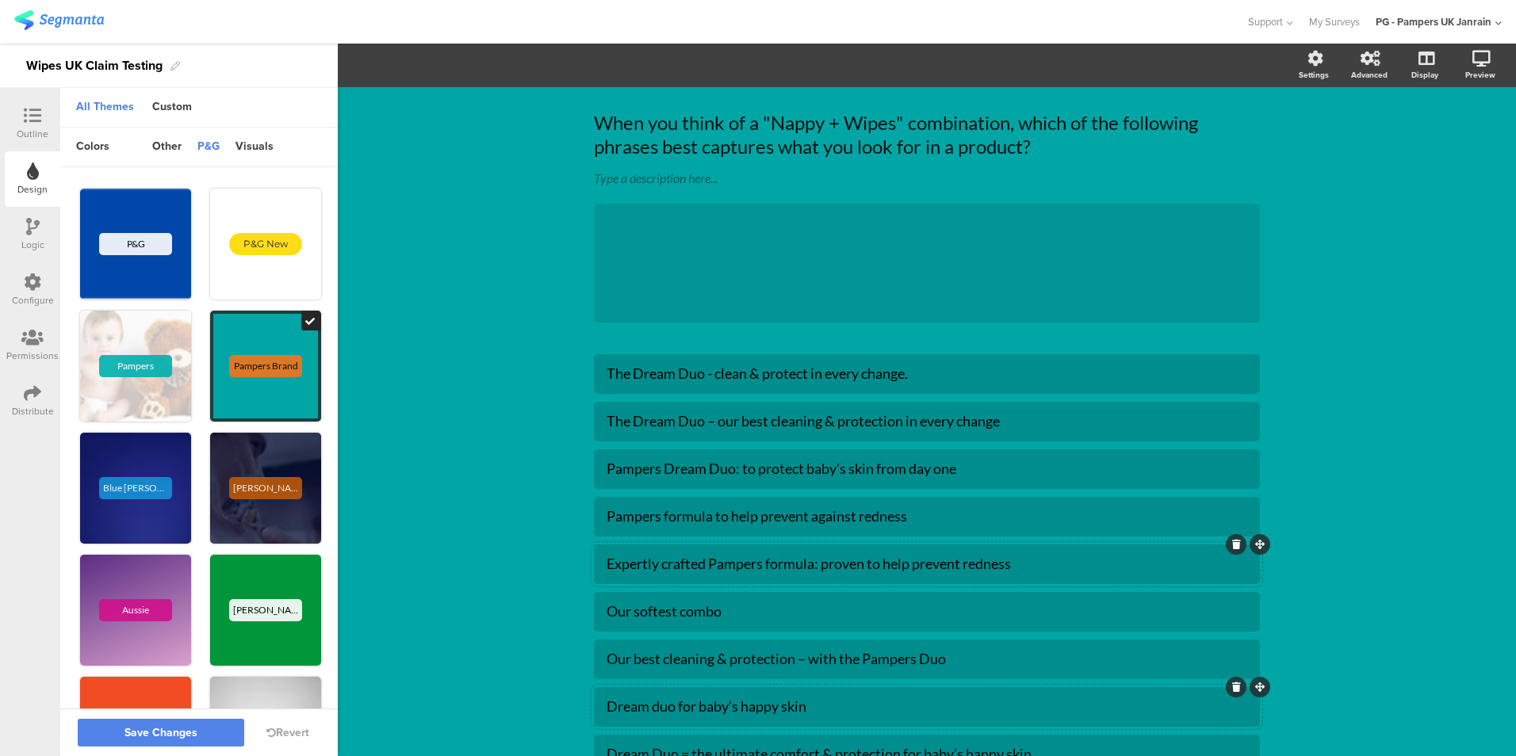
scroll to position [31, 0]
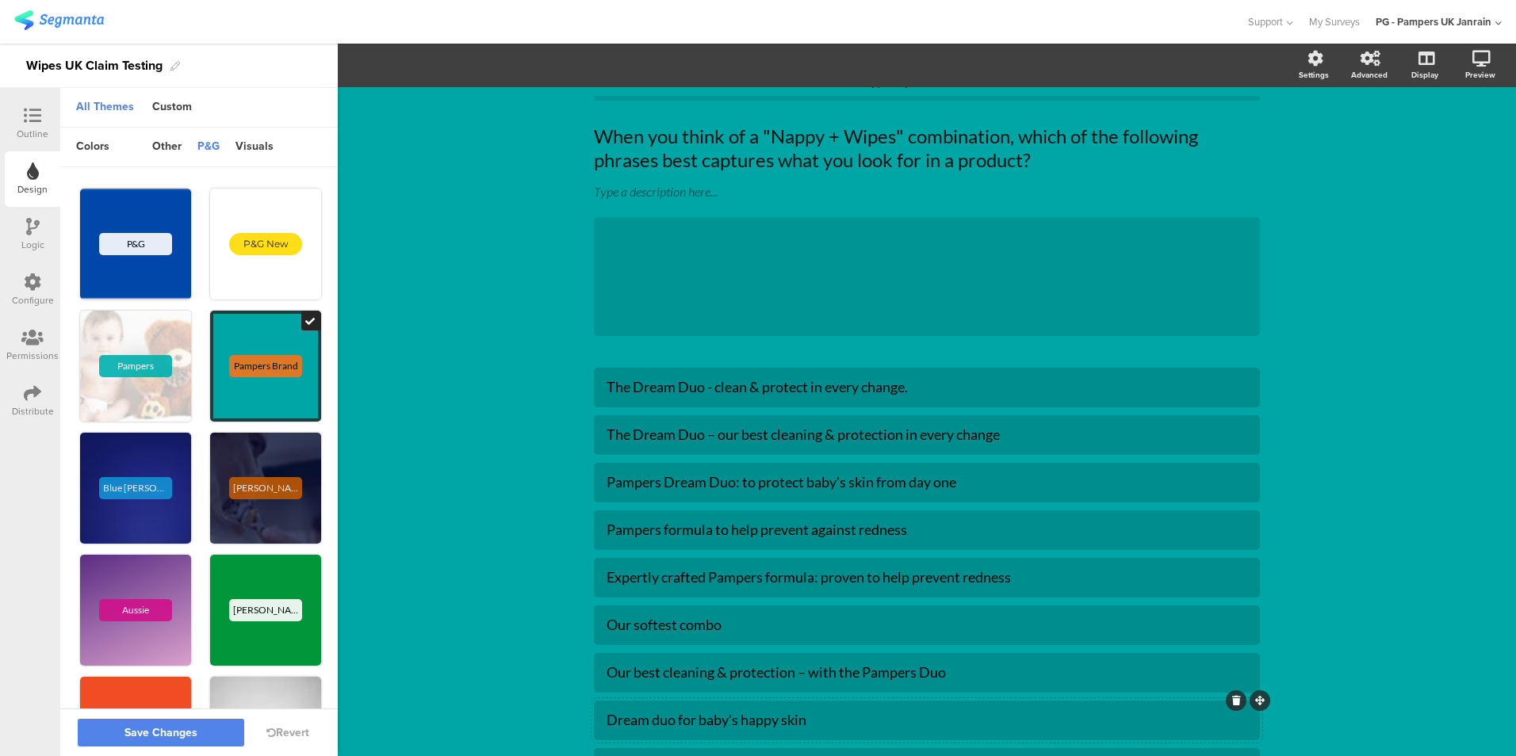
click at [34, 226] on icon at bounding box center [32, 226] width 13 height 17
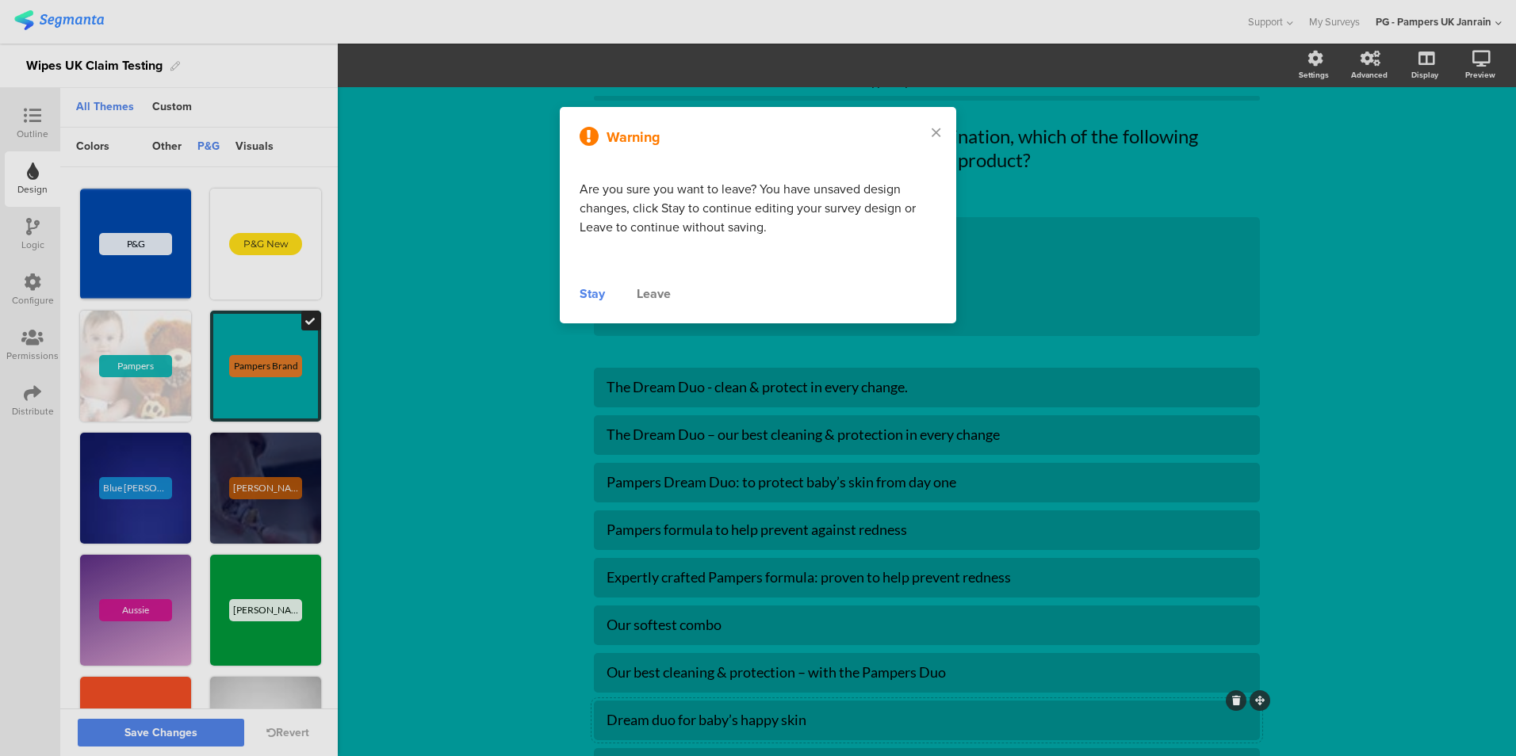
click at [582, 288] on div "Stay" at bounding box center [592, 294] width 25 height 19
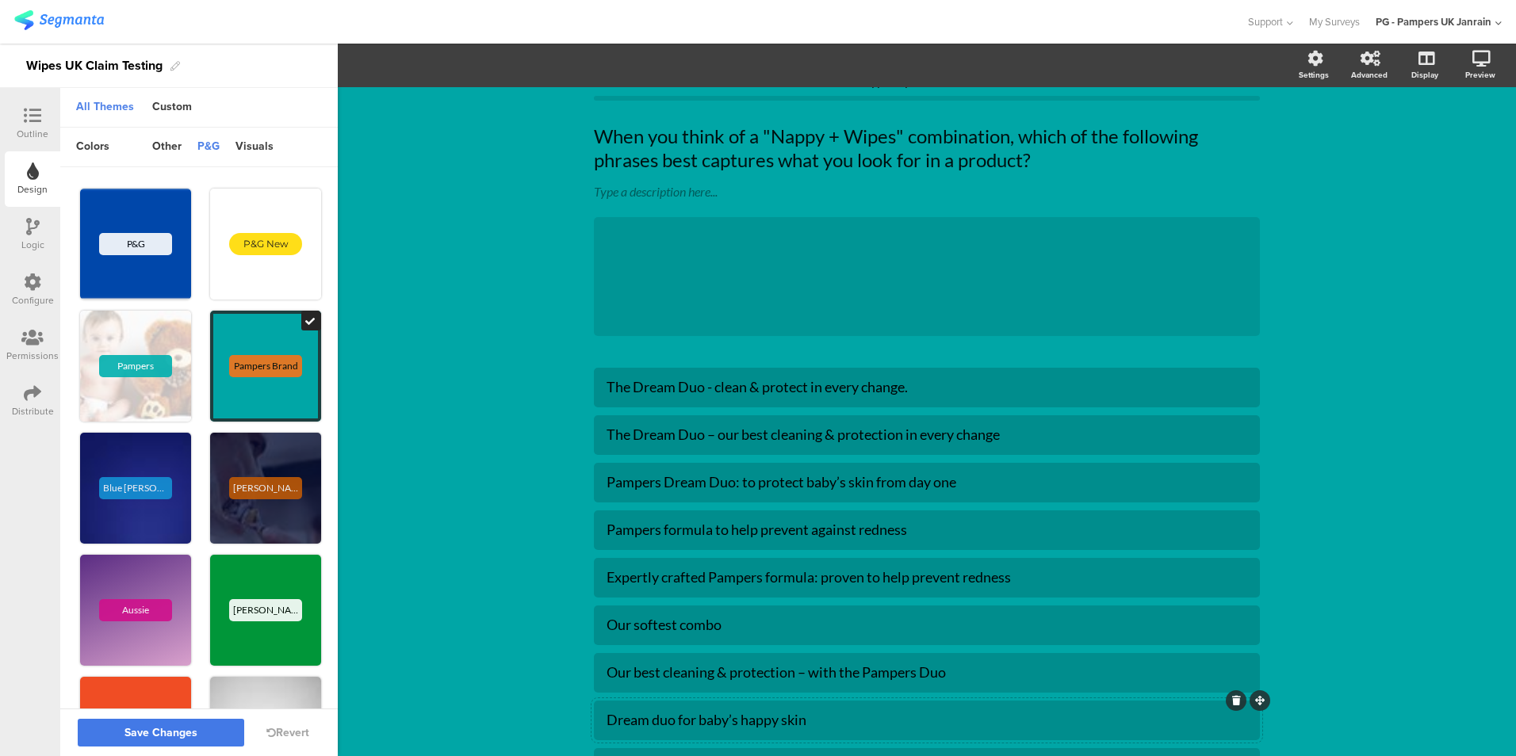
click at [184, 733] on span "Save Changes" at bounding box center [160, 733] width 73 height 0
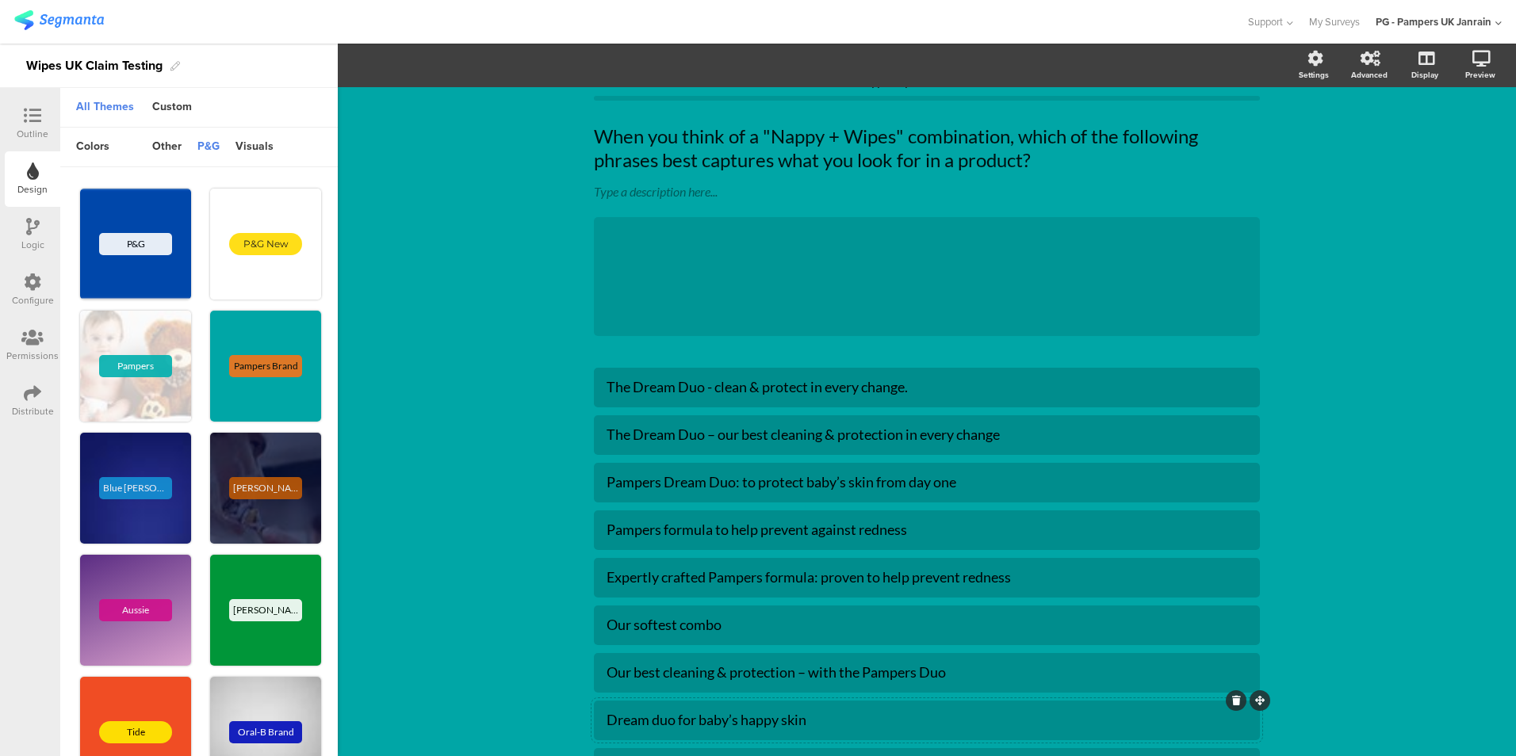
click at [27, 232] on icon at bounding box center [32, 226] width 13 height 17
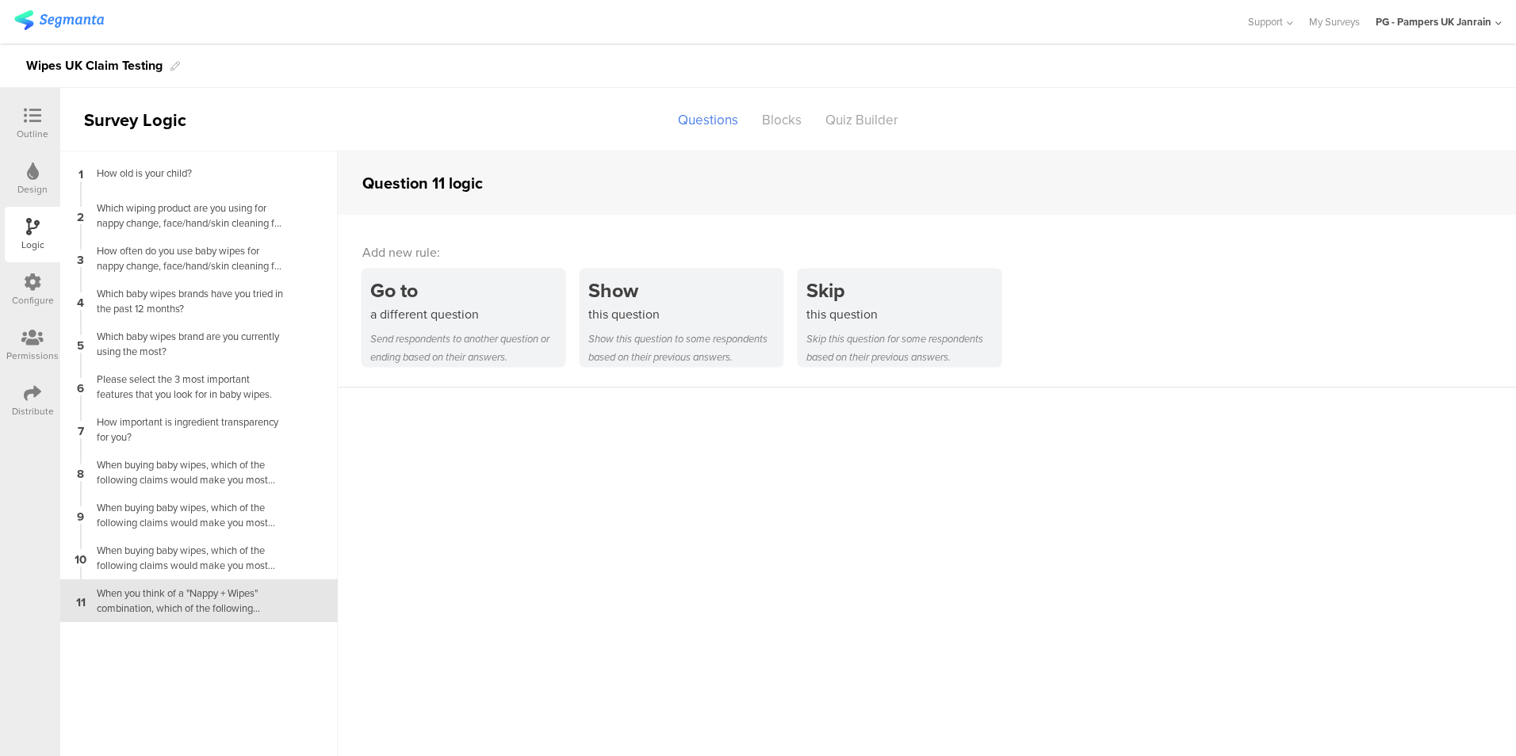
click at [36, 293] on div "Configure" at bounding box center [33, 300] width 42 height 14
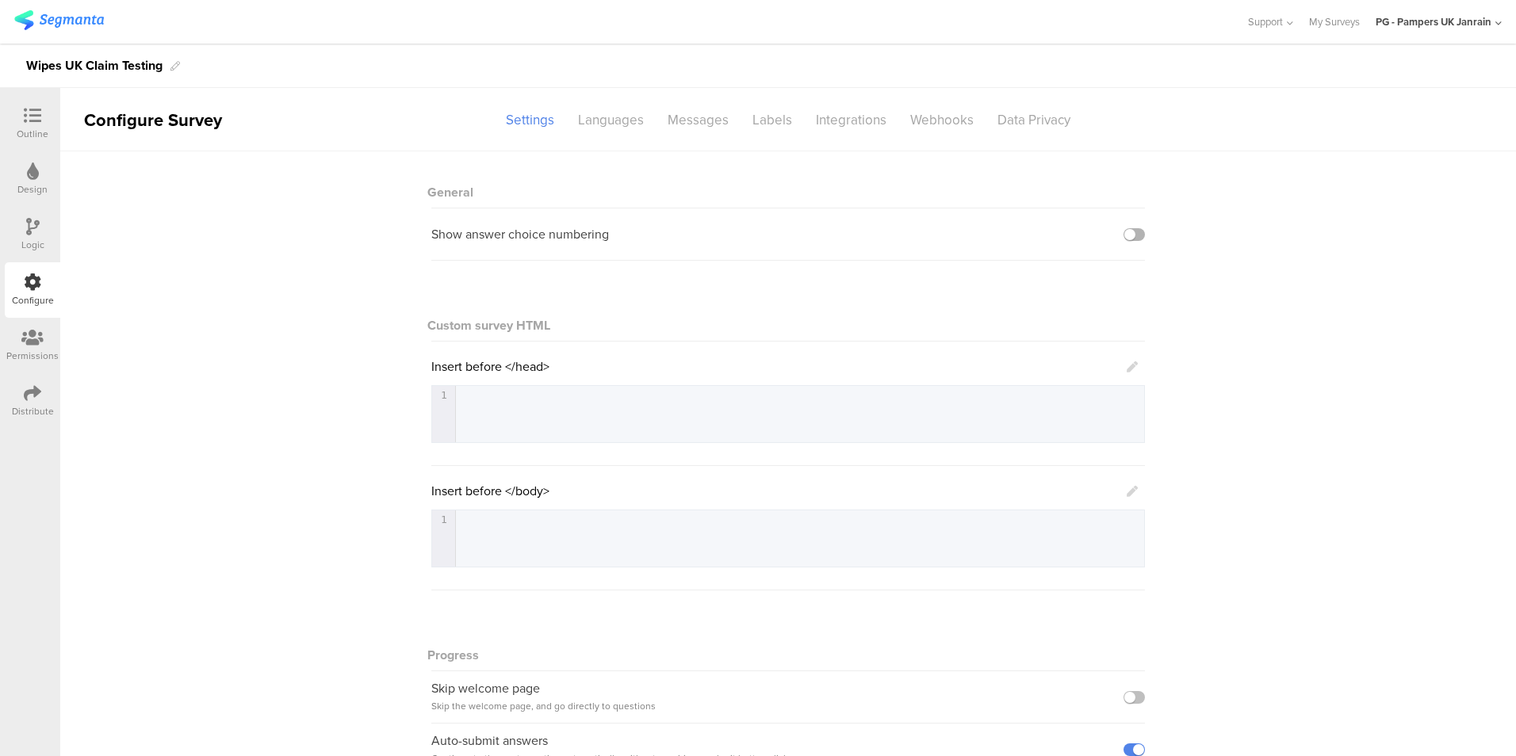
click at [1123, 234] on label at bounding box center [1133, 234] width 21 height 13
click at [0, 0] on input "checkbox" at bounding box center [0, 0] width 0 height 0
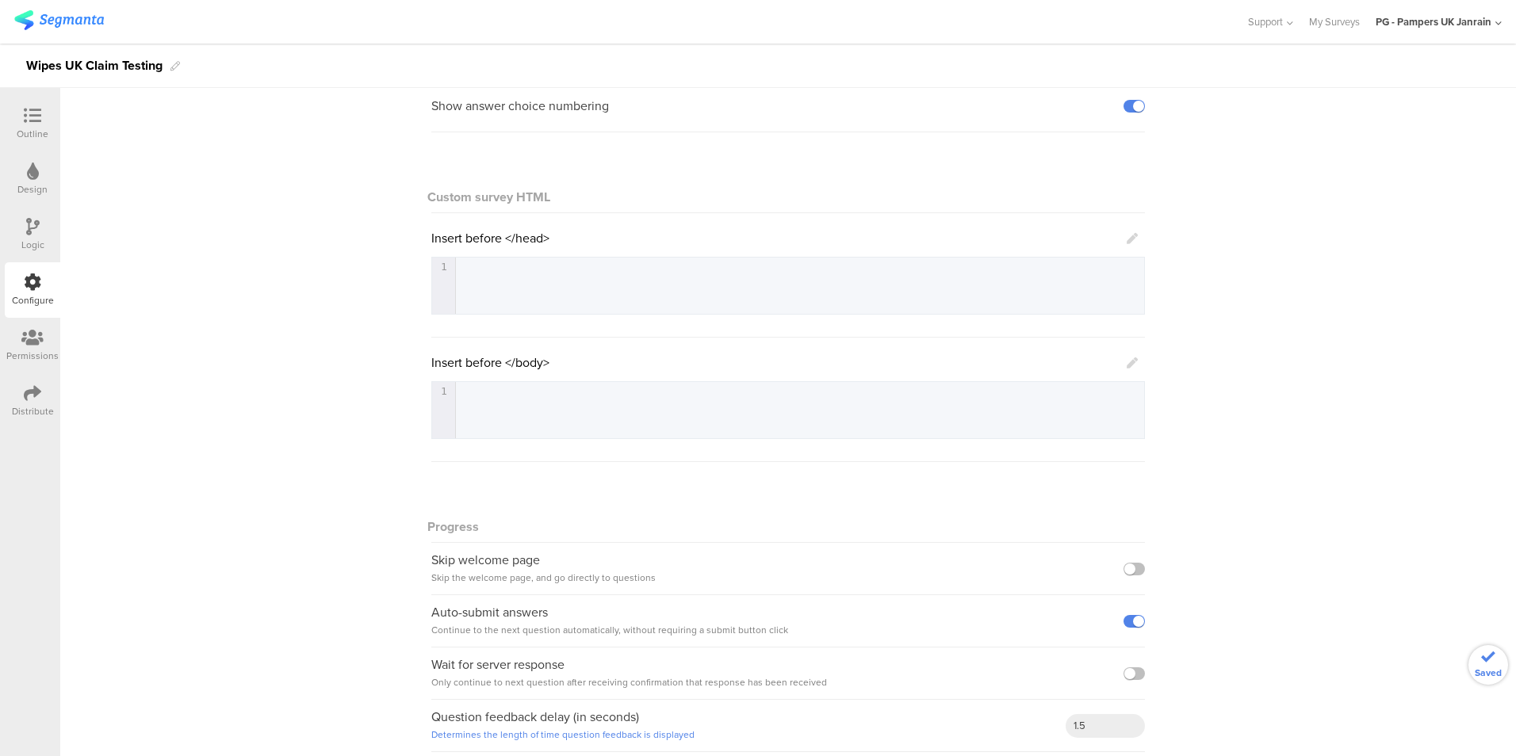
scroll to position [139, 0]
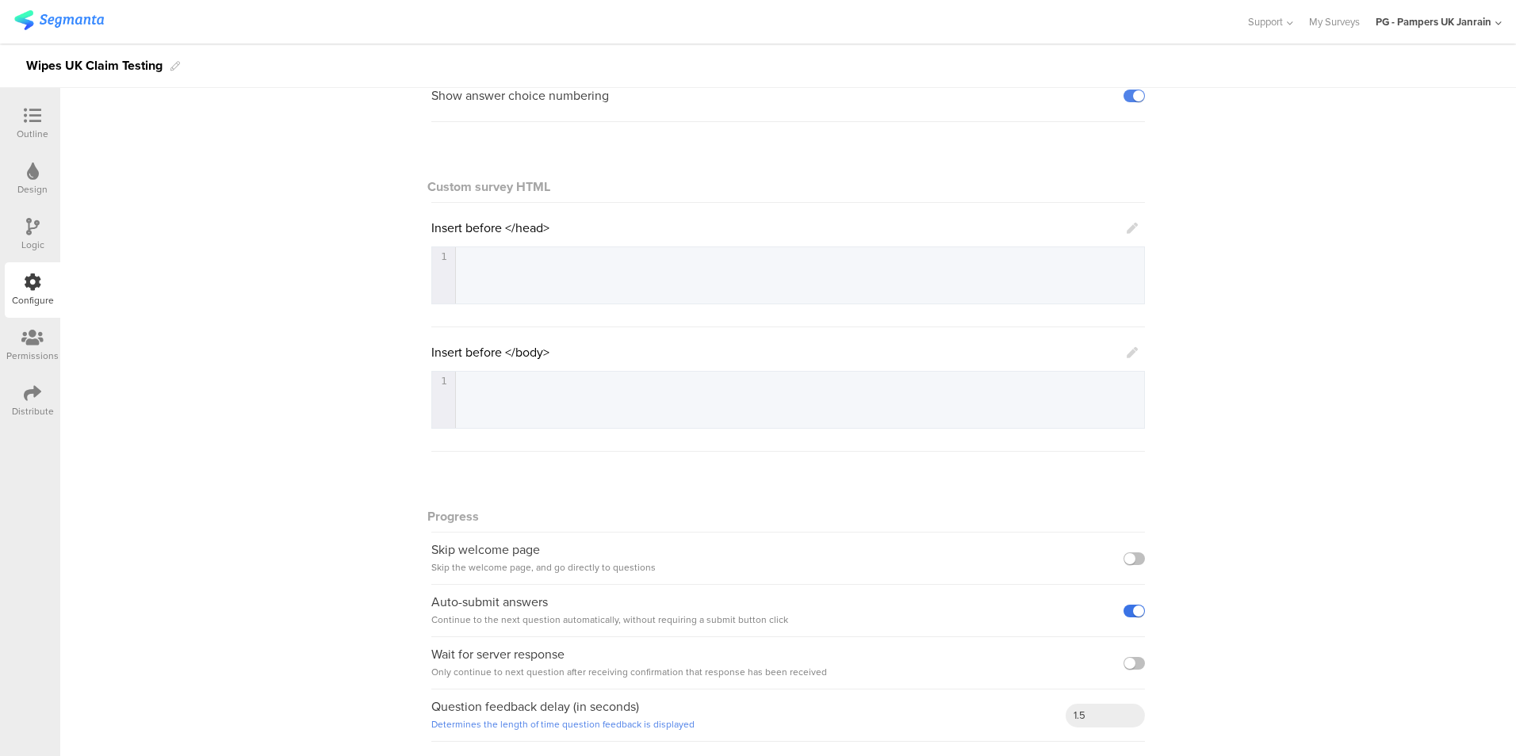
click at [1137, 613] on label at bounding box center [1133, 611] width 21 height 13
click at [0, 0] on input "checkbox" at bounding box center [0, 0] width 0 height 0
click at [1283, 632] on div "General Show answer choice numbering Custom survey HTML Insert before </head> 1…" at bounding box center [788, 385] width 1456 height 745
click at [25, 342] on icon at bounding box center [32, 337] width 22 height 17
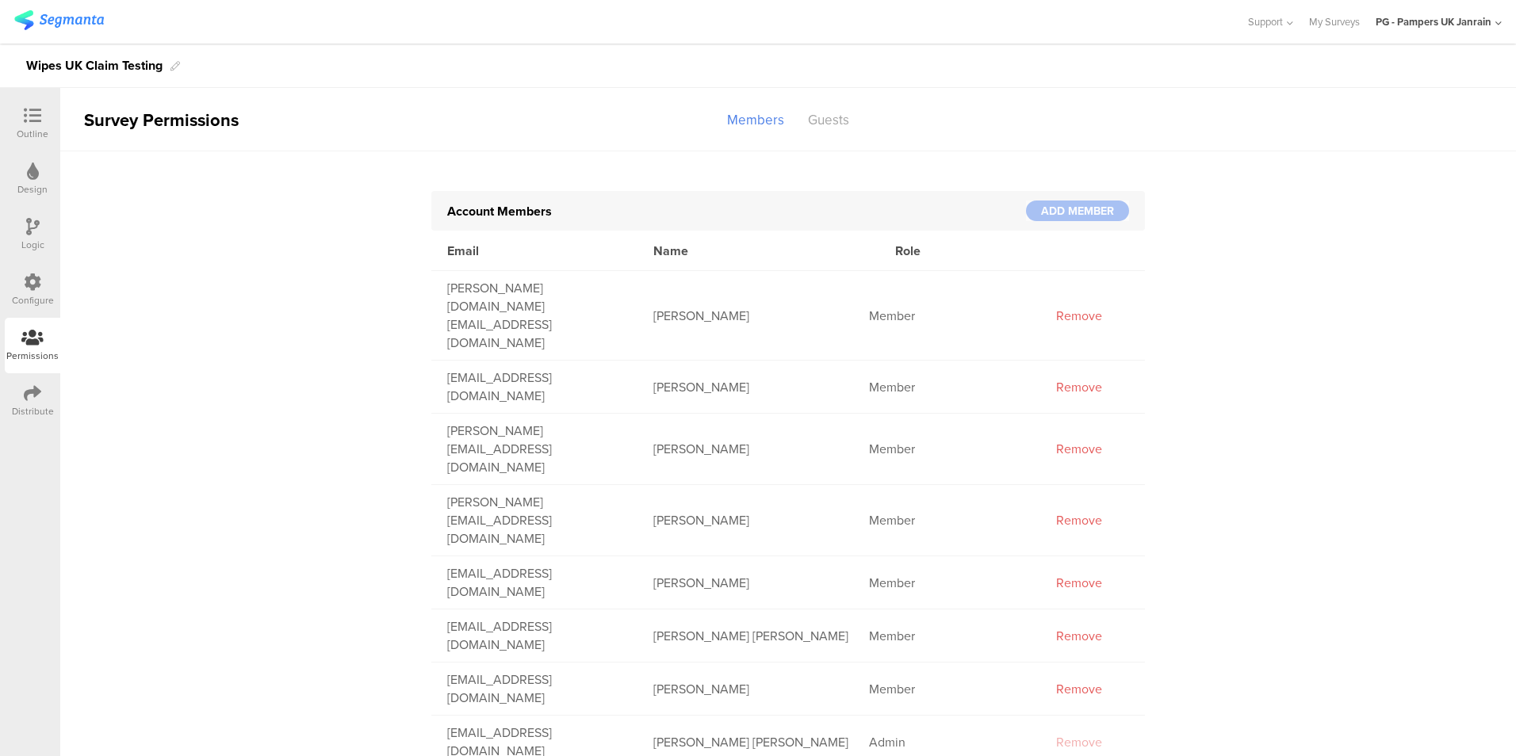
click at [29, 397] on icon at bounding box center [32, 392] width 17 height 17
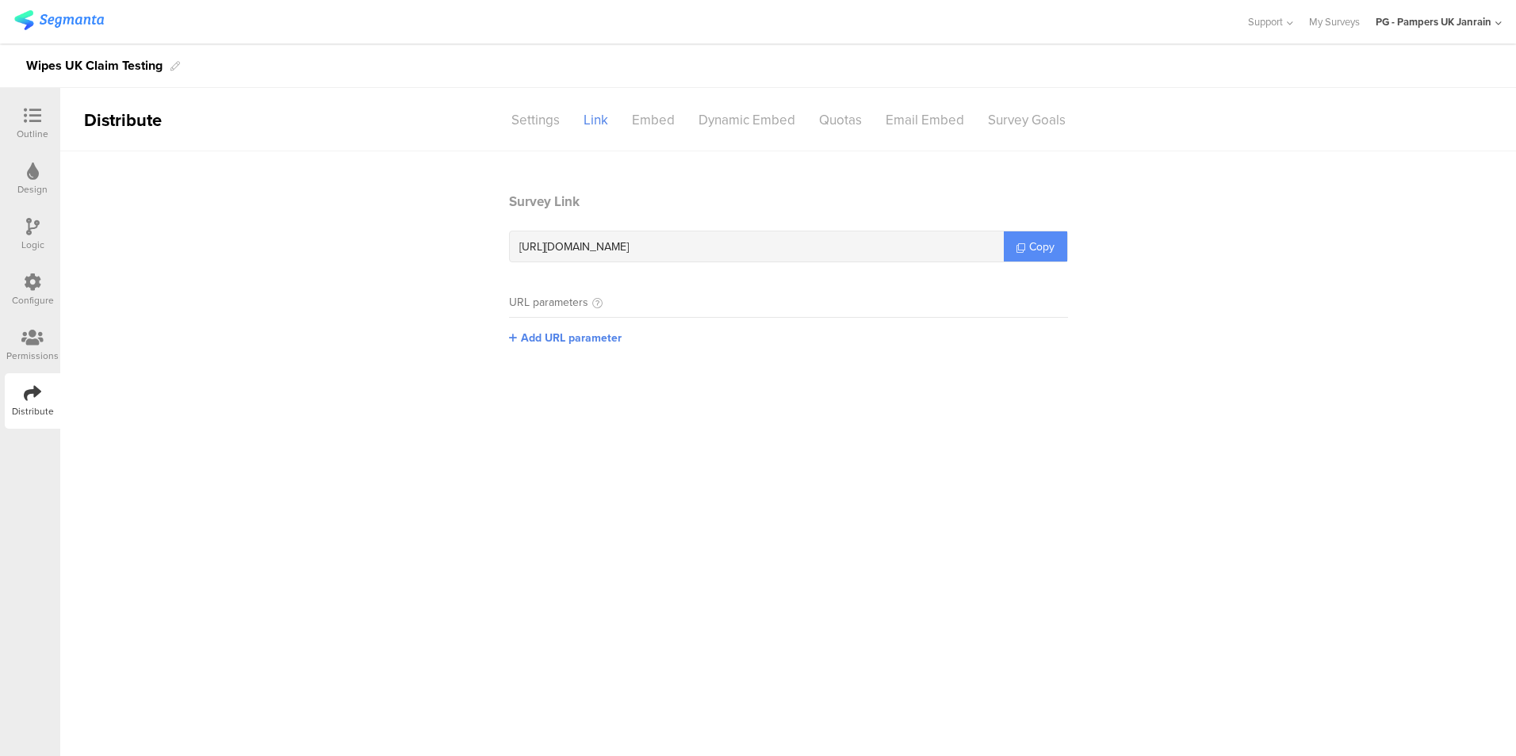
click at [1037, 249] on span "Copy" at bounding box center [1041, 247] width 25 height 17
click at [530, 115] on div "Settings" at bounding box center [535, 120] width 72 height 28
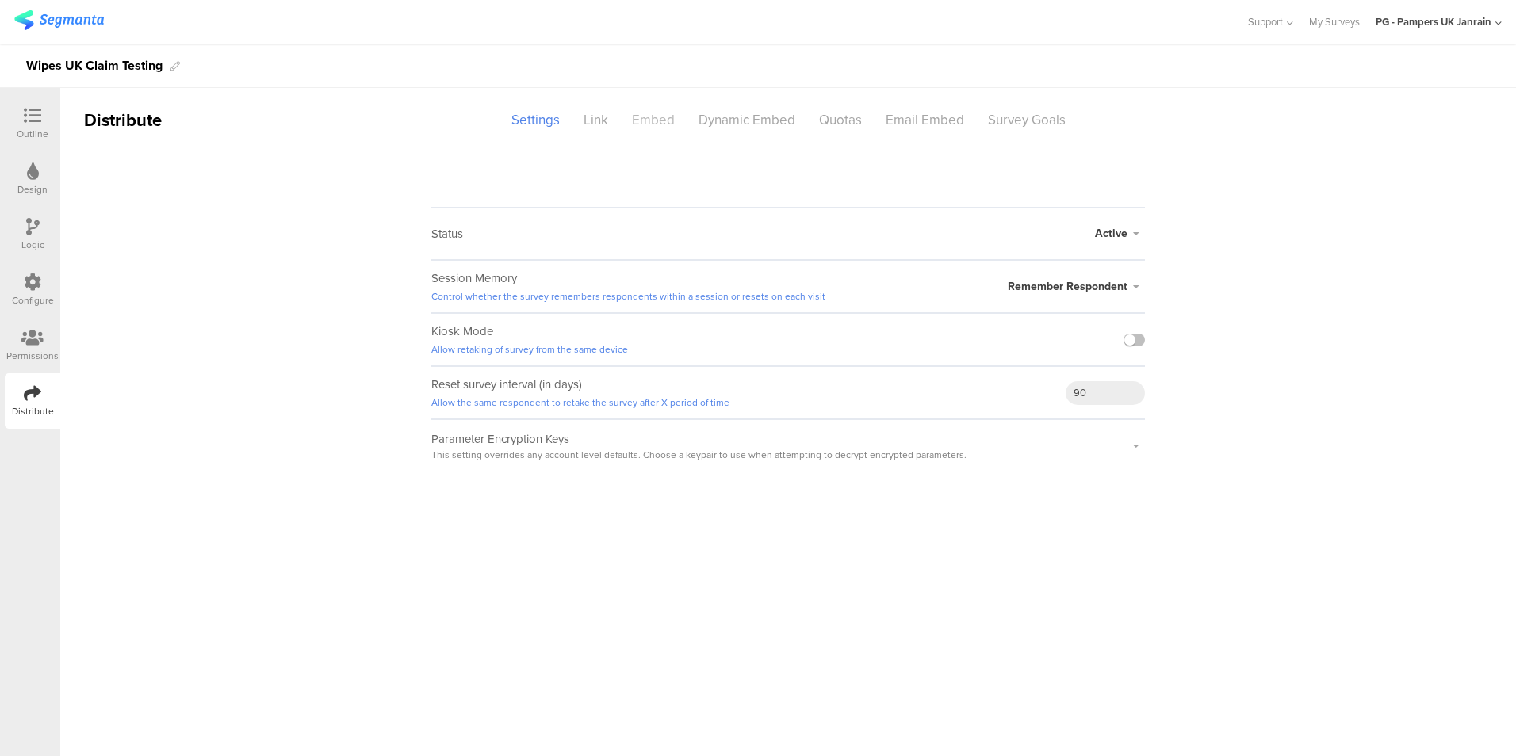
click at [664, 121] on div "Embed" at bounding box center [653, 120] width 67 height 28
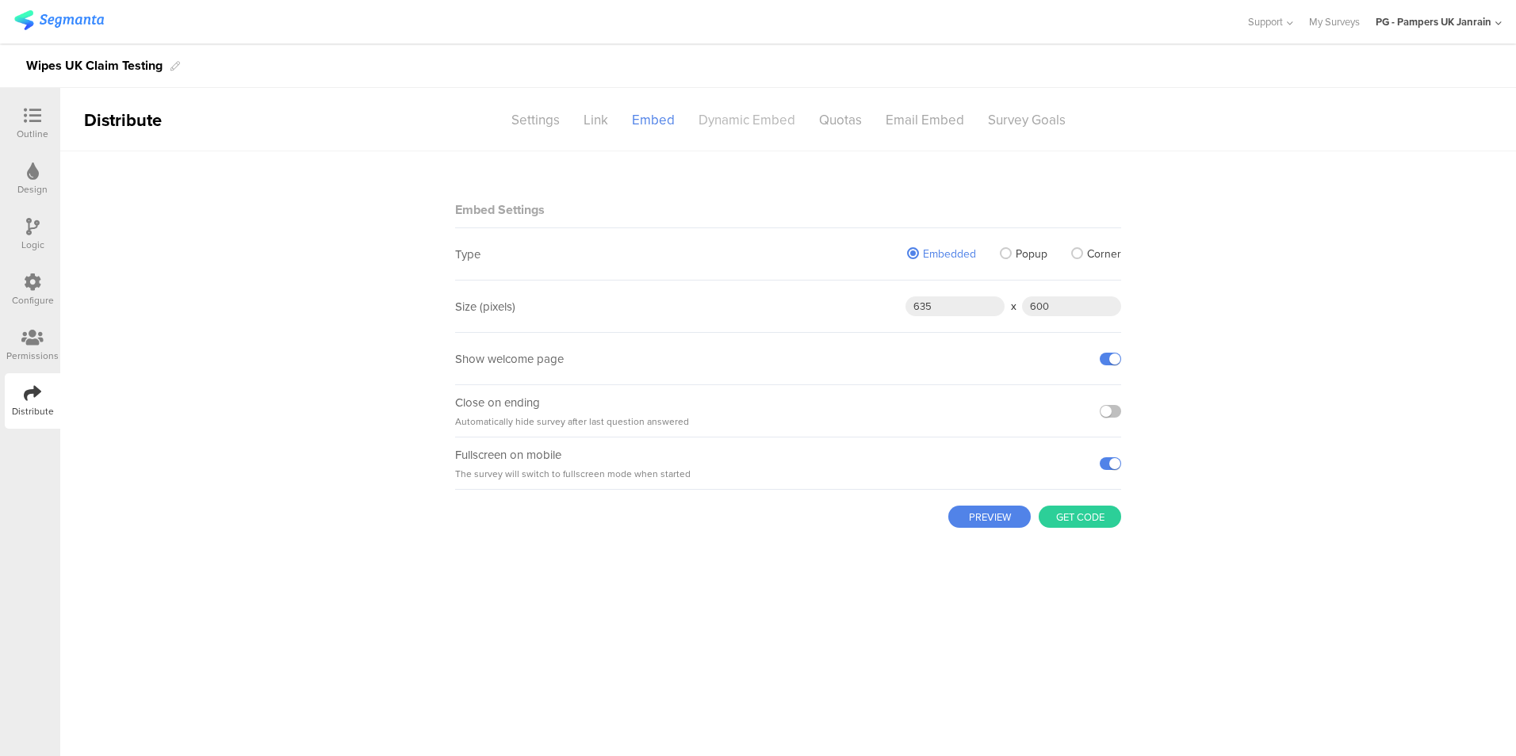
click at [766, 123] on div "Dynamic Embed" at bounding box center [747, 120] width 121 height 28
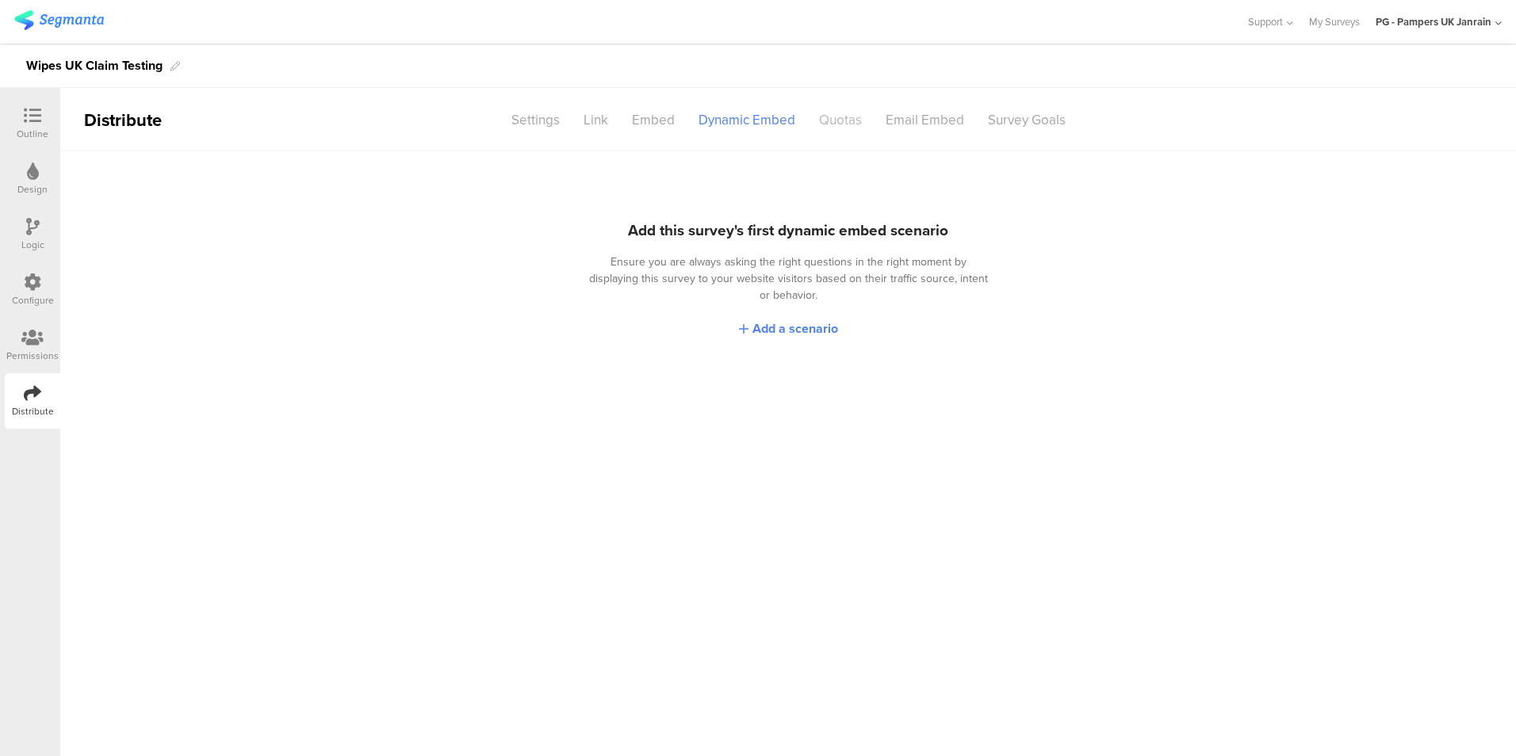
click at [833, 128] on div "Quotas" at bounding box center [840, 120] width 67 height 28
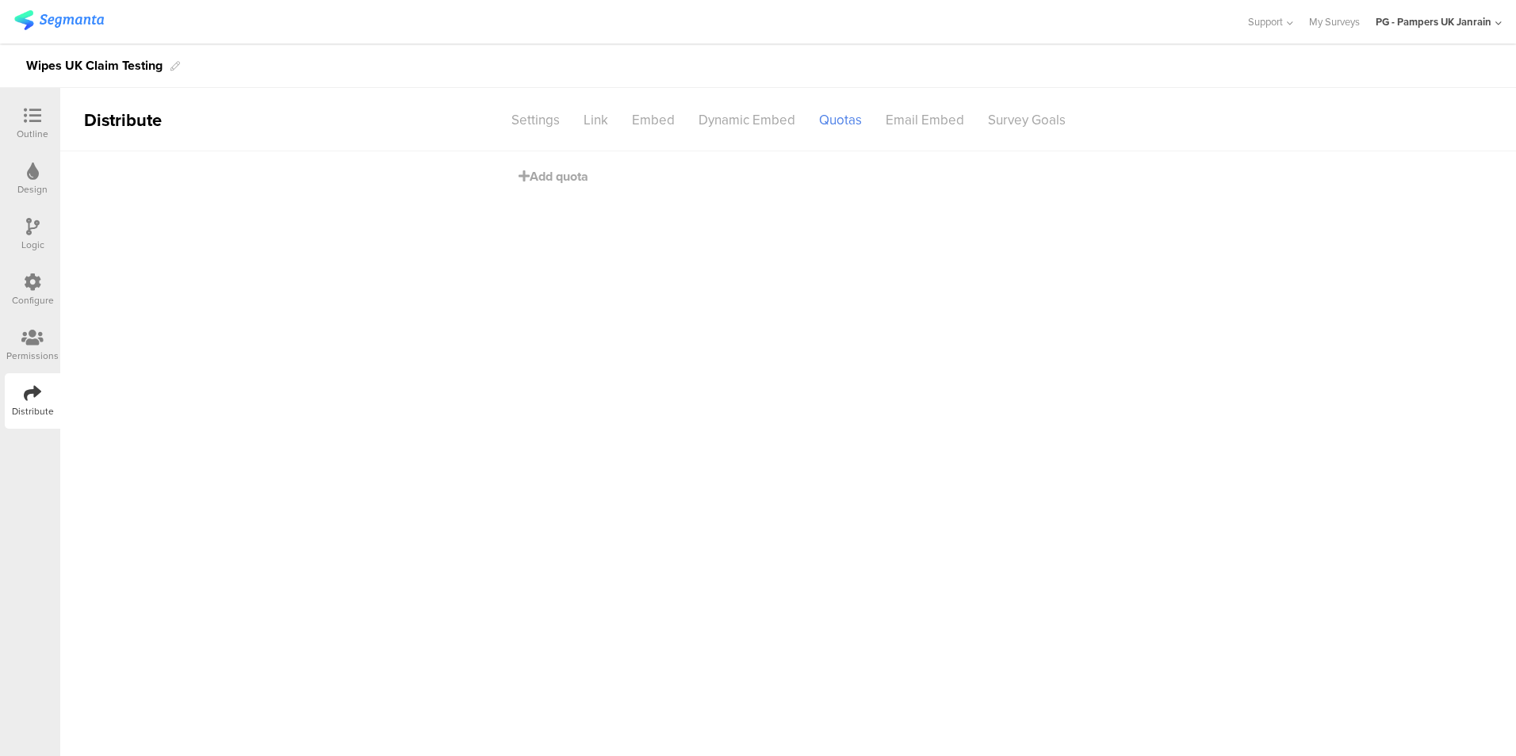
click at [42, 113] on div at bounding box center [33, 117] width 32 height 20
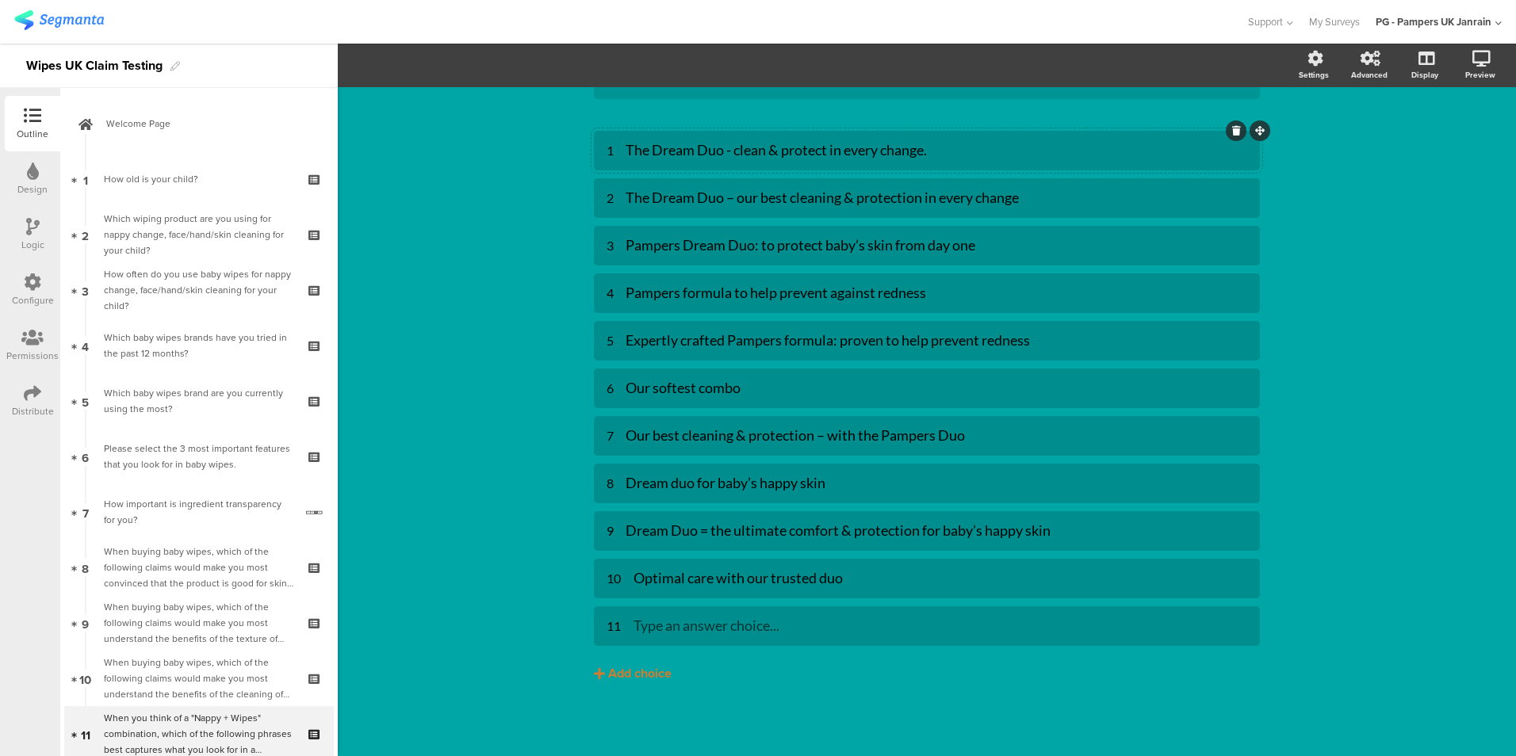
scroll to position [269, 0]
click at [1236, 607] on div at bounding box center [1236, 605] width 21 height 21
click at [1232, 606] on icon at bounding box center [1236, 606] width 9 height 10
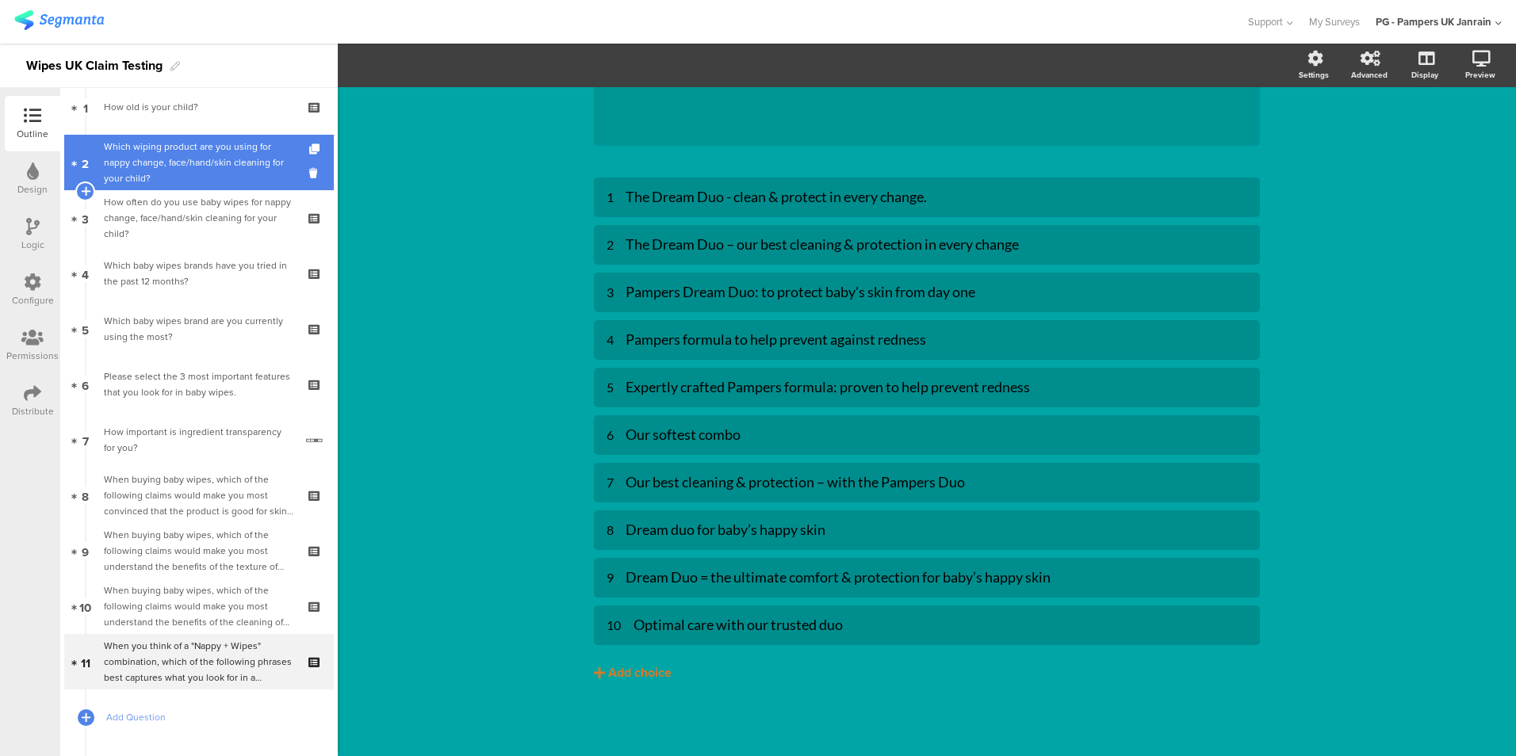
scroll to position [0, 0]
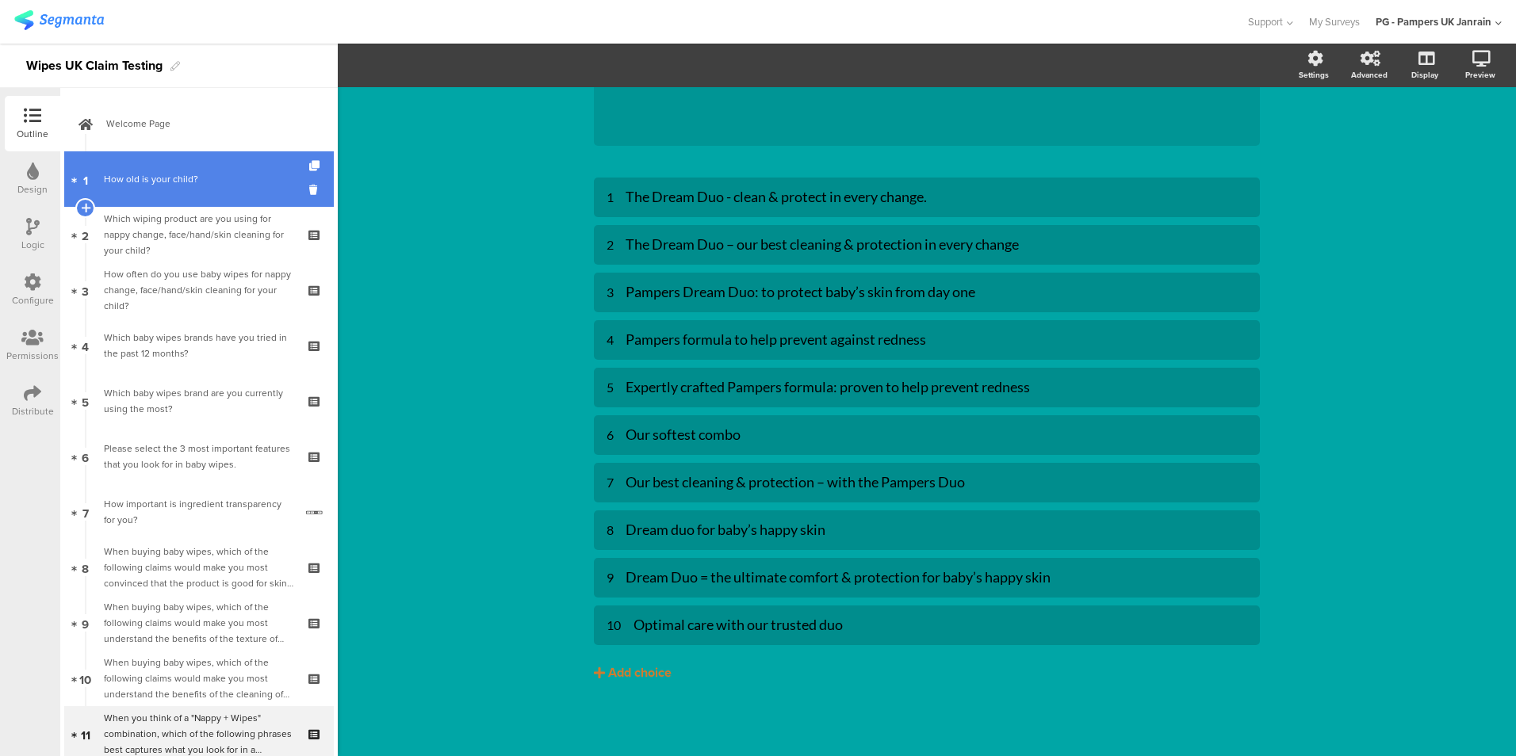
click at [212, 162] on link "1 How old is your child?" at bounding box center [199, 178] width 270 height 55
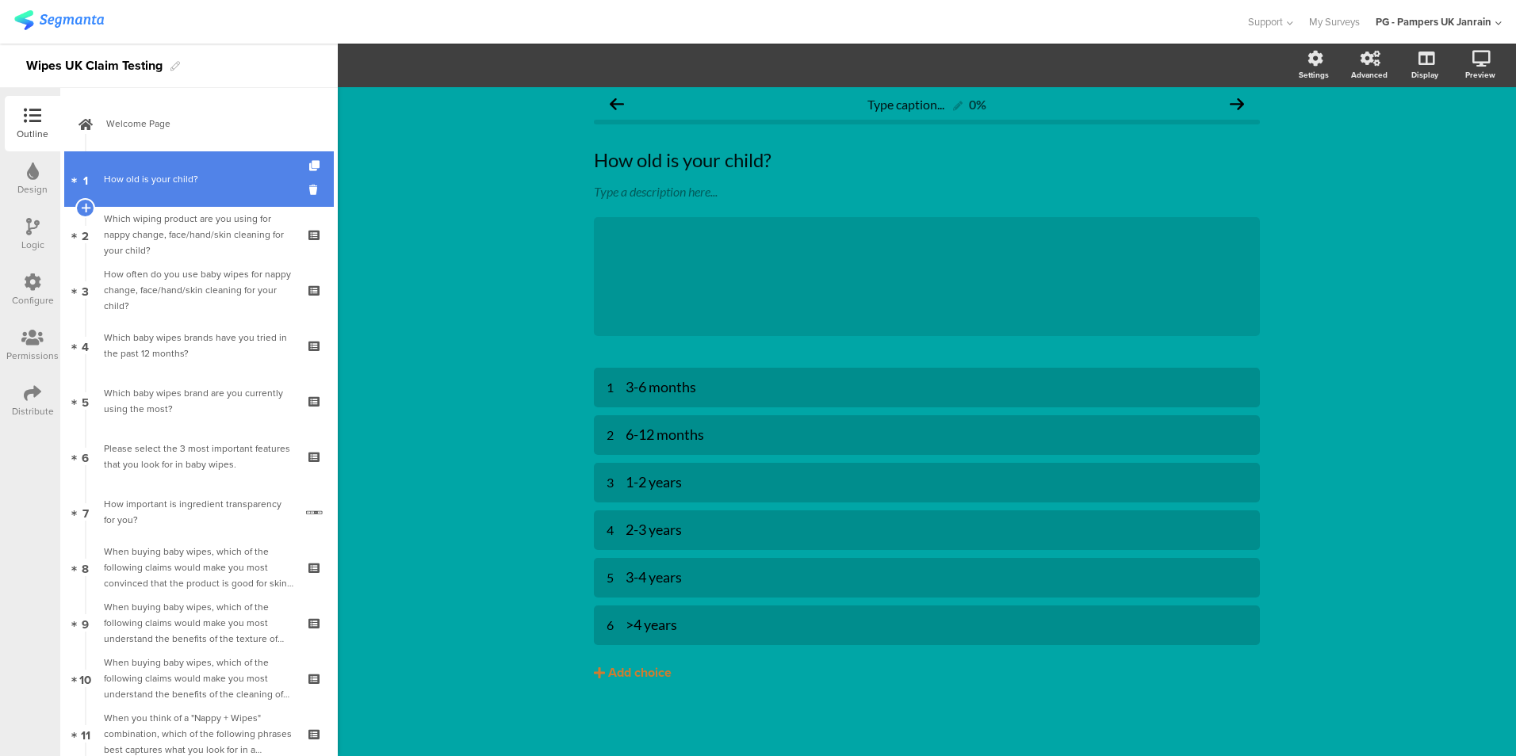
scroll to position [7, 0]
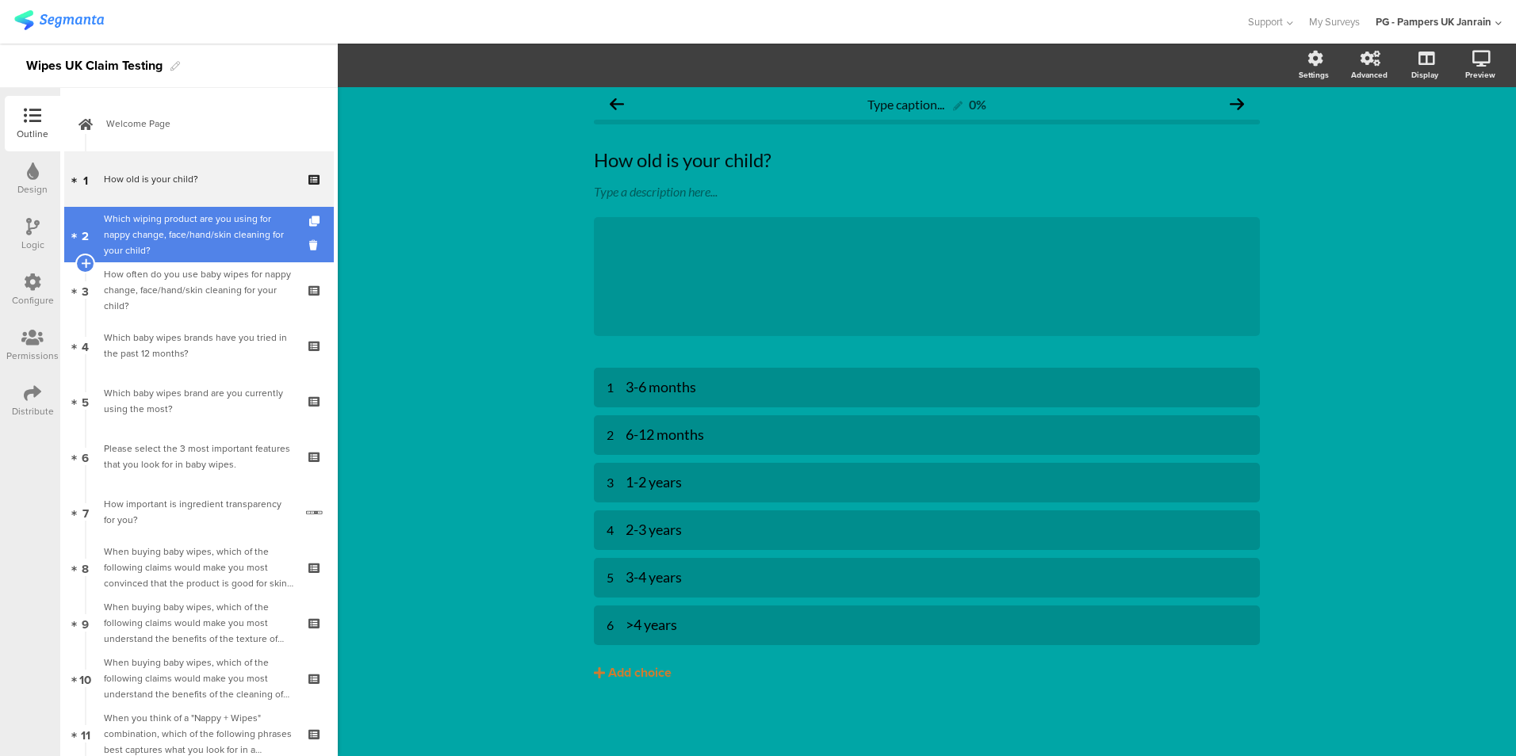
click at [204, 231] on div "Which wiping product are you using for nappy change, face/hand/skin cleaning fo…" at bounding box center [198, 235] width 189 height 48
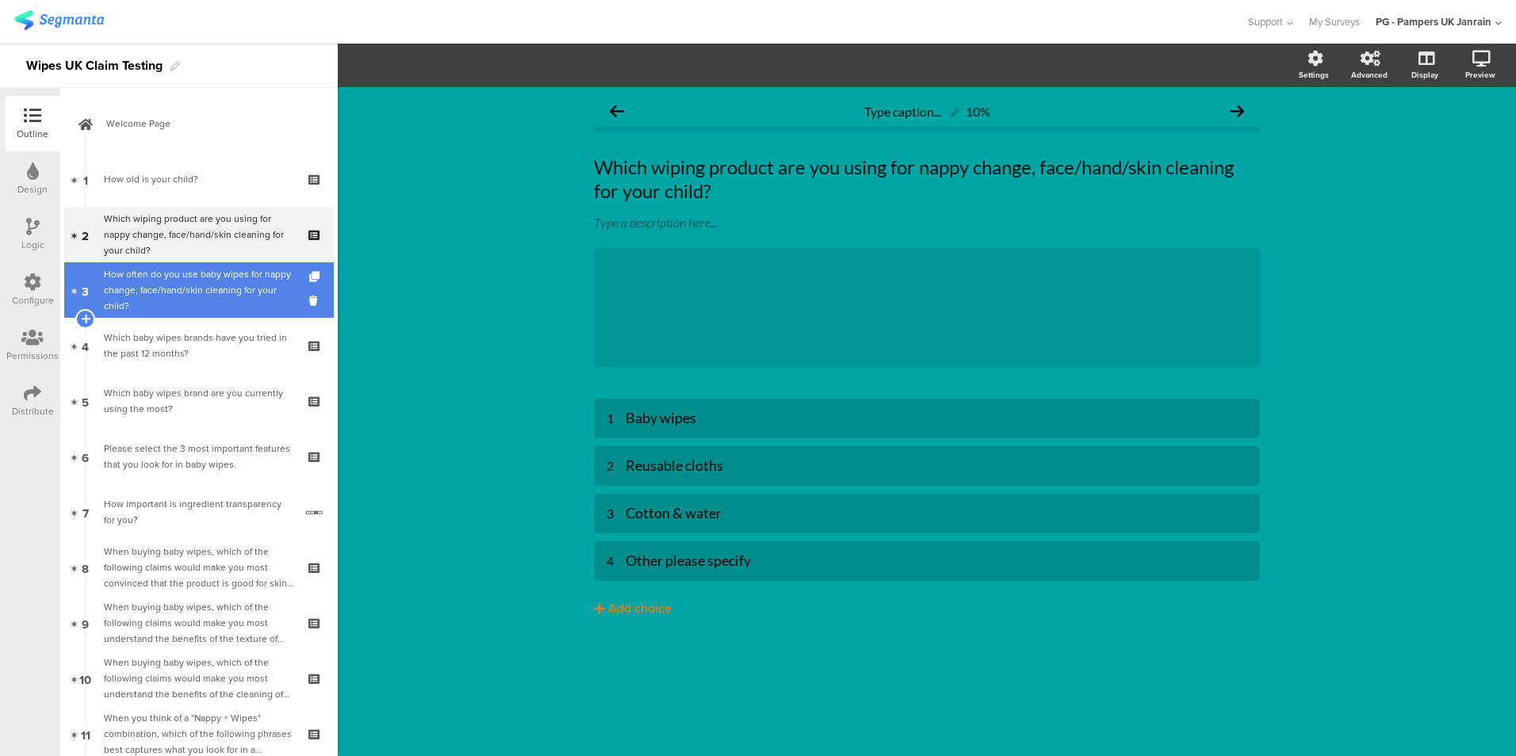
click at [191, 283] on div "How often do you use baby wipes for nappy change, face/hand/skin cleaning for y…" at bounding box center [198, 290] width 189 height 48
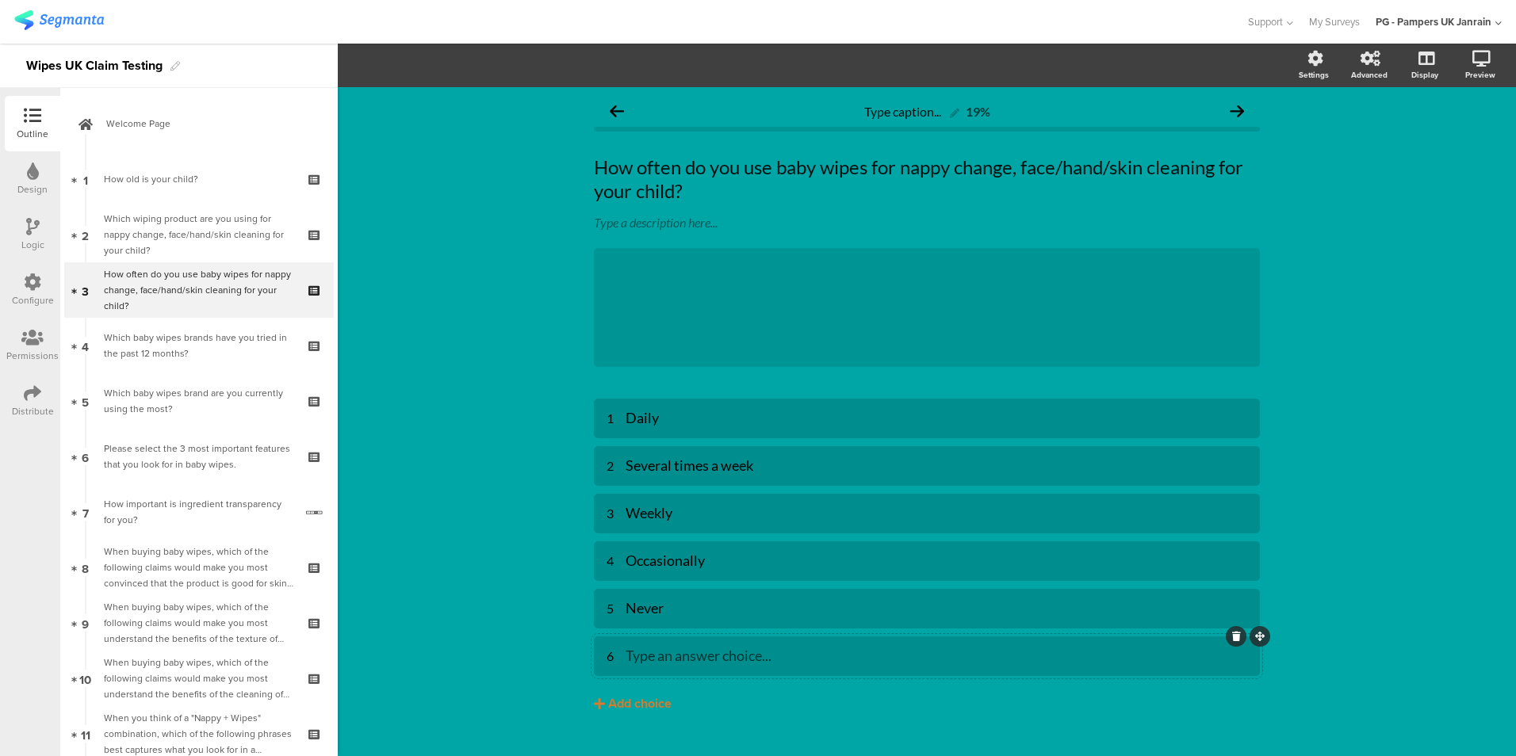
click at [1234, 634] on icon at bounding box center [1236, 637] width 9 height 10
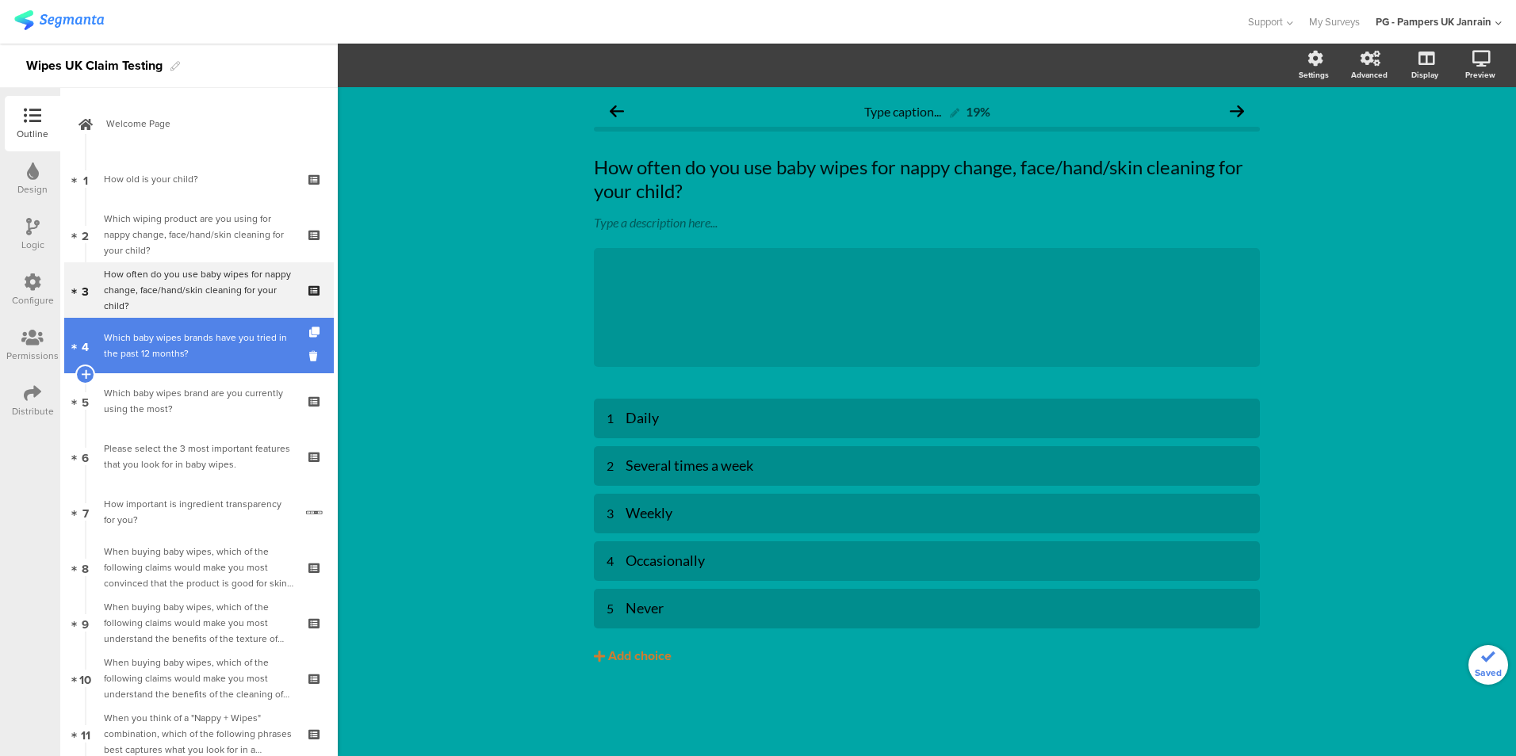
click at [169, 331] on div "Which baby wipes brands have you tried in the past 12 months?" at bounding box center [198, 346] width 189 height 32
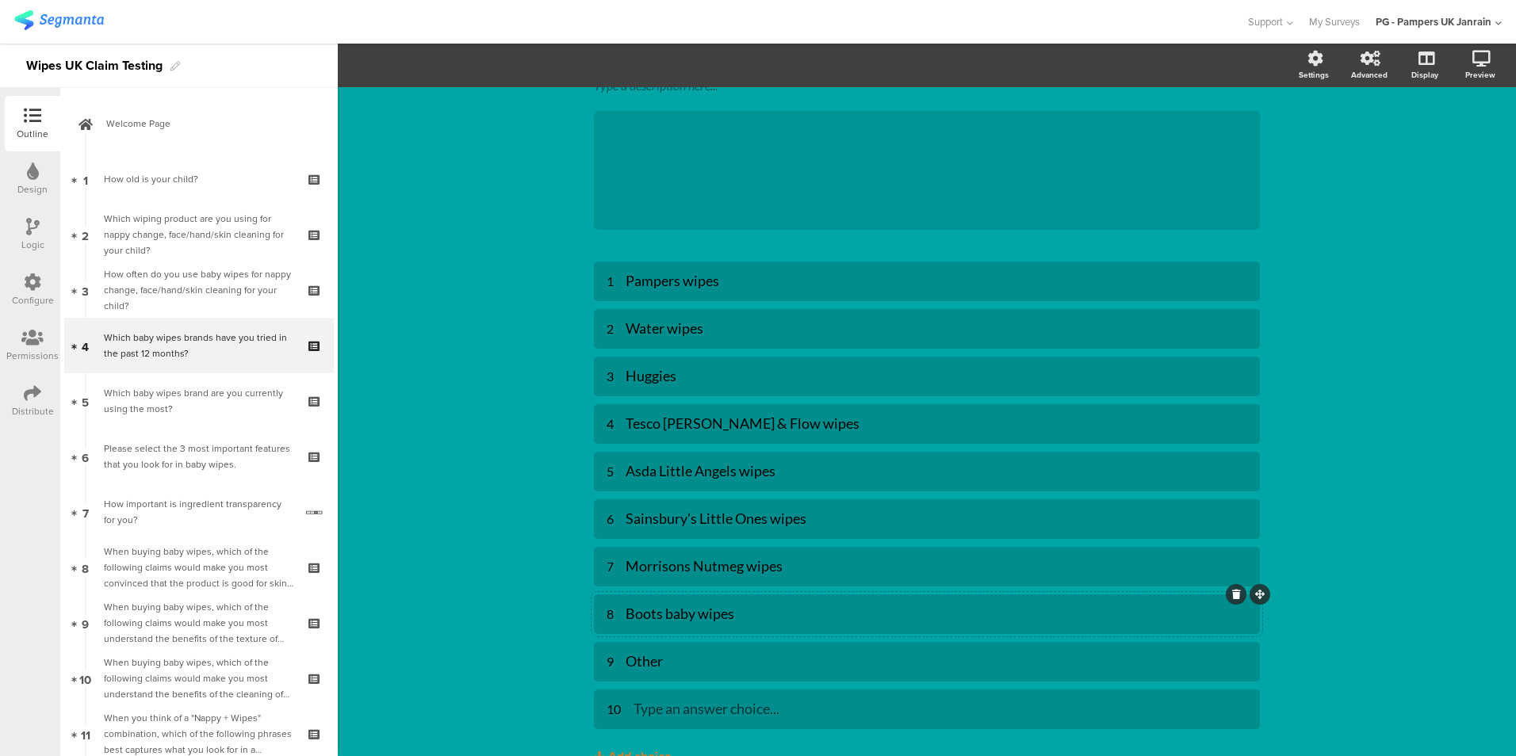
scroll to position [197, 0]
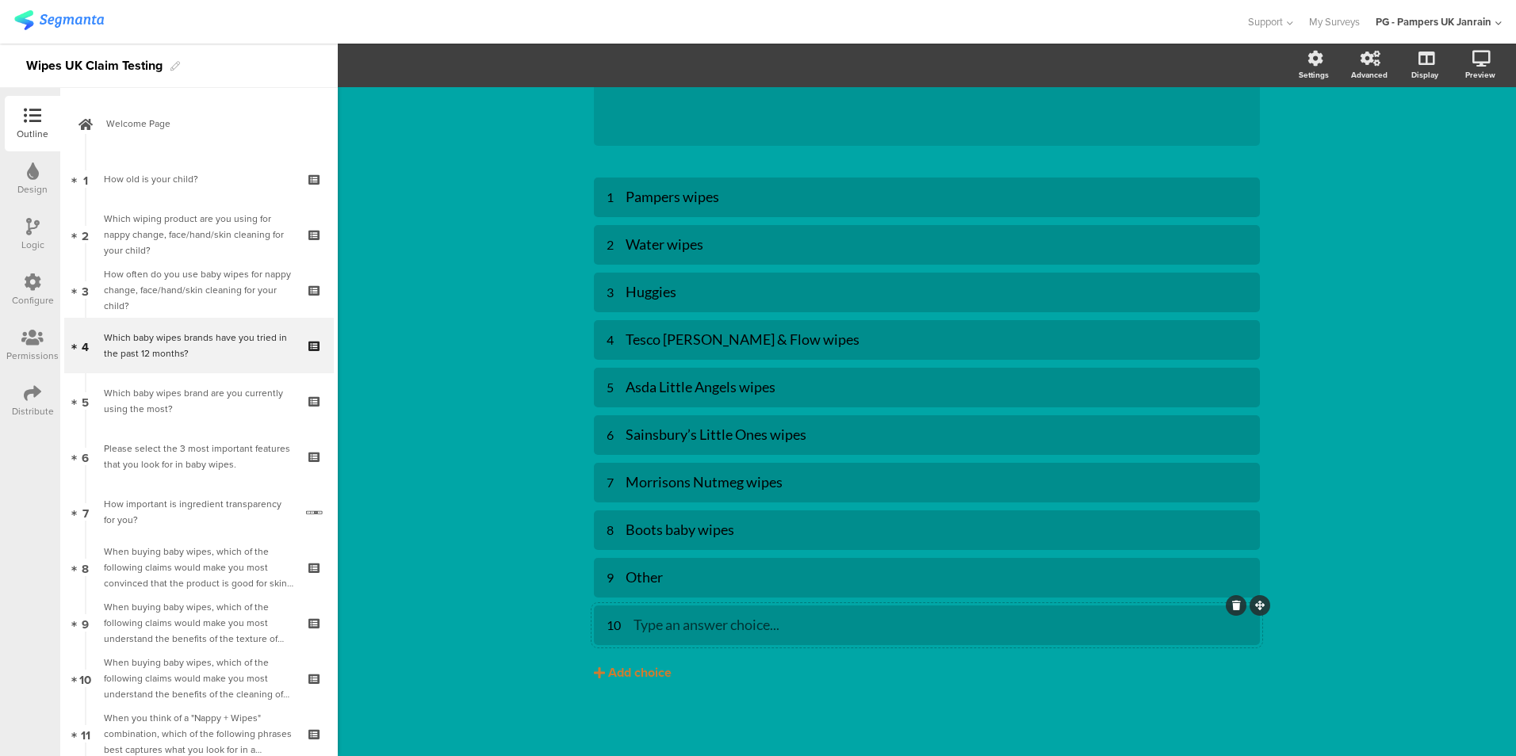
click at [1232, 606] on icon at bounding box center [1236, 606] width 9 height 10
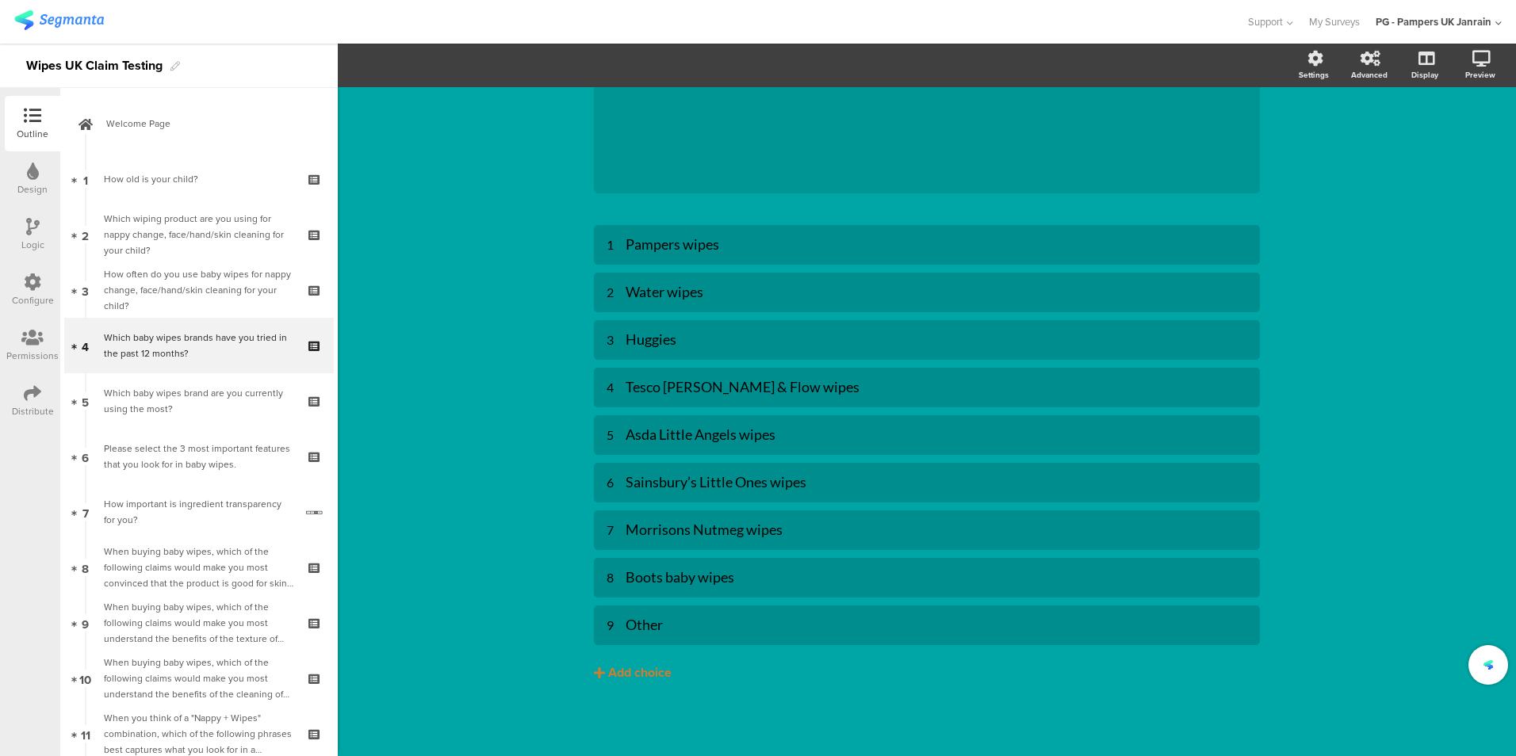
scroll to position [150, 0]
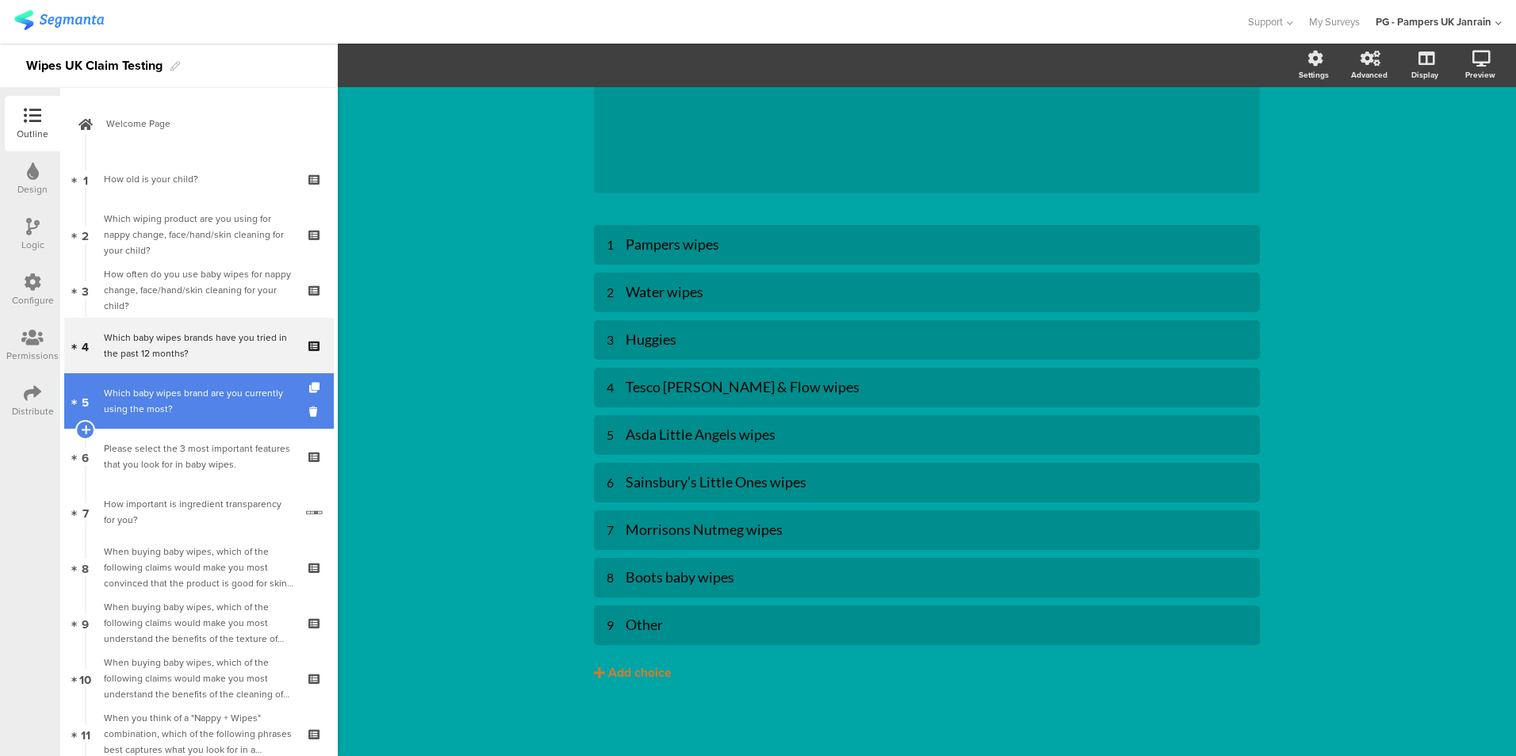
click at [142, 388] on div "Which baby wipes brand are you currently using the most?" at bounding box center [198, 401] width 189 height 32
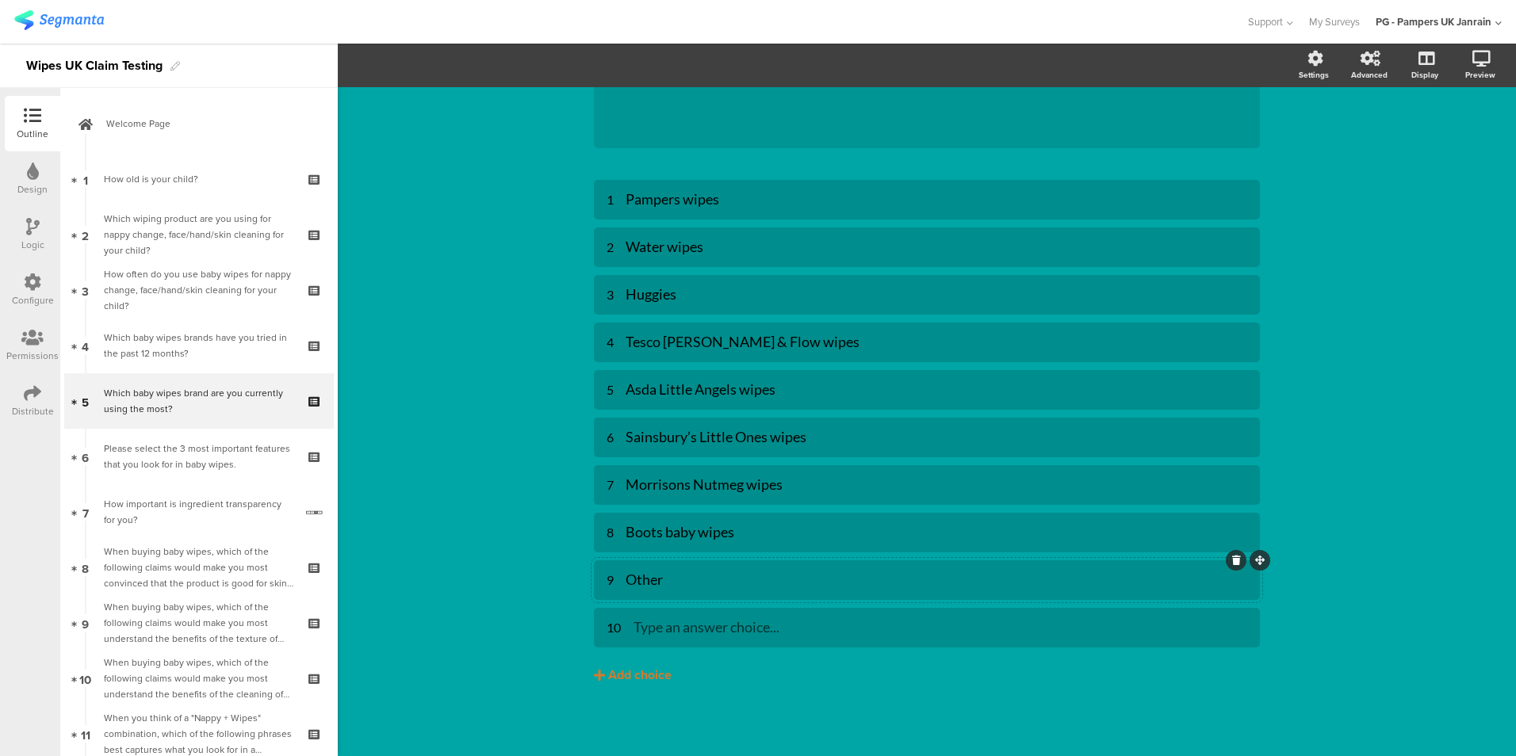
scroll to position [197, 0]
click at [1232, 604] on icon at bounding box center [1236, 606] width 9 height 10
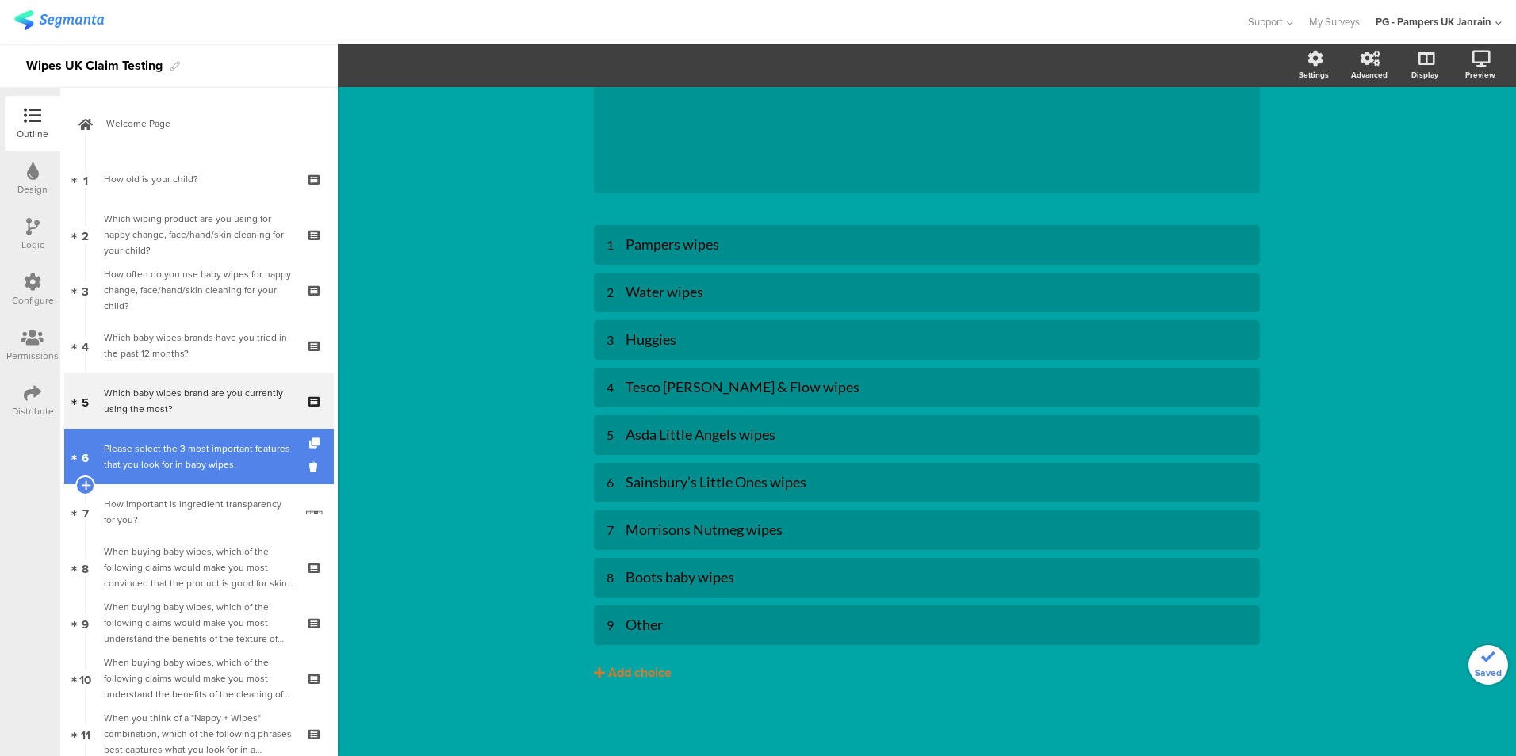
click at [147, 445] on div "Please select the 3 most important features that you look for in baby wipes." at bounding box center [198, 457] width 189 height 32
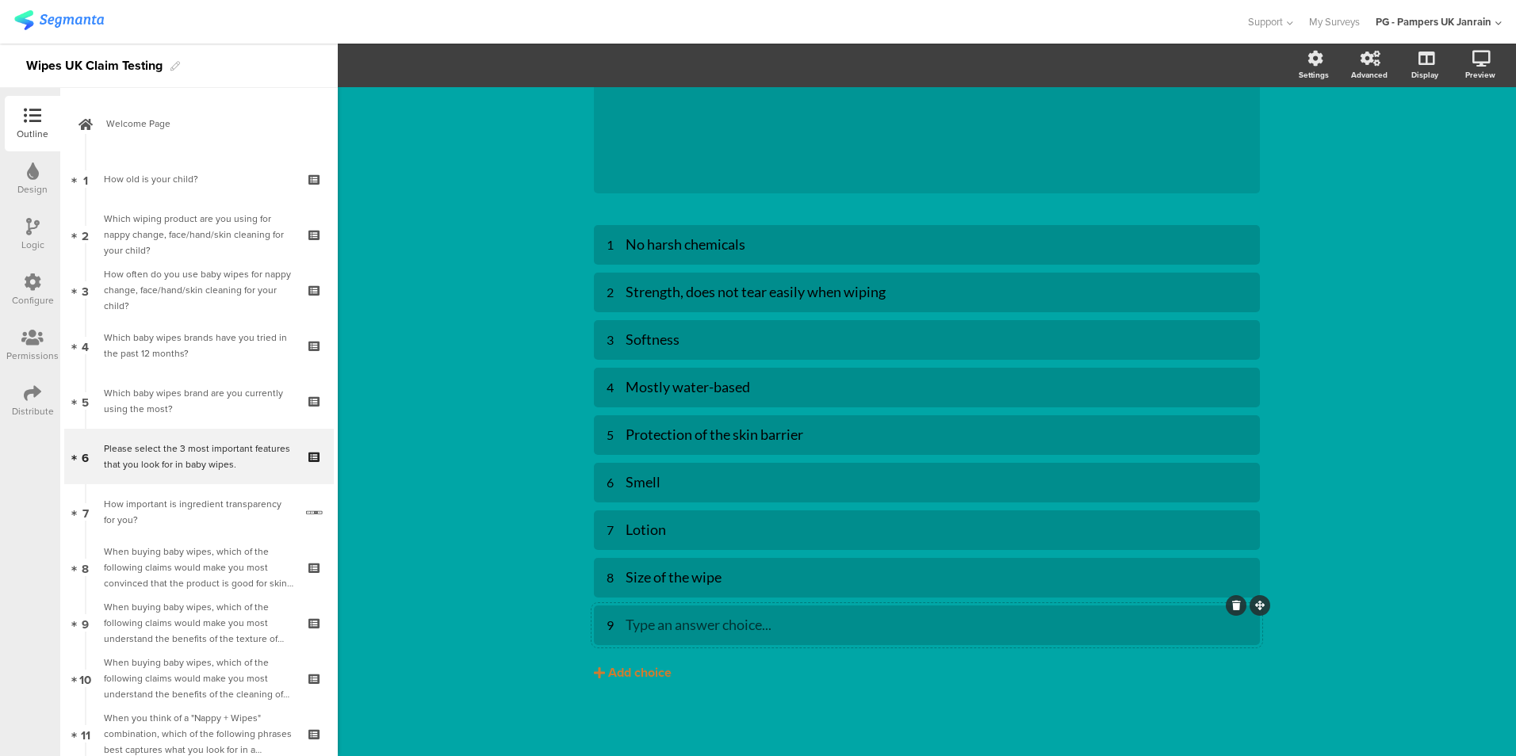
click at [1234, 601] on icon at bounding box center [1236, 606] width 9 height 10
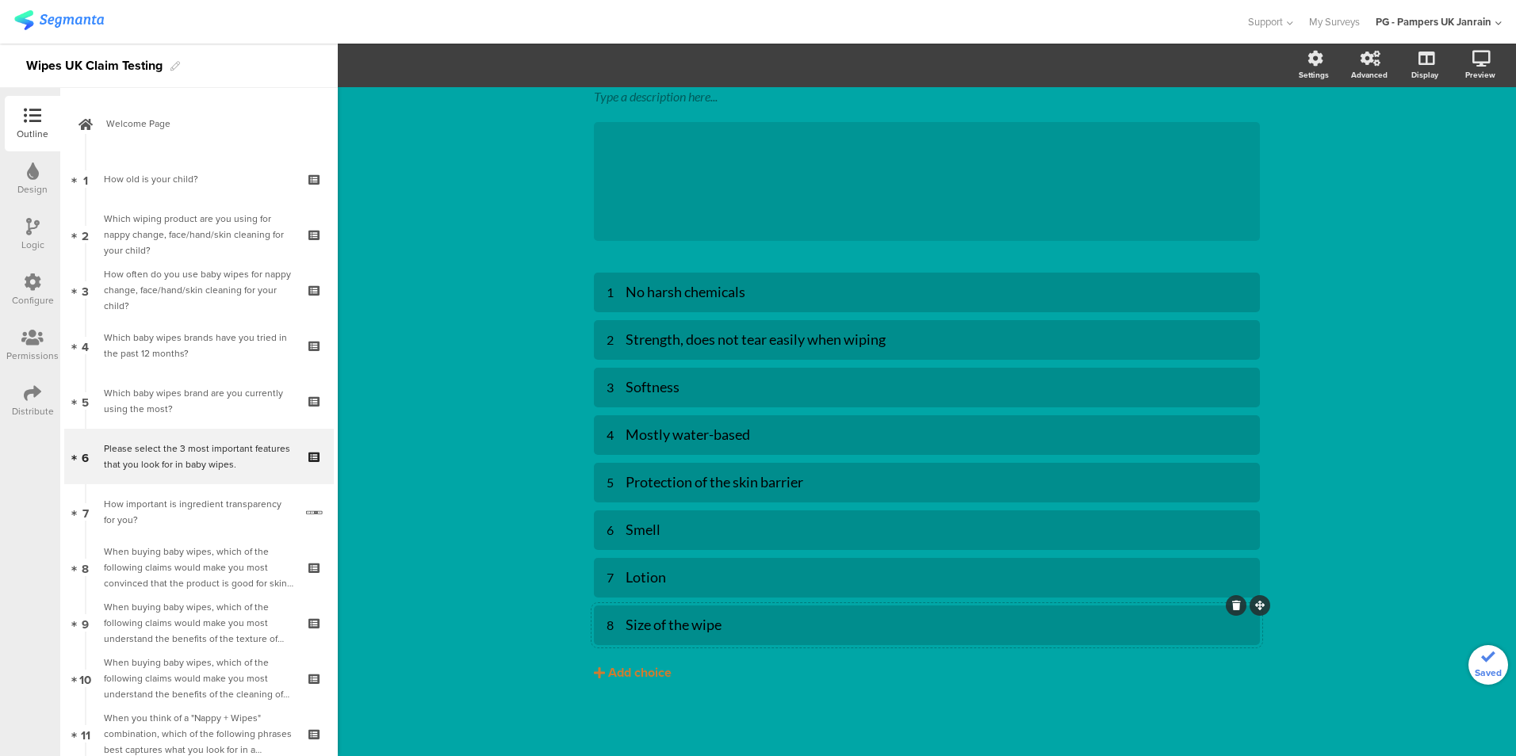
click at [1232, 605] on icon at bounding box center [1236, 606] width 9 height 10
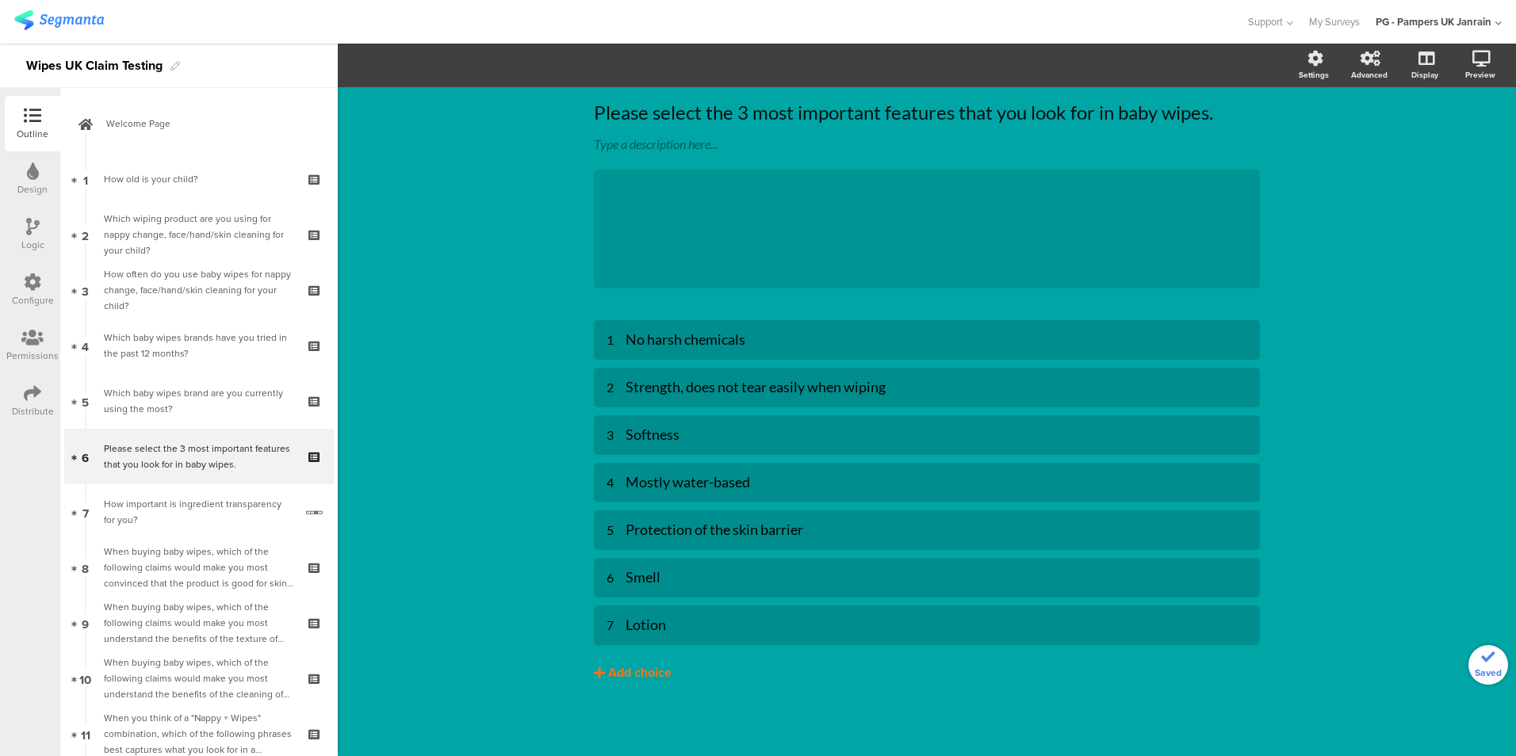
click at [644, 669] on div "Add choice" at bounding box center [639, 673] width 63 height 17
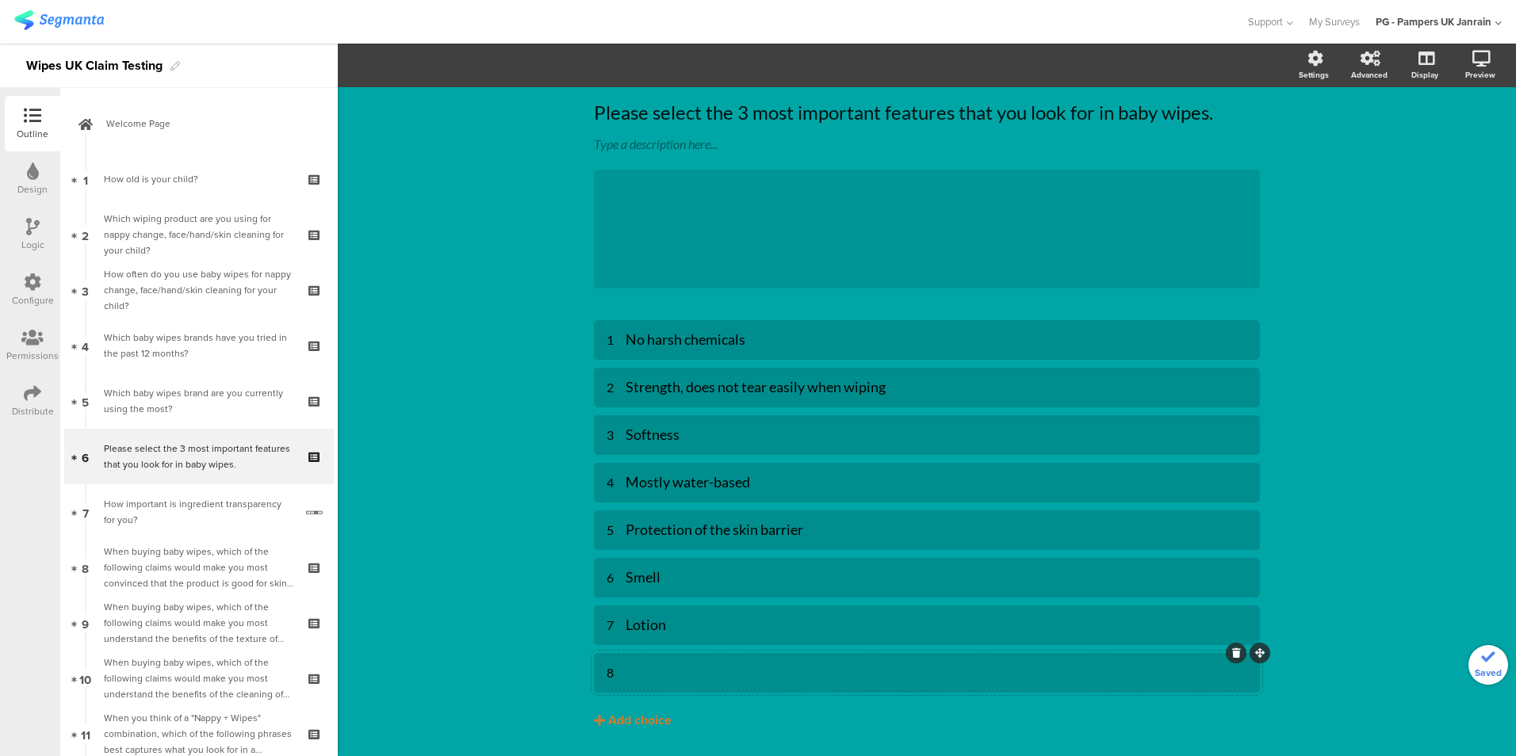
click at [698, 680] on div at bounding box center [936, 673] width 622 height 18
click at [465, 524] on div "Type caption... 46% Please select the 3 most important features that you look f…" at bounding box center [927, 418] width 1178 height 771
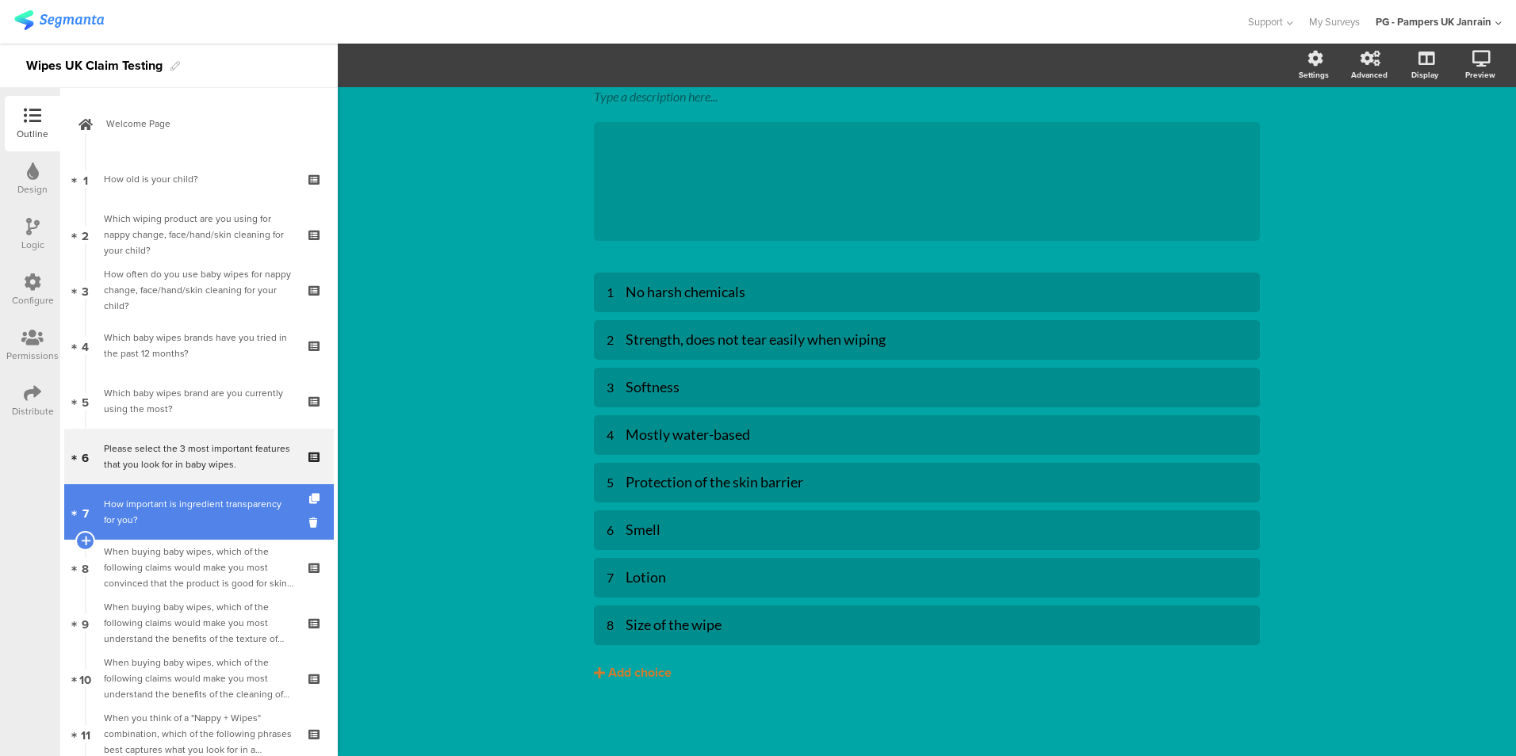
click at [173, 495] on link "7 How important is ingredient transparency for you?" at bounding box center [199, 511] width 270 height 55
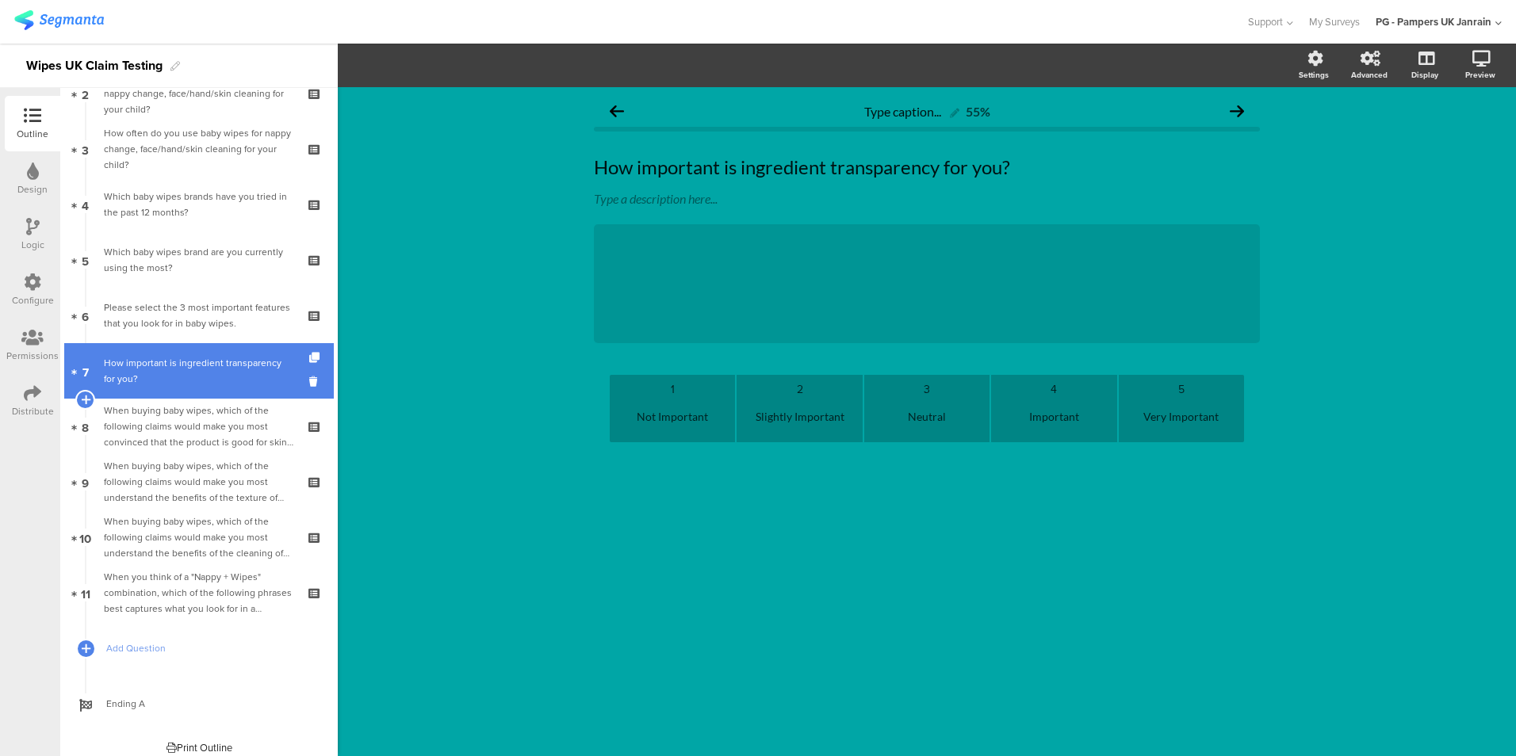
scroll to position [152, 0]
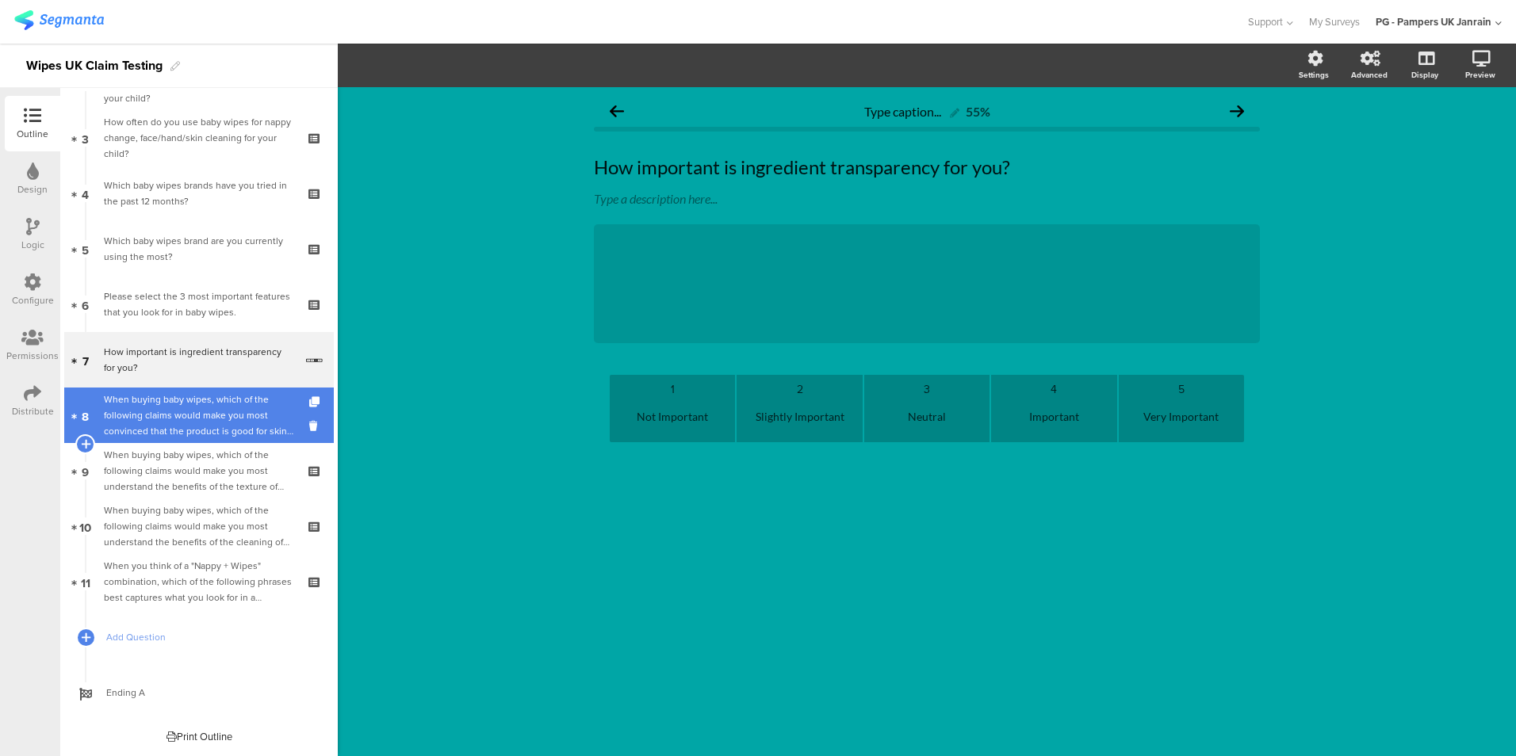
click at [170, 416] on div "When buying baby wipes, which of the following claims would make you most convi…" at bounding box center [198, 416] width 189 height 48
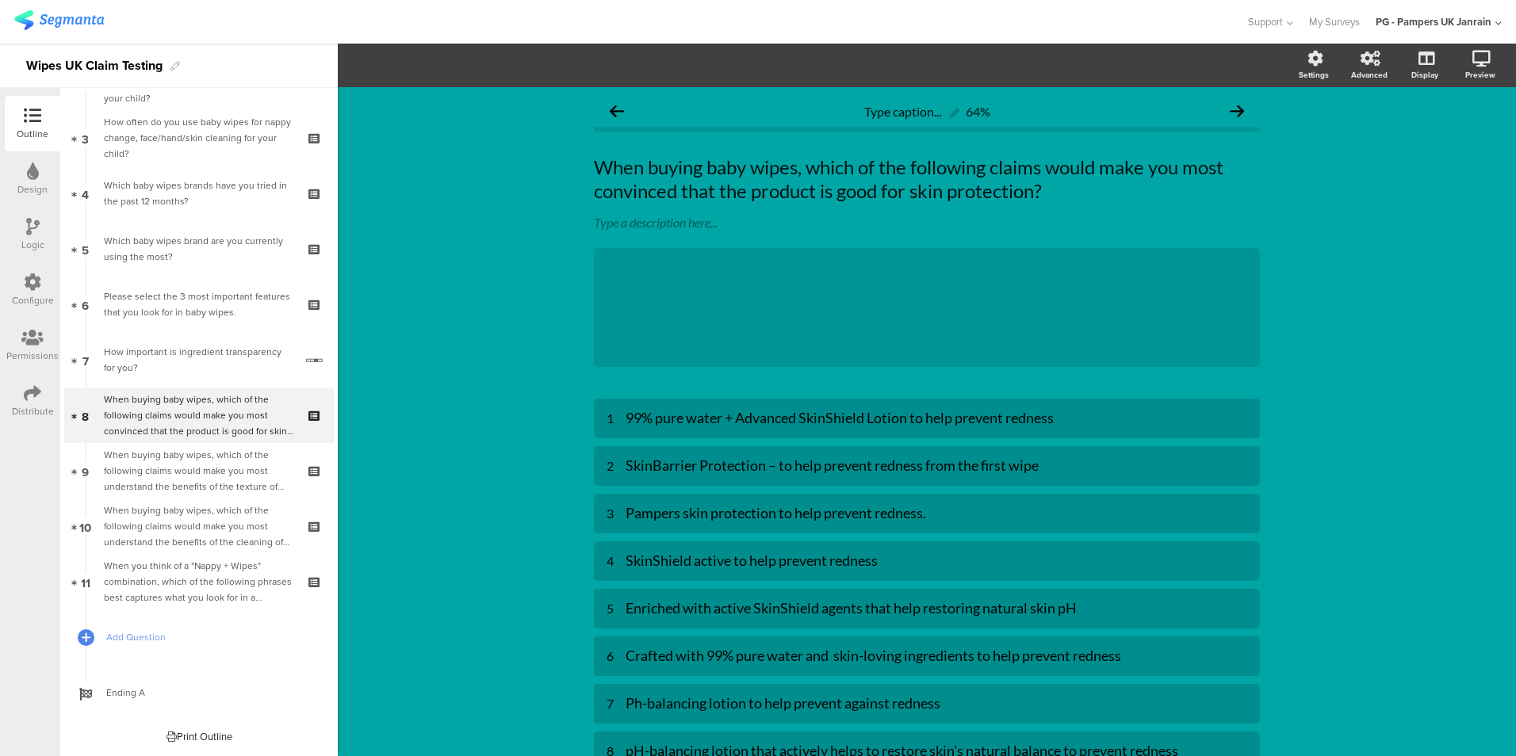
scroll to position [174, 0]
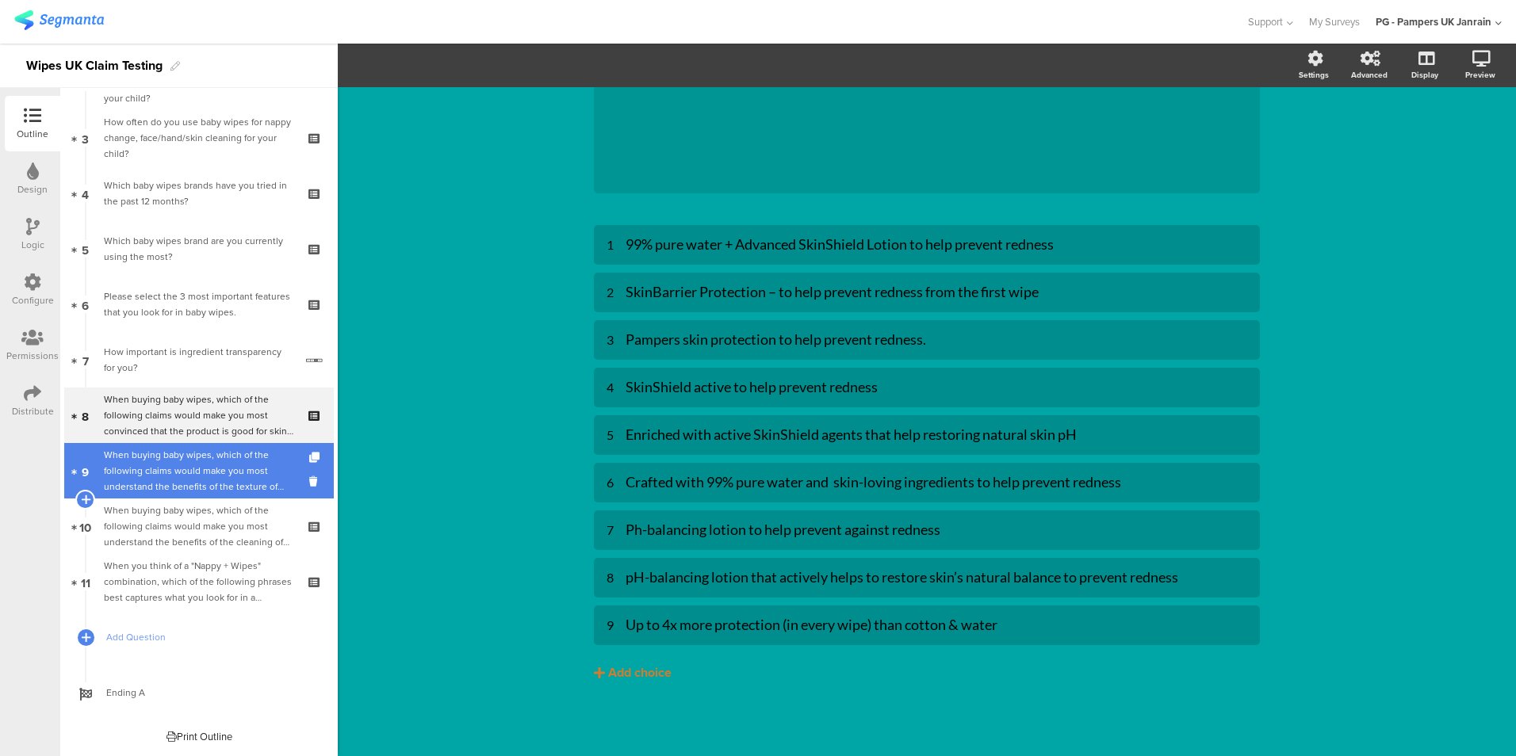
click at [172, 480] on div "When buying baby wipes, which of the following claims would make you most under…" at bounding box center [198, 471] width 189 height 48
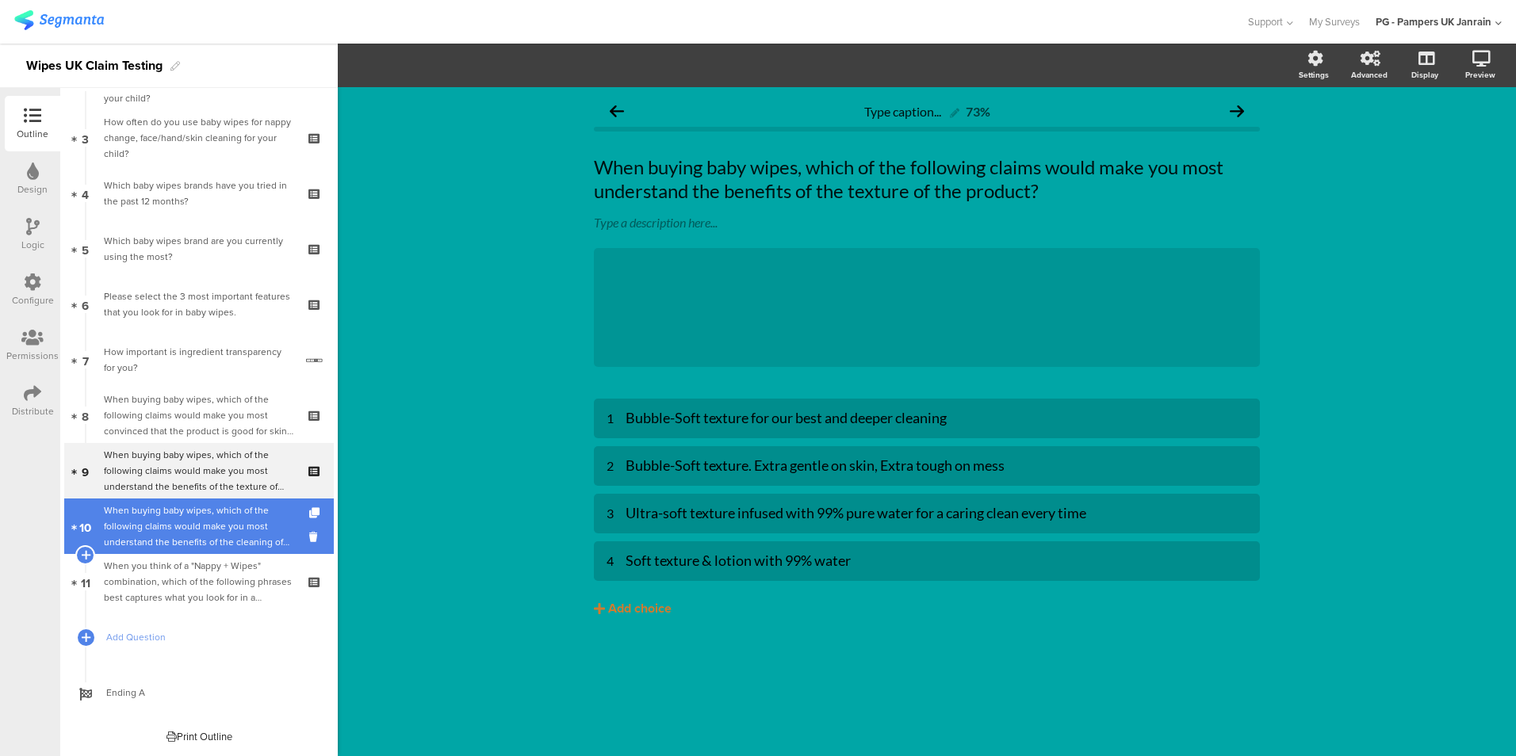
click at [227, 530] on div "When buying baby wipes, which of the following claims would make you most under…" at bounding box center [198, 527] width 189 height 48
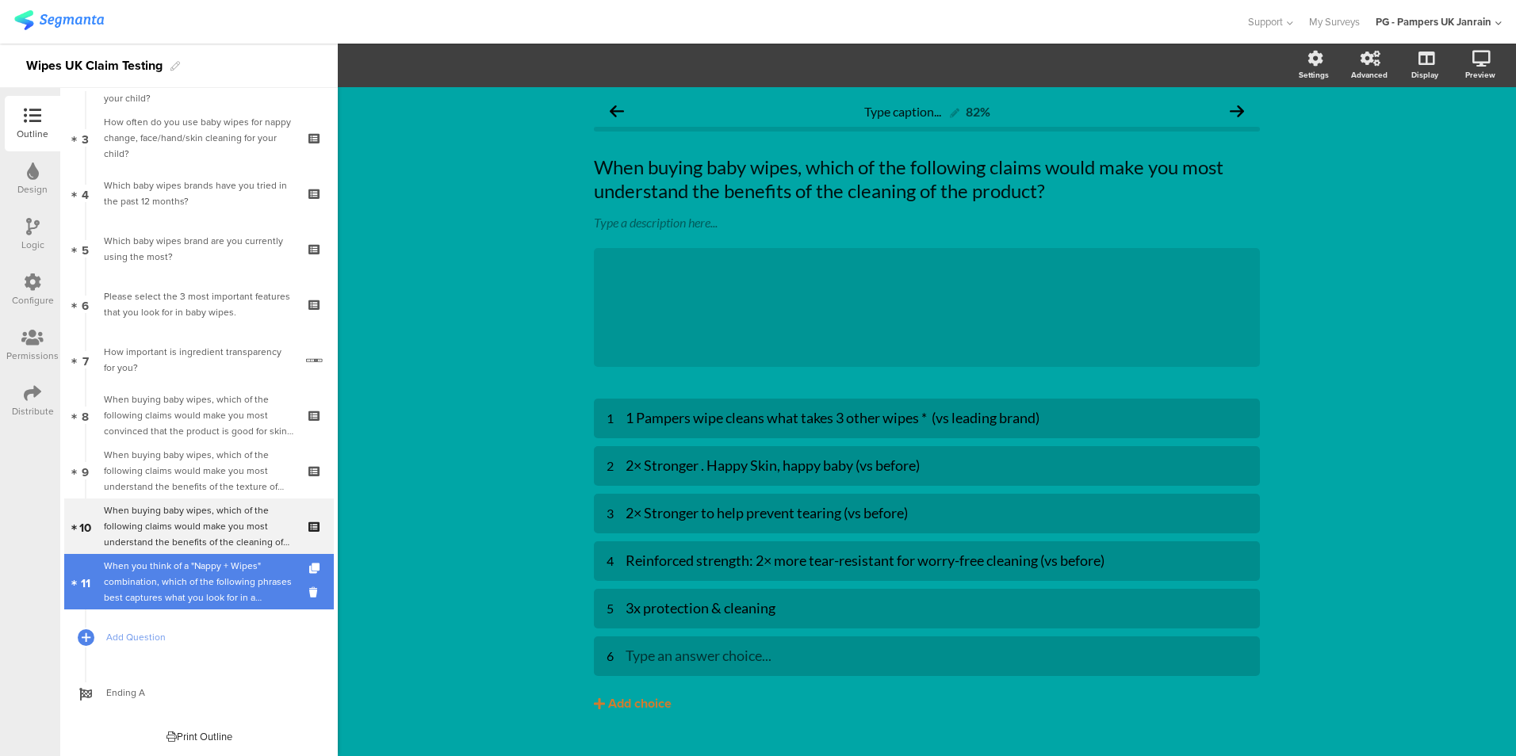
click at [218, 589] on div "When you think of a "Nappy + Wipes" combination, which of the following phrases…" at bounding box center [198, 582] width 189 height 48
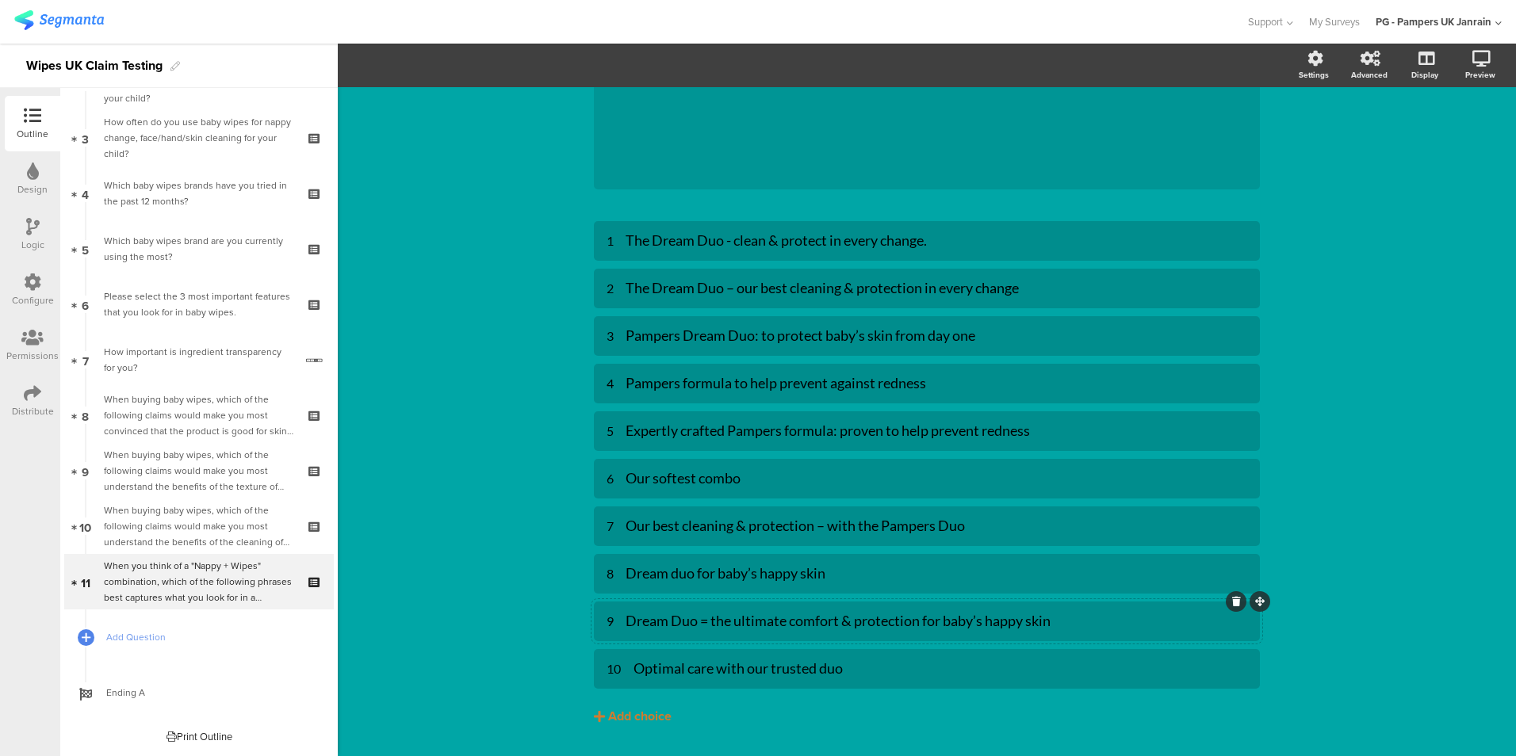
scroll to position [221, 0]
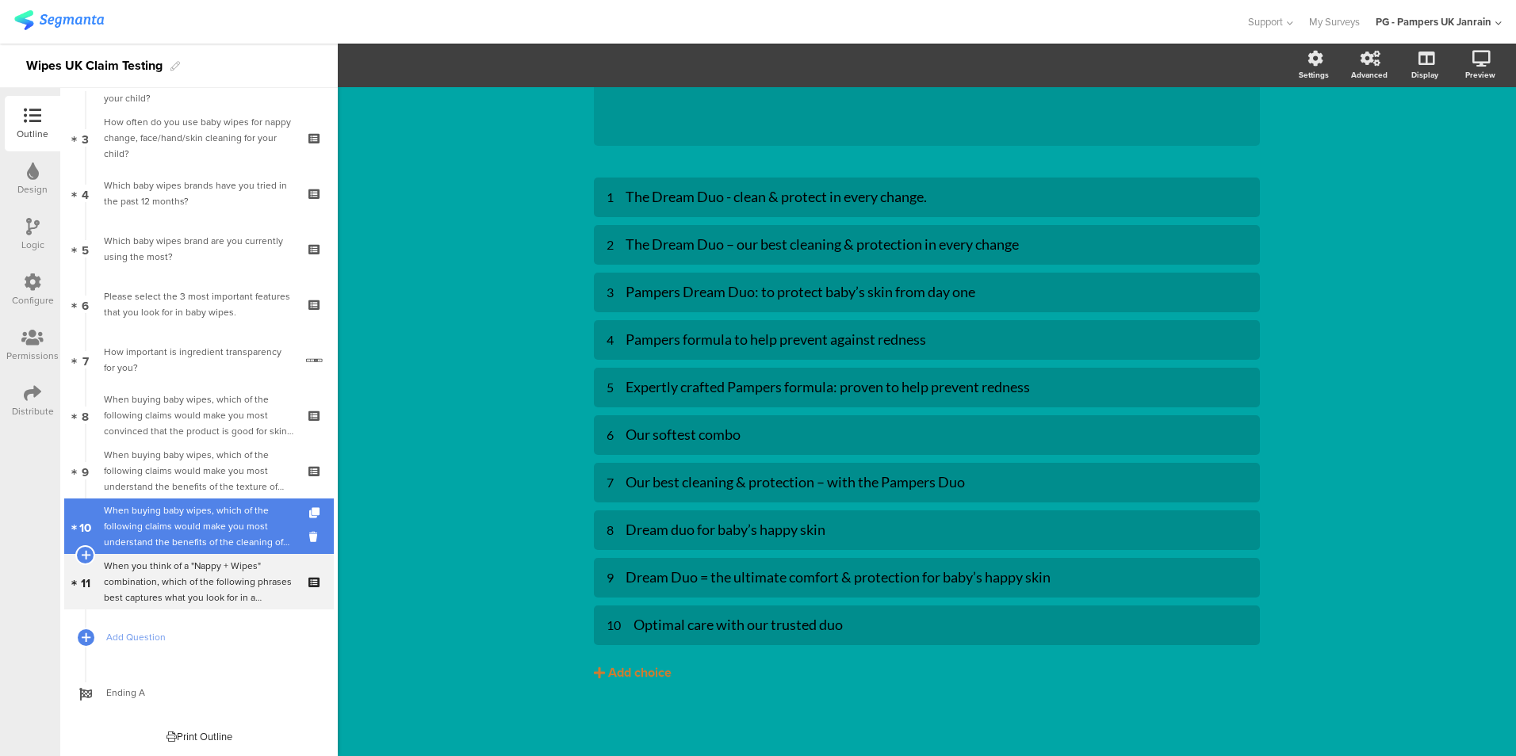
click at [166, 526] on div "When buying baby wipes, which of the following claims would make you most under…" at bounding box center [198, 527] width 189 height 48
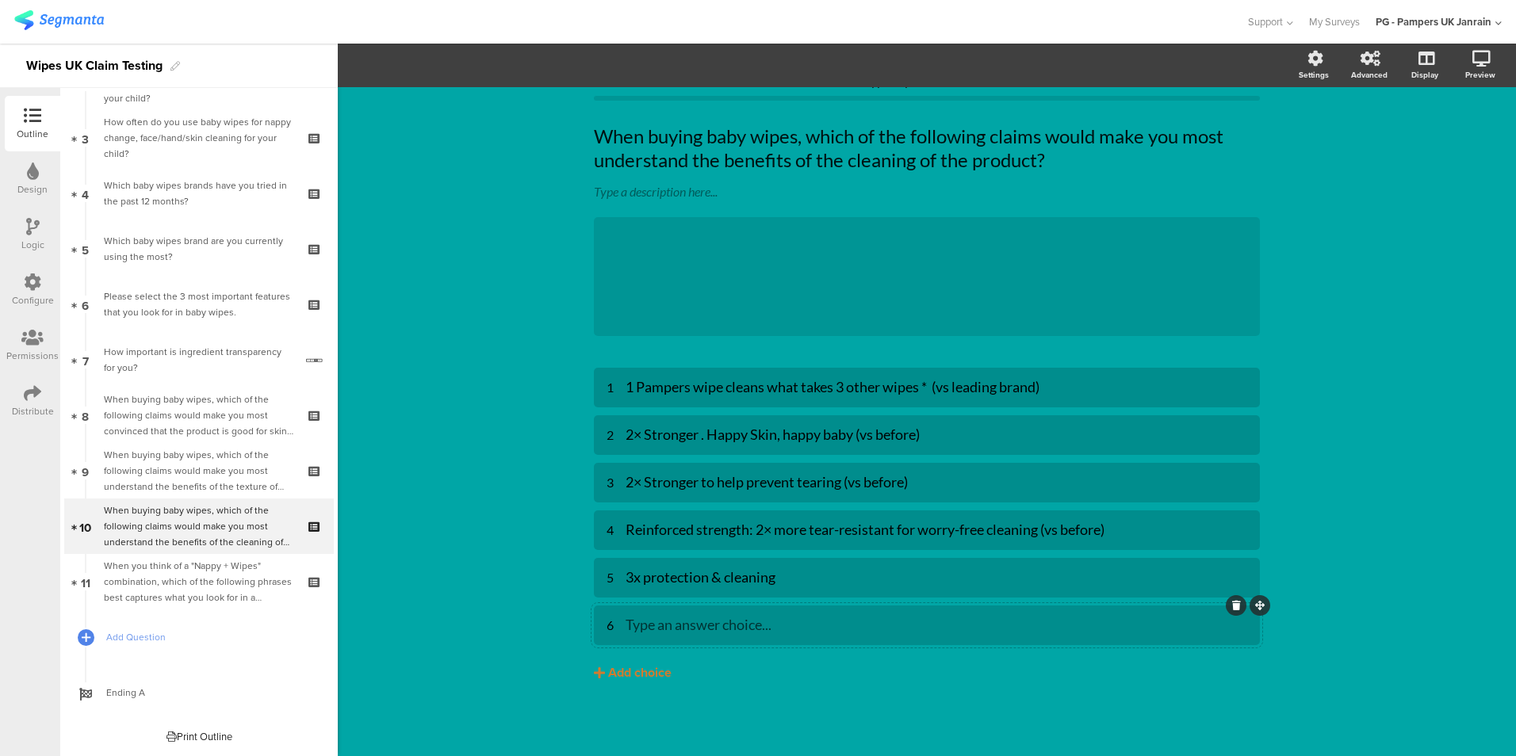
scroll to position [31, 0]
click at [1234, 606] on div at bounding box center [1236, 605] width 21 height 21
click at [1232, 605] on icon at bounding box center [1236, 606] width 9 height 10
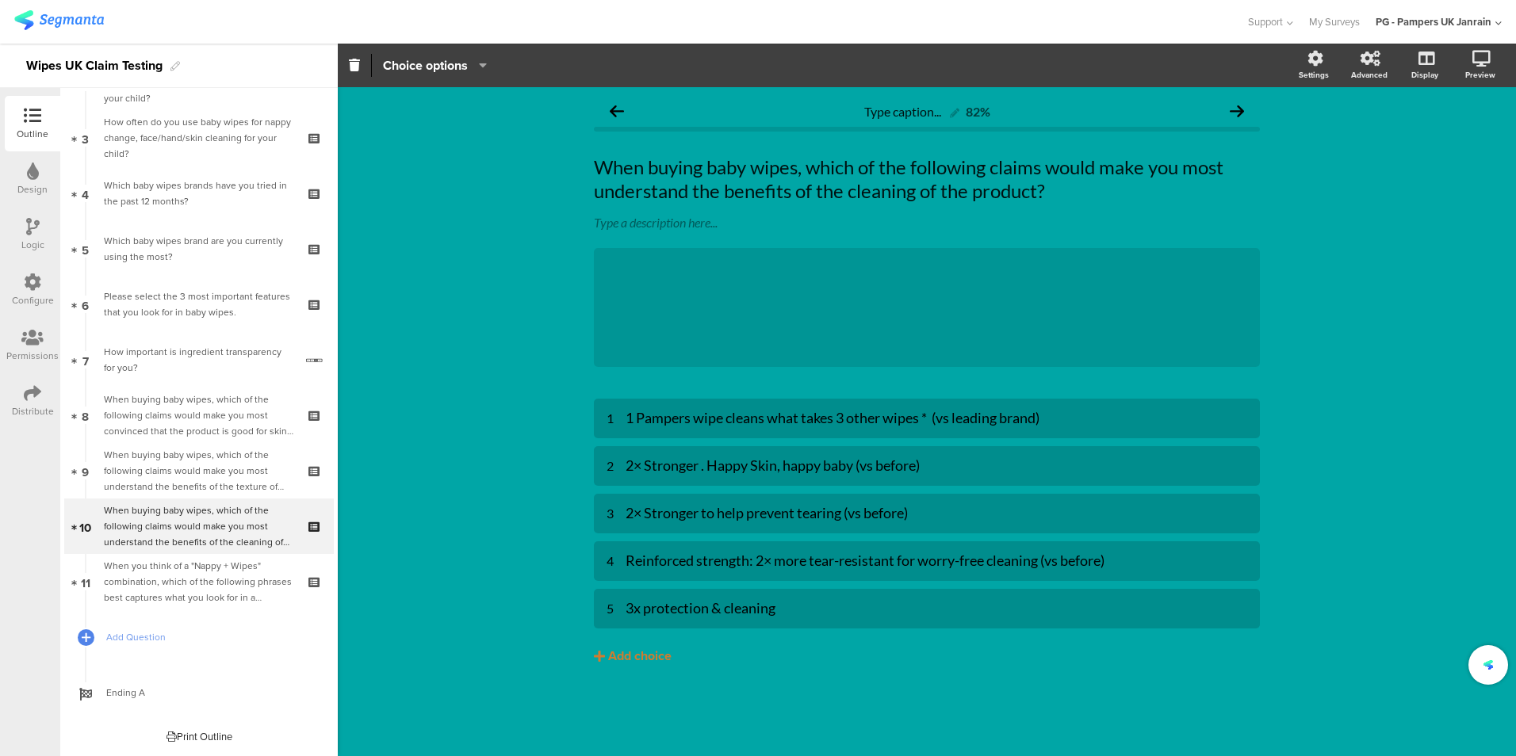
scroll to position [0, 0]
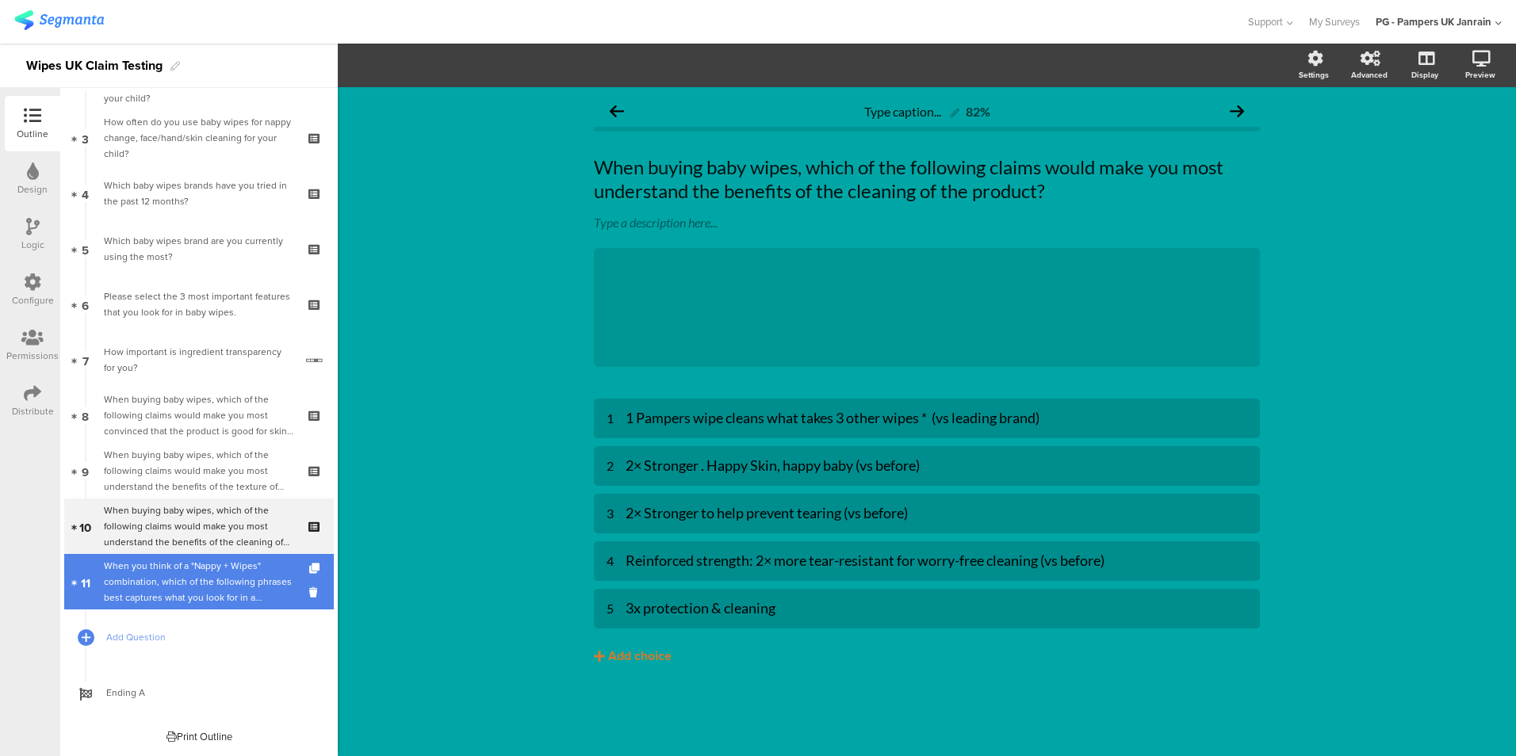
click at [168, 587] on div "When you think of a "Nappy + Wipes" combination, which of the following phrases…" at bounding box center [198, 582] width 189 height 48
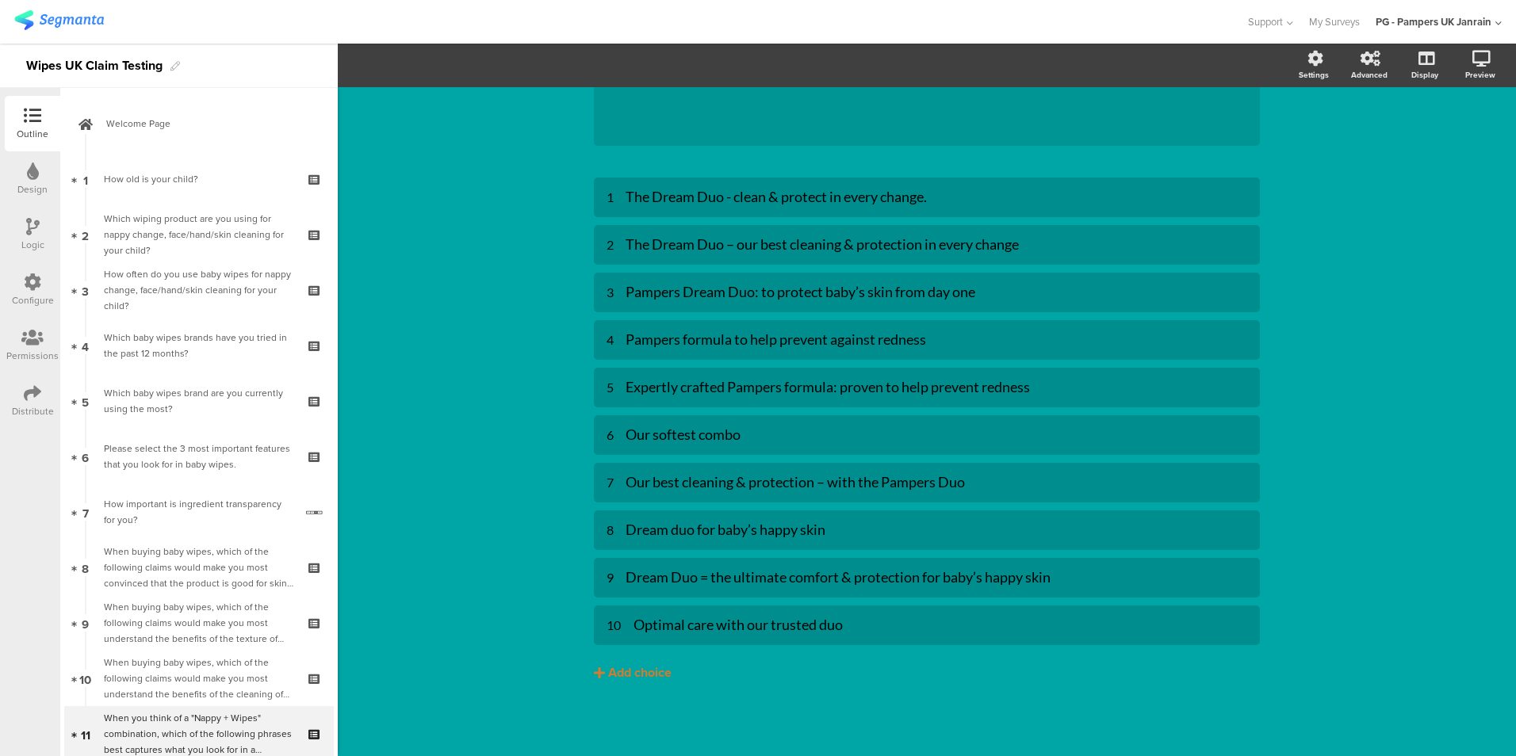
click at [32, 279] on icon at bounding box center [32, 282] width 17 height 17
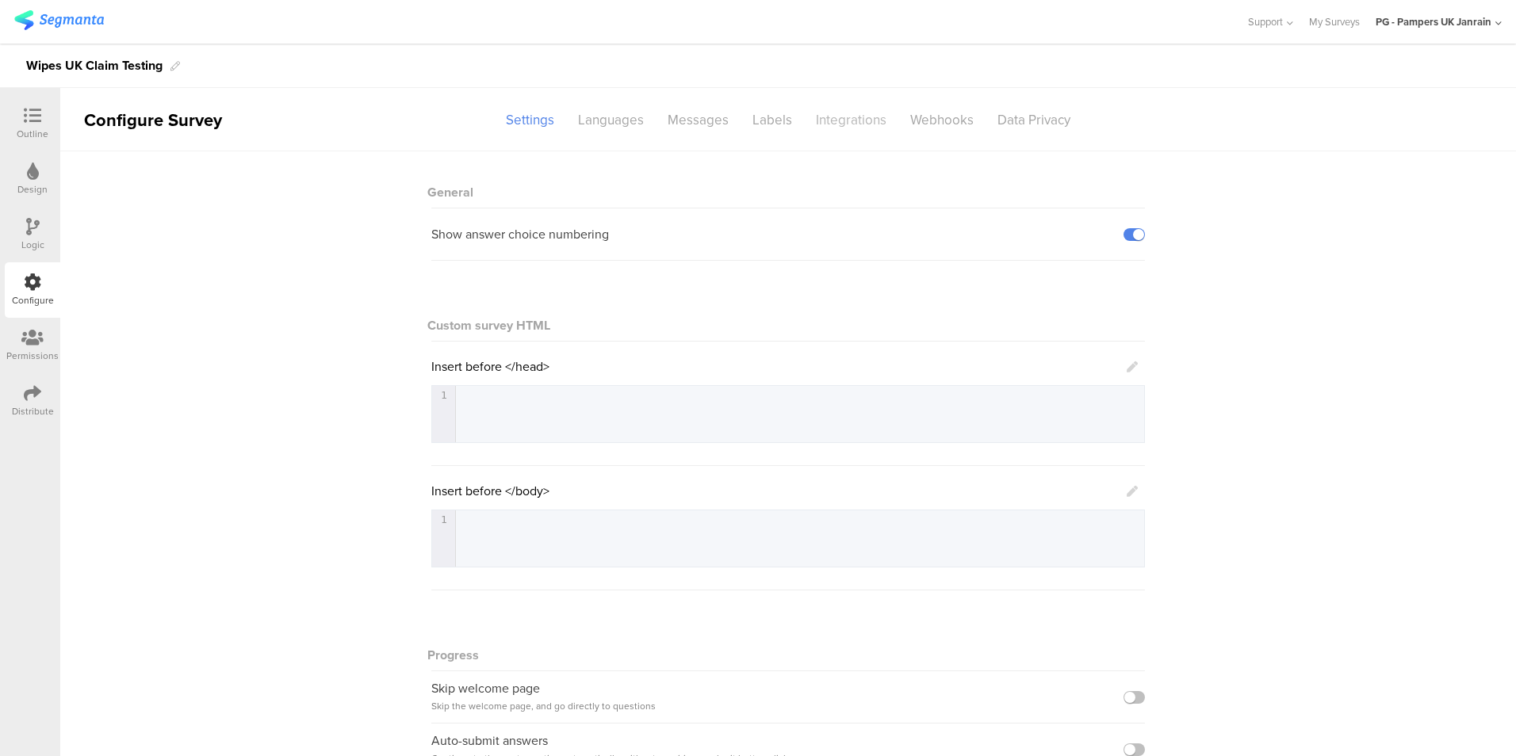
click at [858, 117] on div "Integrations" at bounding box center [851, 120] width 94 height 28
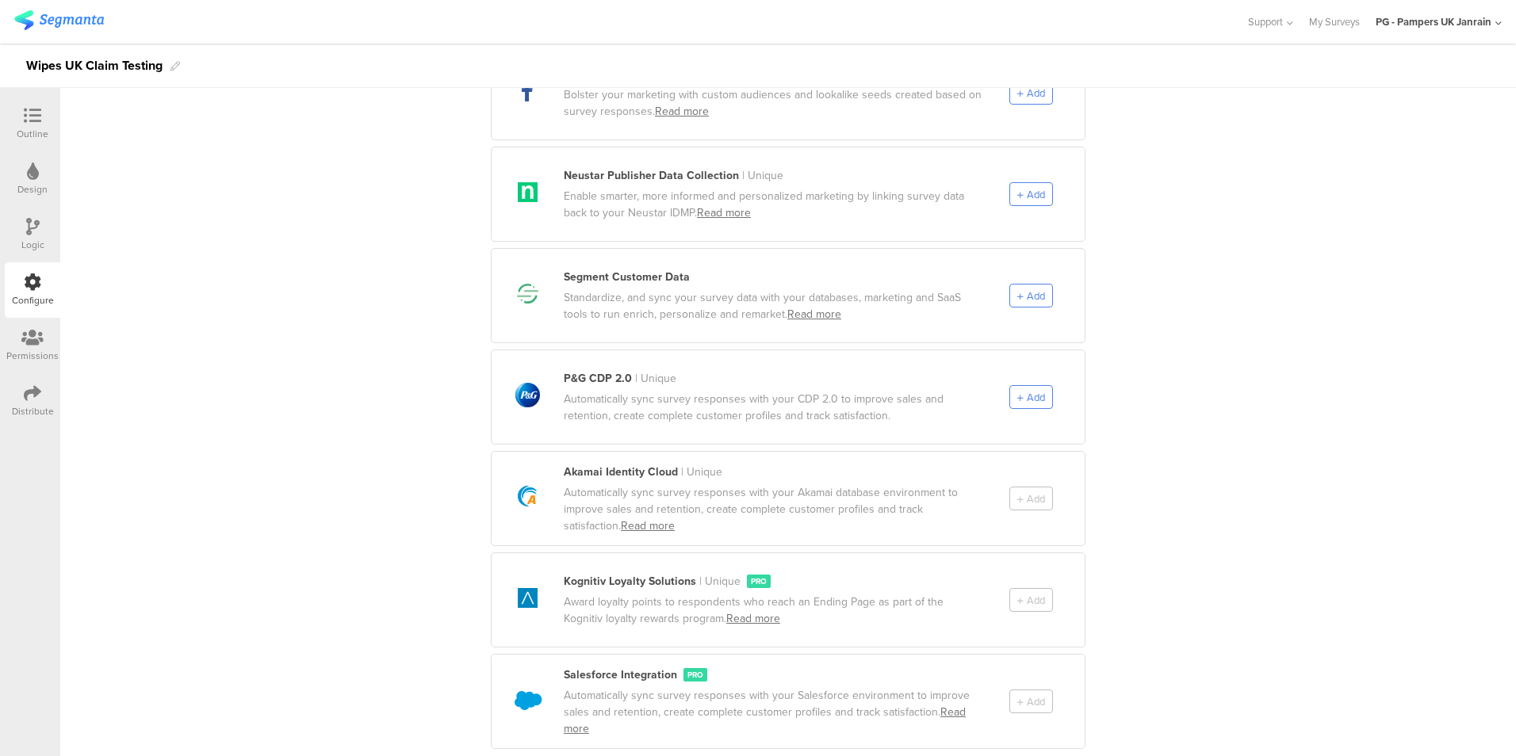
scroll to position [768, 0]
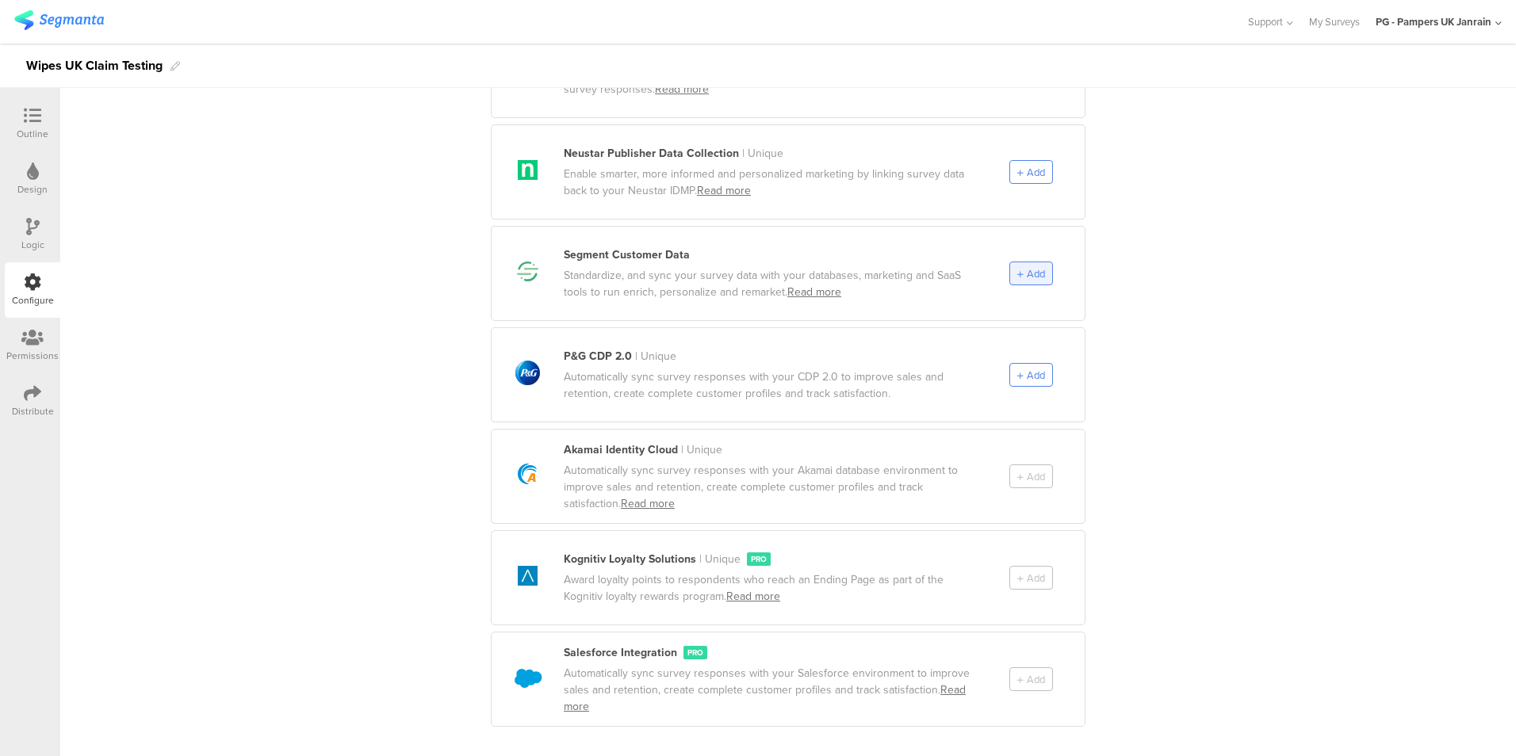
click at [1030, 266] on span "Add" at bounding box center [1036, 273] width 18 height 15
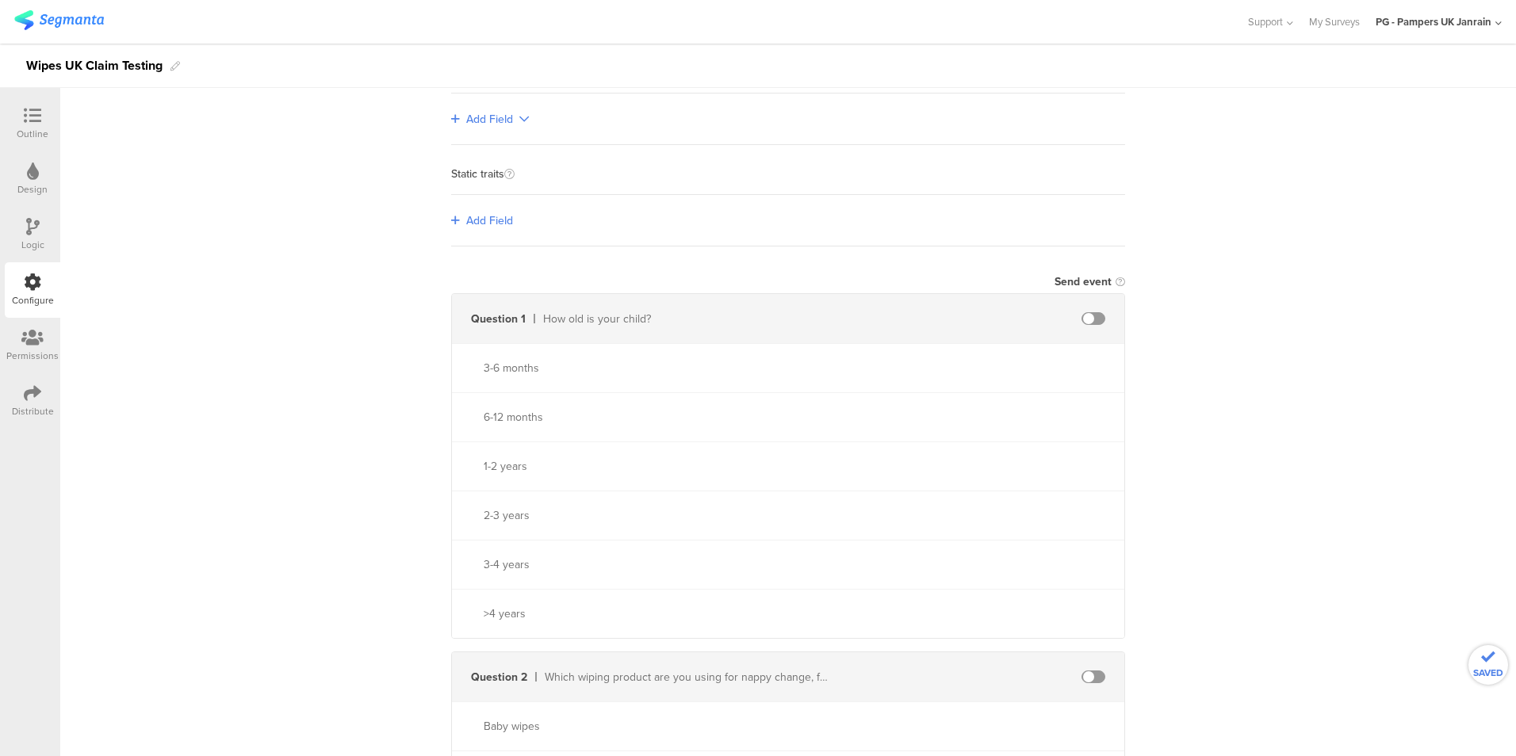
scroll to position [0, 0]
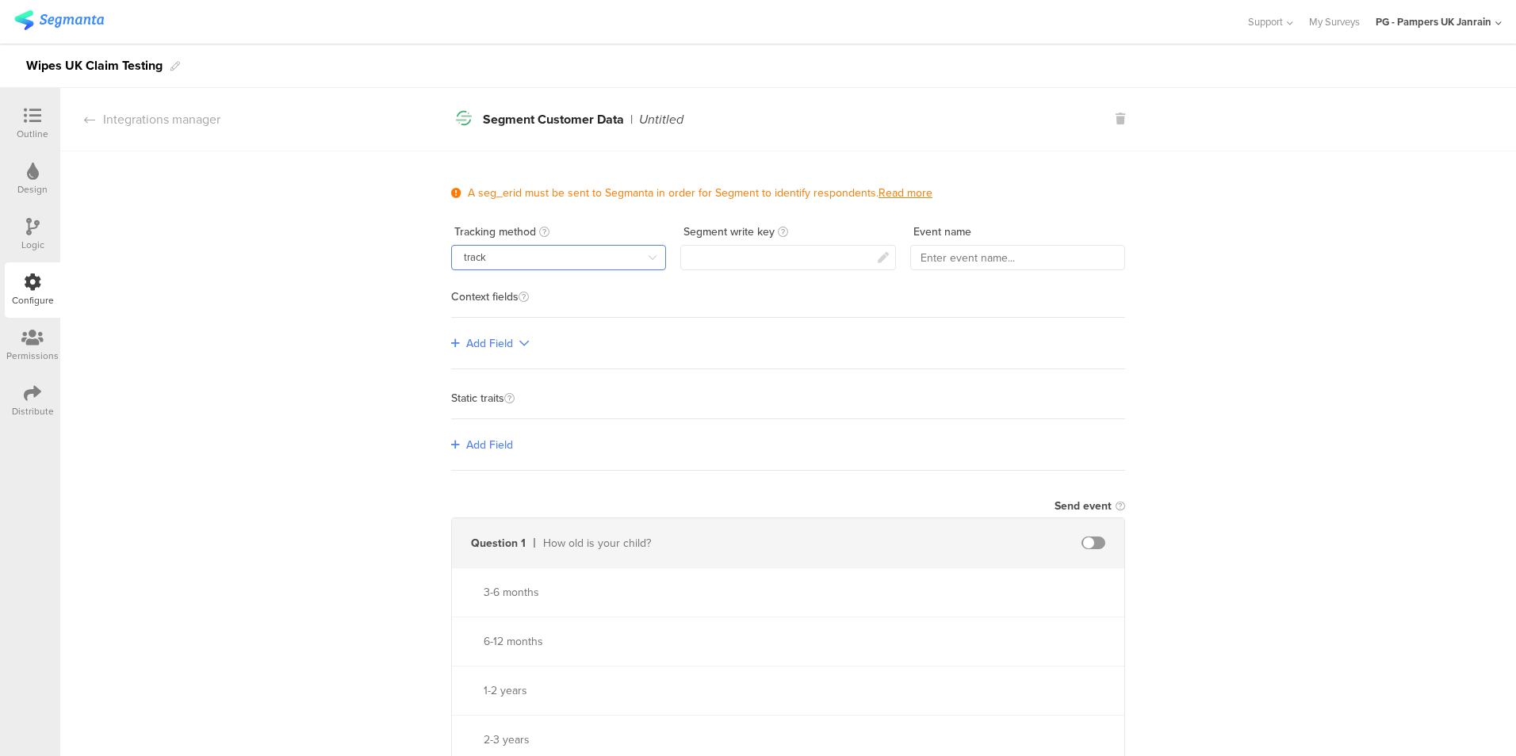
click at [540, 256] on input "track" at bounding box center [558, 257] width 215 height 25
click at [465, 296] on span "track" at bounding box center [474, 297] width 25 height 17
click at [962, 255] on input "text" at bounding box center [1017, 257] width 215 height 25
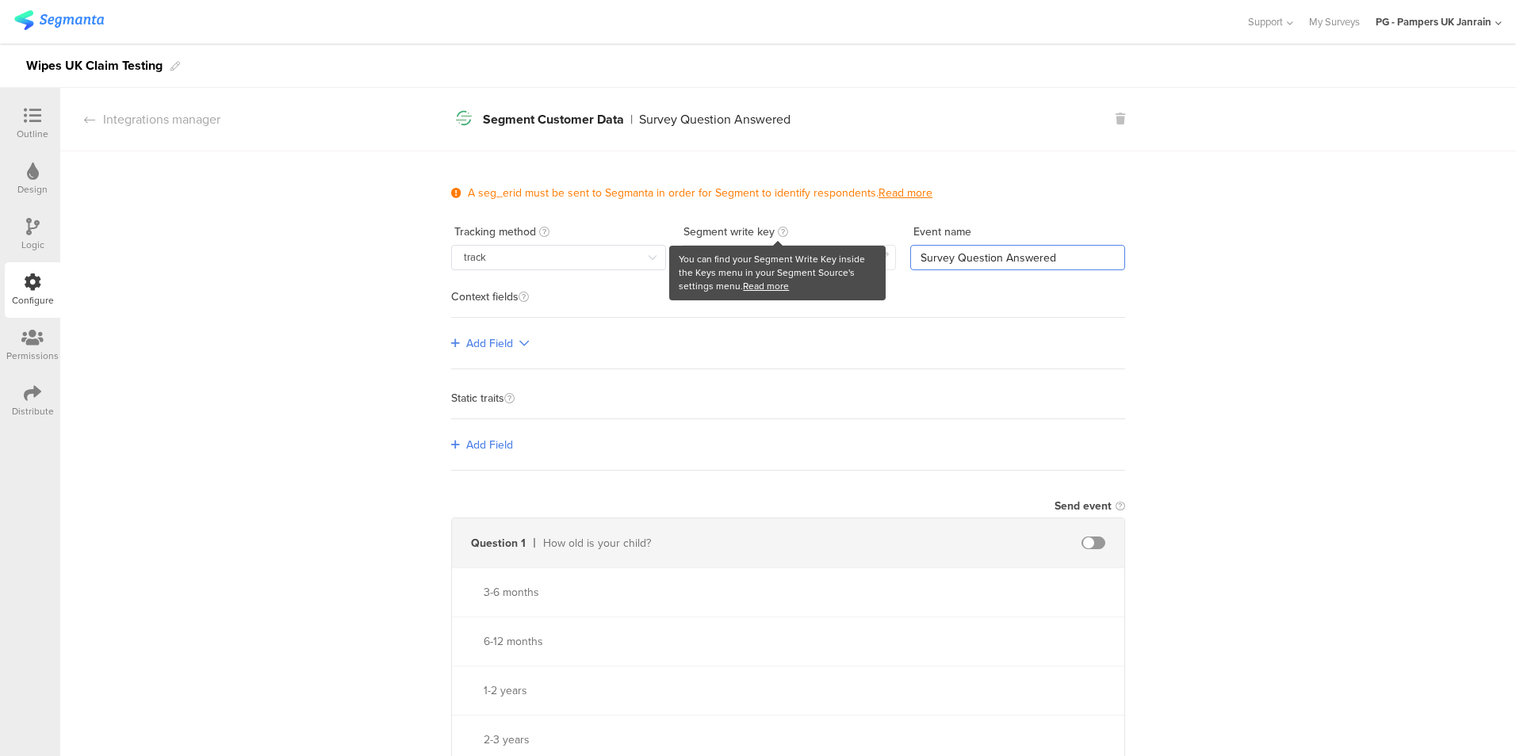
type input "Survey Question Answered"
click at [755, 288] on link "Read more" at bounding box center [766, 286] width 46 height 14
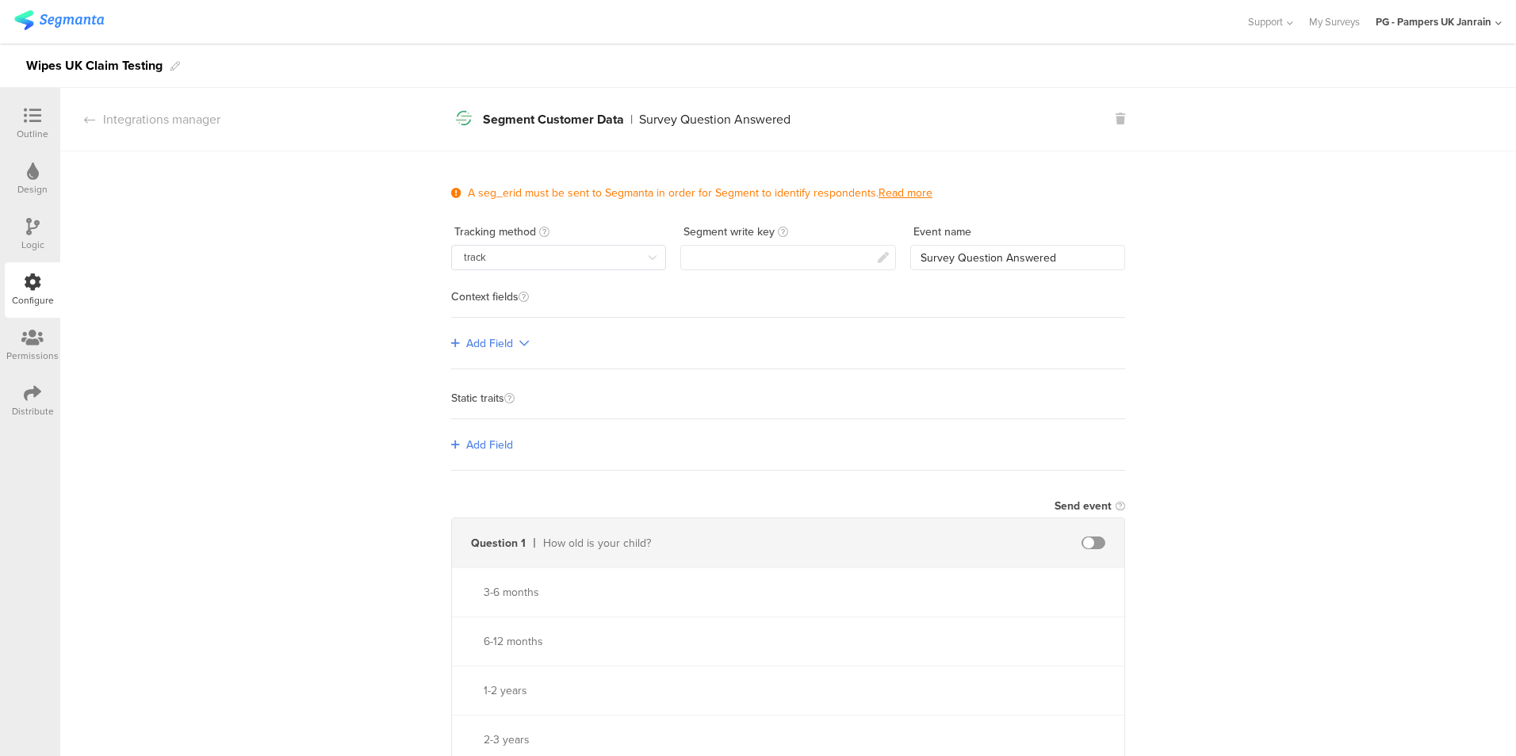
click at [500, 446] on span "Add Field" at bounding box center [489, 445] width 47 height 17
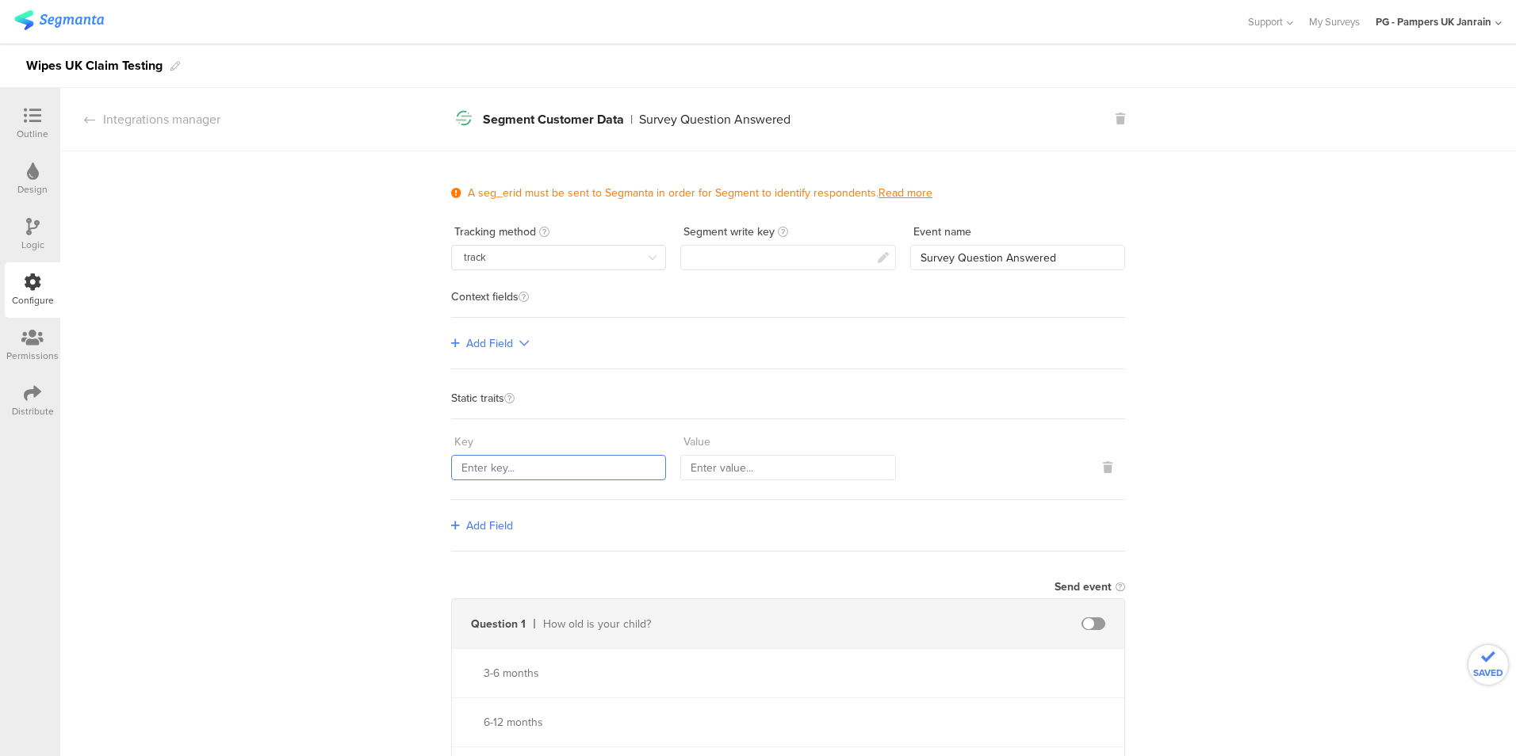
click at [495, 461] on input "text" at bounding box center [558, 467] width 215 height 25
type input "s"
drag, startPoint x: 511, startPoint y: 459, endPoint x: 388, endPoint y: 458, distance: 122.1
type input "surveyName"
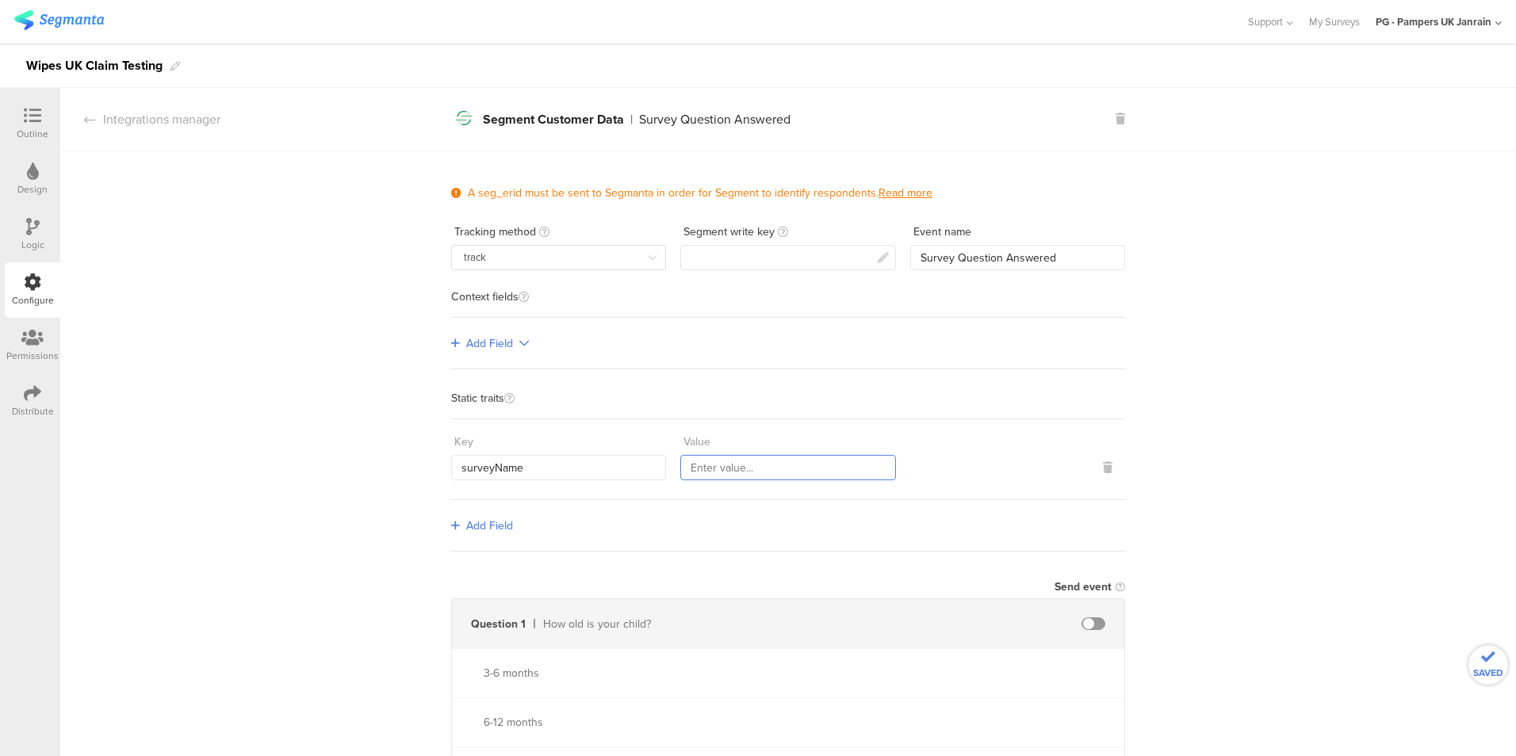
click at [702, 469] on input "text" at bounding box center [787, 467] width 215 height 25
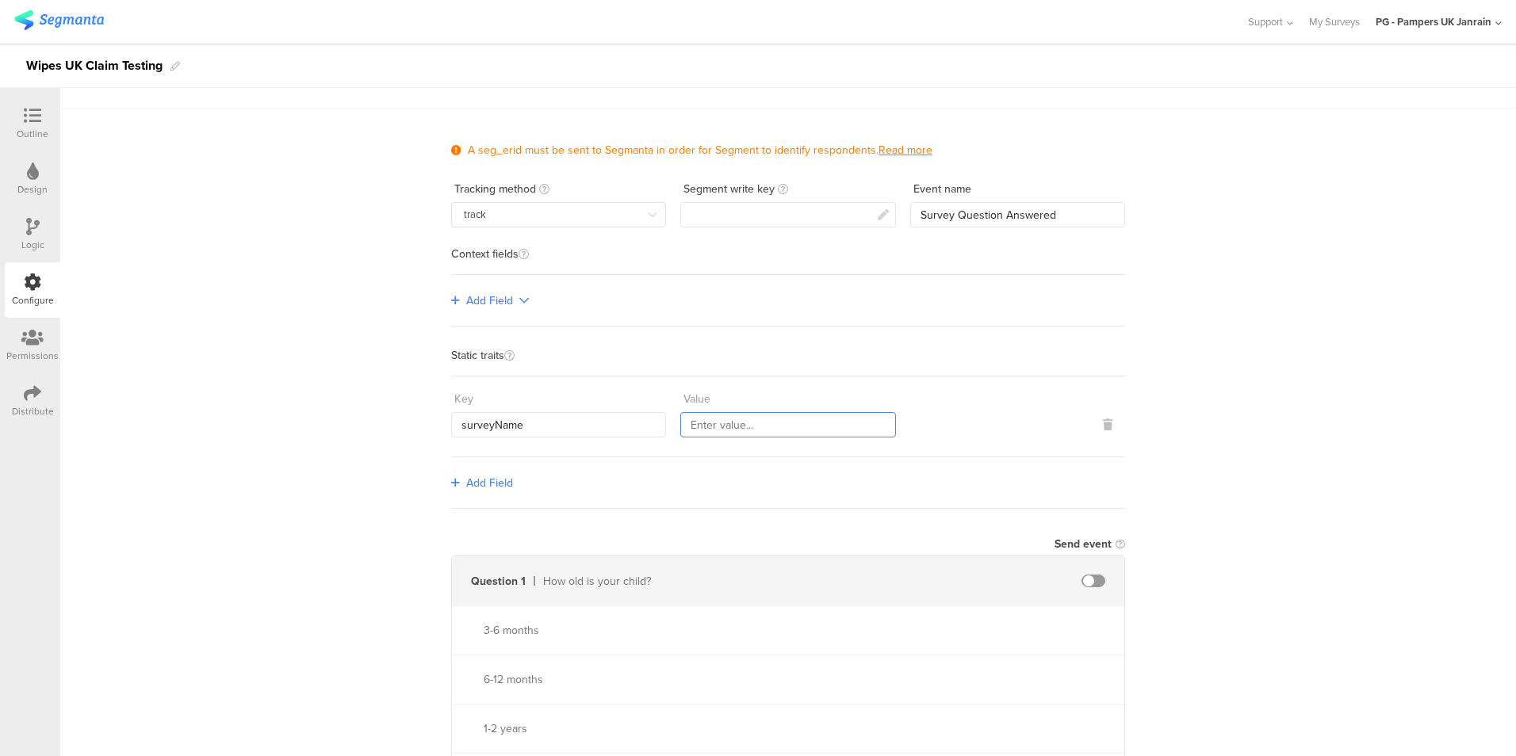
scroll to position [79, 0]
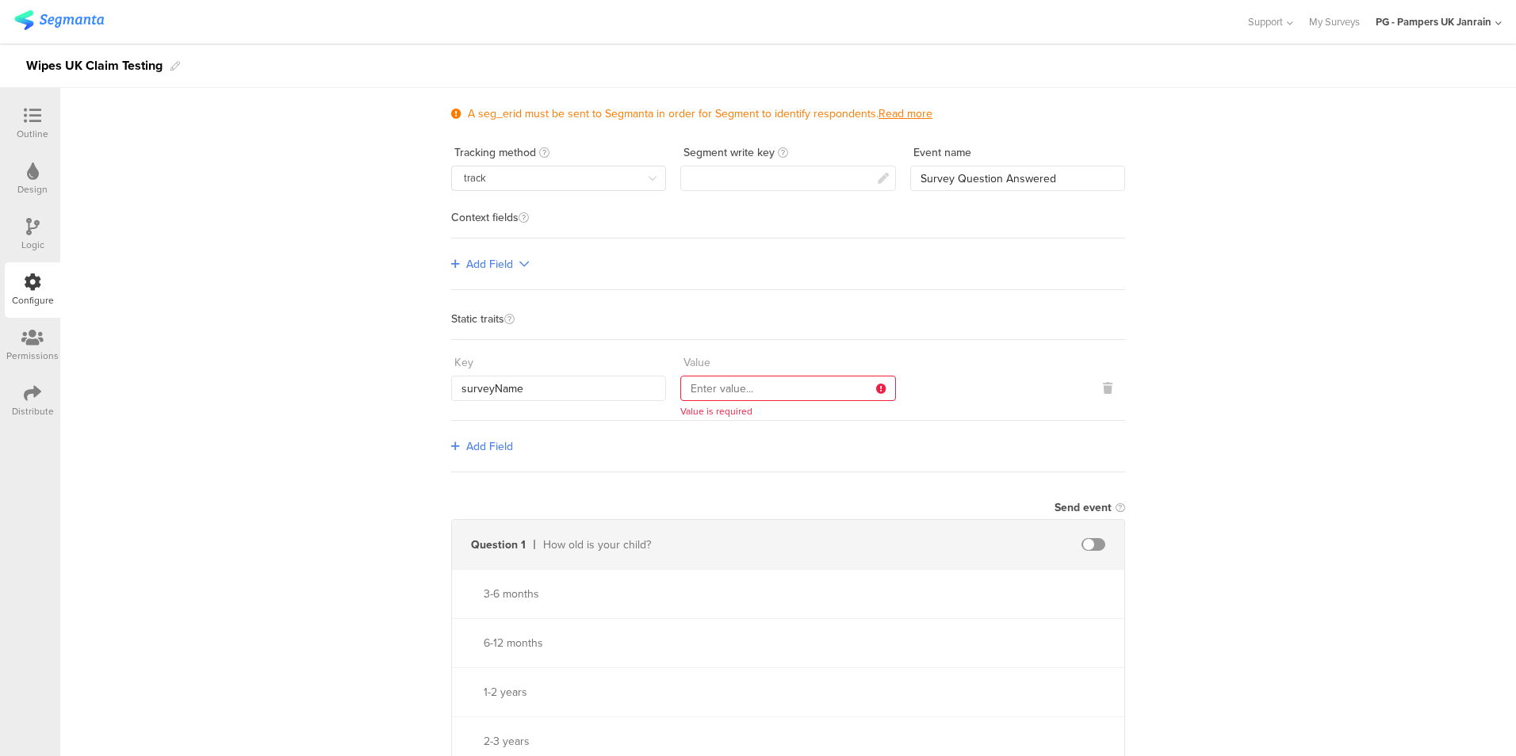
click at [749, 382] on input "text" at bounding box center [787, 388] width 215 height 25
paste input "Manhattan_FRA"
type input "Manhattan_FRA"
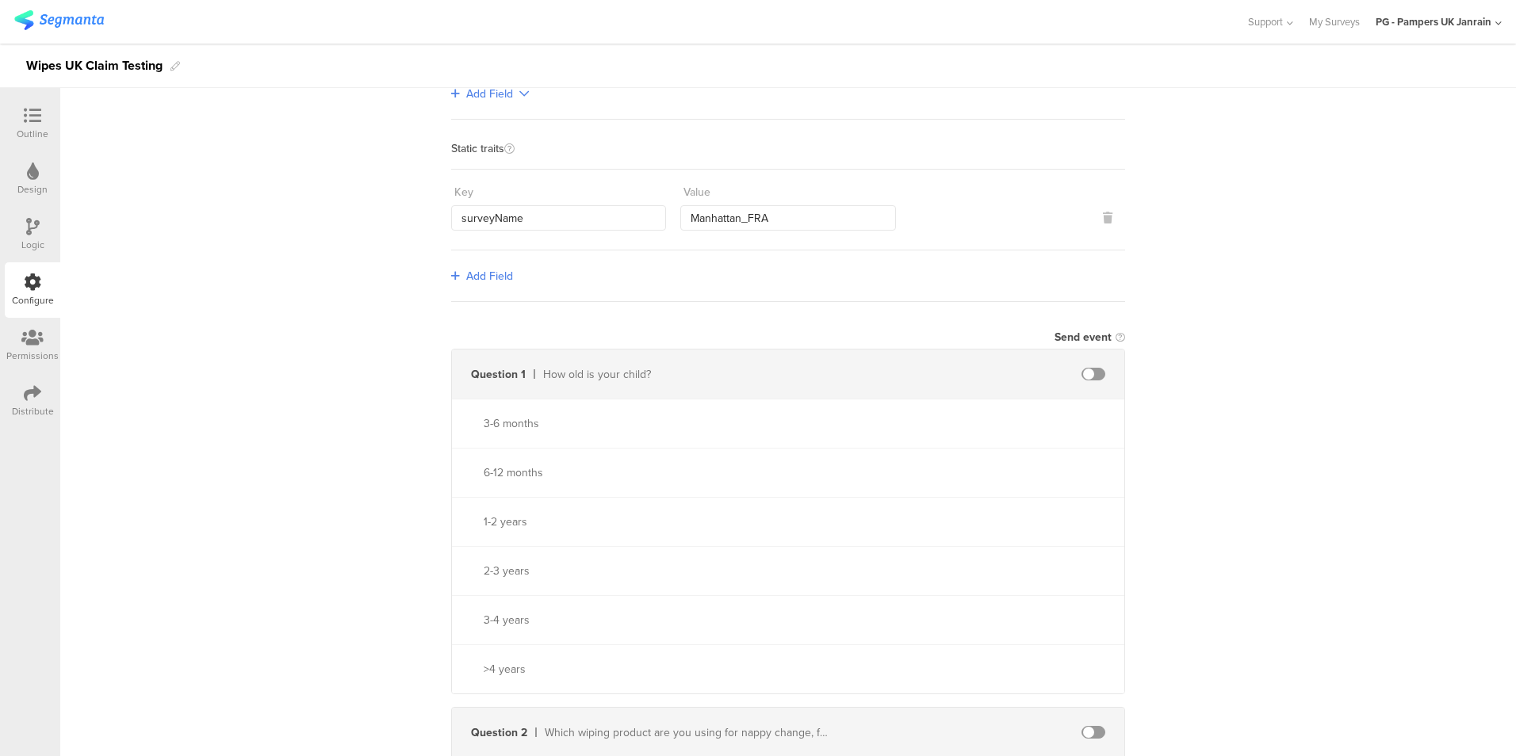
scroll to position [0, 0]
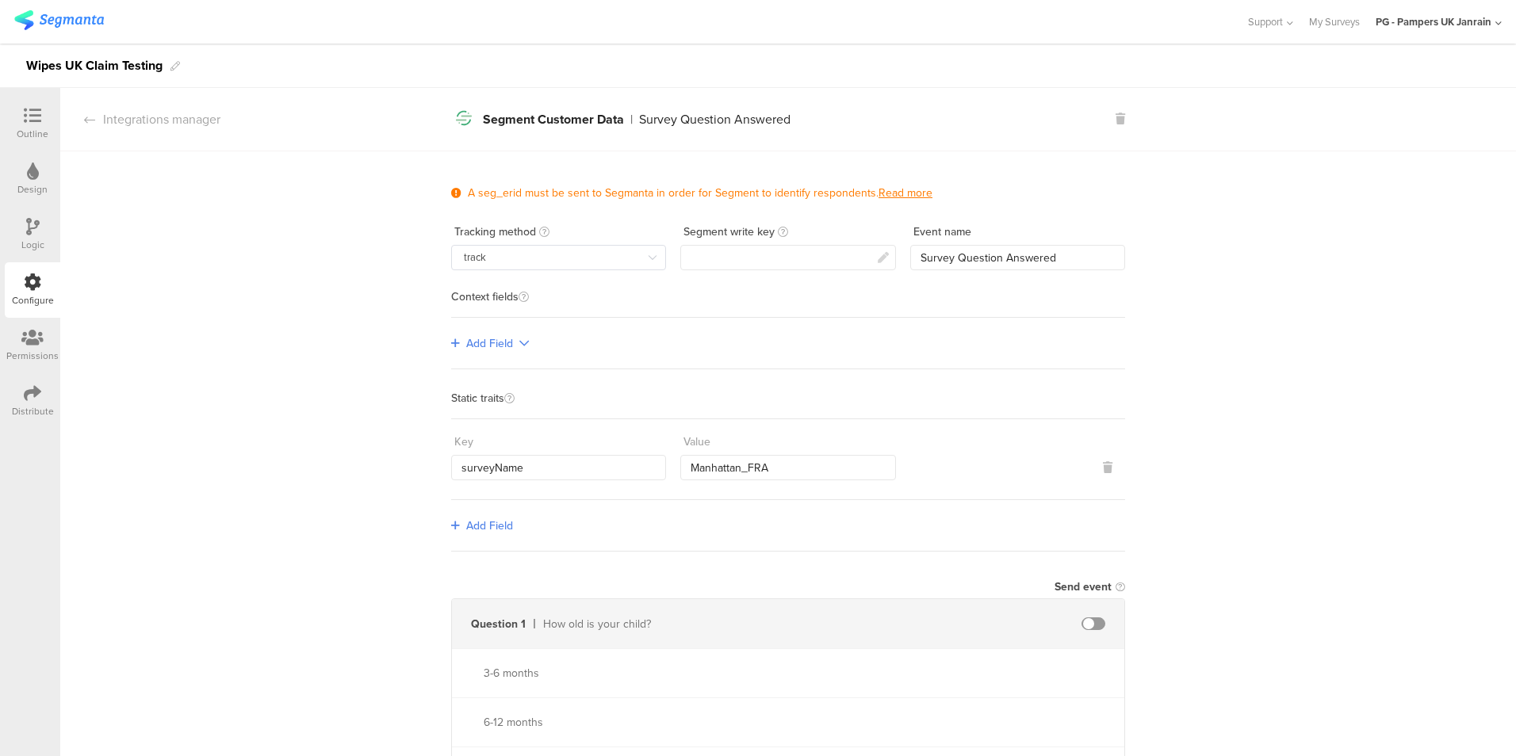
click at [43, 396] on div "Distribute" at bounding box center [32, 400] width 55 height 55
